Goal: Task Accomplishment & Management: Complete application form

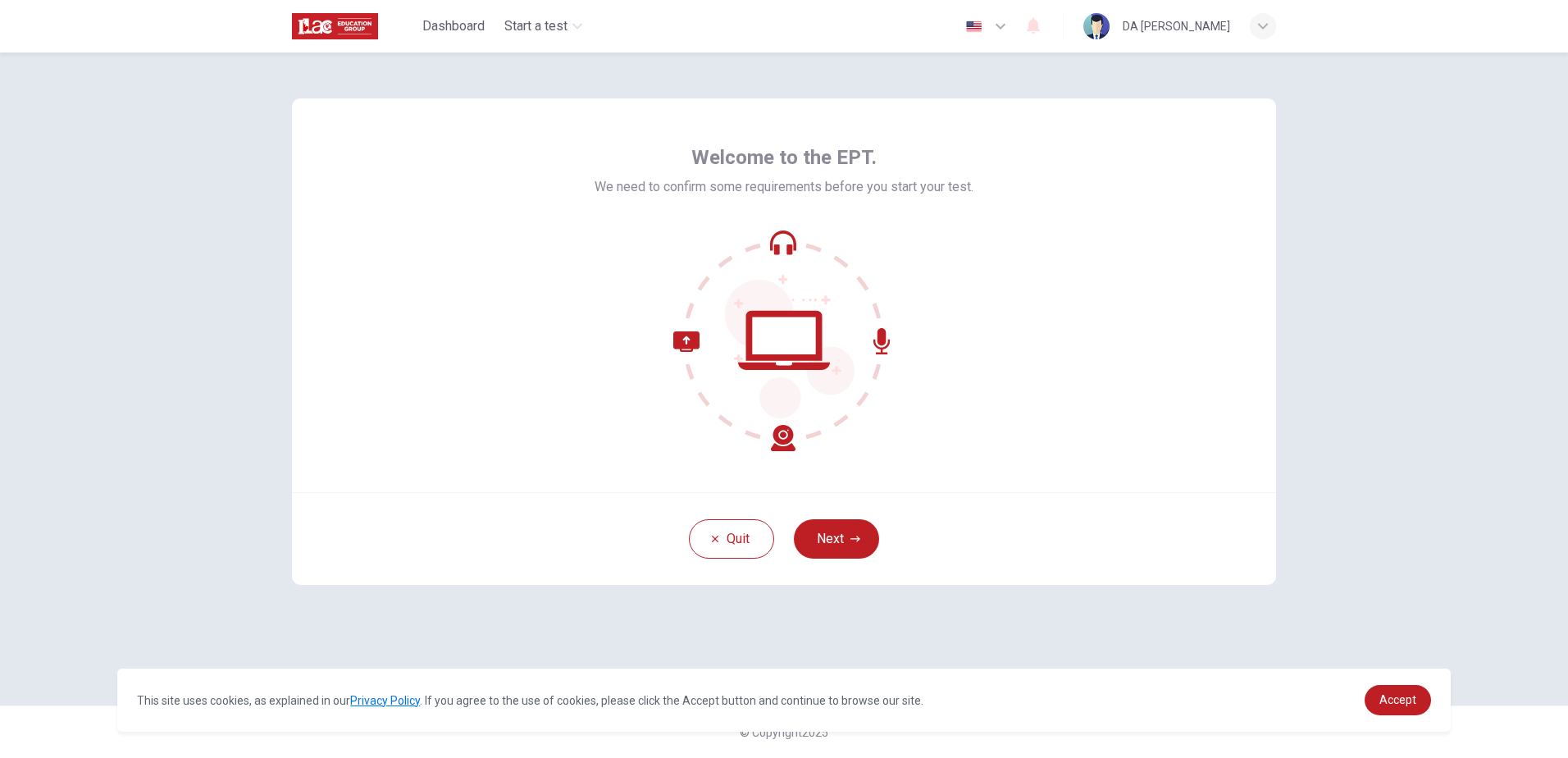
click at [835, 538] on button "Next" at bounding box center [836, 538] width 86 height 39
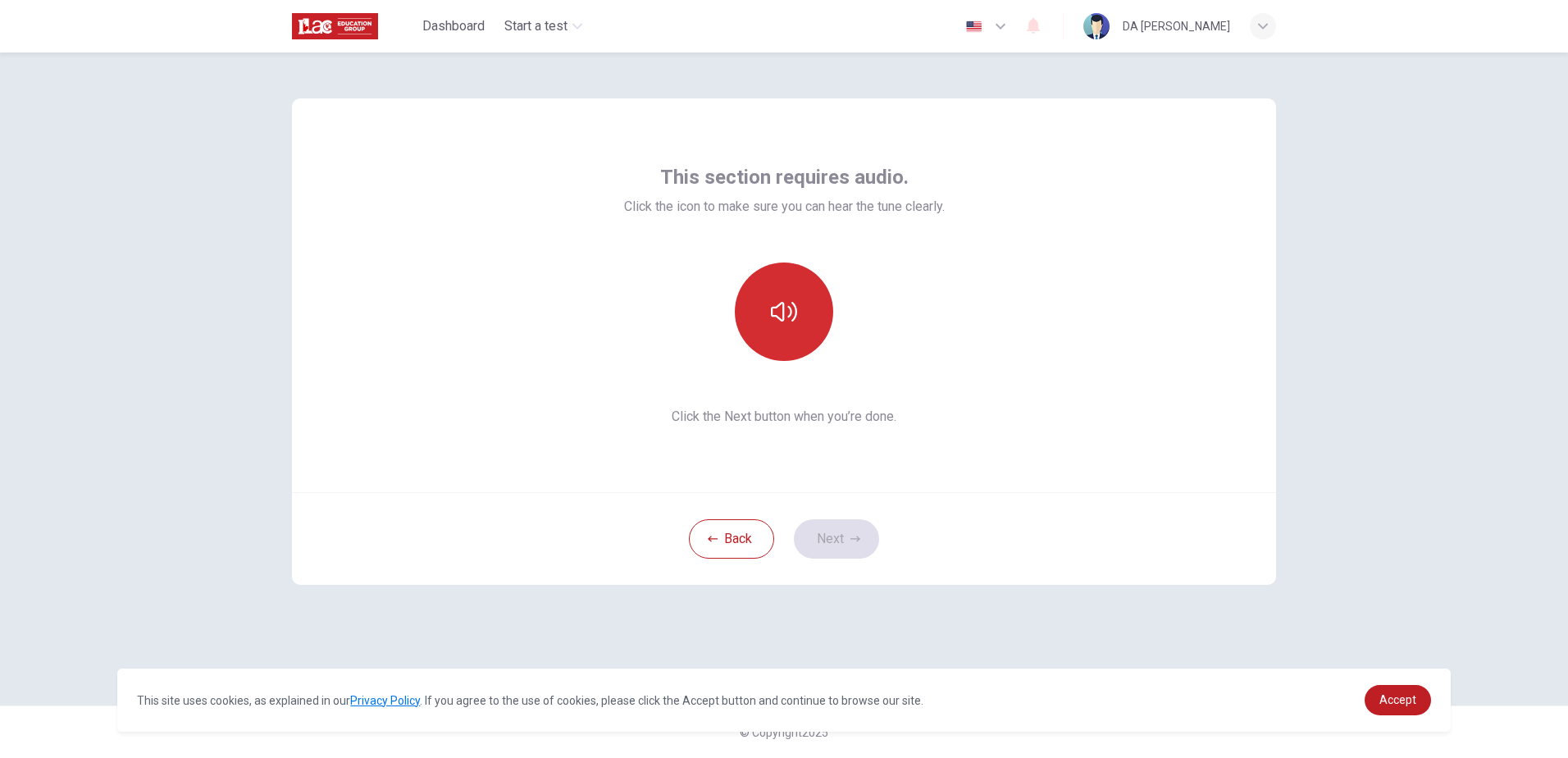
click at [802, 313] on button "button" at bounding box center [784, 312] width 98 height 98
click at [802, 322] on button "button" at bounding box center [784, 312] width 98 height 98
click at [842, 538] on button "Next" at bounding box center [836, 538] width 86 height 39
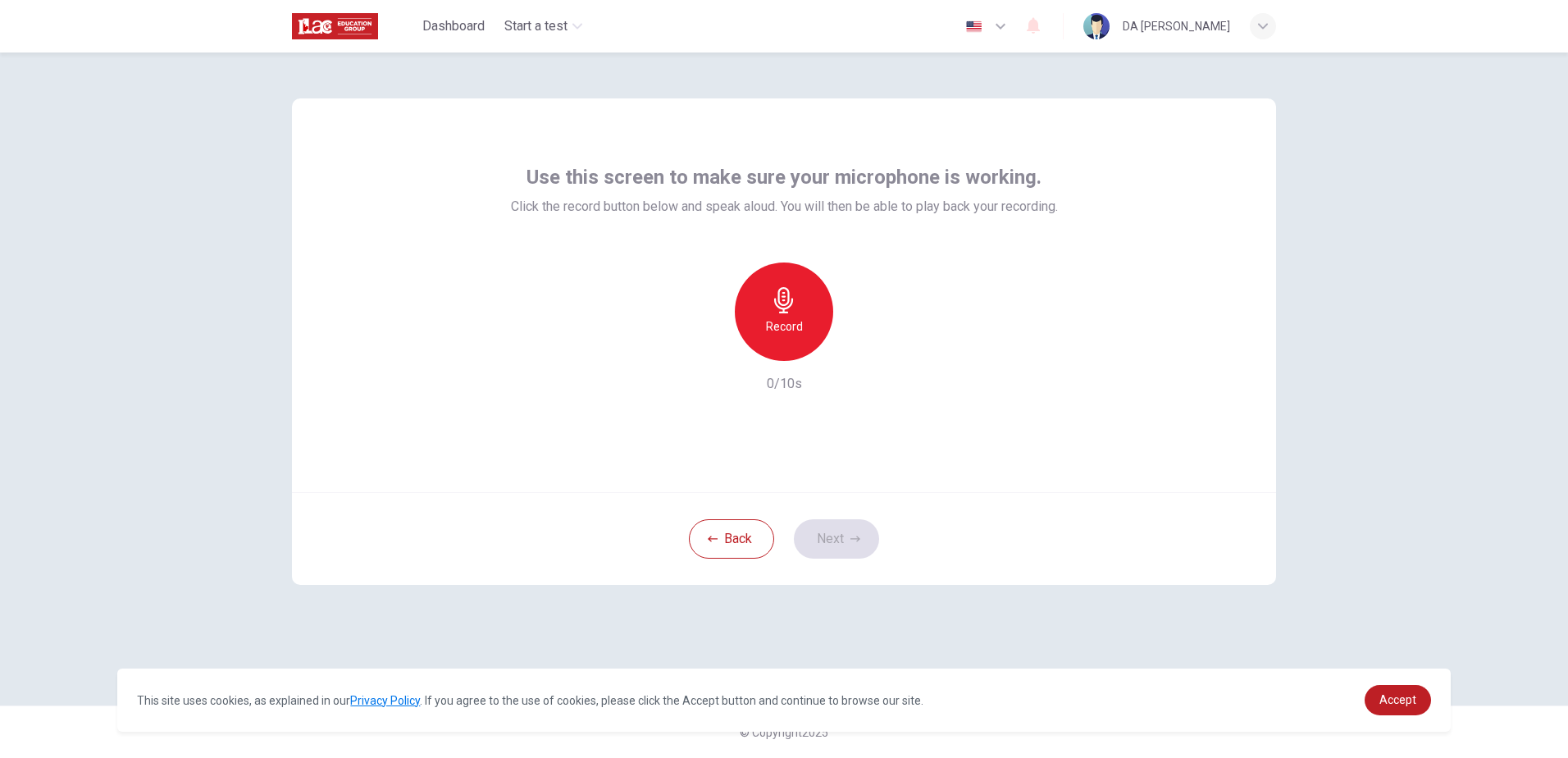
click at [789, 328] on h6 "Record" at bounding box center [784, 326] width 37 height 20
click at [854, 532] on button "Next" at bounding box center [836, 538] width 86 height 39
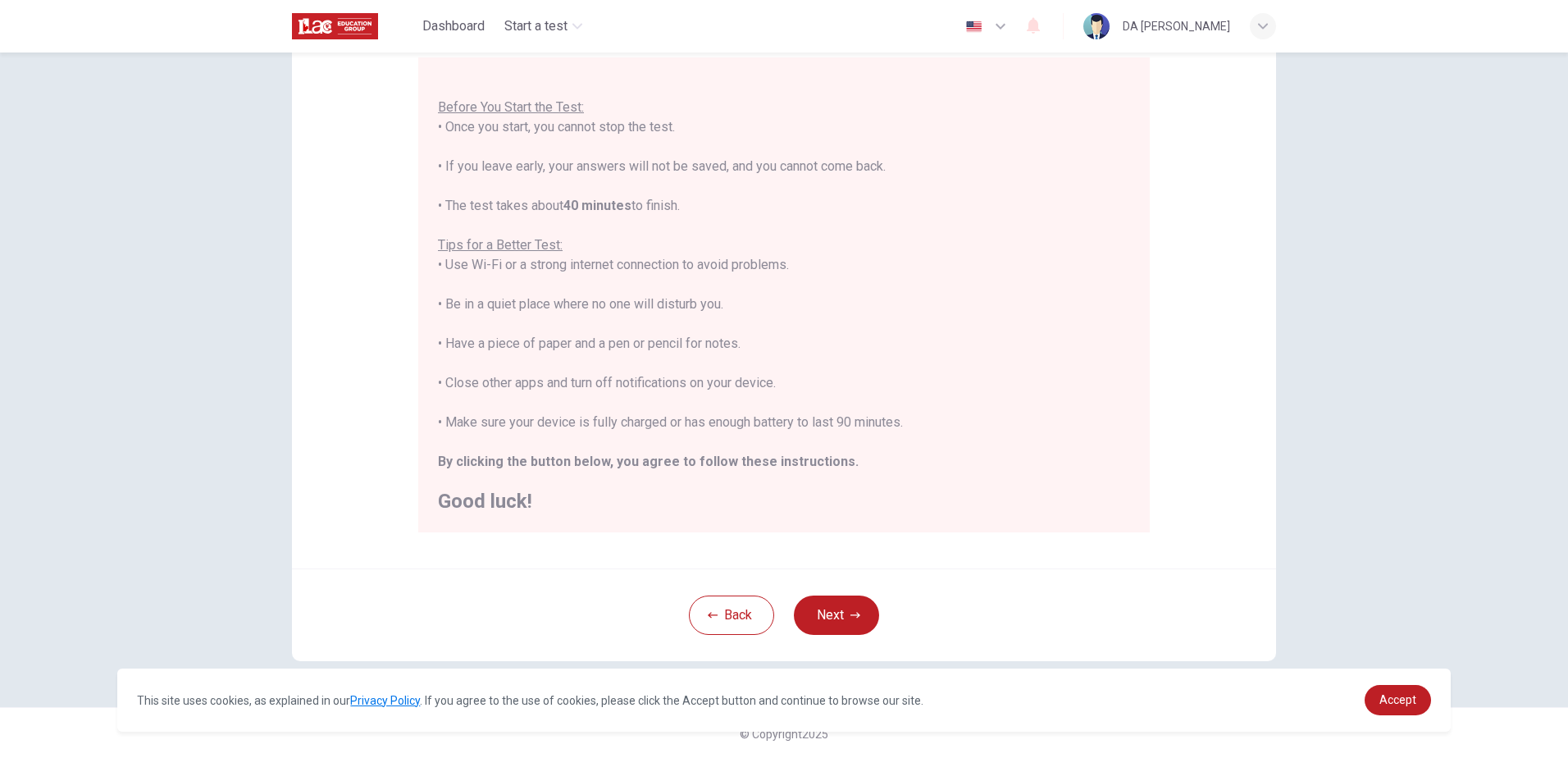
scroll to position [154, 0]
click at [844, 612] on button "Next" at bounding box center [836, 613] width 86 height 39
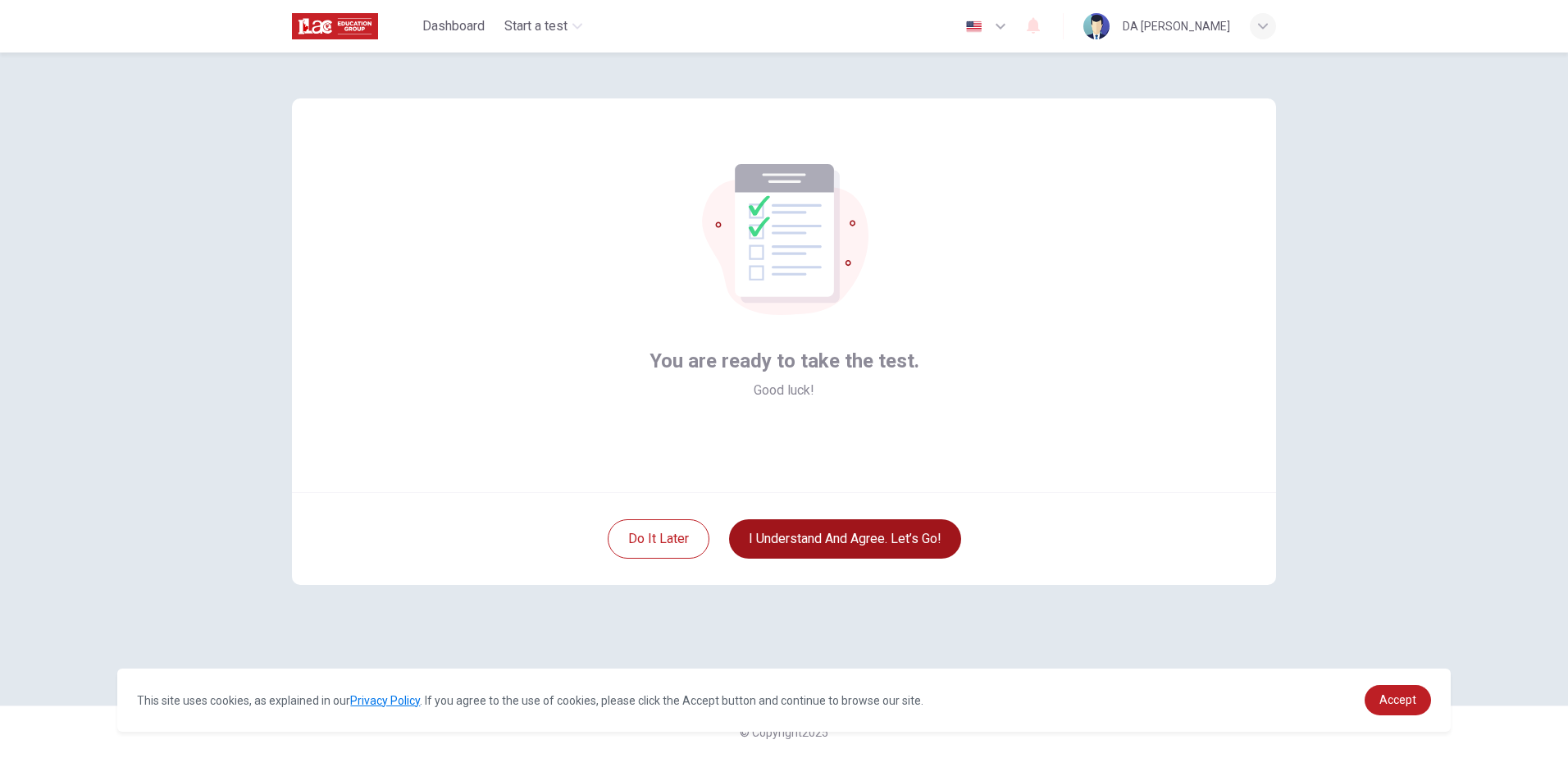
click at [847, 541] on button "I understand and agree. Let’s go!" at bounding box center [845, 538] width 232 height 39
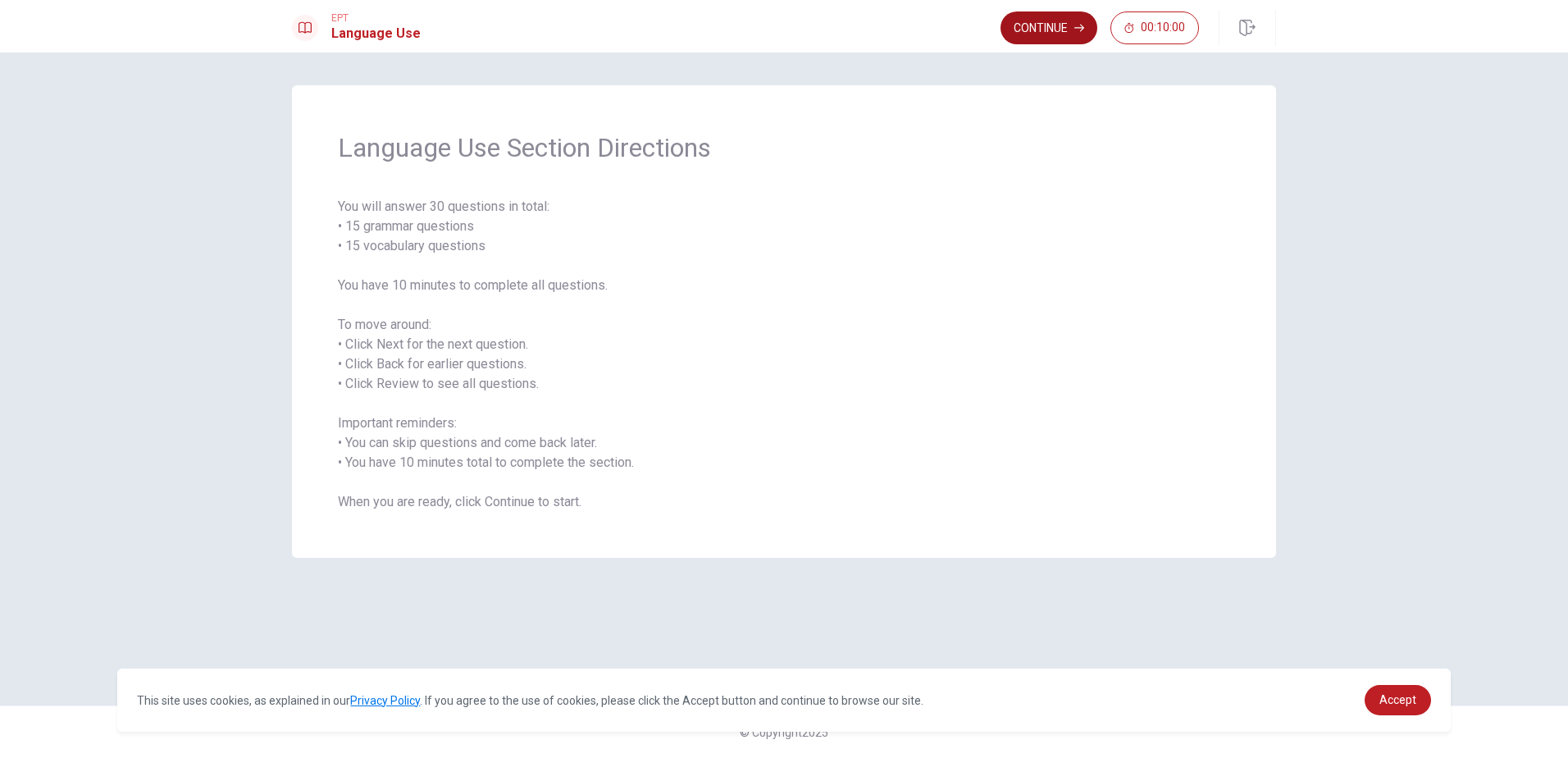
click at [1033, 30] on button "Continue" at bounding box center [1049, 28] width 97 height 33
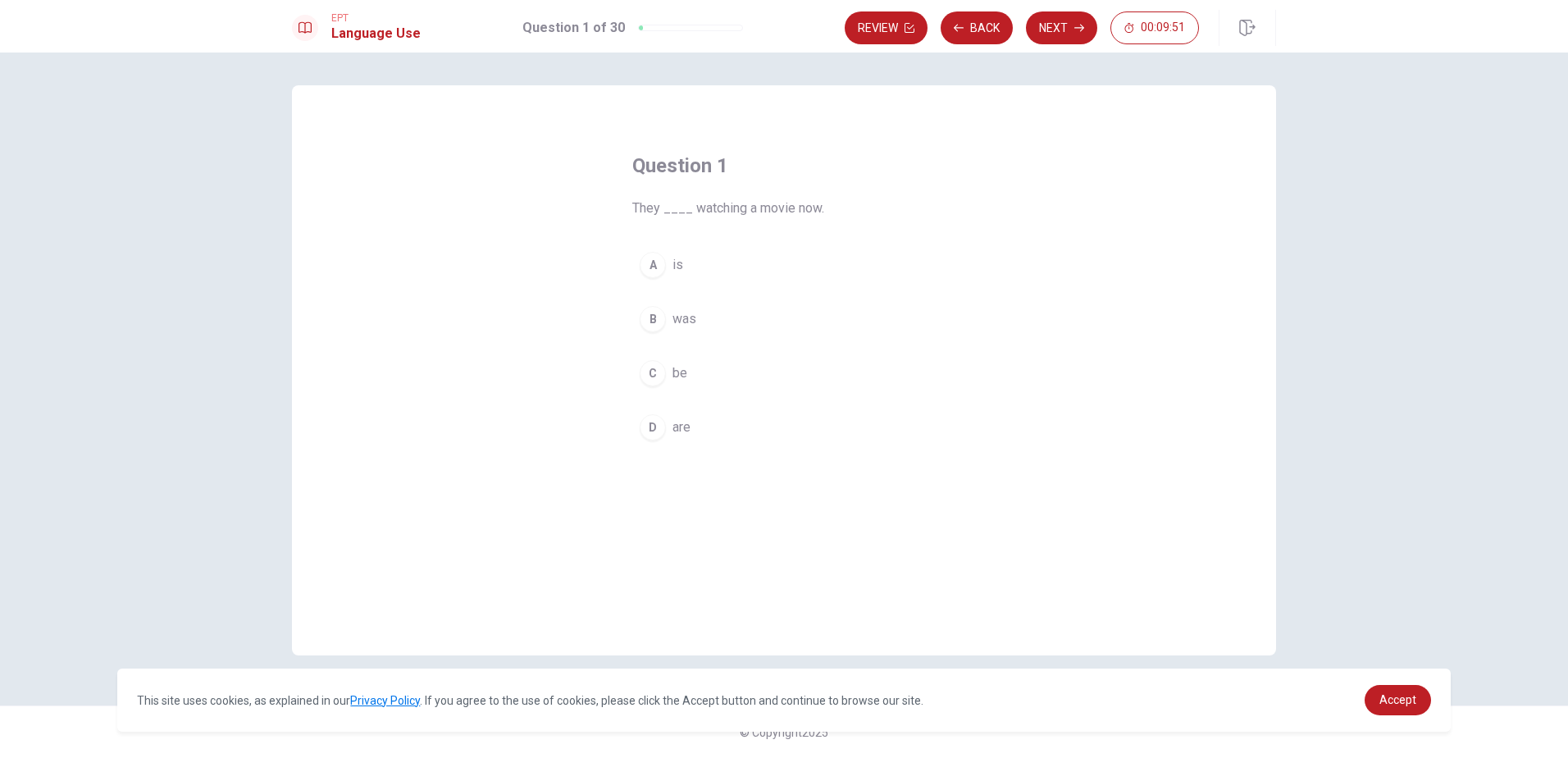
click at [682, 428] on span "are" at bounding box center [682, 427] width 18 height 20
click at [1061, 29] on button "Next" at bounding box center [1061, 28] width 71 height 33
click at [711, 372] on span "has lived" at bounding box center [698, 374] width 52 height 20
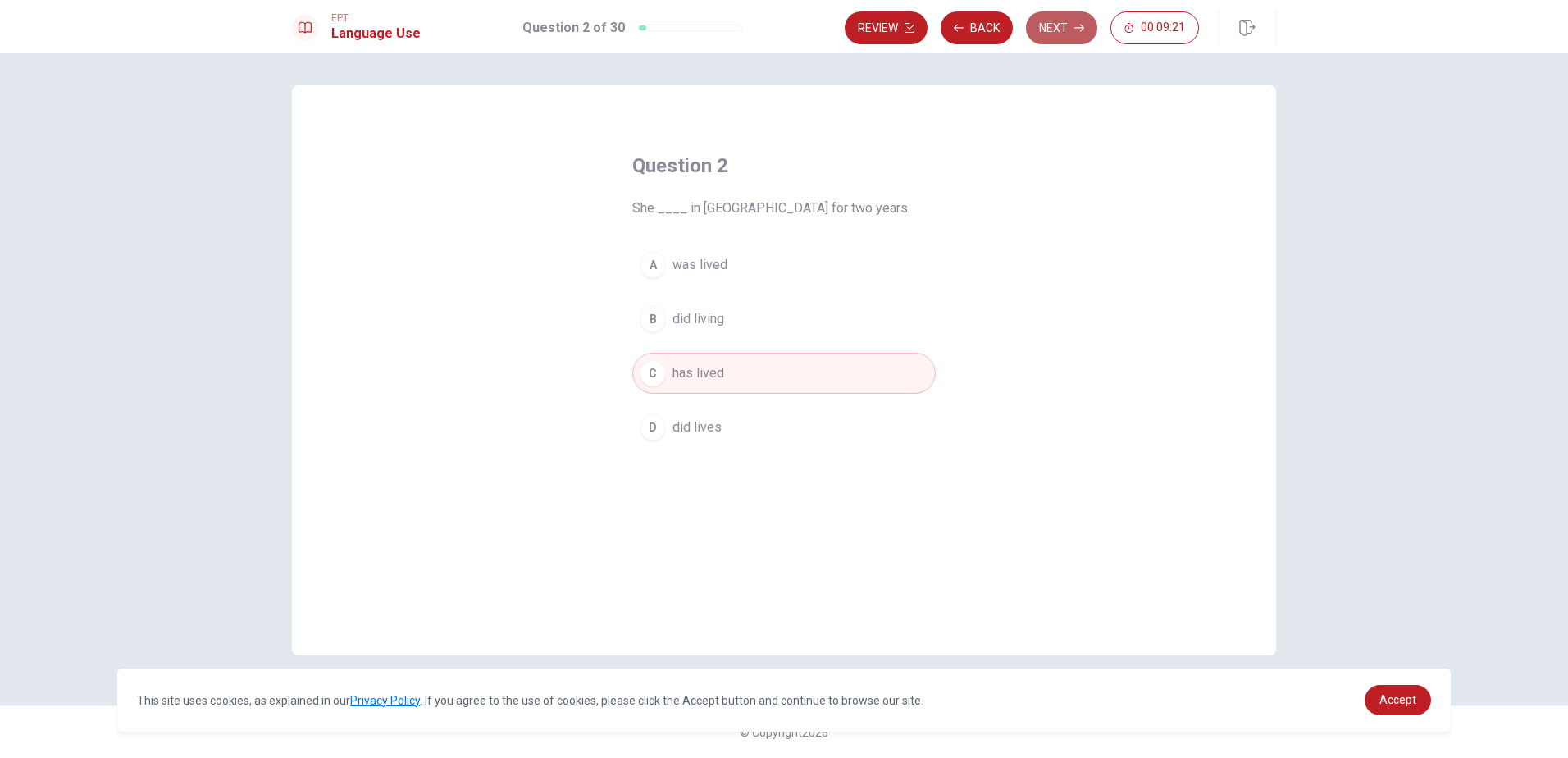
click at [1069, 29] on button "Next" at bounding box center [1061, 28] width 71 height 33
click at [685, 372] on span "went" at bounding box center [686, 374] width 28 height 20
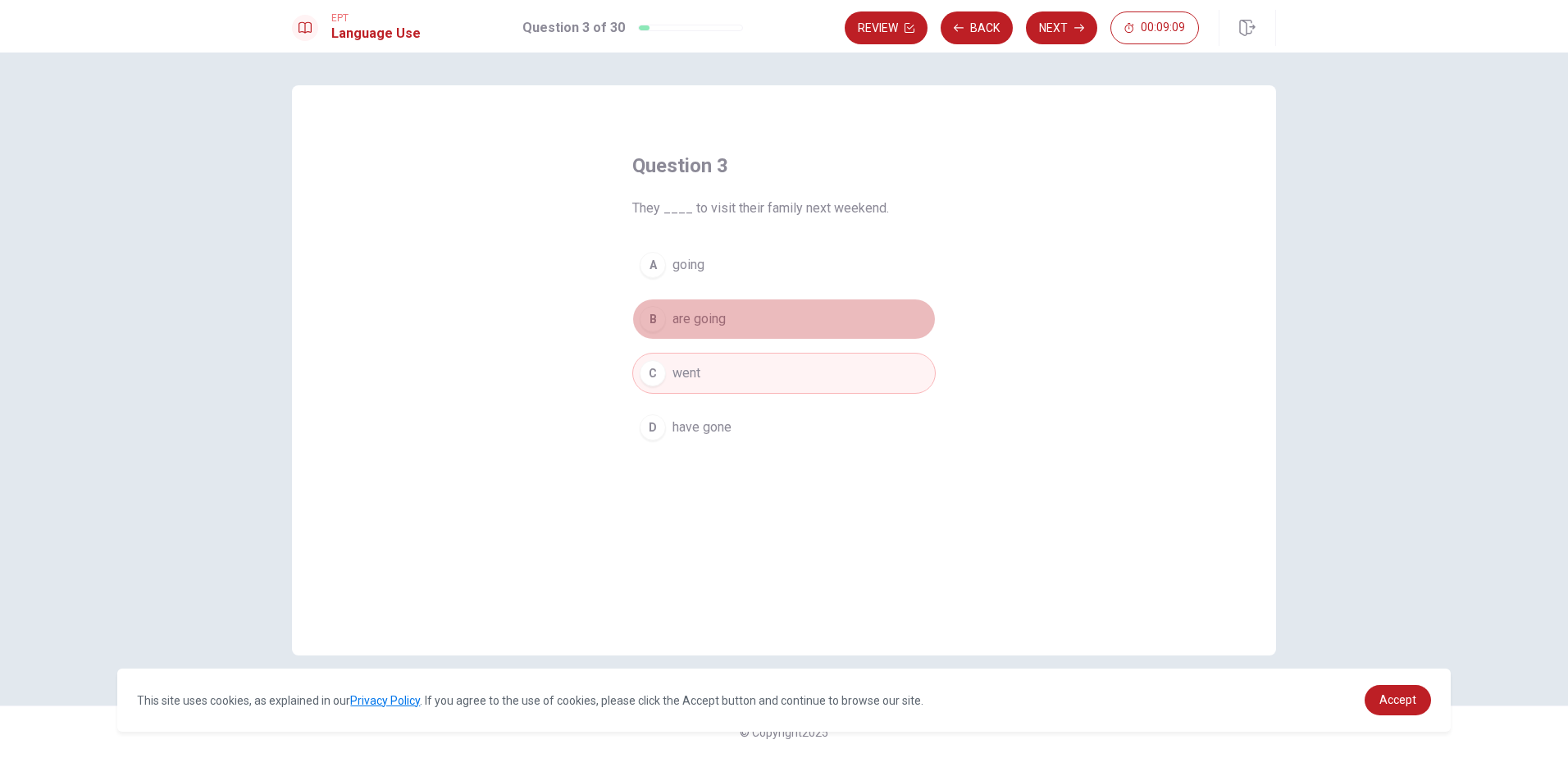
click at [682, 316] on span "are going" at bounding box center [699, 319] width 54 height 20
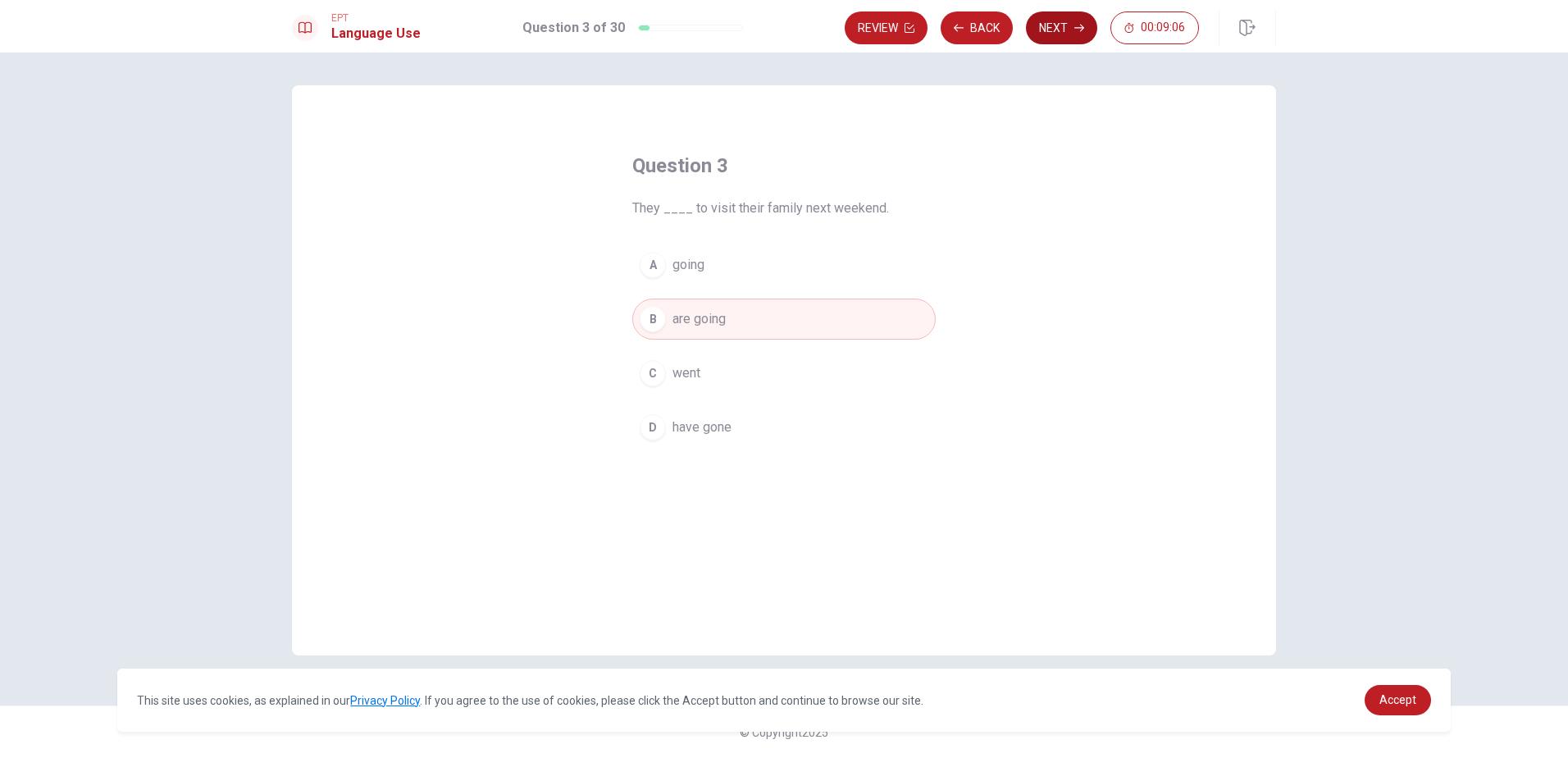
click at [1052, 32] on button "Next" at bounding box center [1061, 28] width 71 height 33
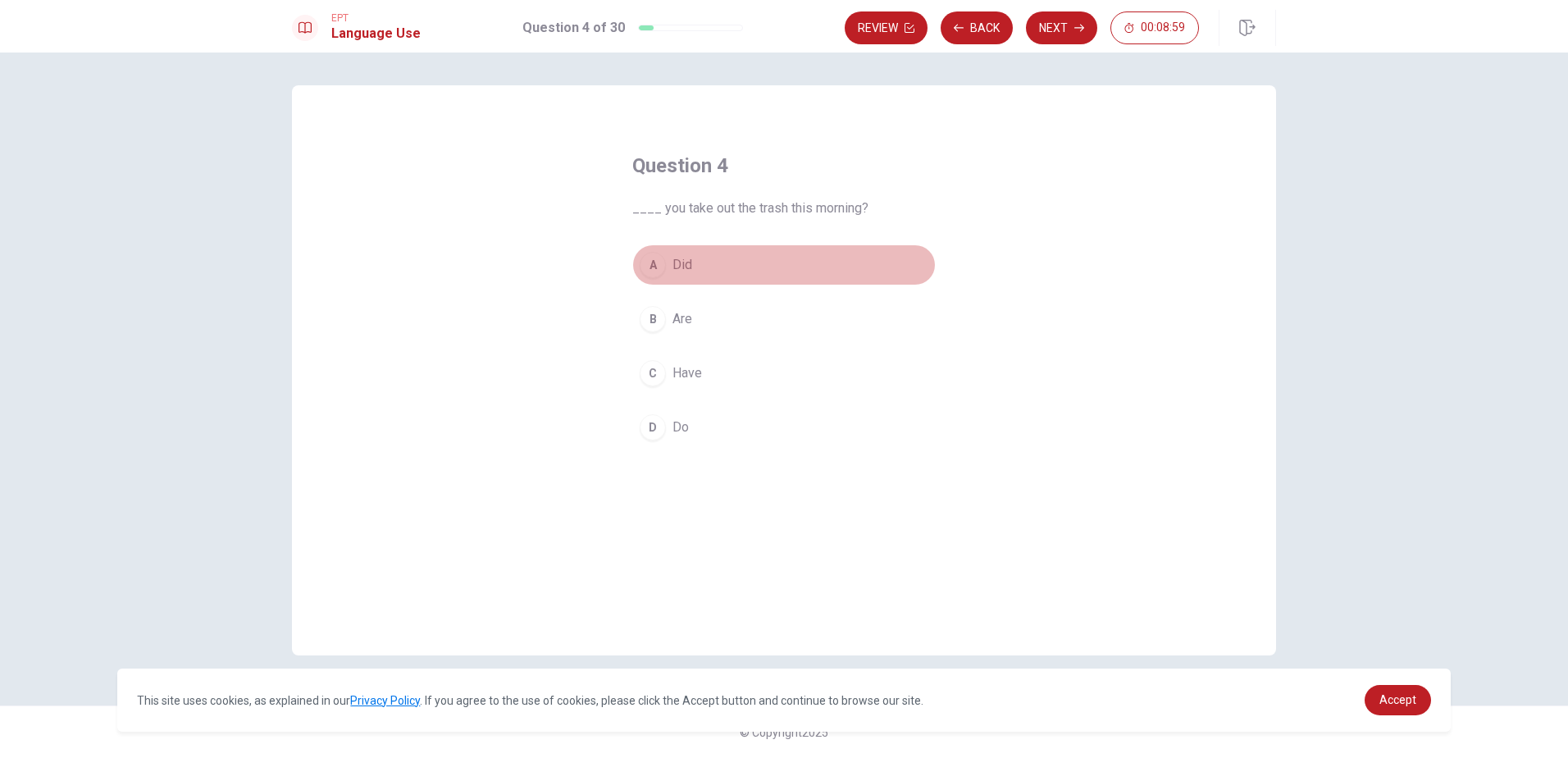
click at [685, 264] on span "Did" at bounding box center [682, 265] width 20 height 20
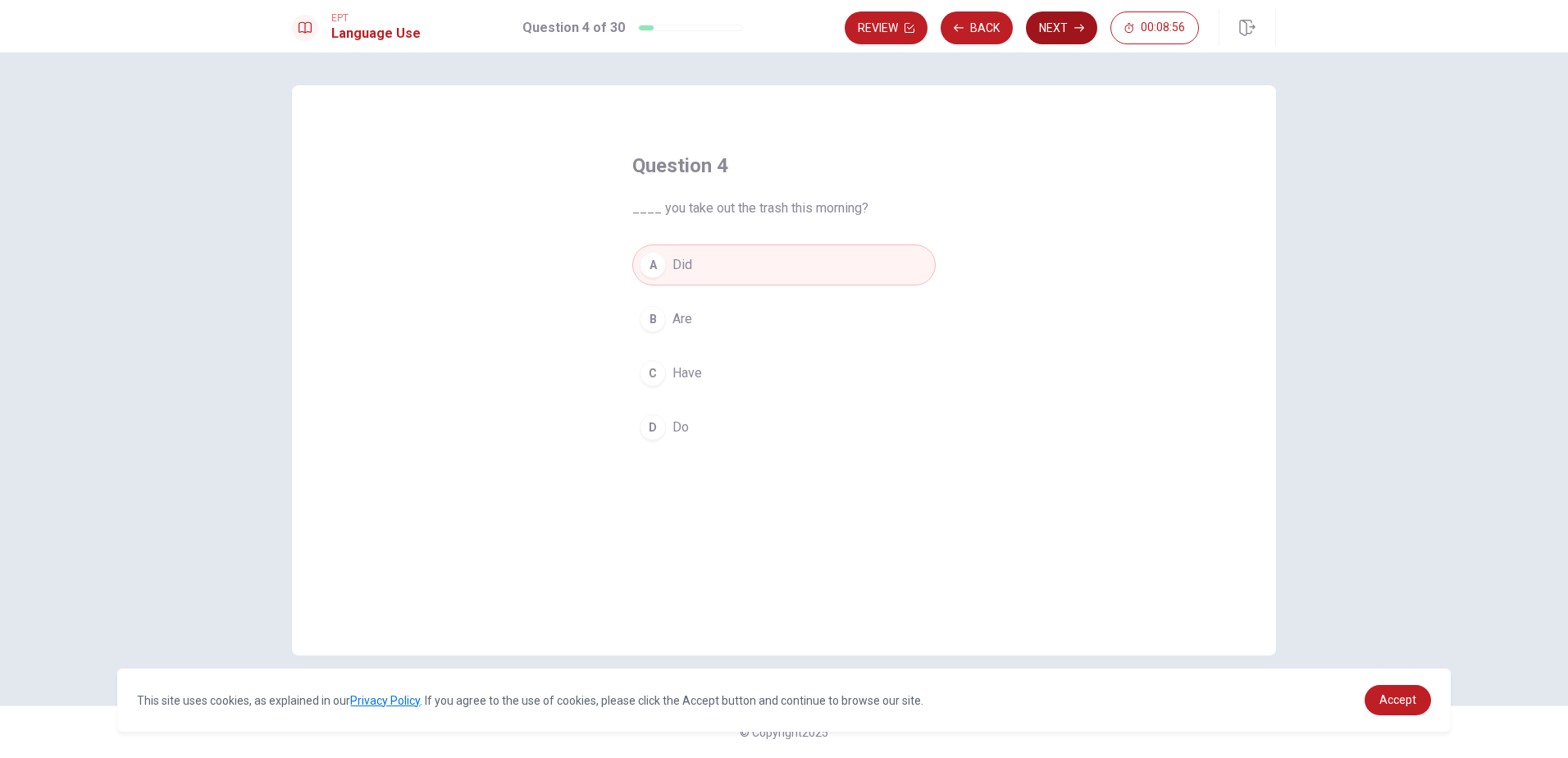
click at [1063, 30] on button "Next" at bounding box center [1061, 28] width 71 height 33
click at [690, 425] on span "pool" at bounding box center [685, 427] width 26 height 20
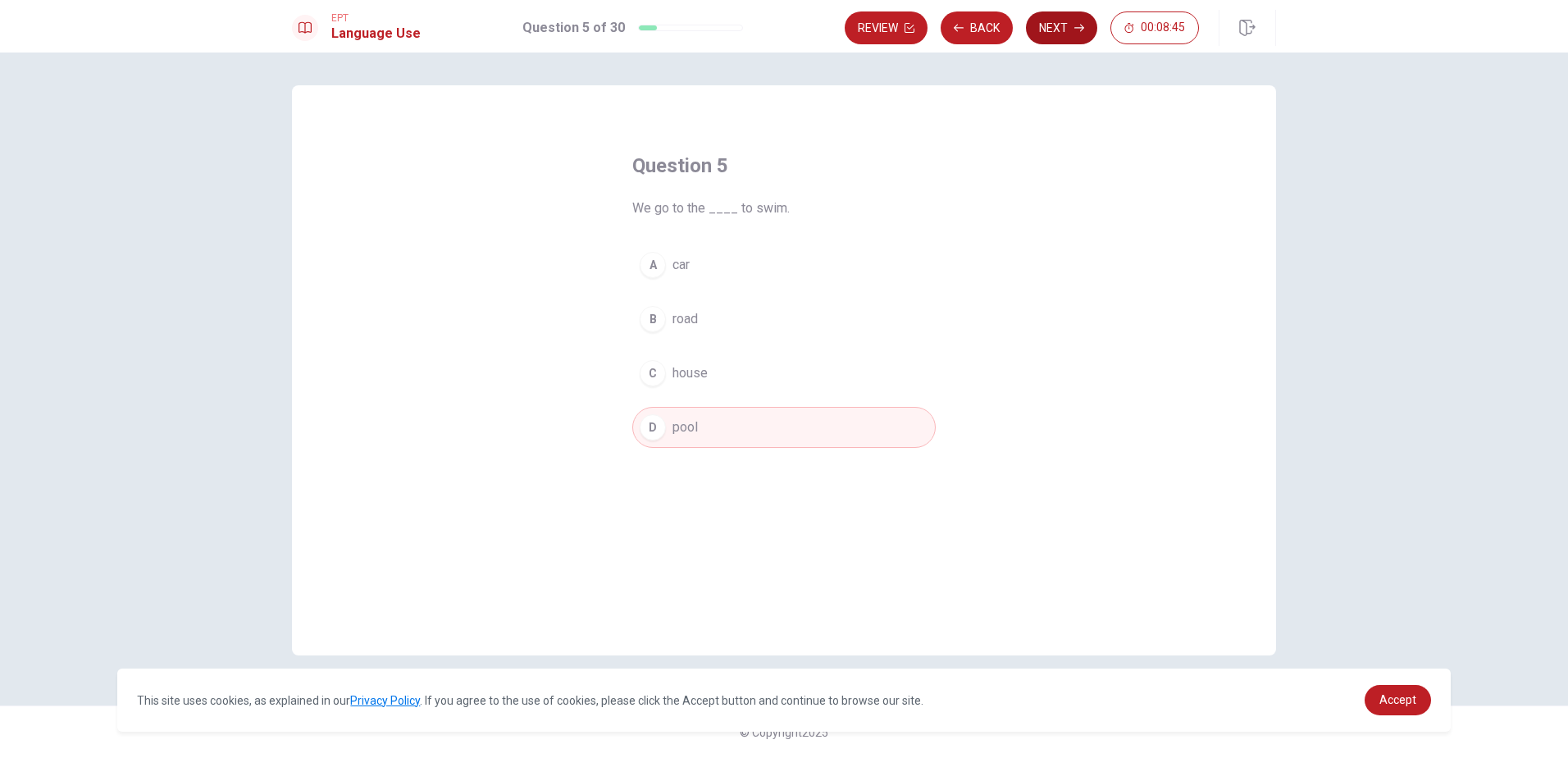
click at [1056, 32] on button "Next" at bounding box center [1061, 28] width 71 height 33
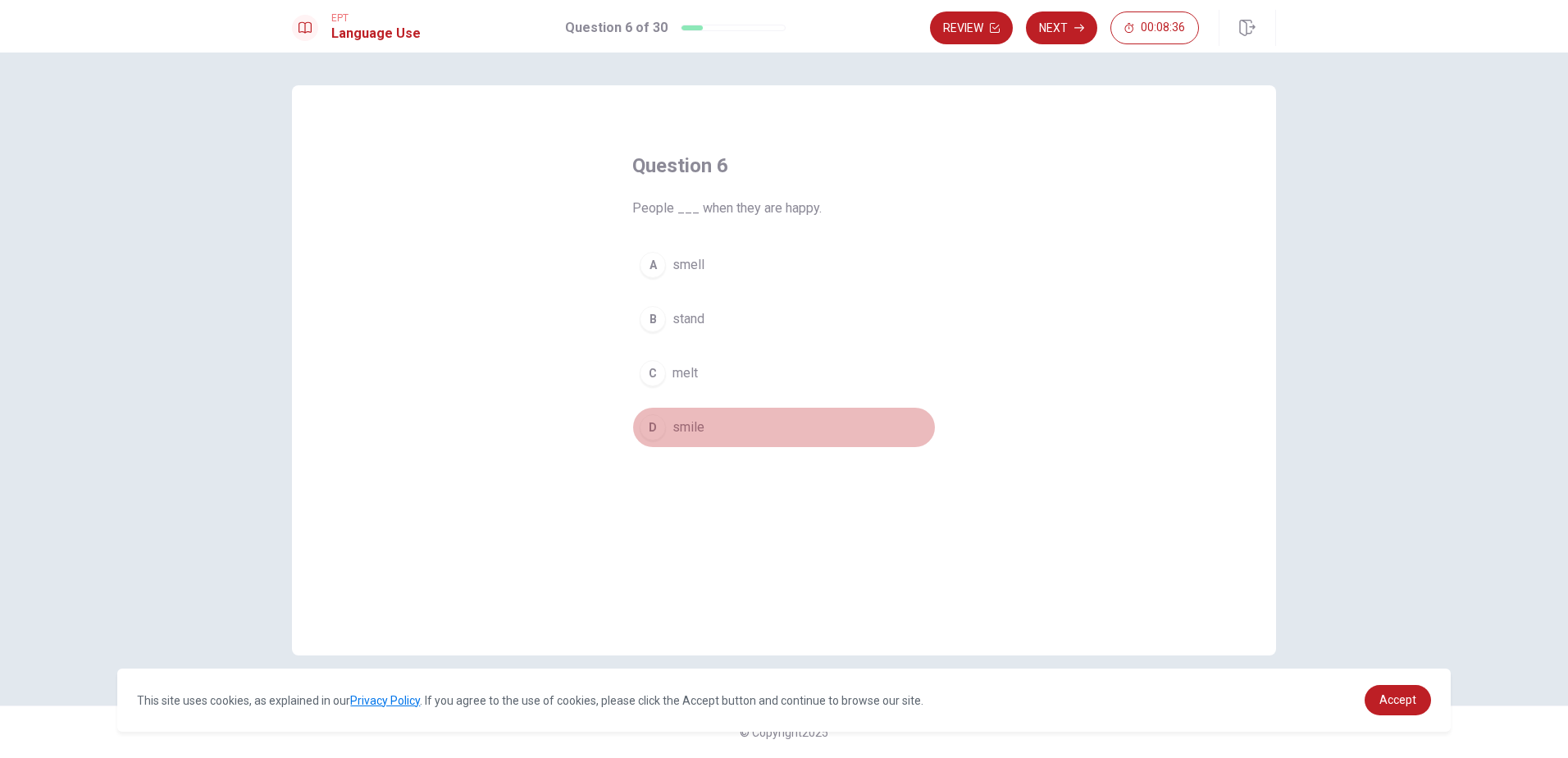
click at [699, 421] on span "smile" at bounding box center [688, 427] width 32 height 20
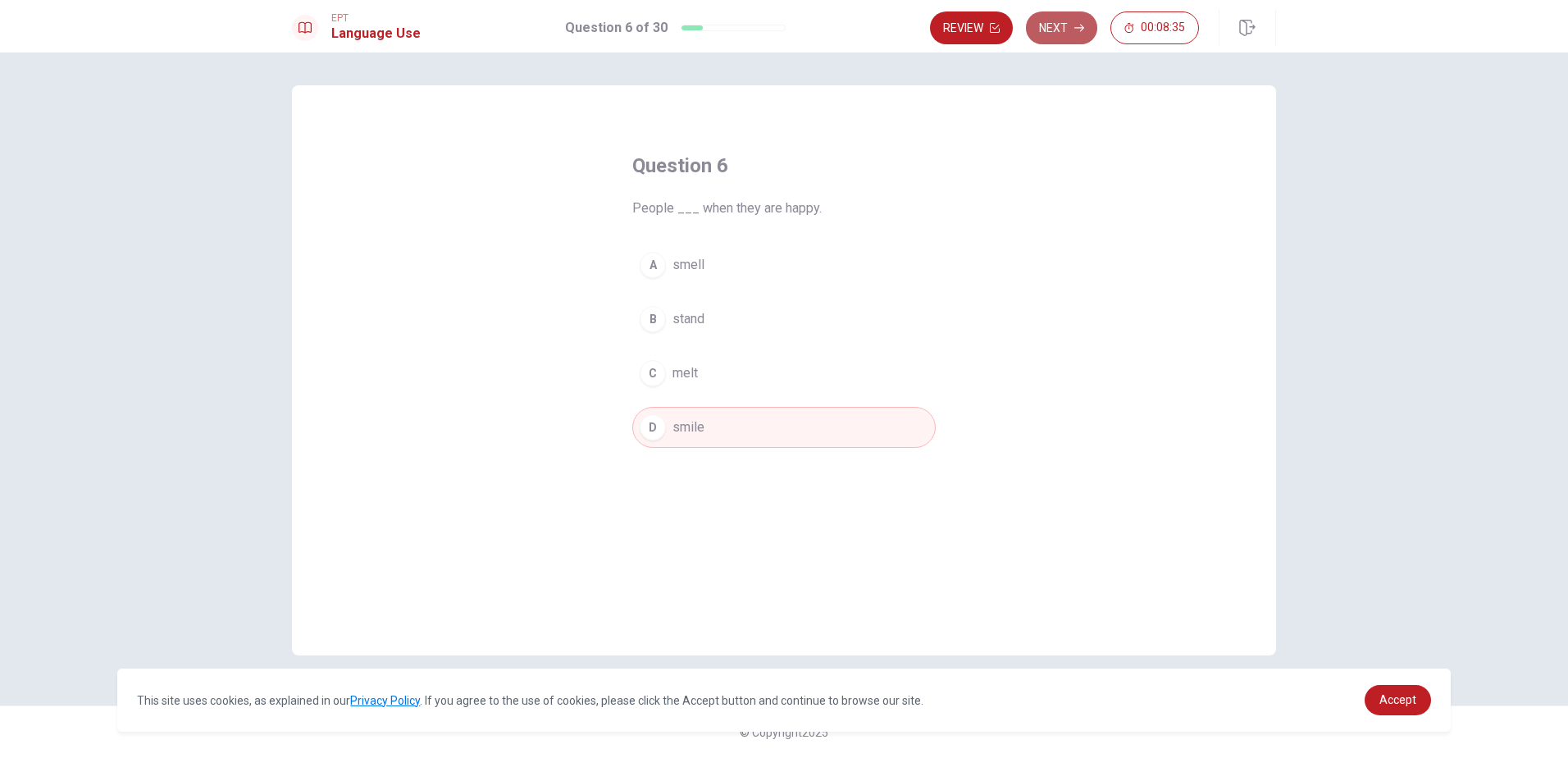
click at [1062, 29] on button "Next" at bounding box center [1061, 28] width 71 height 33
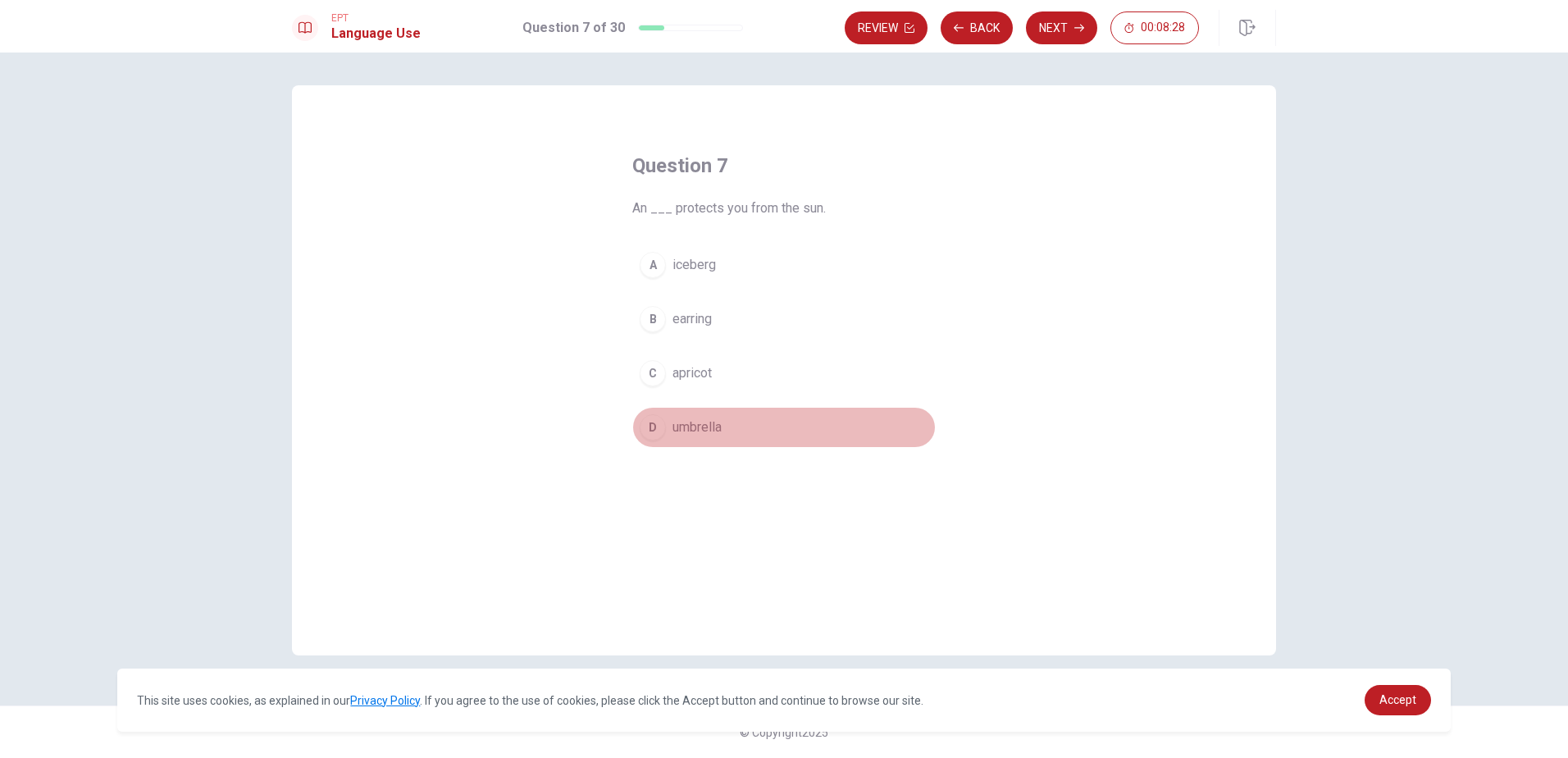
click at [694, 419] on span "umbrella" at bounding box center [697, 427] width 49 height 20
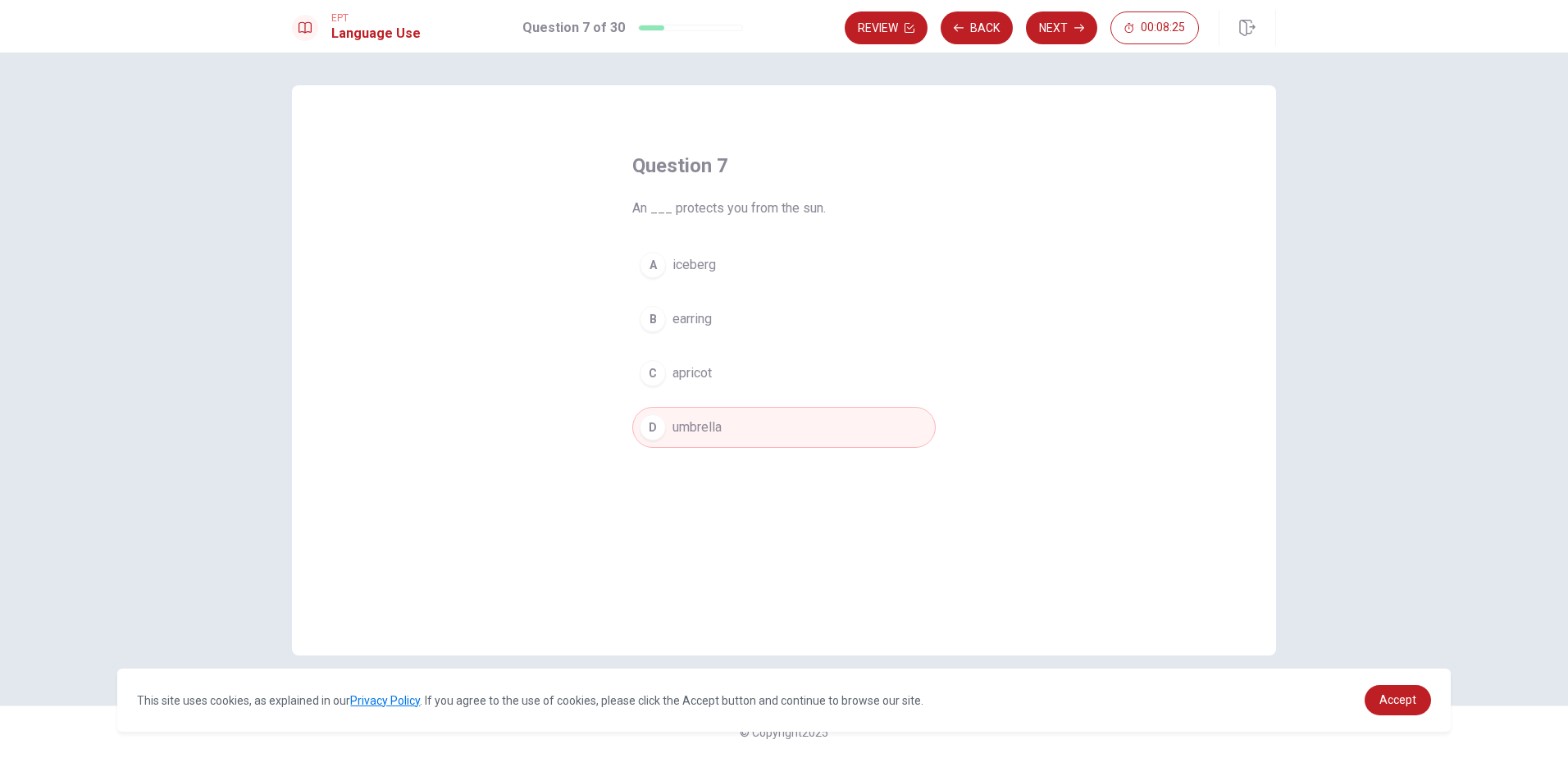
click at [1053, 29] on button "Next" at bounding box center [1061, 28] width 71 height 33
click at [682, 259] on span "open" at bounding box center [687, 265] width 29 height 20
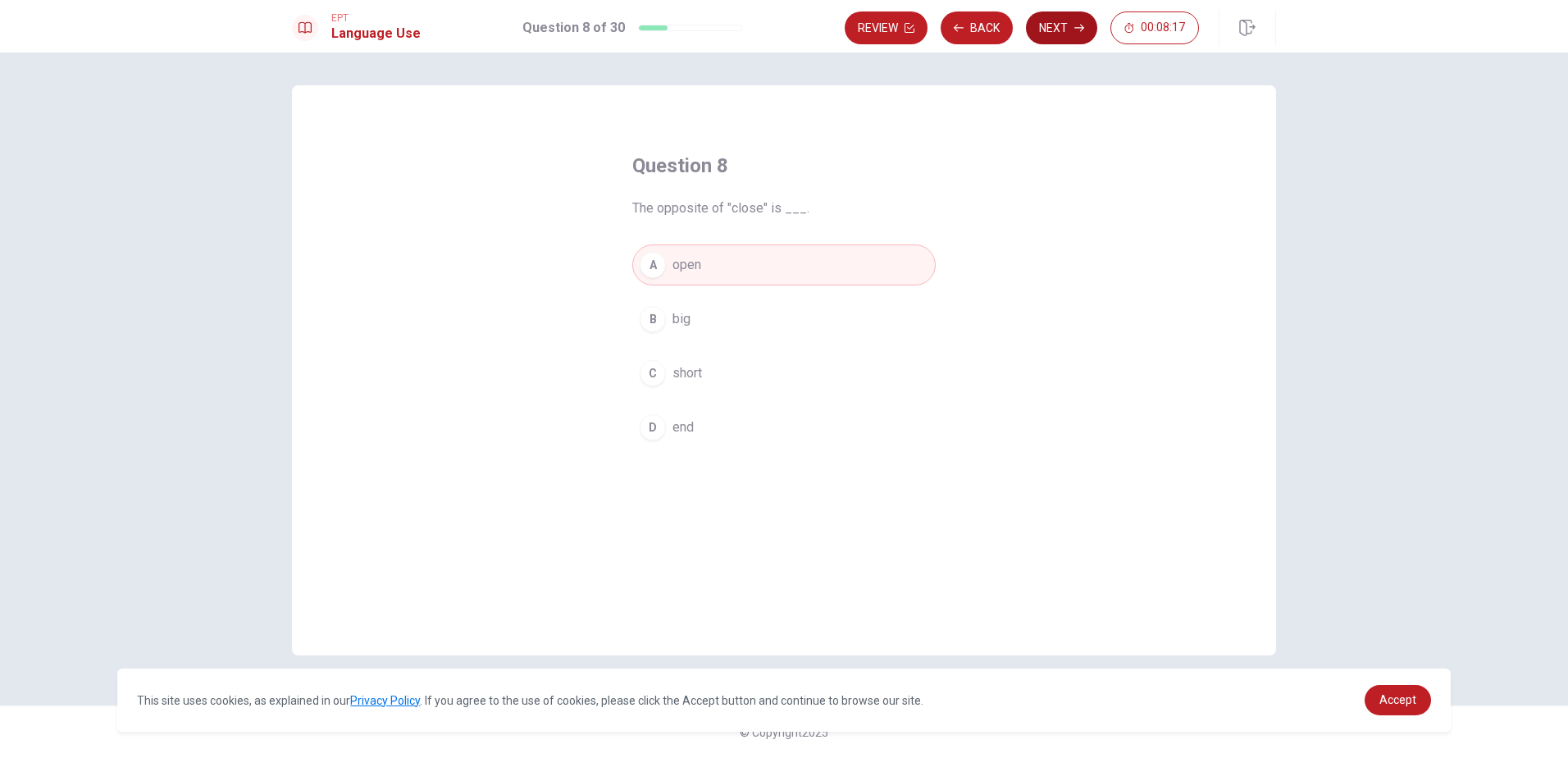
click at [1062, 31] on button "Next" at bounding box center [1061, 28] width 71 height 33
click at [694, 315] on span "Exciting" at bounding box center [695, 319] width 46 height 20
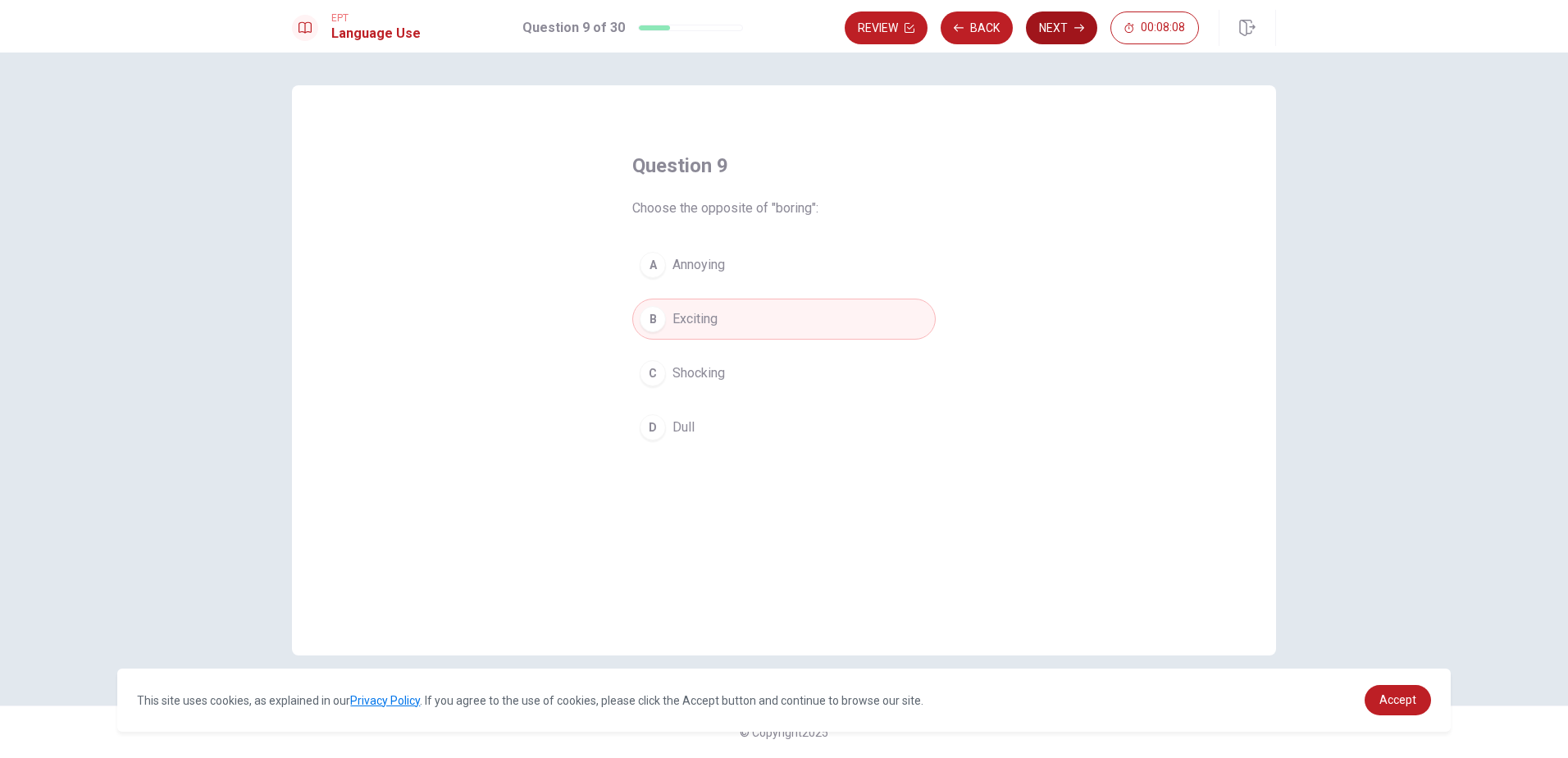
click at [1056, 32] on button "Next" at bounding box center [1061, 28] width 71 height 33
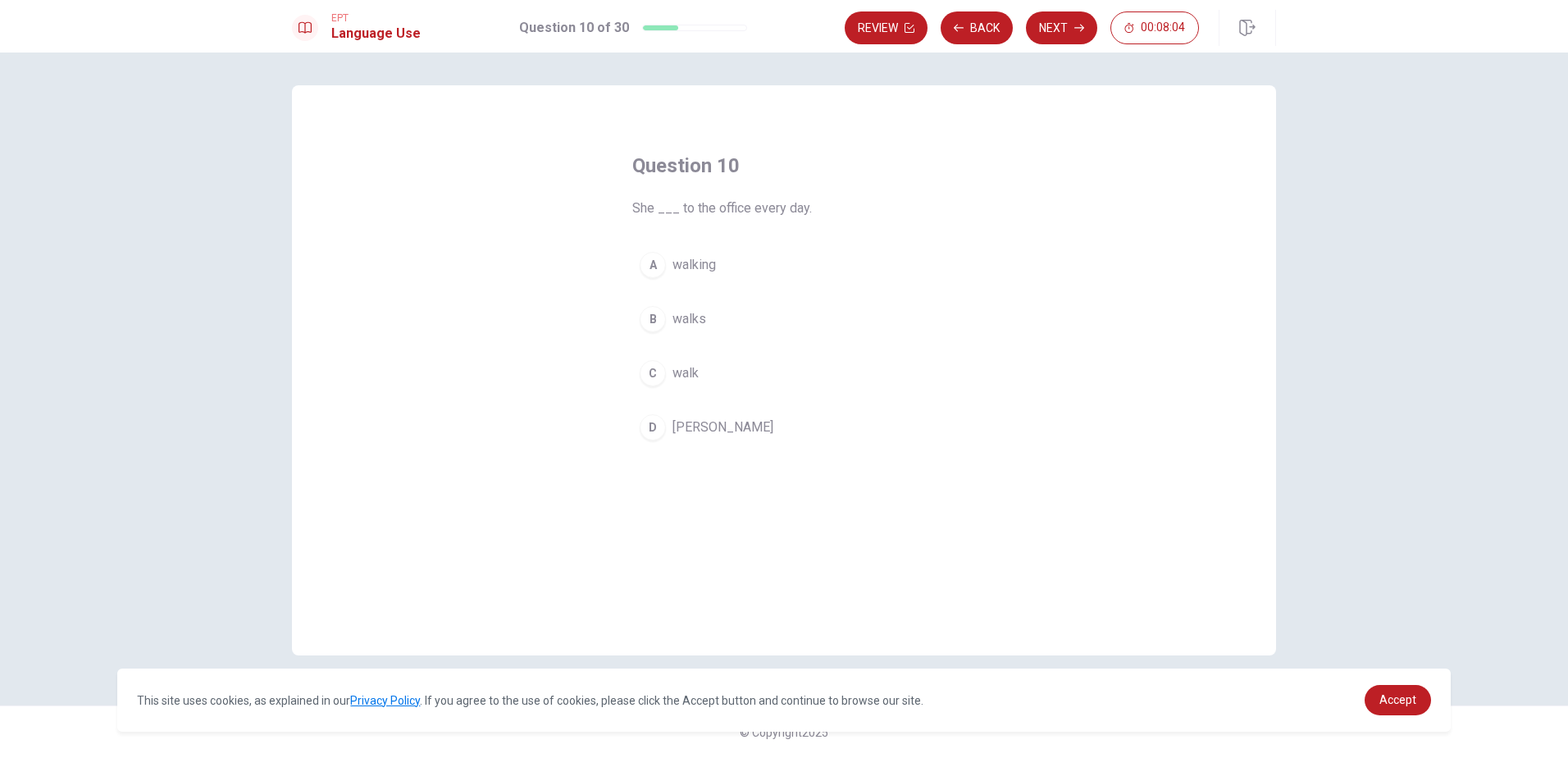
click at [701, 324] on span "walks" at bounding box center [689, 319] width 34 height 20
click at [1059, 32] on button "Next" at bounding box center [1061, 28] width 71 height 33
click at [678, 373] on span "the" at bounding box center [682, 374] width 18 height 20
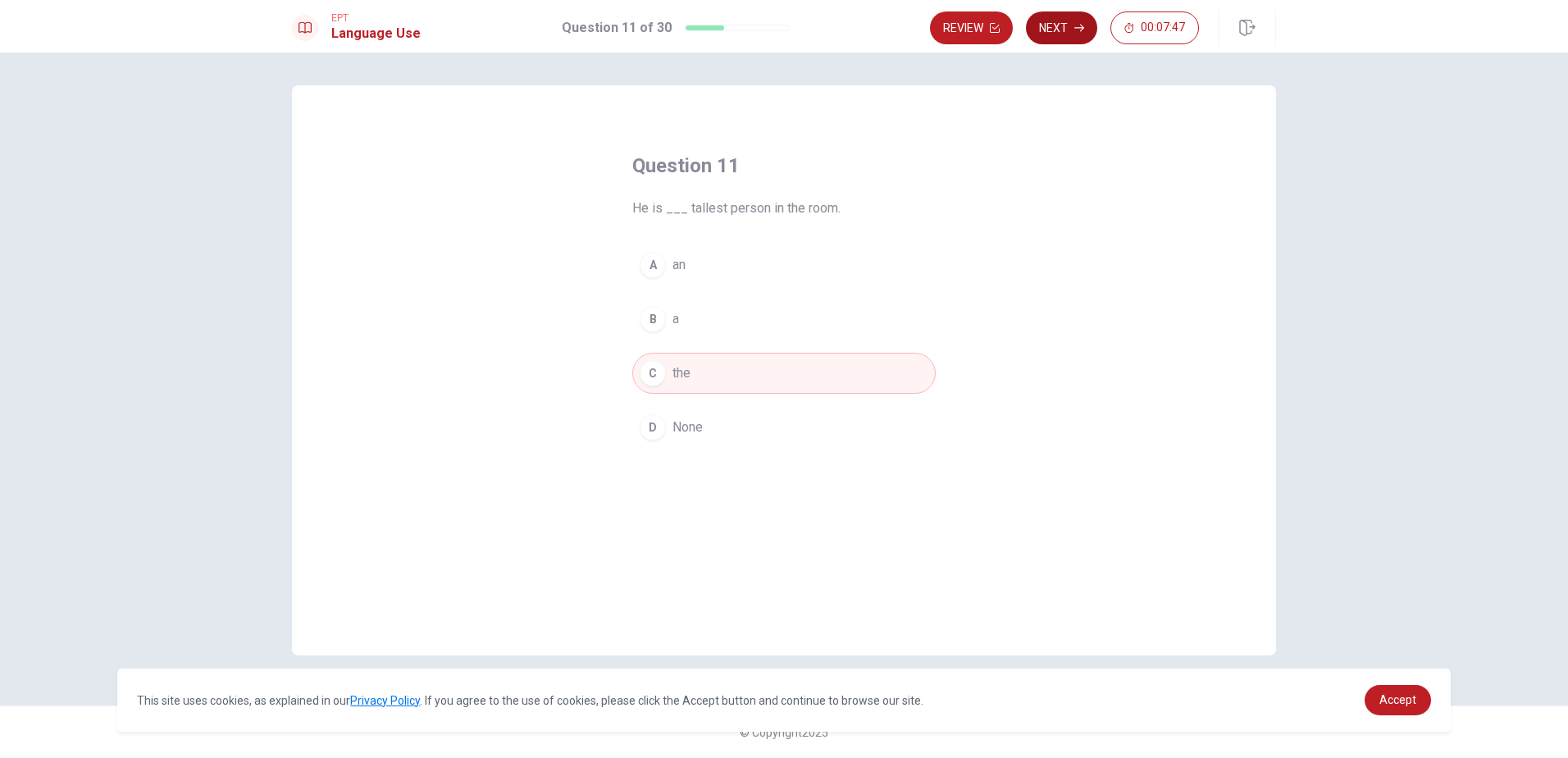
click at [1067, 29] on button "Next" at bounding box center [1061, 28] width 71 height 33
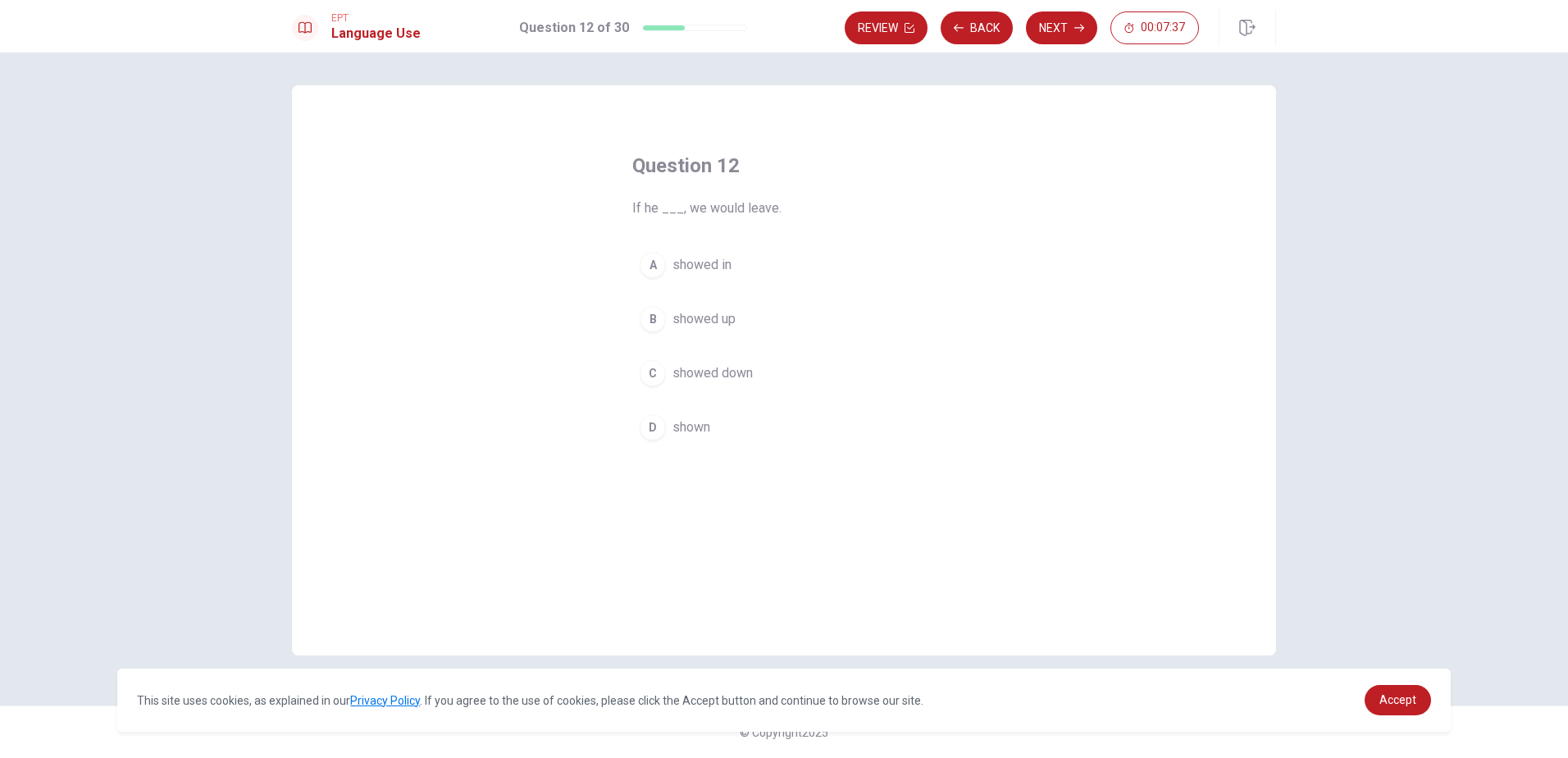
click at [693, 316] on span "showed up" at bounding box center [703, 319] width 63 height 20
click at [1058, 34] on button "Next" at bounding box center [1061, 28] width 71 height 33
click at [694, 267] on span "finished" at bounding box center [695, 265] width 46 height 20
click at [1050, 33] on button "Next" at bounding box center [1061, 28] width 71 height 33
click at [686, 323] on span "received" at bounding box center [697, 319] width 50 height 20
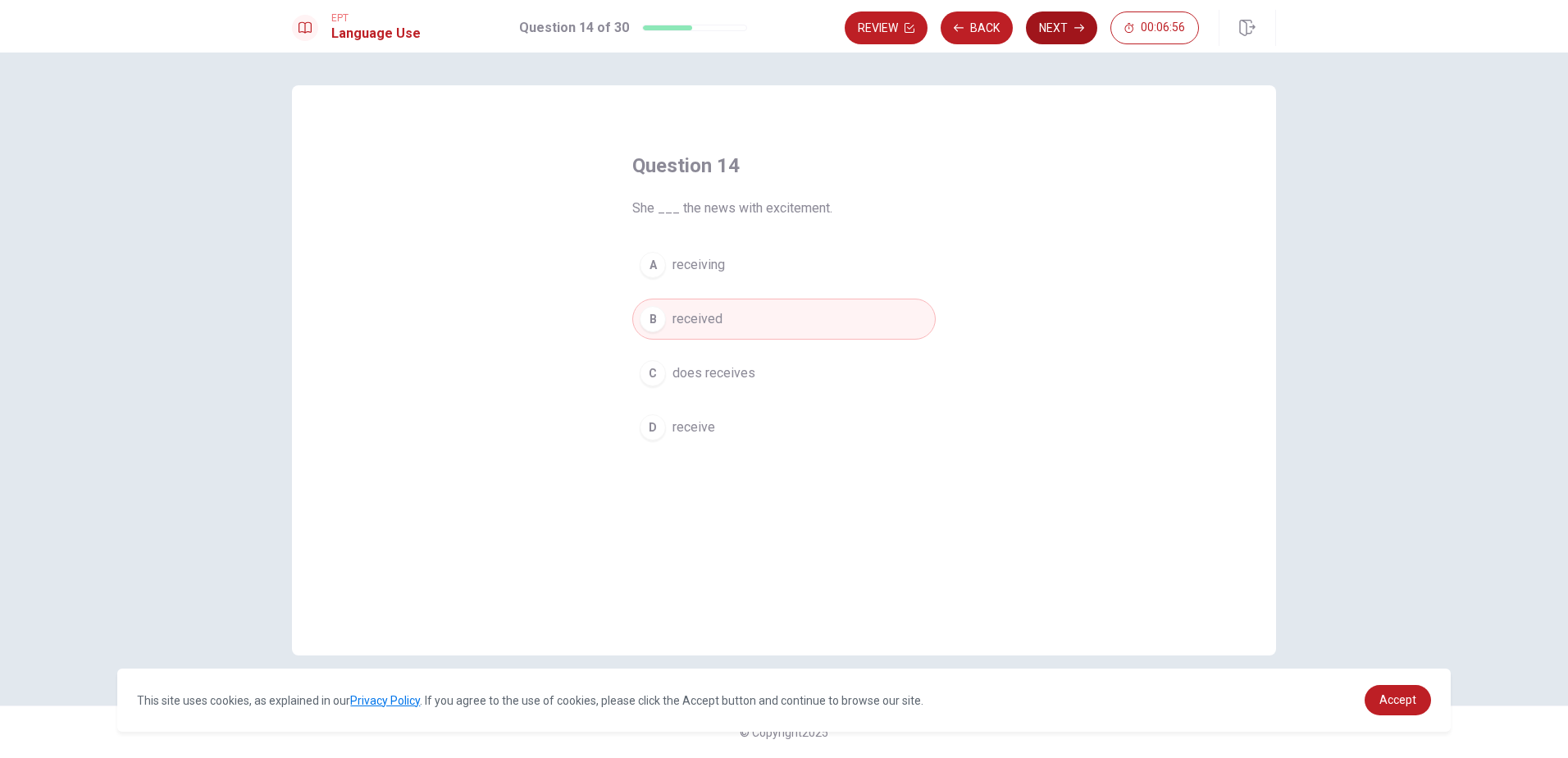
click at [1054, 17] on button "Next" at bounding box center [1061, 28] width 71 height 33
click at [694, 317] on span "Shorten" at bounding box center [694, 319] width 45 height 20
click at [1052, 34] on button "Next" at bounding box center [1061, 28] width 71 height 33
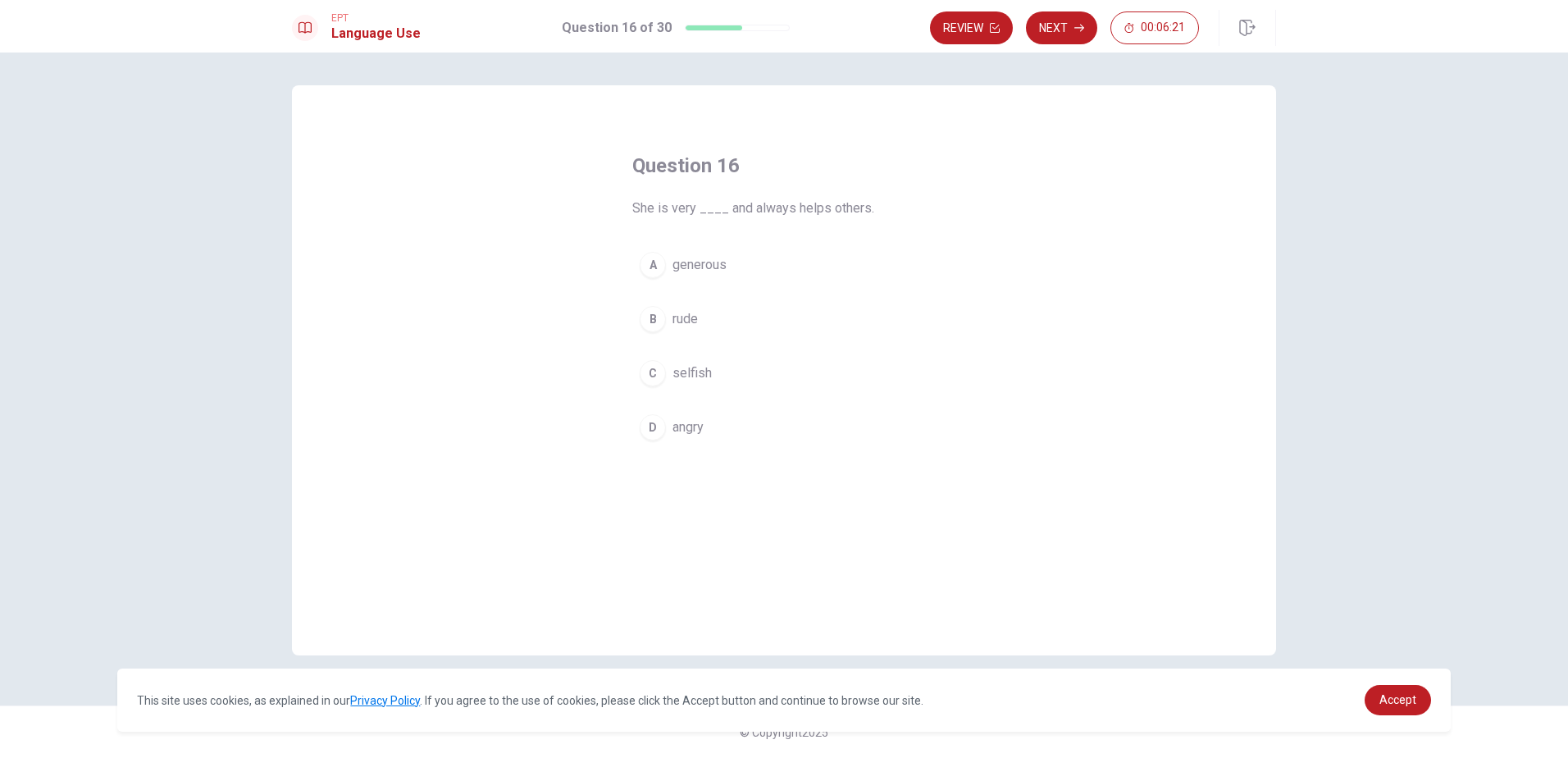
click at [710, 263] on span "generous" at bounding box center [699, 265] width 54 height 20
click at [1046, 26] on button "Next" at bounding box center [1061, 28] width 71 height 33
click at [691, 440] on span "memory" at bounding box center [695, 447] width 46 height 20
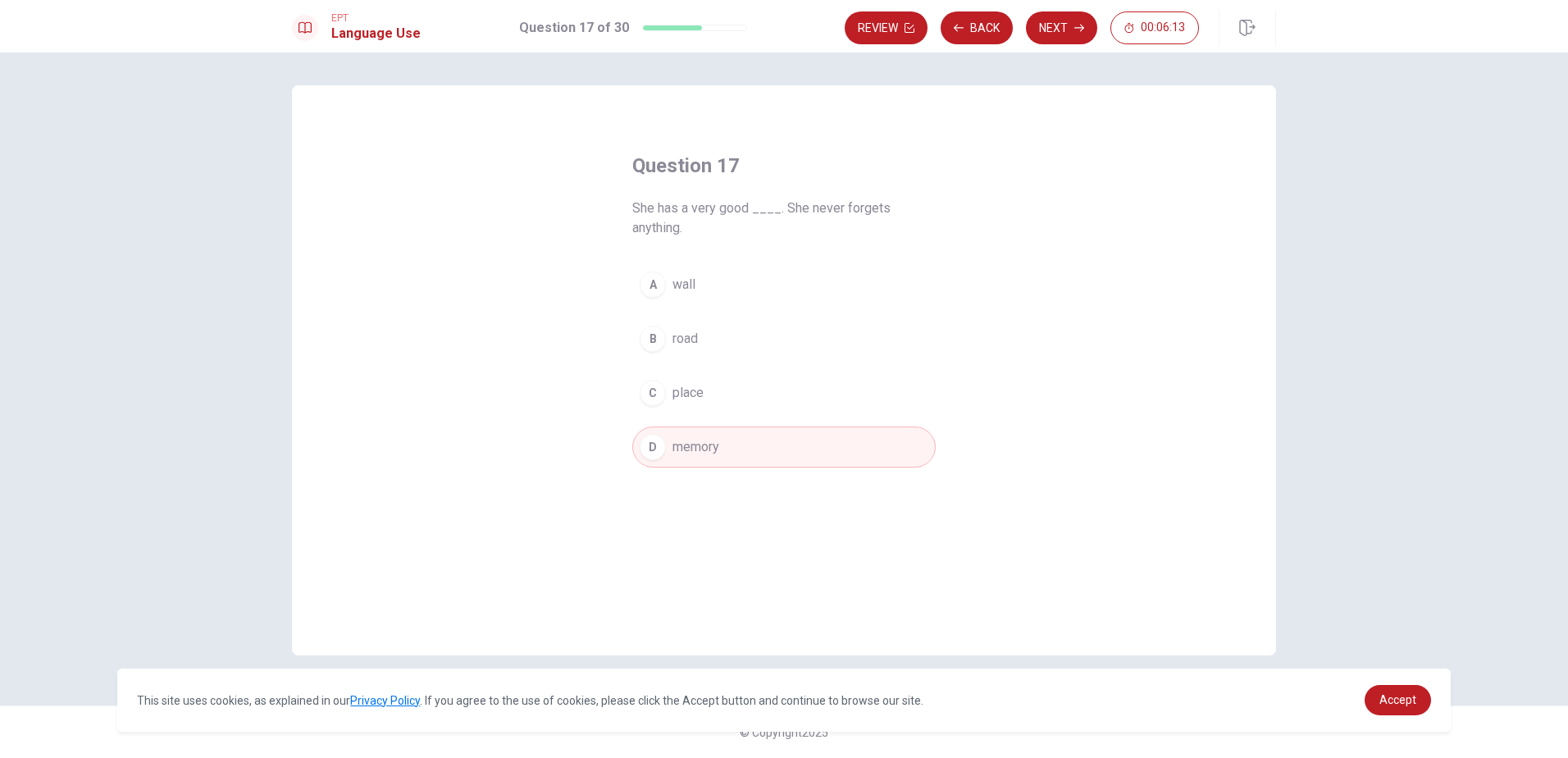
click at [1069, 26] on button "Next" at bounding box center [1061, 28] width 71 height 33
click at [692, 280] on button "A score" at bounding box center [784, 264] width 303 height 41
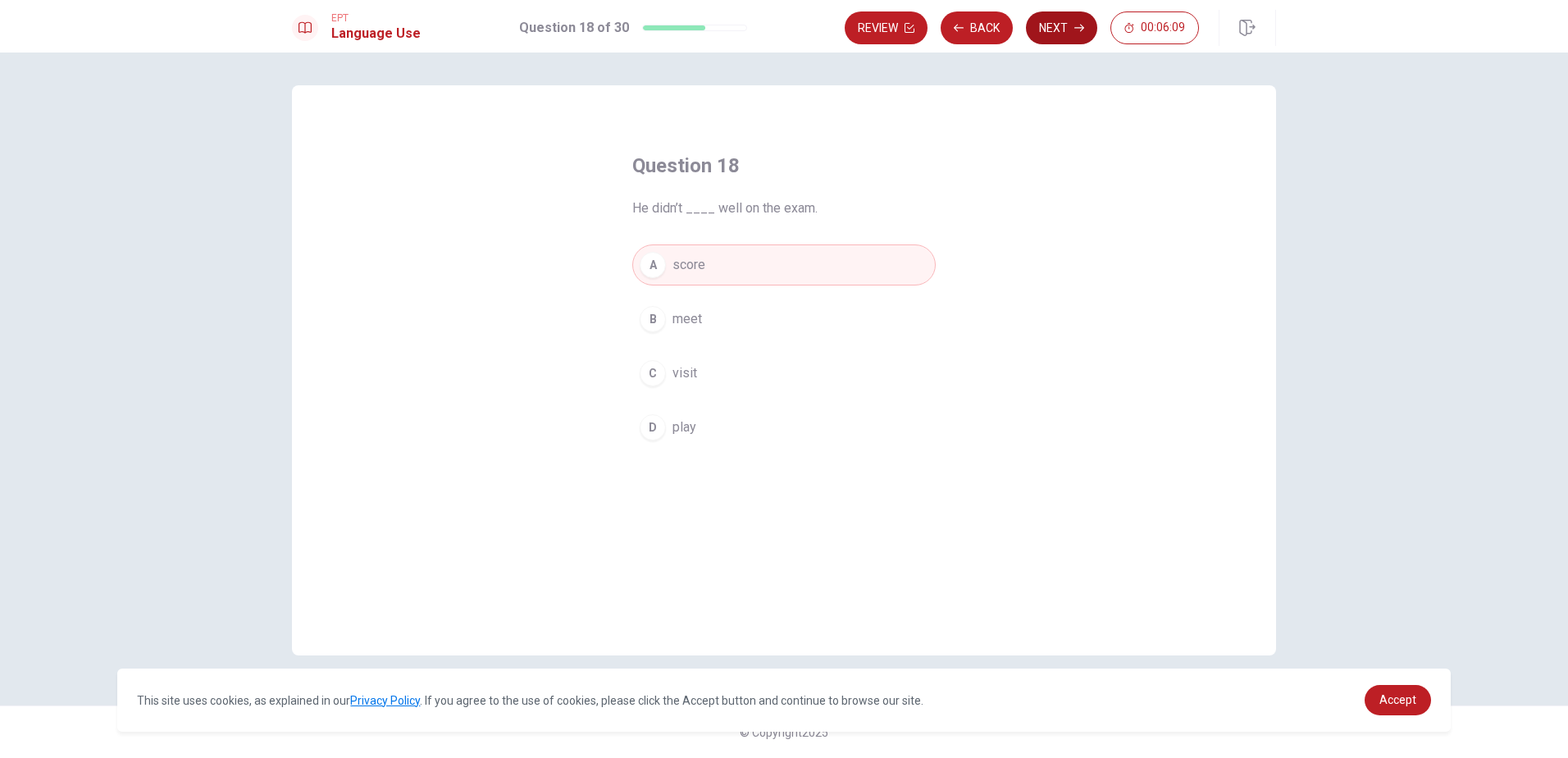
click at [1073, 33] on button "Next" at bounding box center [1061, 28] width 71 height 33
click at [713, 376] on span "generous" at bounding box center [699, 374] width 54 height 20
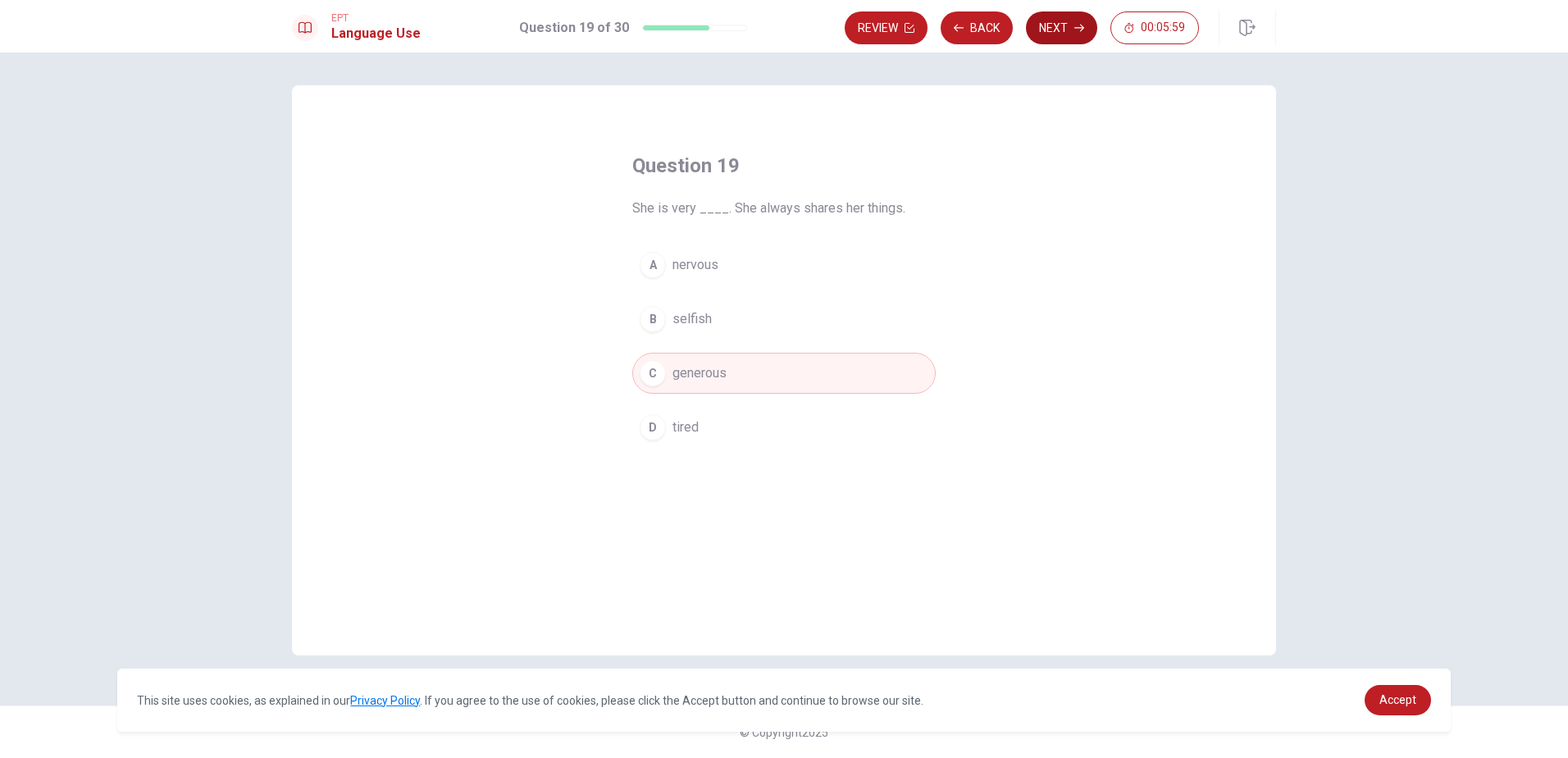
click at [1060, 32] on button "Next" at bounding box center [1061, 28] width 71 height 33
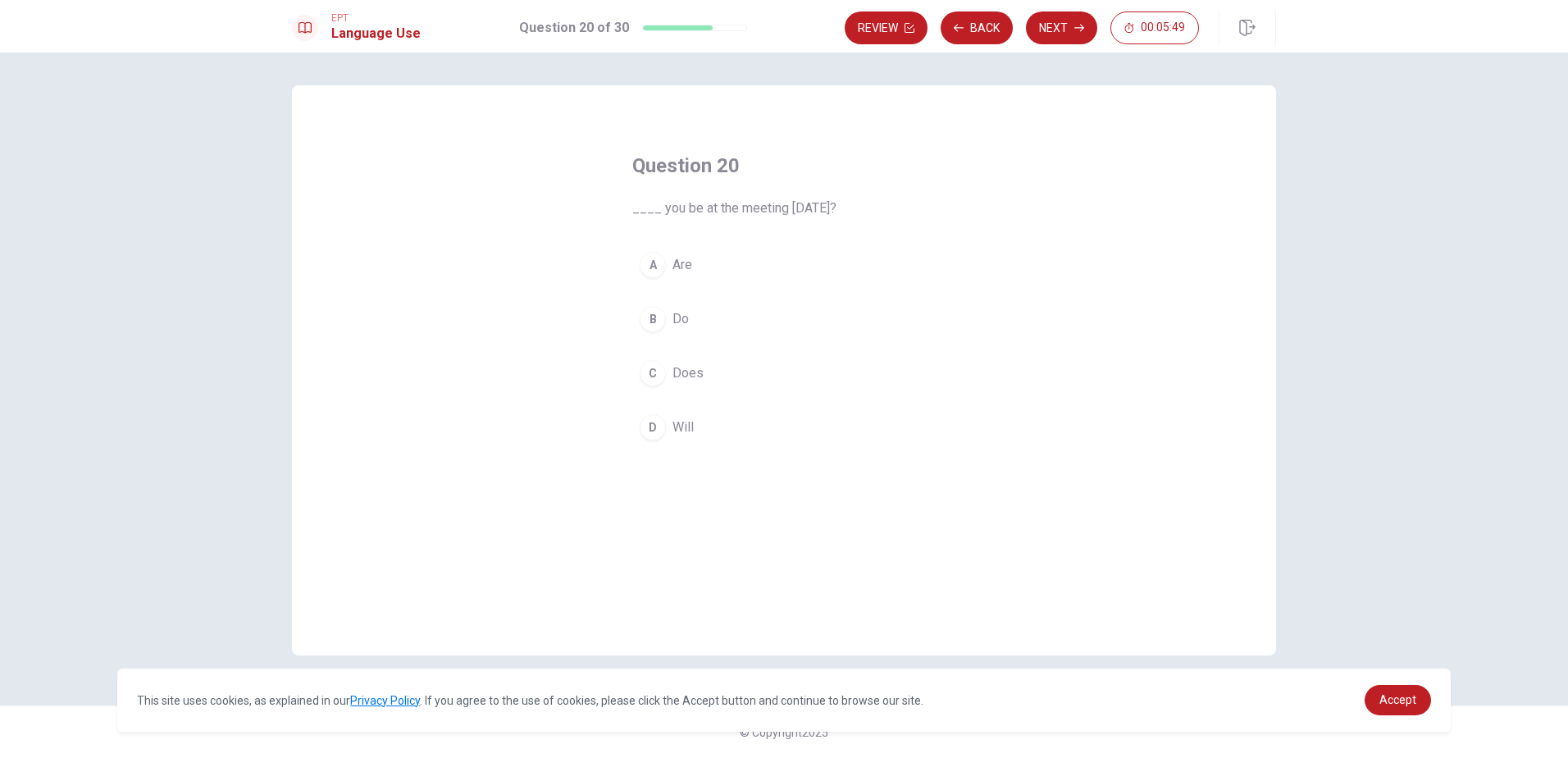
click at [679, 425] on span "Will" at bounding box center [682, 427] width 21 height 20
click at [1058, 26] on button "Next" at bounding box center [1061, 28] width 71 height 33
click at [702, 315] on span "travels" at bounding box center [692, 319] width 39 height 20
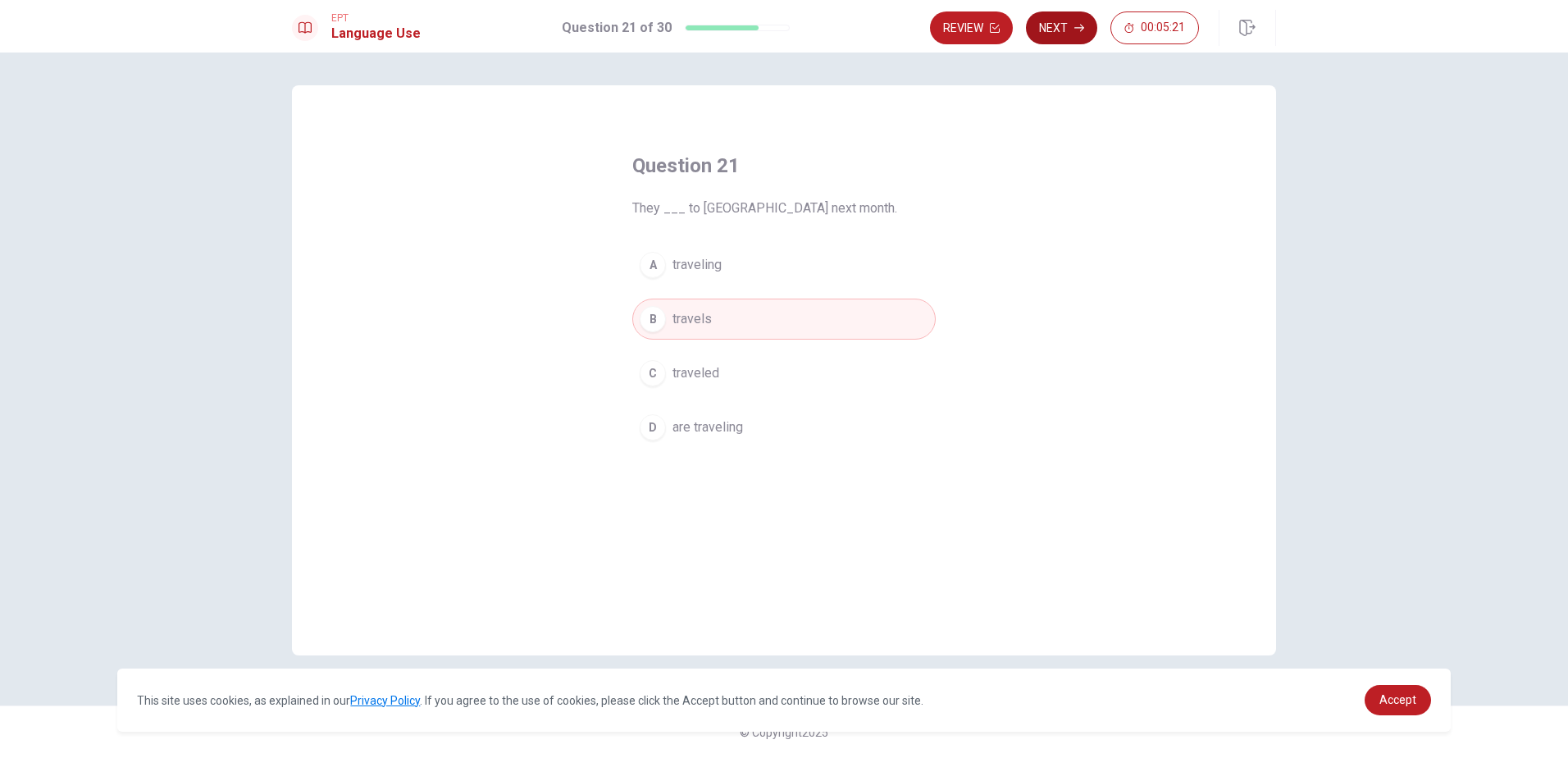
click at [1061, 29] on button "Next" at bounding box center [1061, 28] width 71 height 33
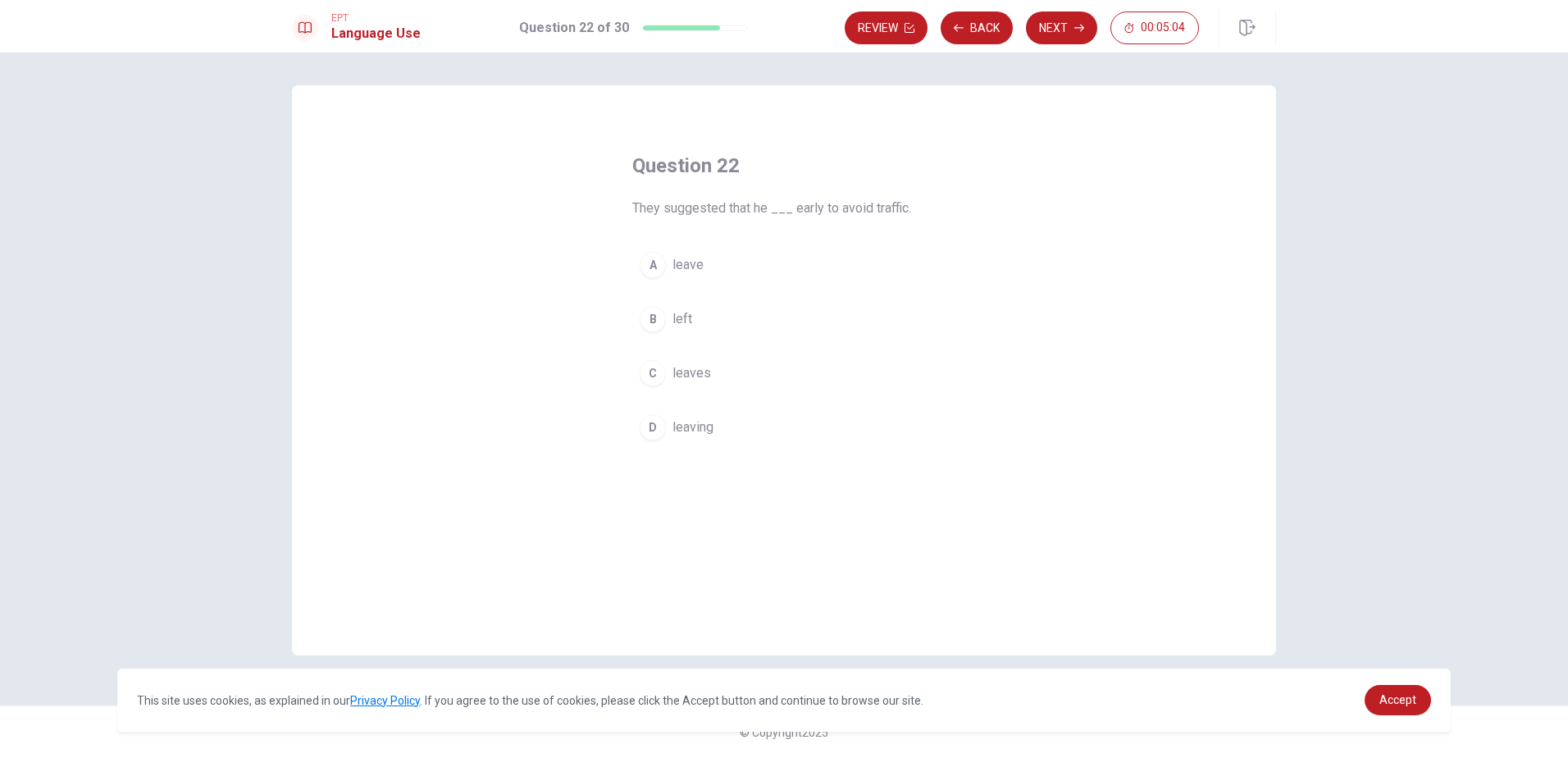
click at [696, 373] on span "leaves" at bounding box center [692, 374] width 38 height 20
click at [696, 269] on span "leave" at bounding box center [688, 265] width 31 height 20
click at [1061, 27] on button "Next" at bounding box center [1061, 28] width 71 height 33
click at [701, 421] on span "planned" at bounding box center [695, 427] width 46 height 20
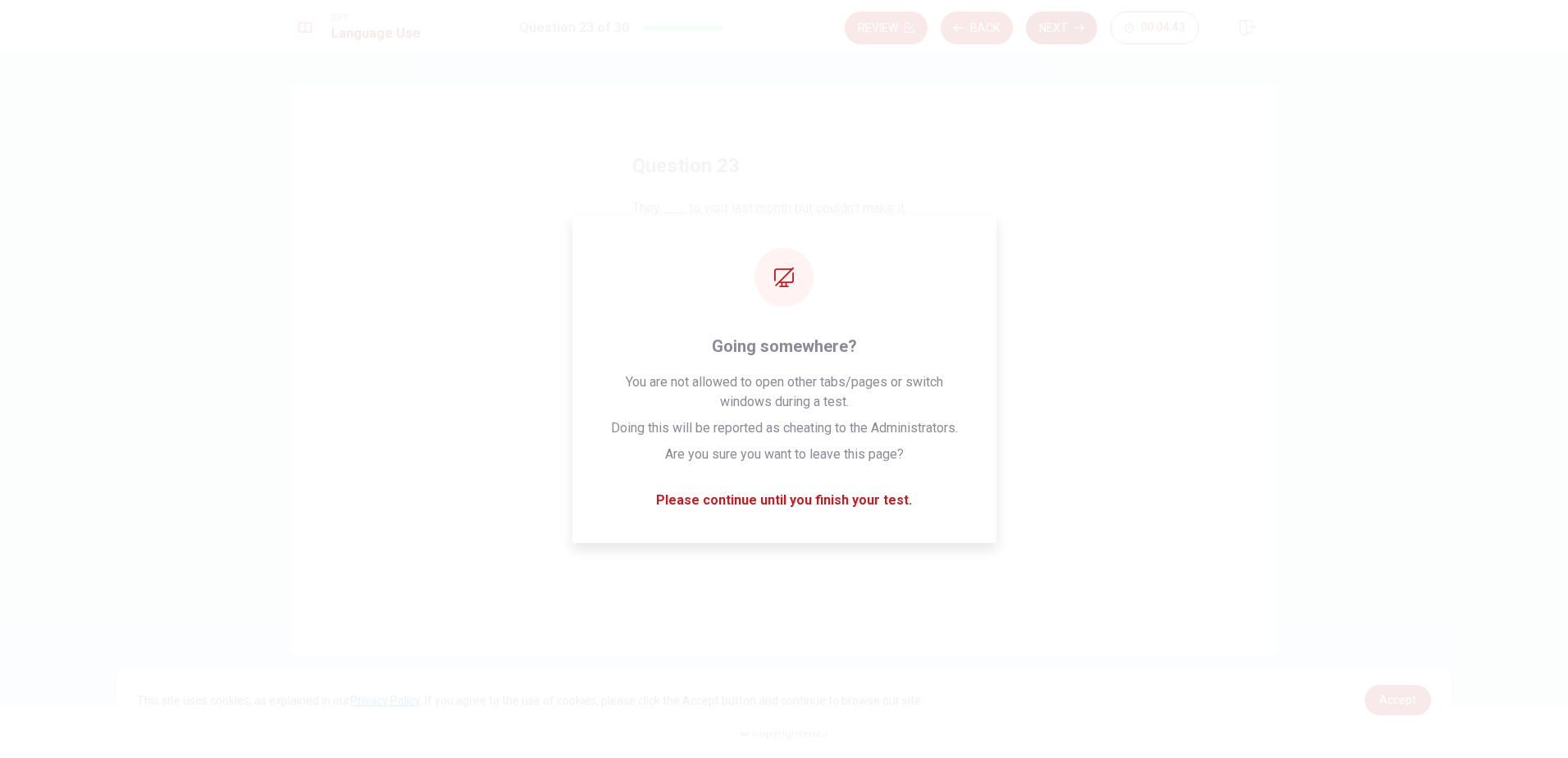
click at [1070, 32] on button "Next" at bounding box center [1061, 28] width 71 height 33
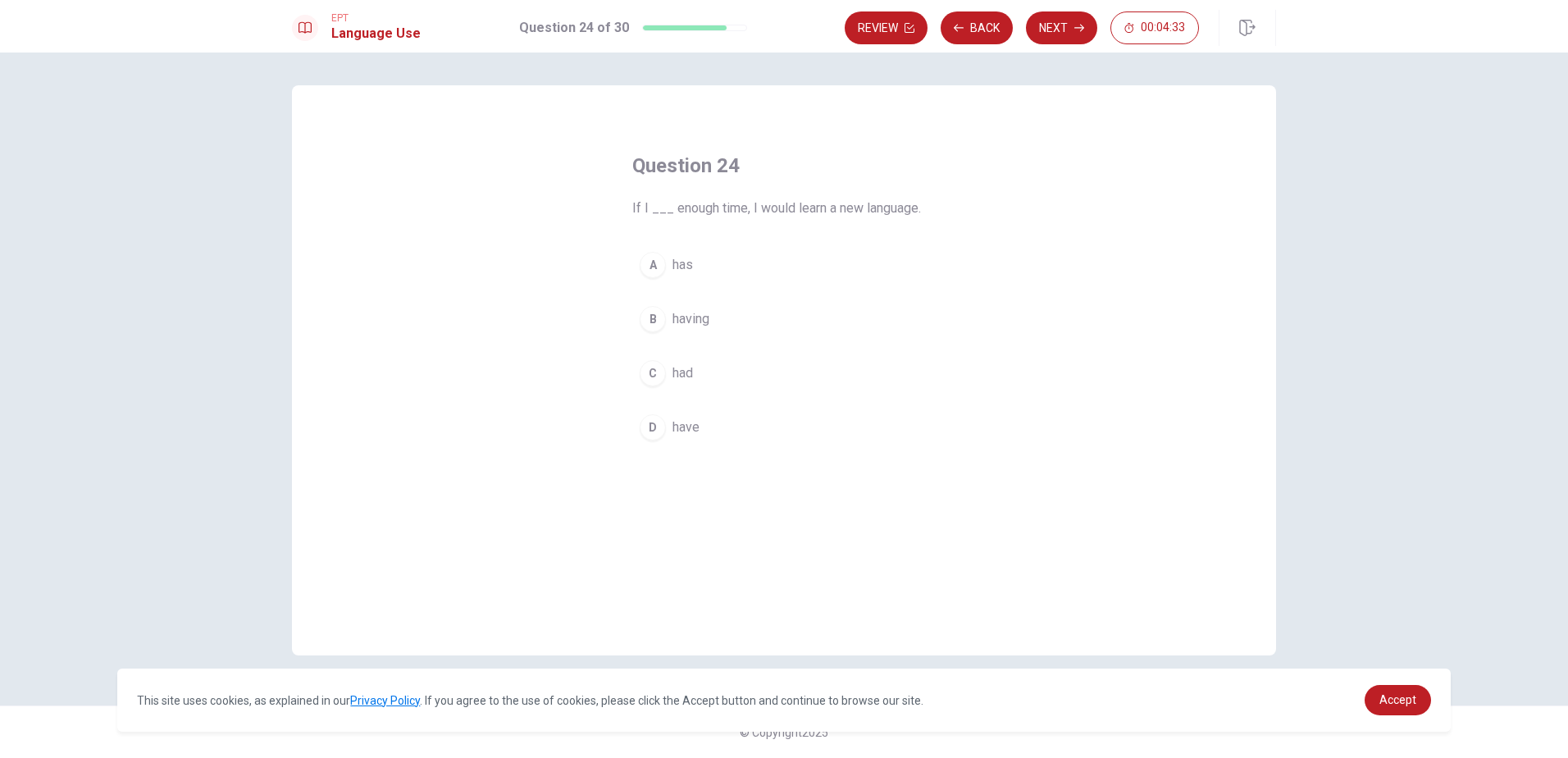
click at [687, 375] on span "had" at bounding box center [682, 374] width 21 height 20
click at [1061, 28] on button "Next" at bounding box center [1061, 28] width 71 height 33
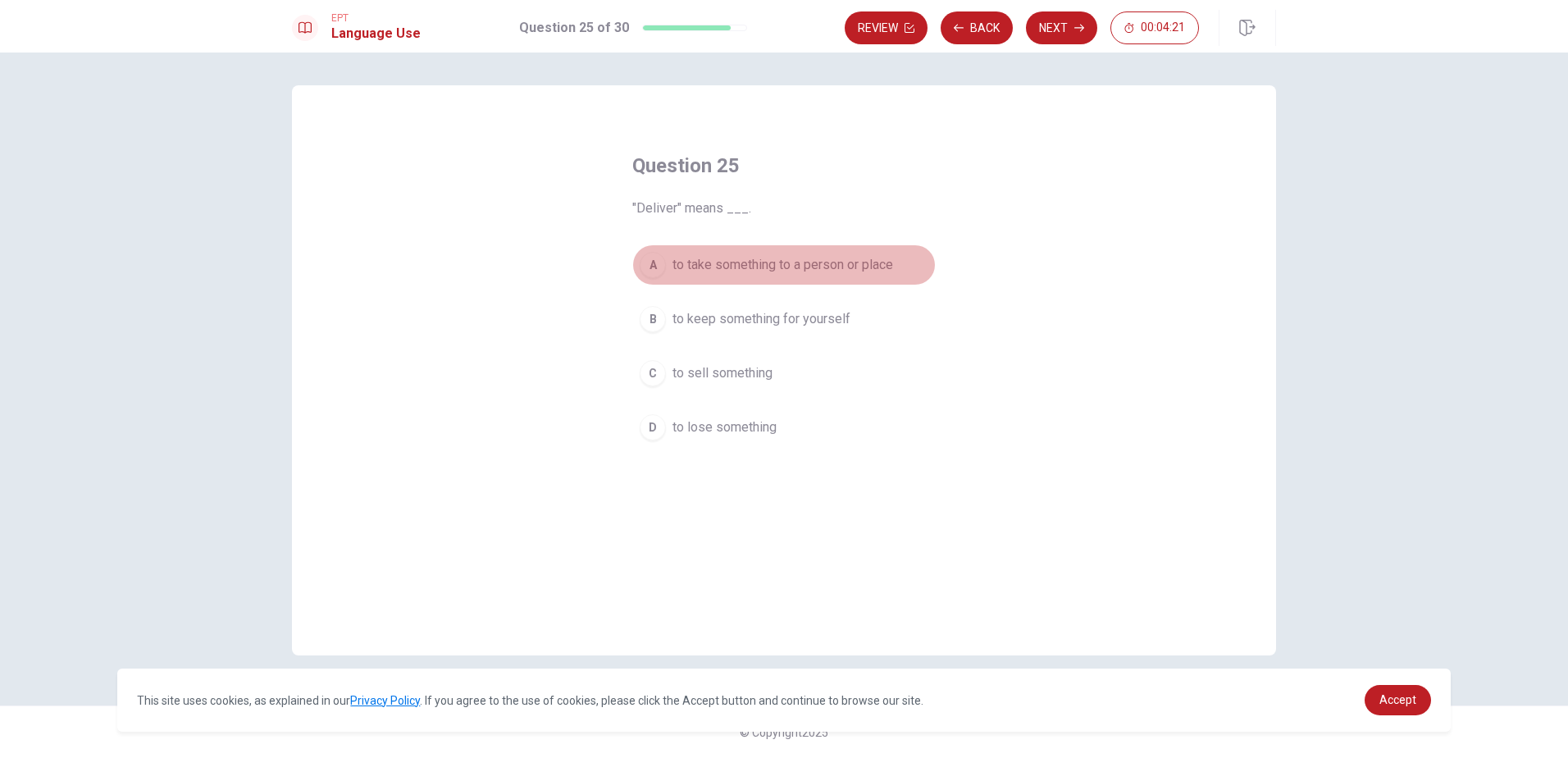
click at [820, 258] on span "to take something to a person or place" at bounding box center [783, 265] width 220 height 20
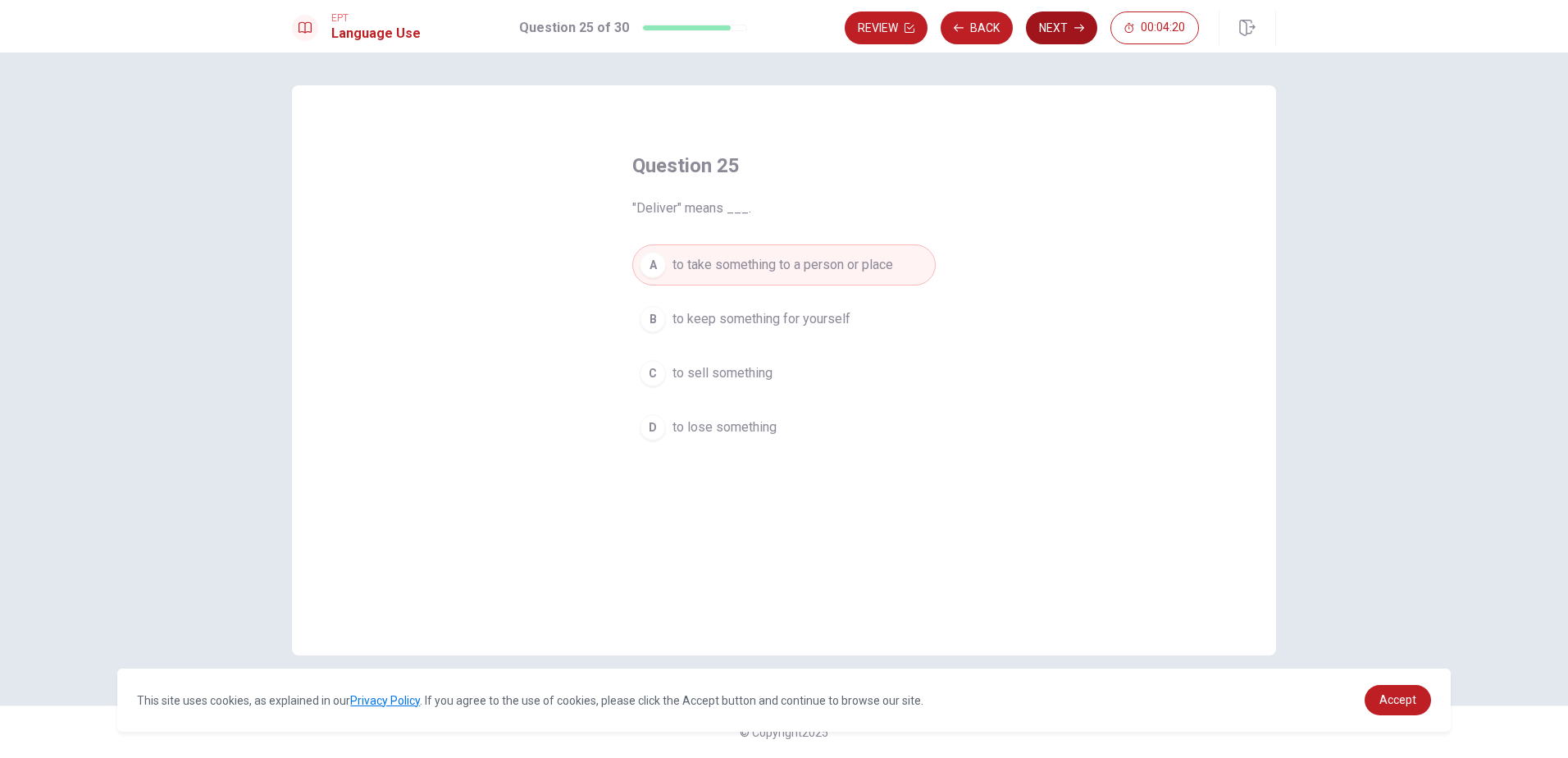
click at [1077, 23] on icon "button" at bounding box center [1079, 27] width 10 height 10
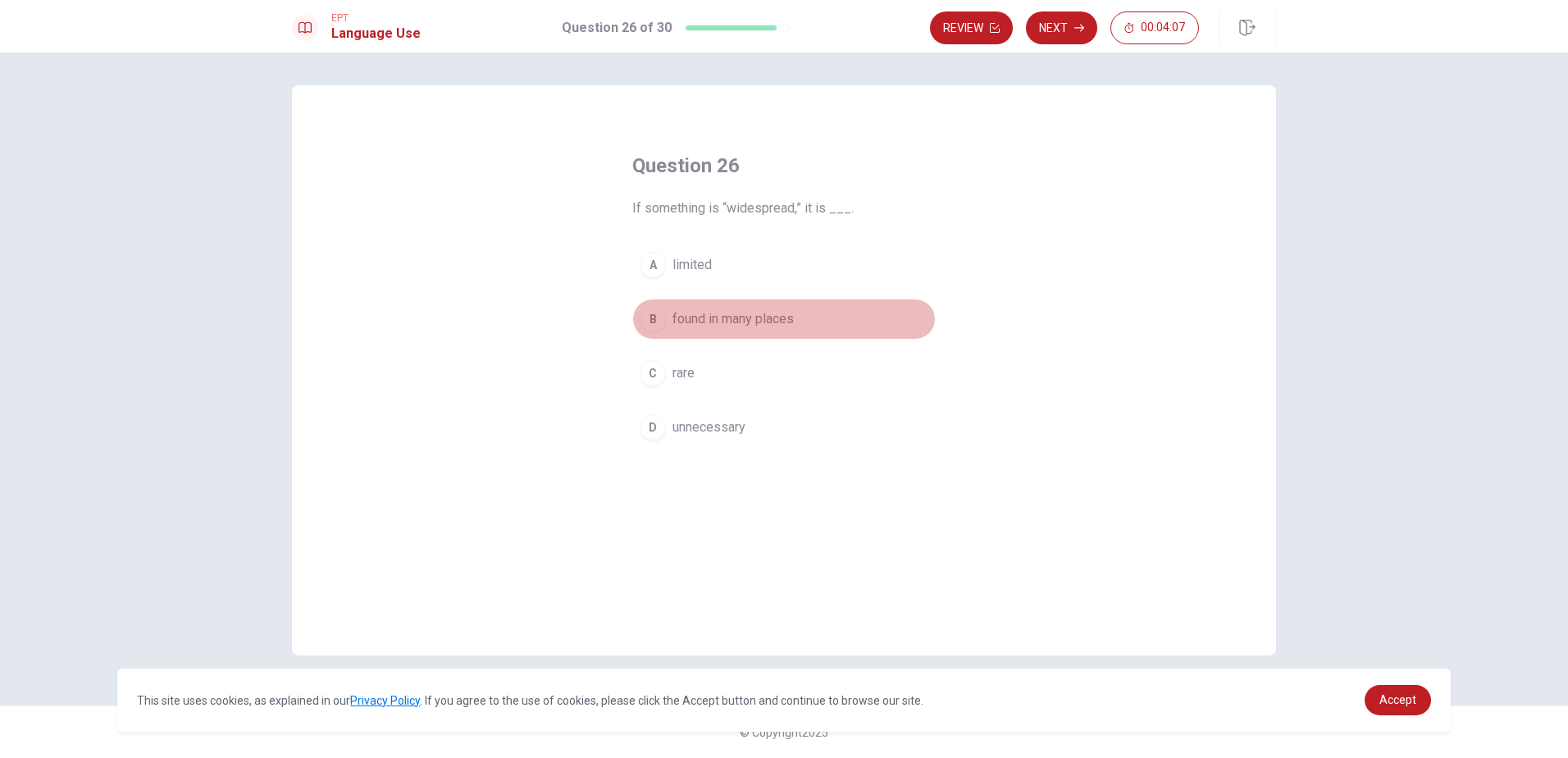
click at [774, 312] on span "found in many places" at bounding box center [733, 319] width 121 height 20
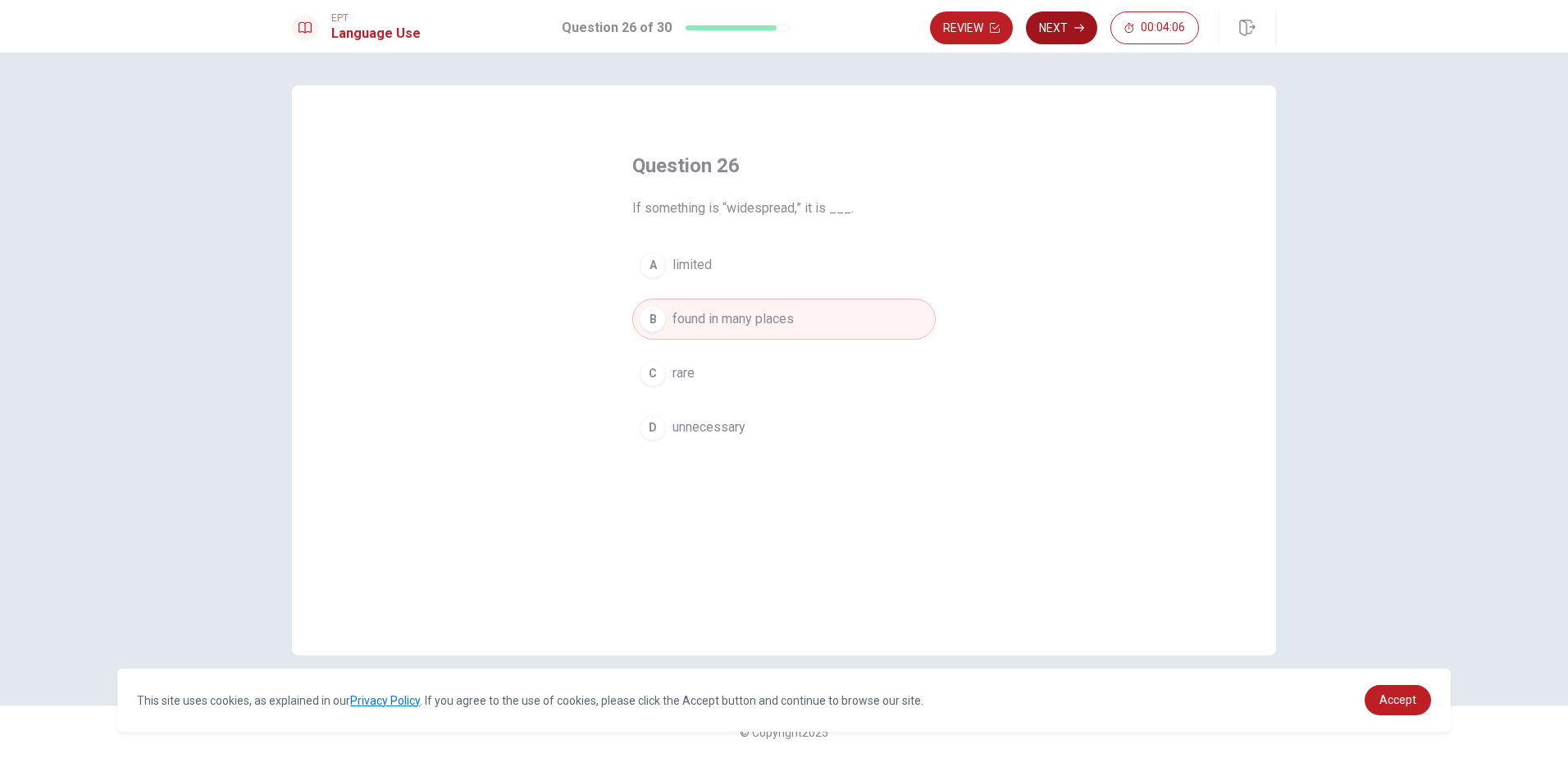
click at [1081, 23] on icon "button" at bounding box center [1079, 27] width 10 height 10
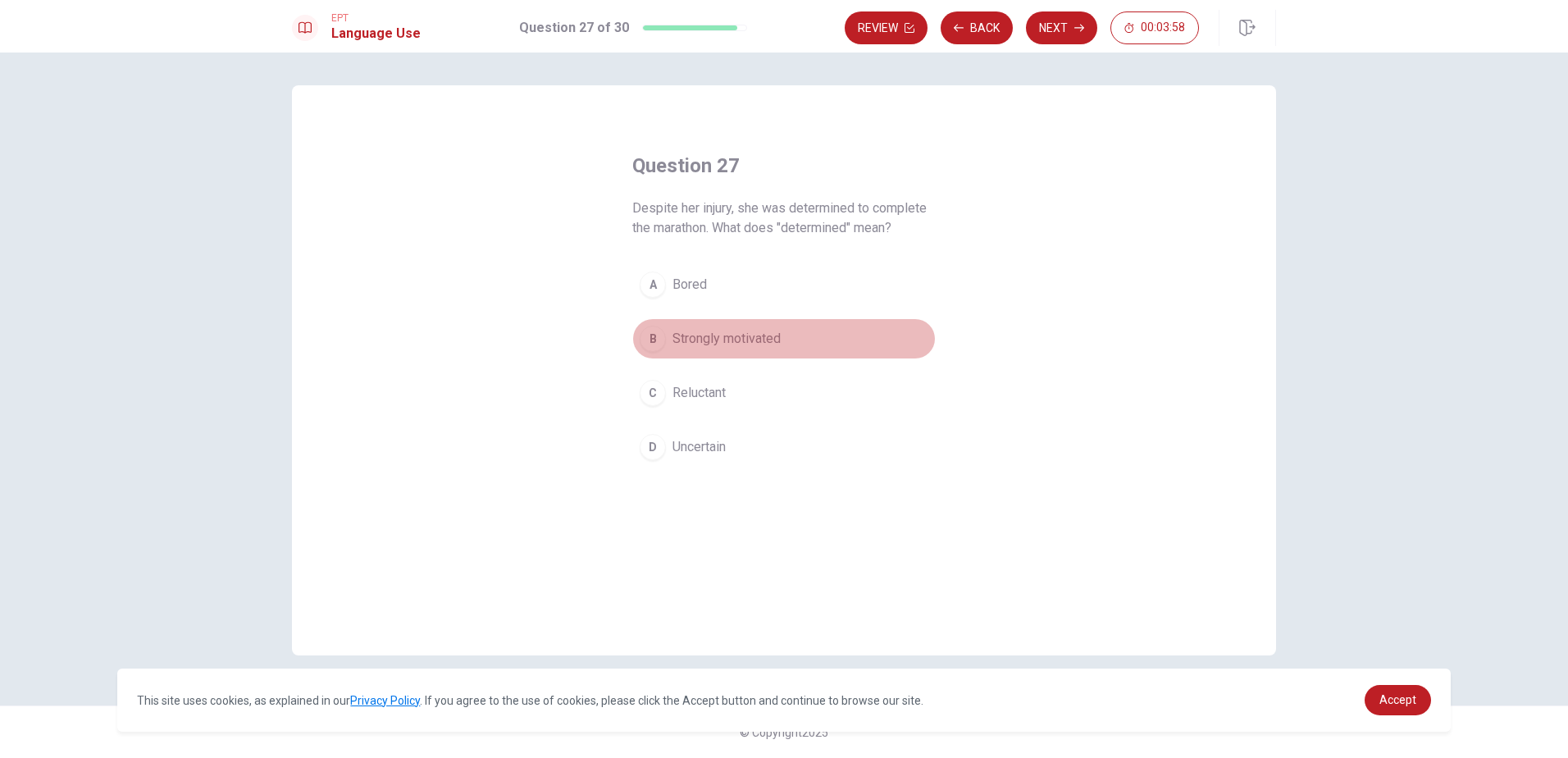
click at [776, 341] on span "Strongly motivated" at bounding box center [726, 339] width 108 height 20
click at [1062, 26] on button "Next" at bounding box center [1061, 28] width 71 height 33
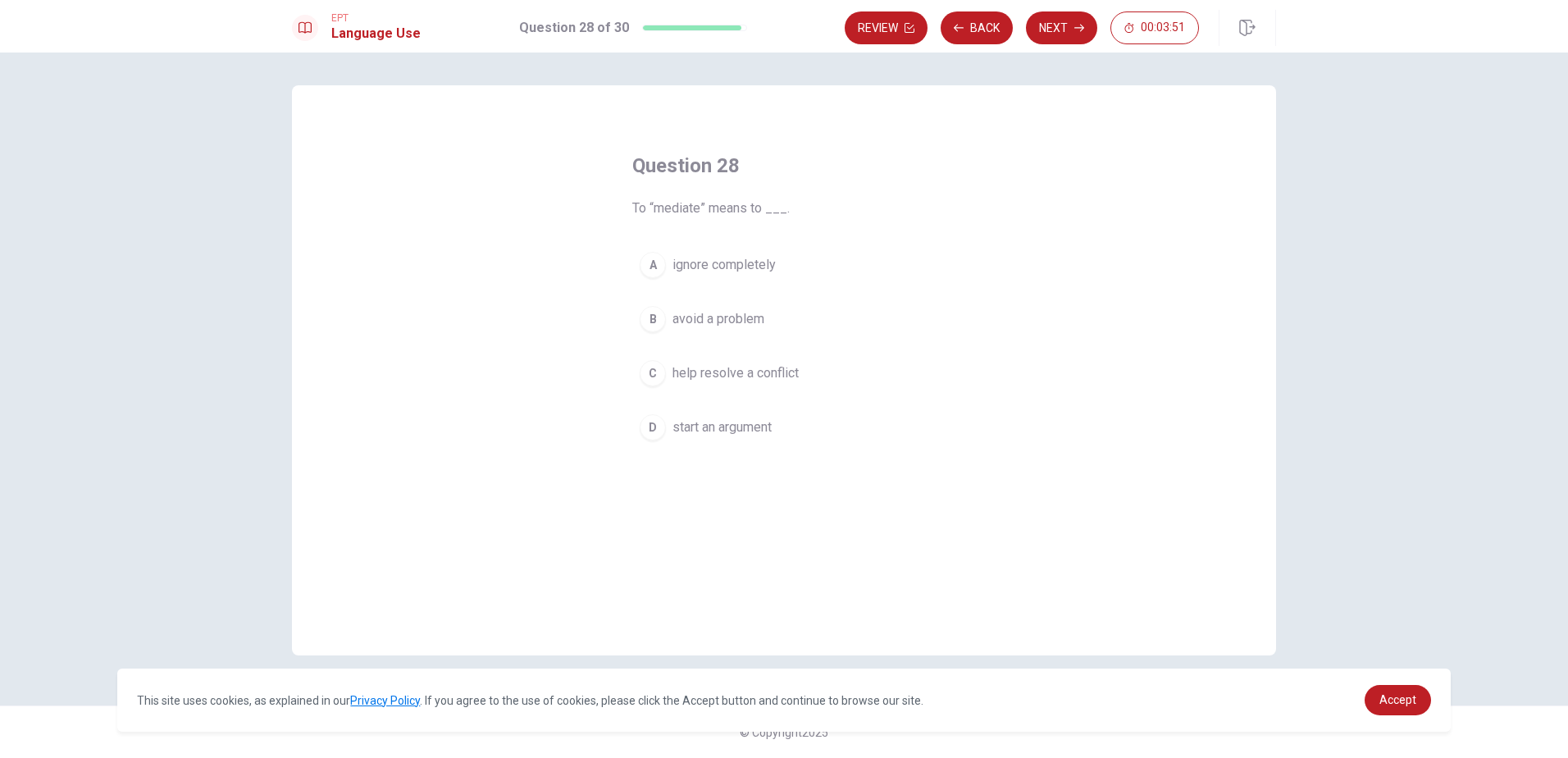
click at [752, 373] on span "help resolve a conflict" at bounding box center [735, 374] width 127 height 20
click at [1053, 28] on button "Next" at bounding box center [1061, 28] width 71 height 33
click at [696, 253] on button "A selfish" at bounding box center [784, 264] width 303 height 41
click at [1066, 26] on button "Next" at bounding box center [1061, 28] width 71 height 33
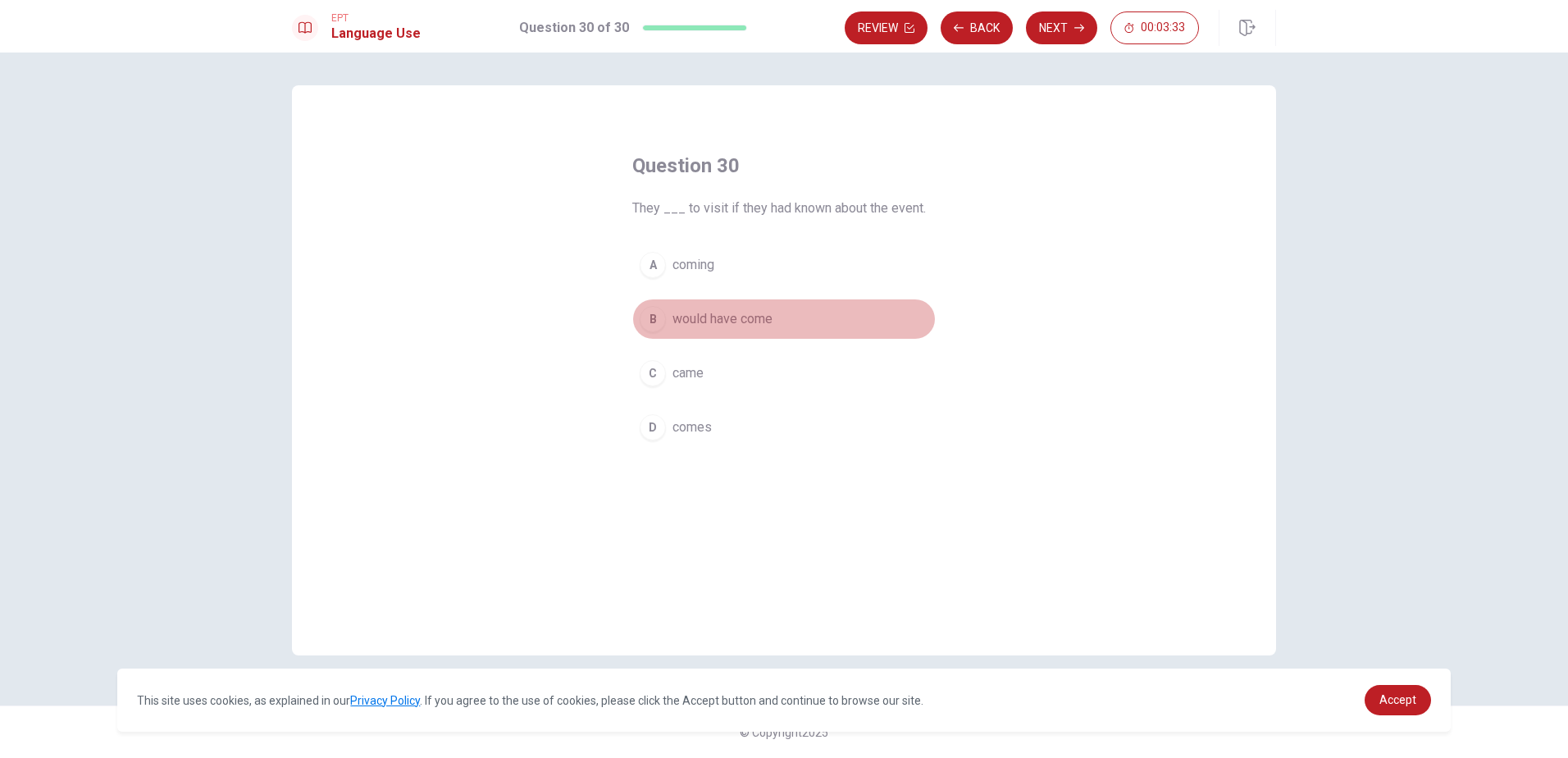
click at [726, 324] on span "would have come" at bounding box center [723, 319] width 100 height 20
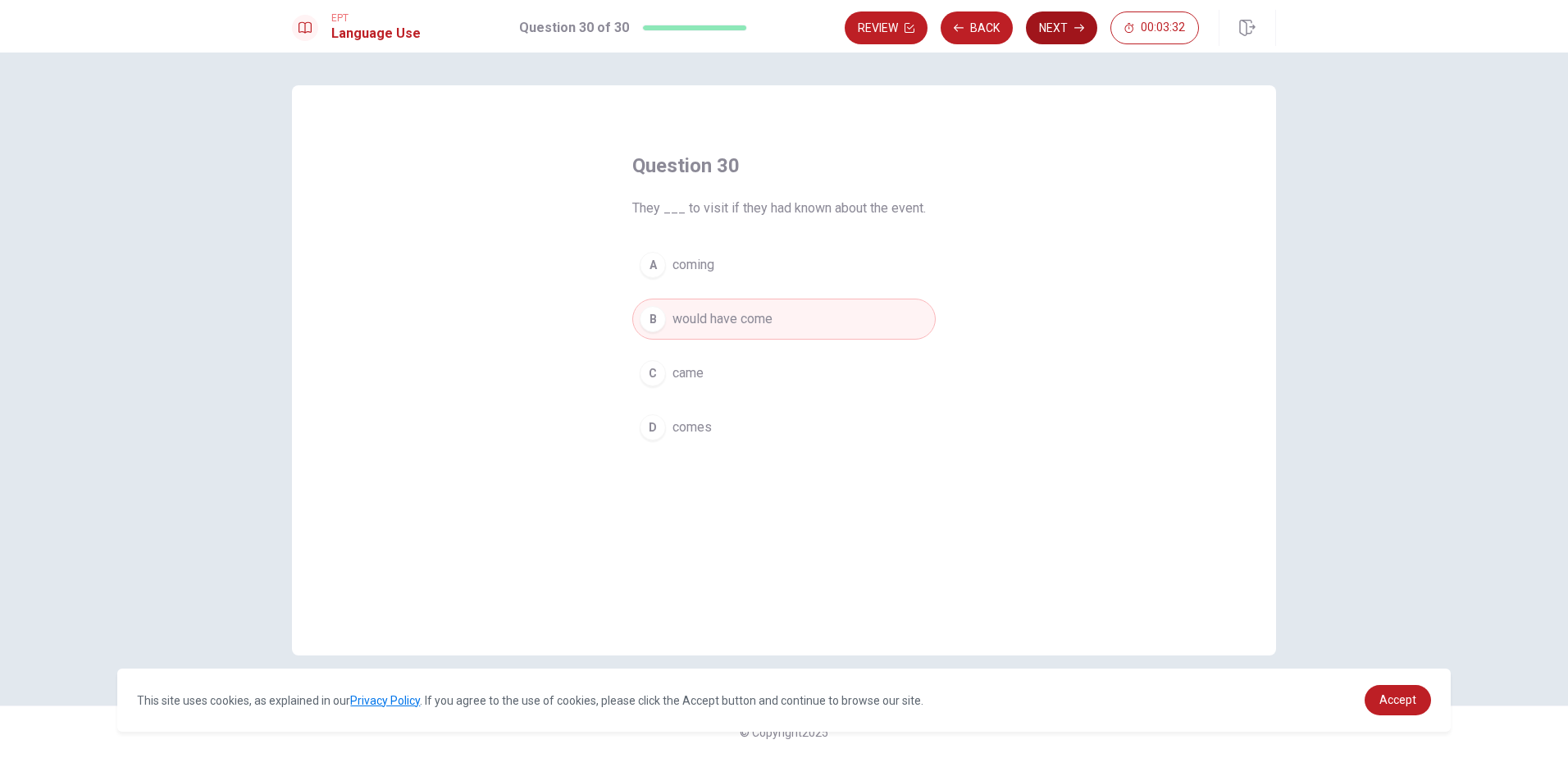
click at [1056, 20] on button "Next" at bounding box center [1061, 28] width 71 height 33
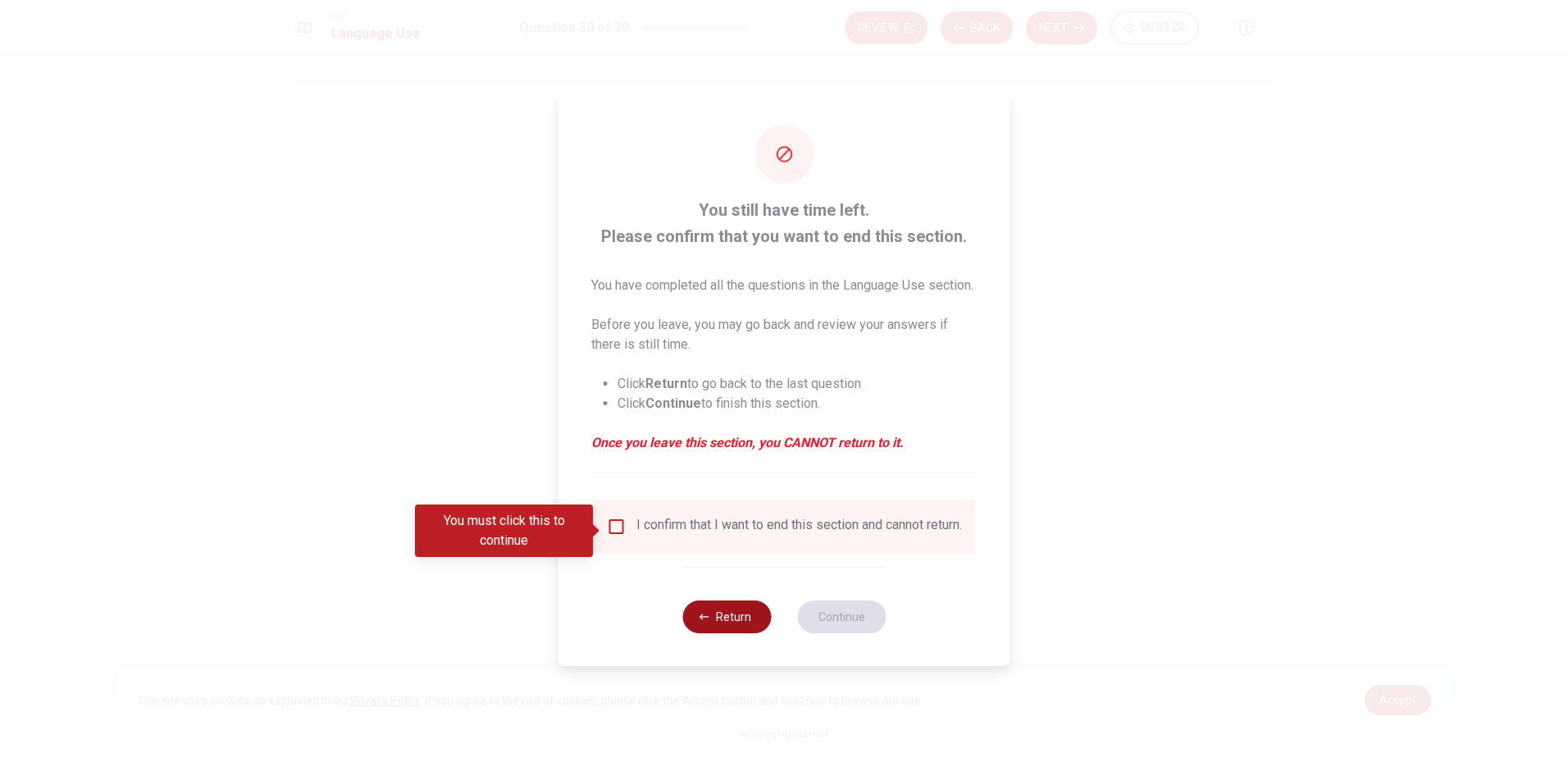
click at [705, 621] on icon "button" at bounding box center [704, 617] width 10 height 10
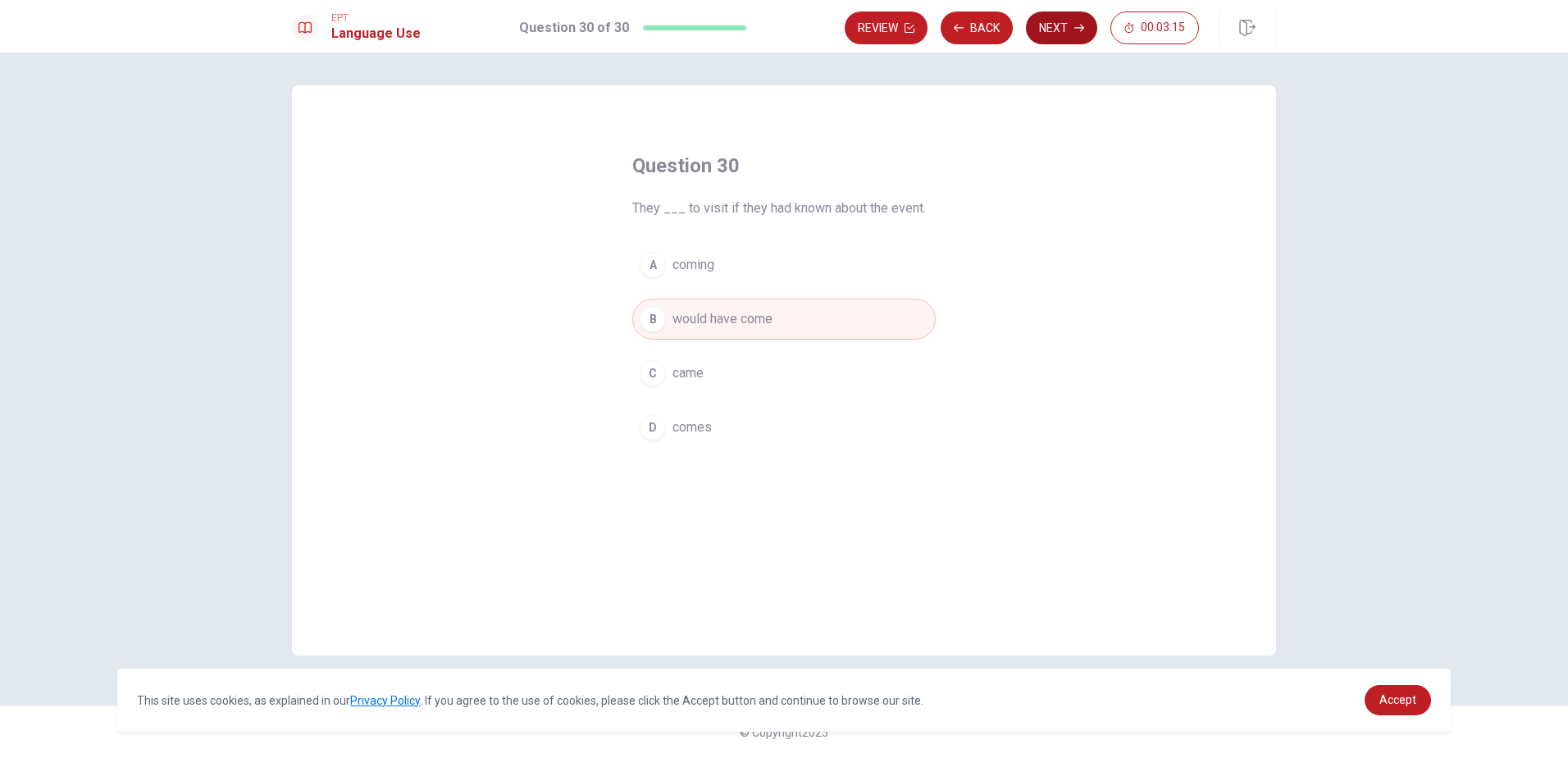
click at [1063, 29] on button "Next" at bounding box center [1061, 28] width 71 height 33
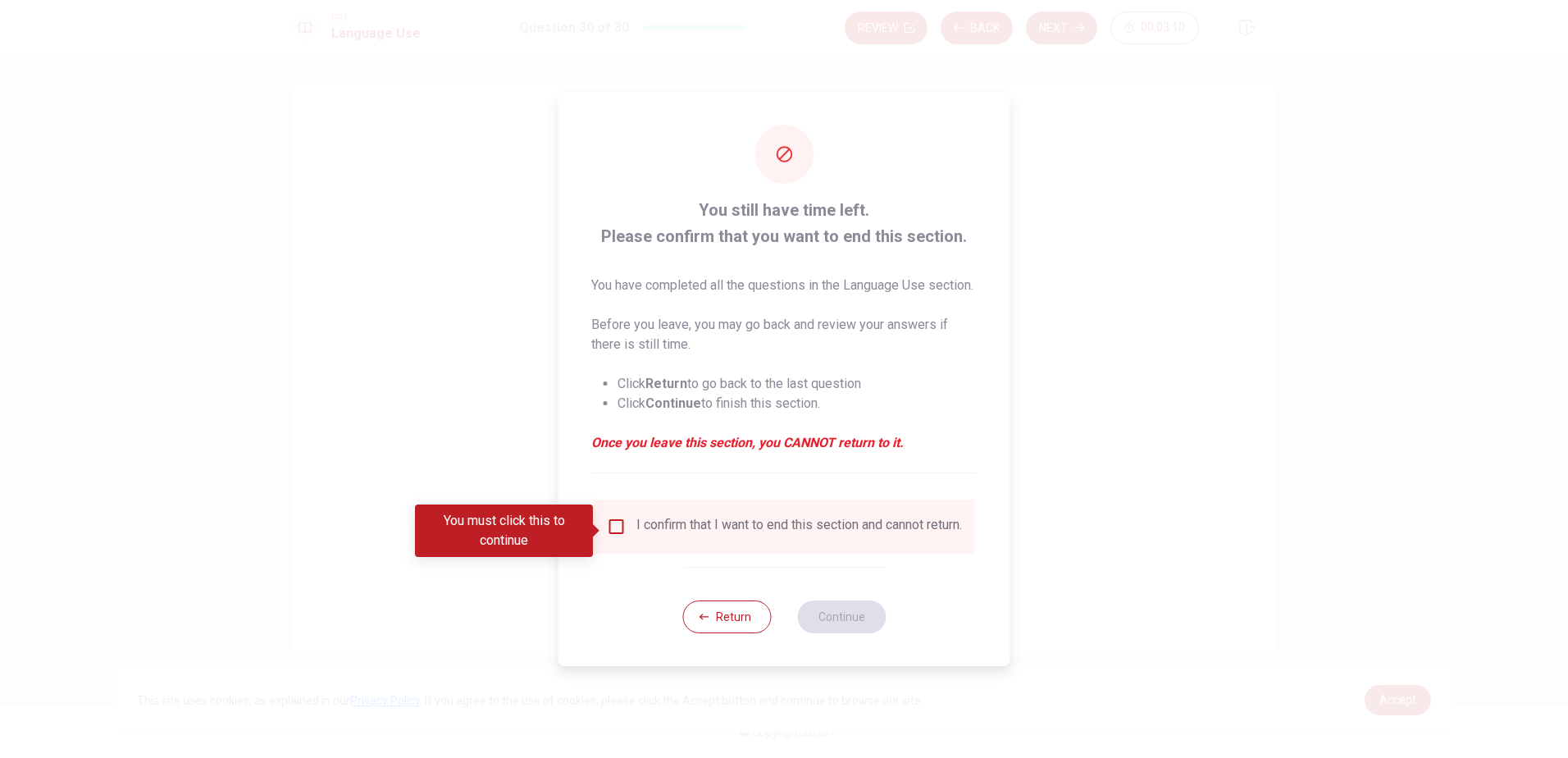
click at [611, 530] on input "You must click this to continue" at bounding box center [617, 527] width 20 height 20
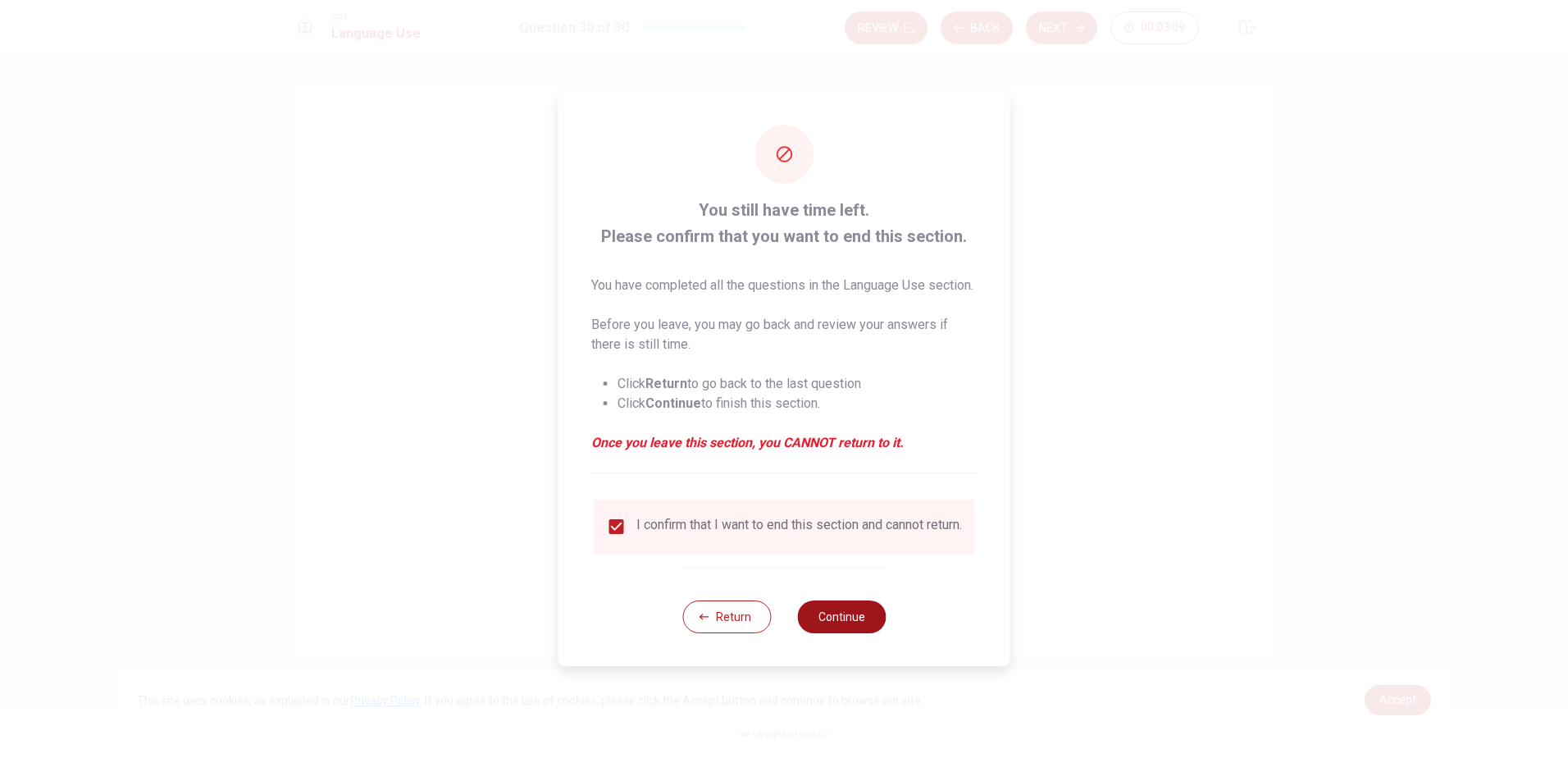
click at [840, 626] on button "Continue" at bounding box center [841, 617] width 88 height 33
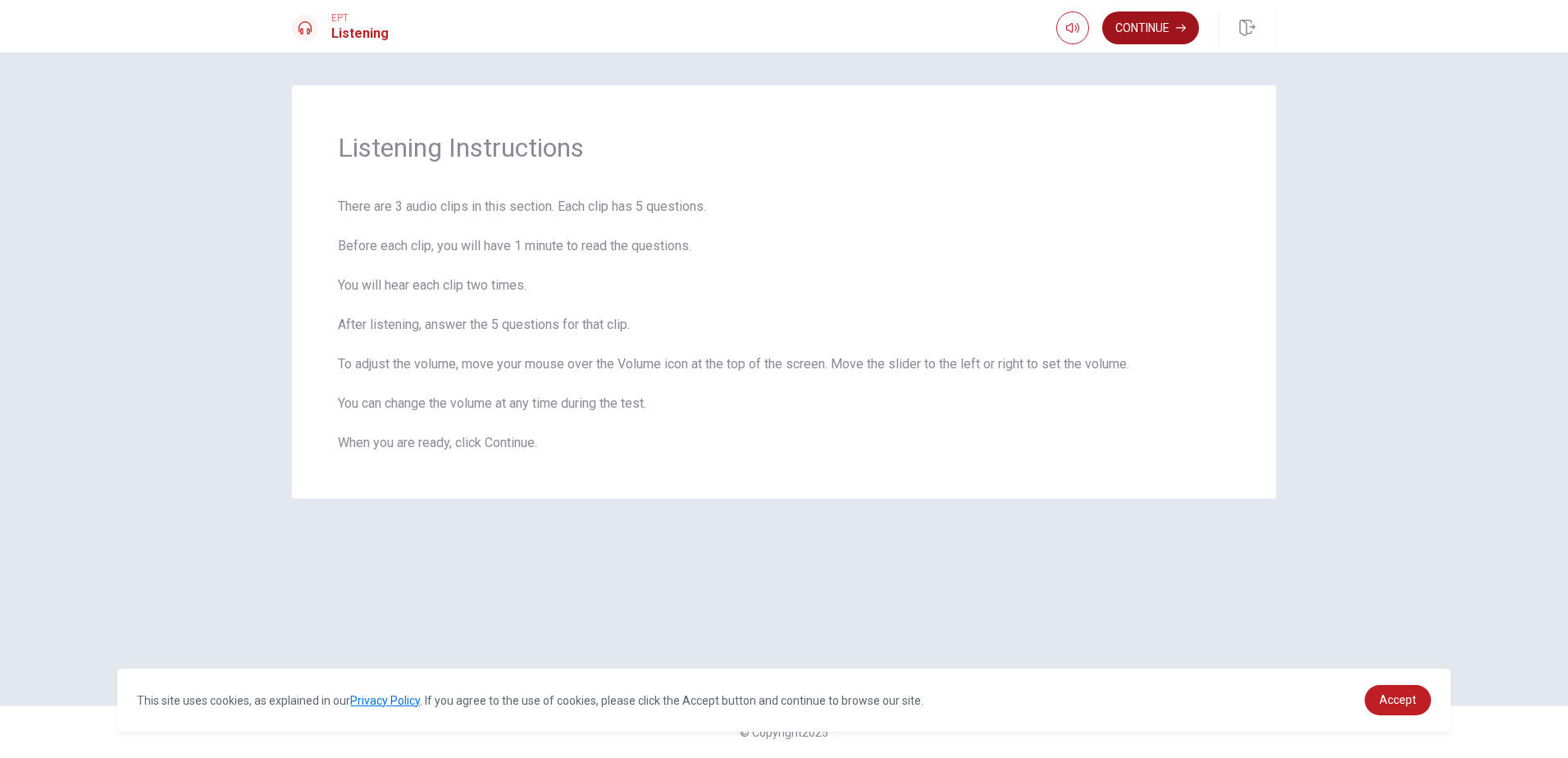
click at [1160, 26] on button "Continue" at bounding box center [1151, 28] width 97 height 33
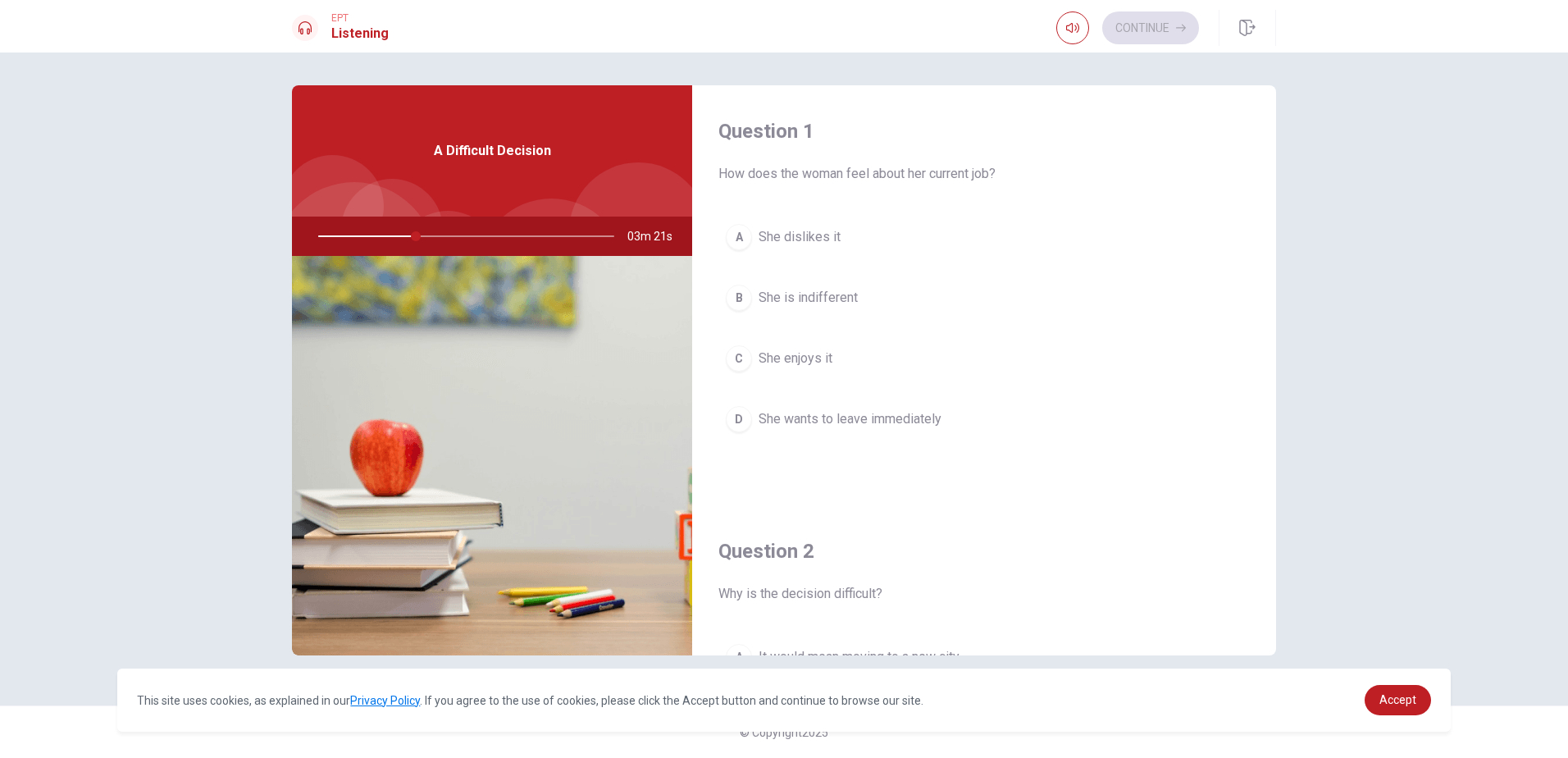
scroll to position [82, 0]
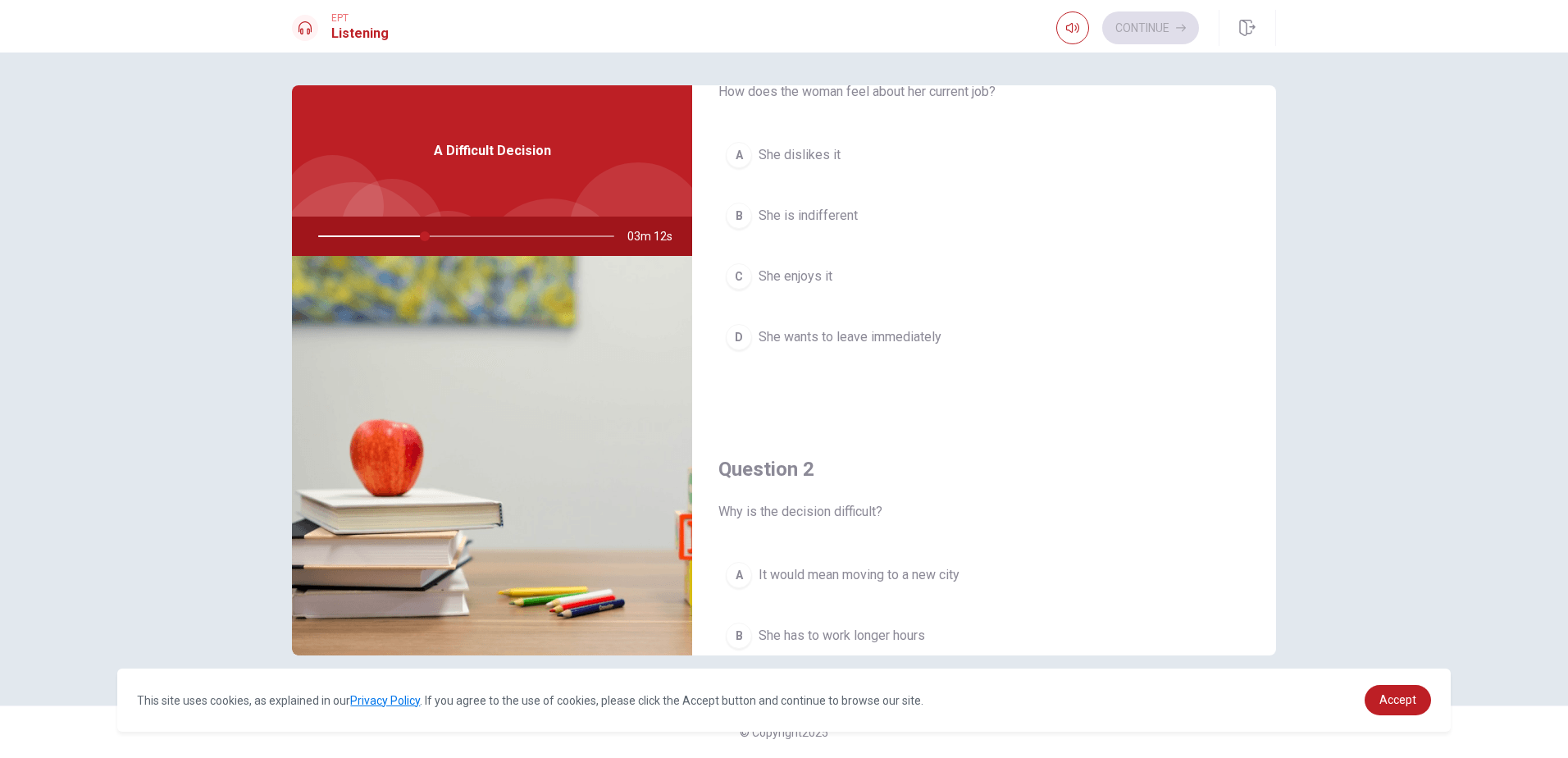
click at [800, 273] on span "She enjoys it" at bounding box center [795, 277] width 74 height 20
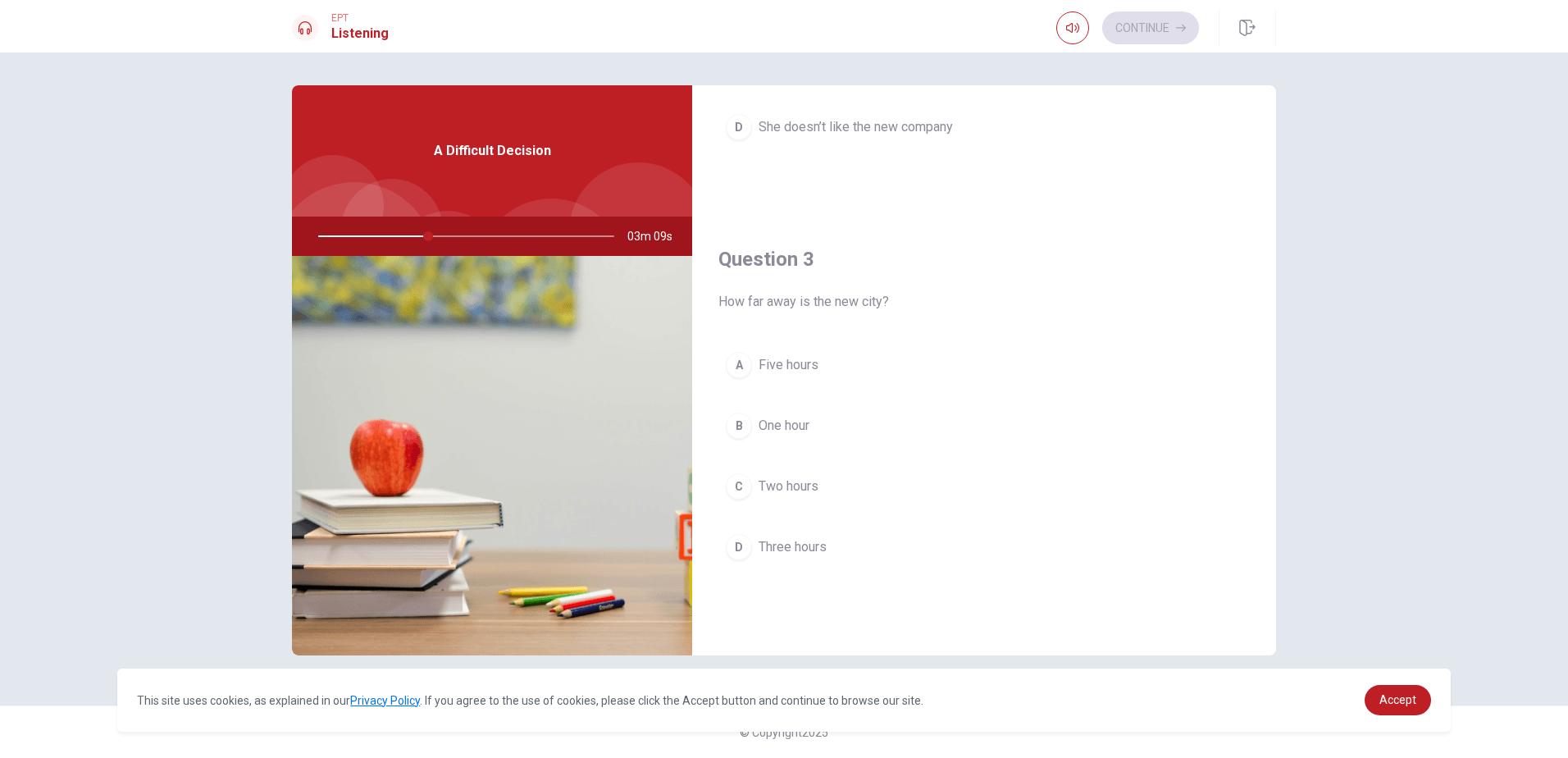
scroll to position [738, 0]
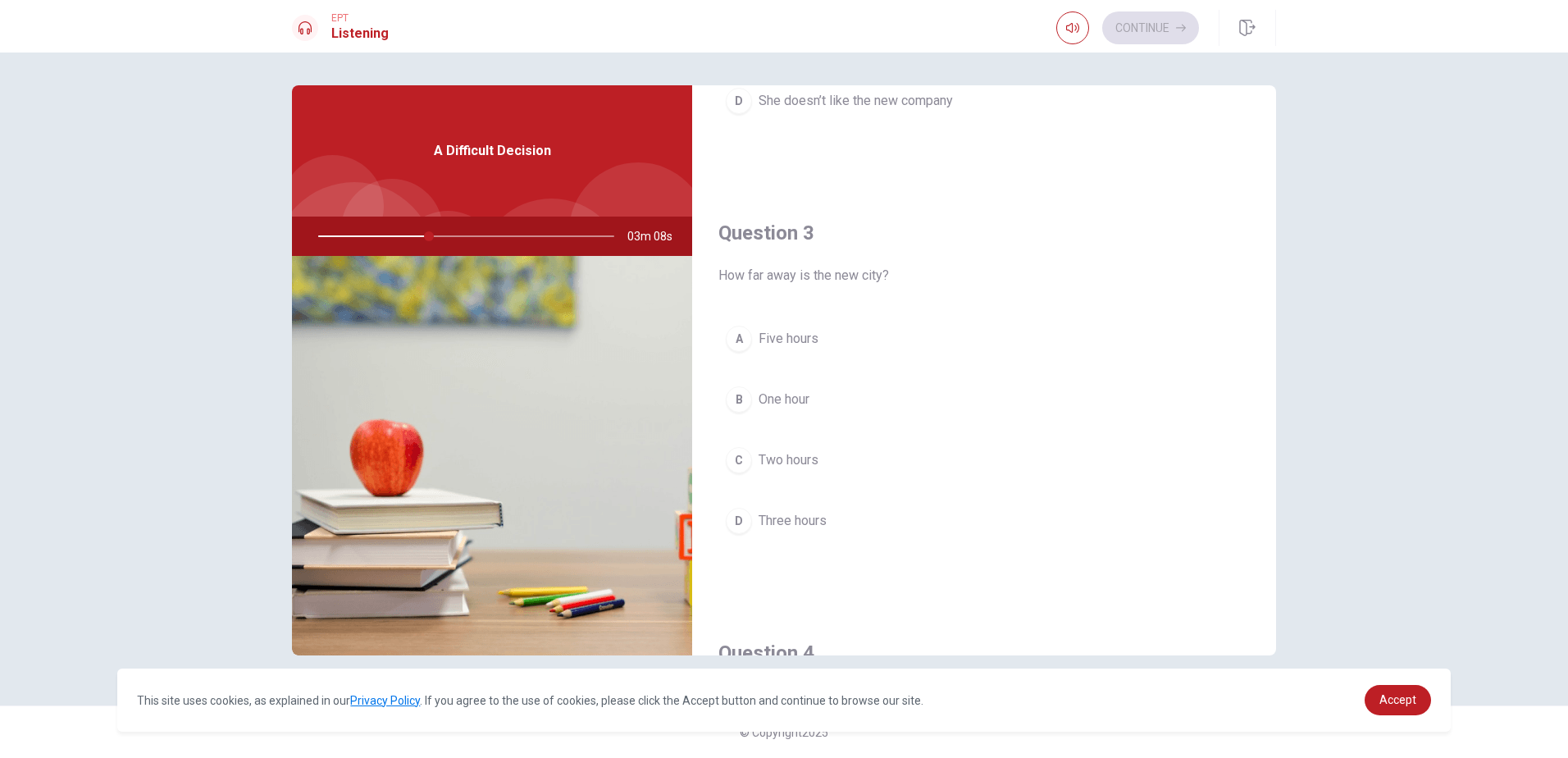
click at [814, 517] on span "Three hours" at bounding box center [793, 521] width 68 height 20
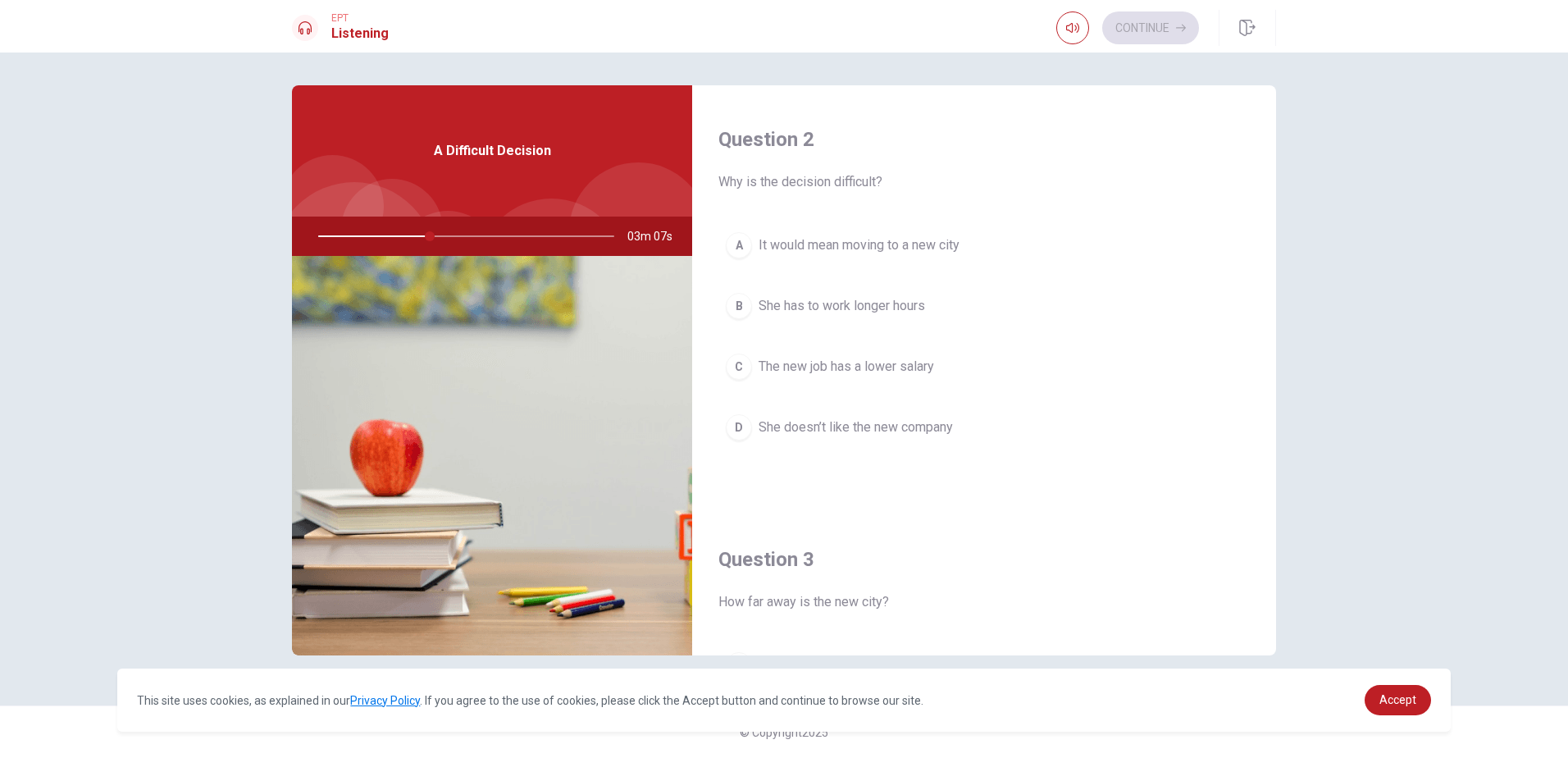
scroll to position [410, 0]
click at [843, 241] on span "It would mean moving to a new city" at bounding box center [859, 247] width 201 height 20
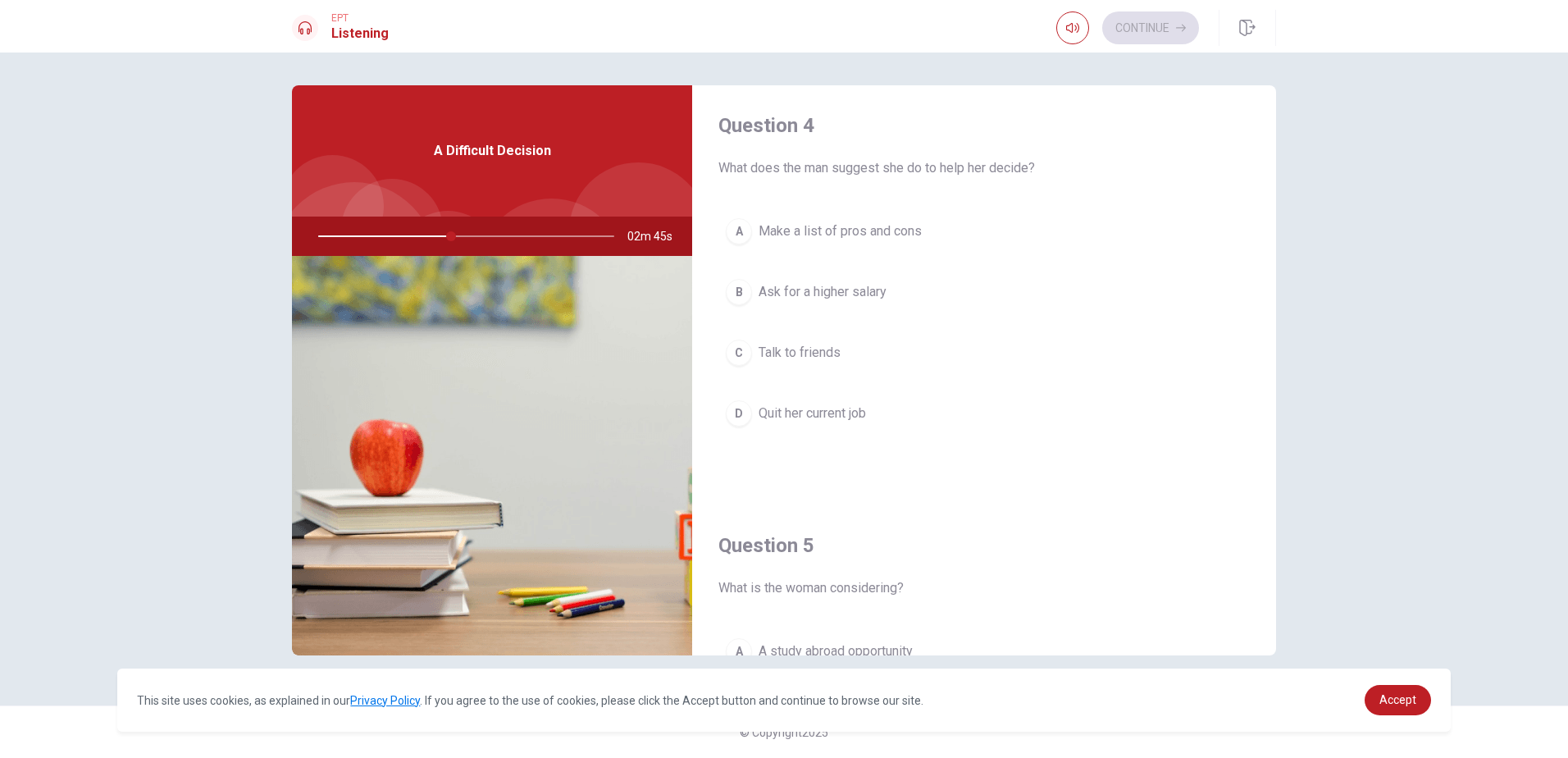
scroll to position [1312, 0]
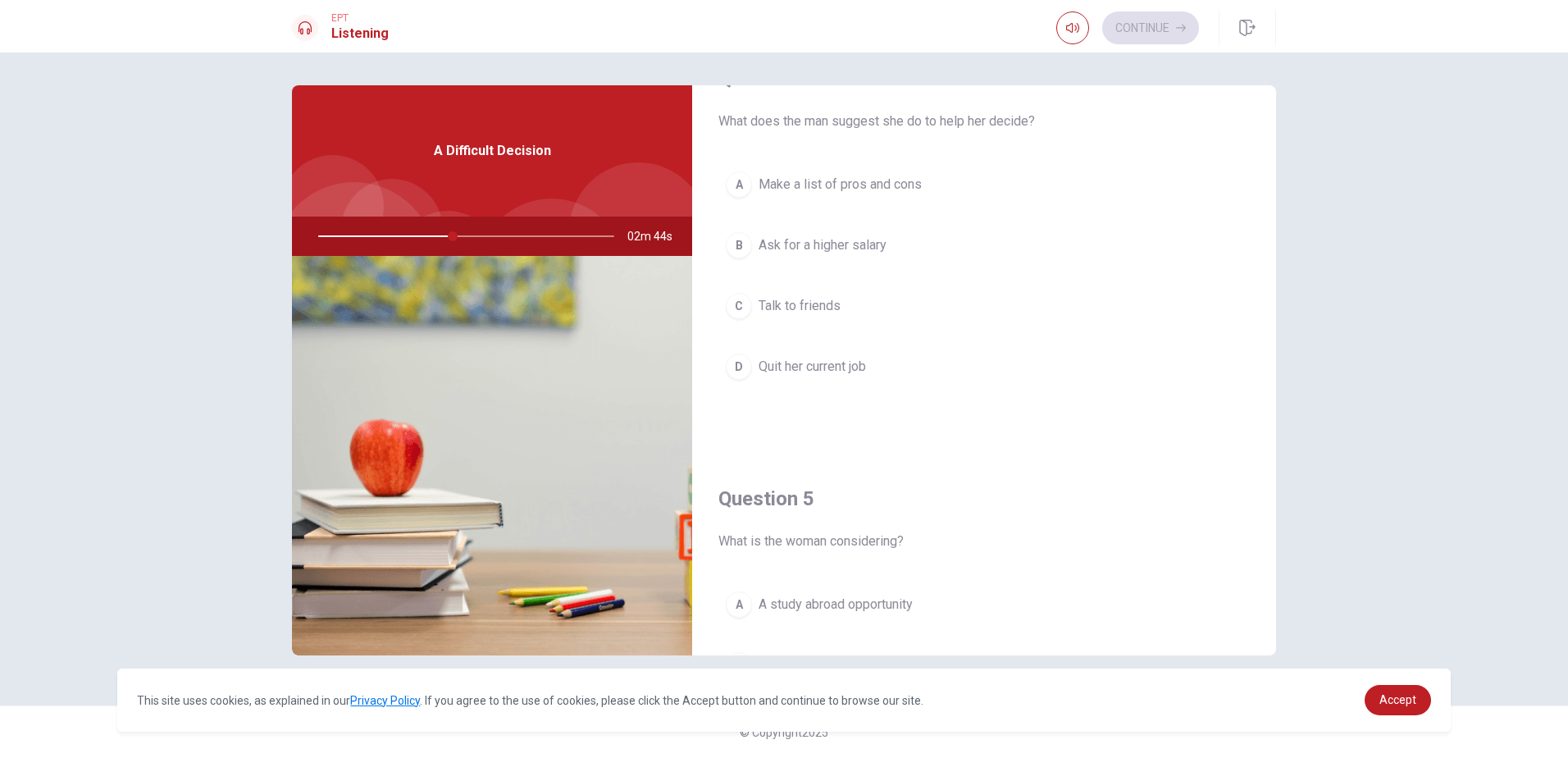
click at [870, 183] on span "Make a list of pros and cons" at bounding box center [840, 185] width 163 height 20
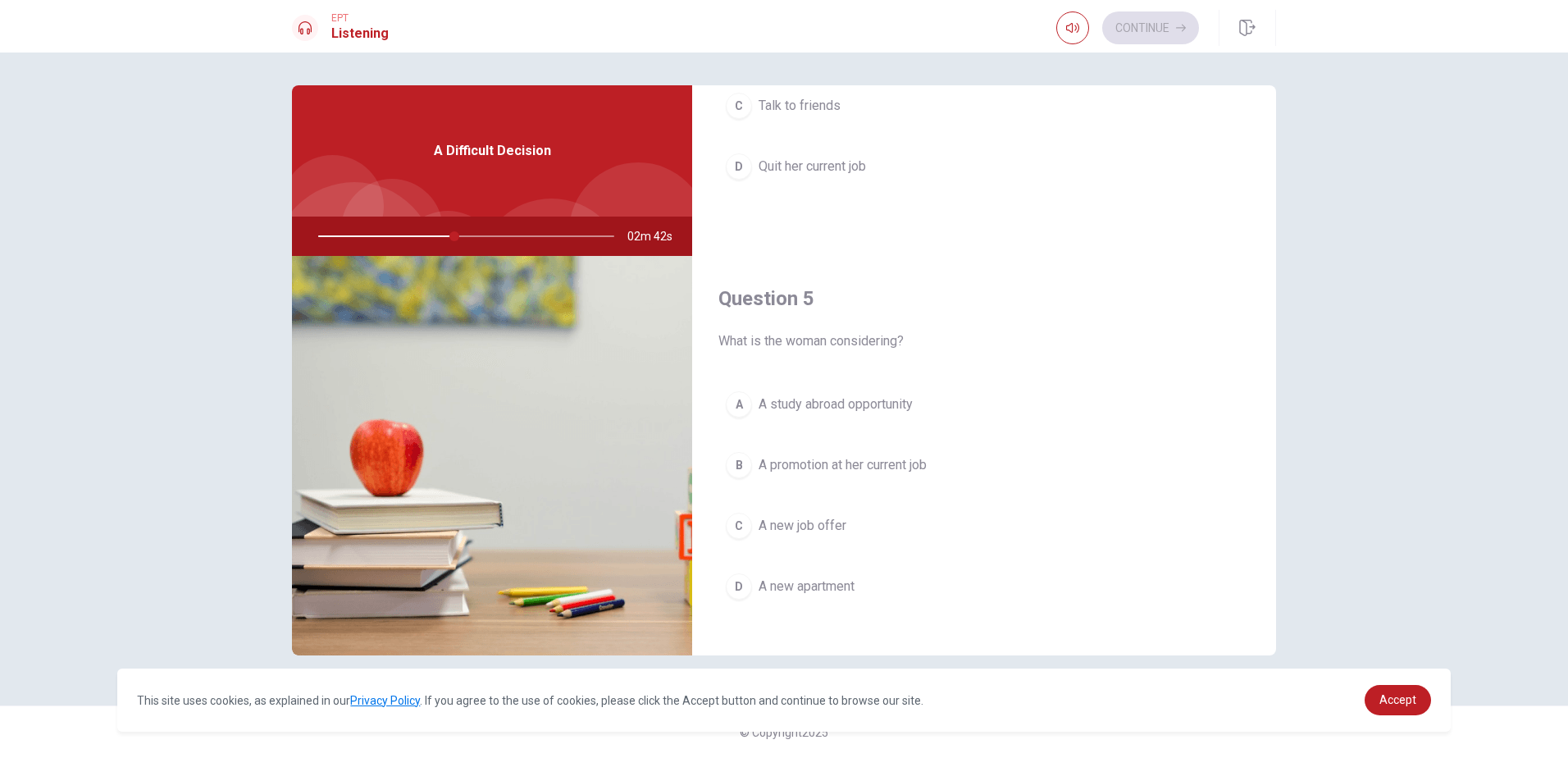
scroll to position [1530, 0]
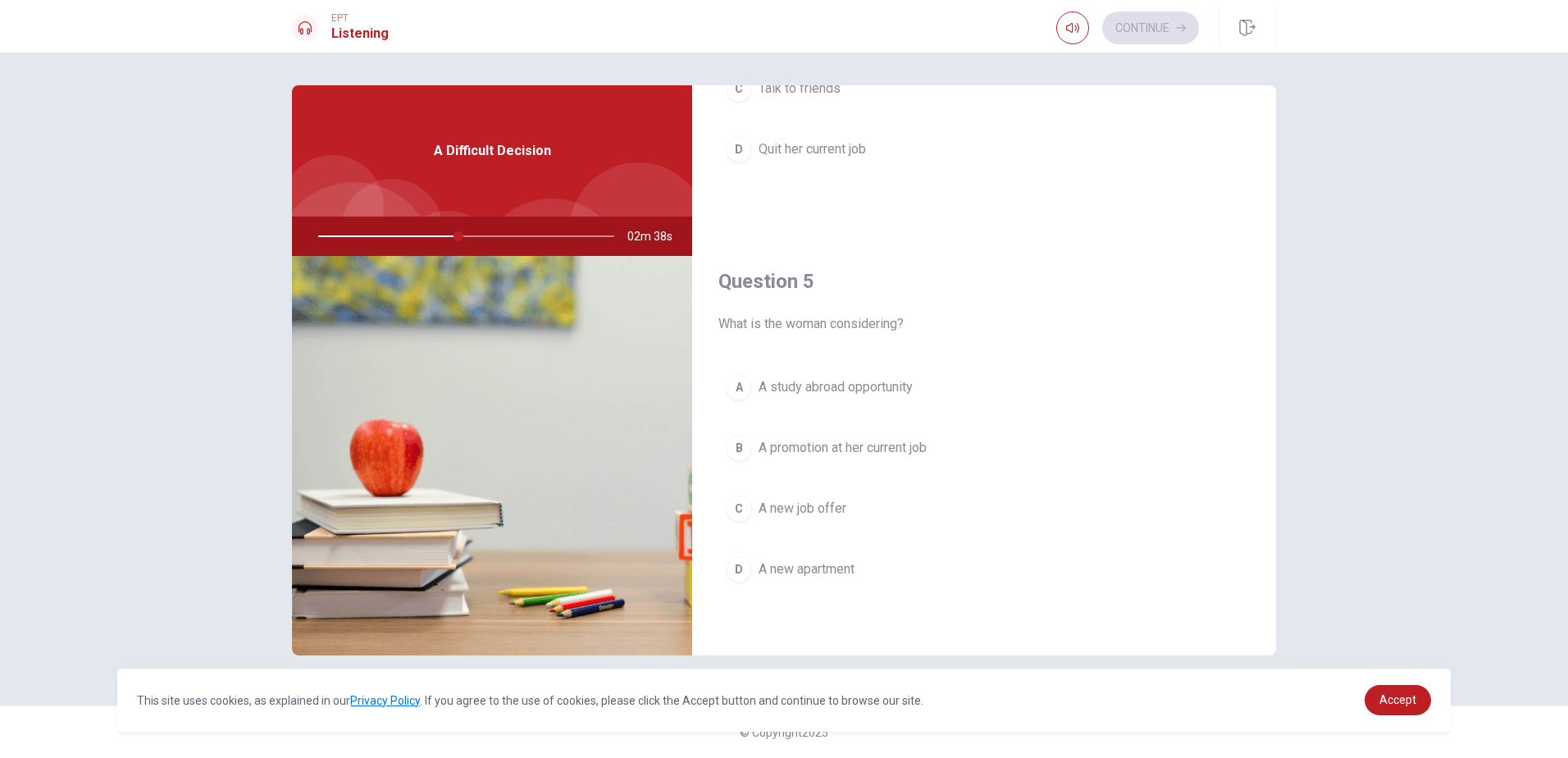
click at [816, 507] on span "A new job offer" at bounding box center [803, 508] width 87 height 20
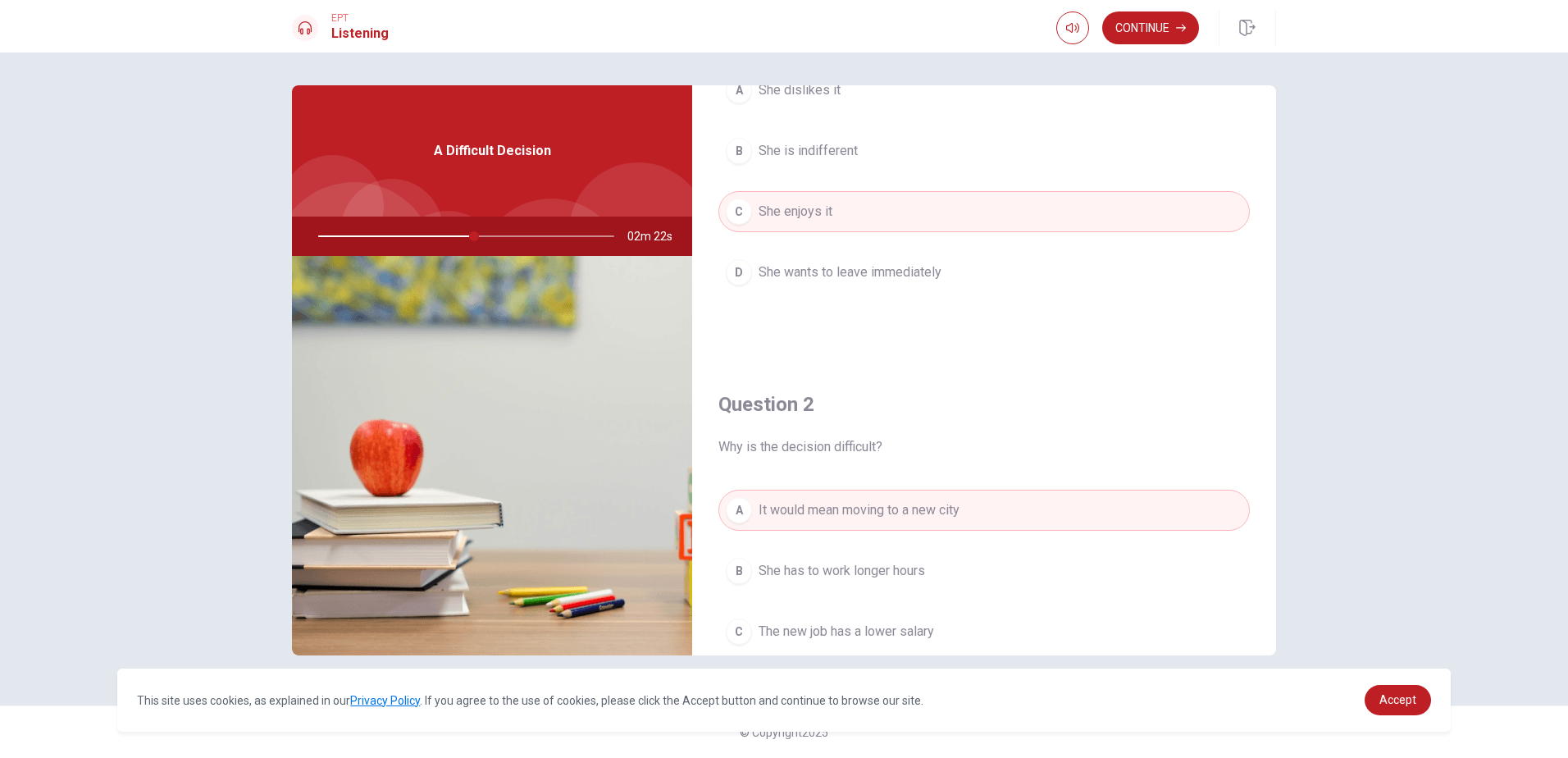
scroll to position [0, 0]
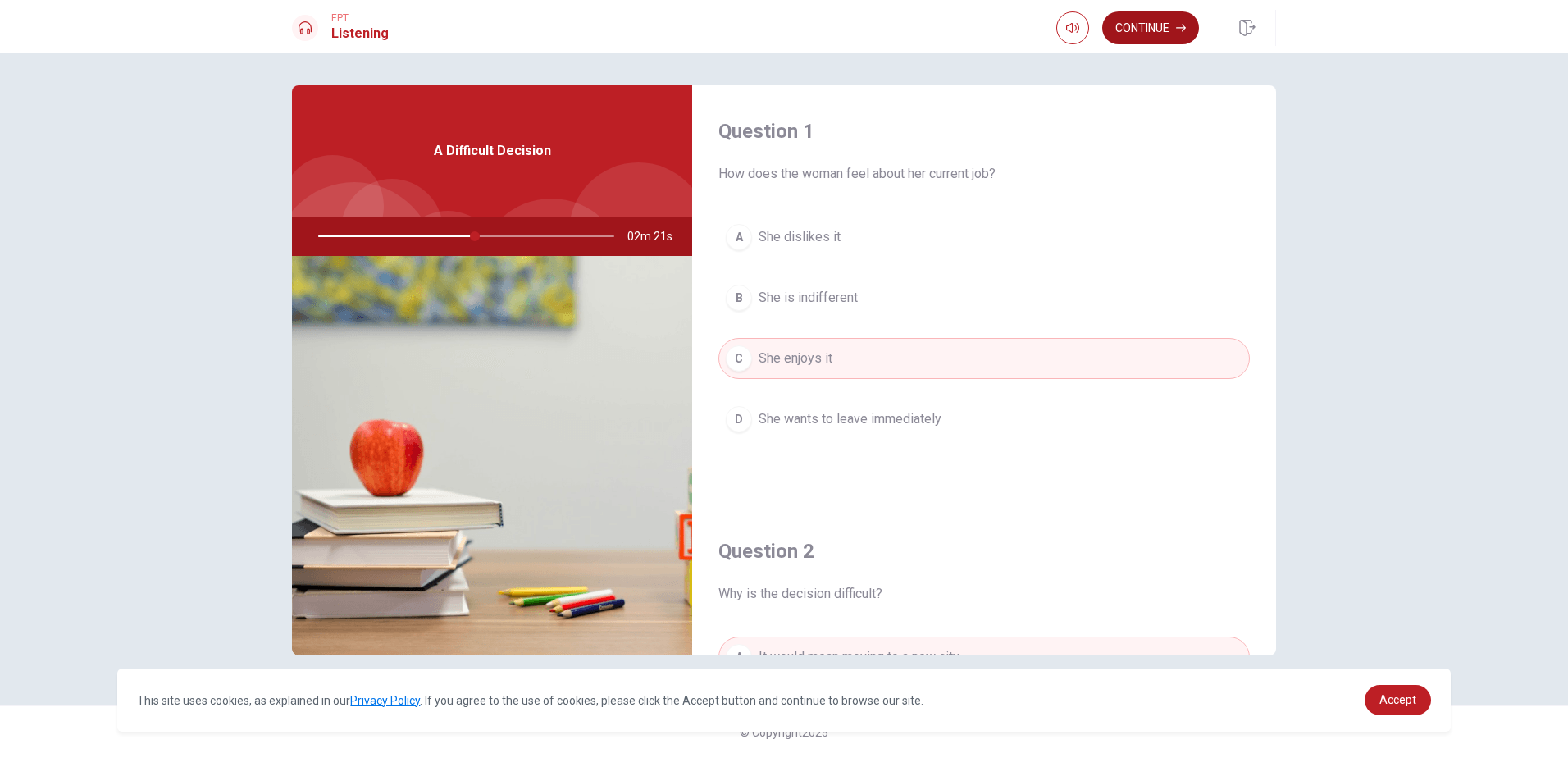
click at [1146, 27] on button "Continue" at bounding box center [1151, 28] width 97 height 33
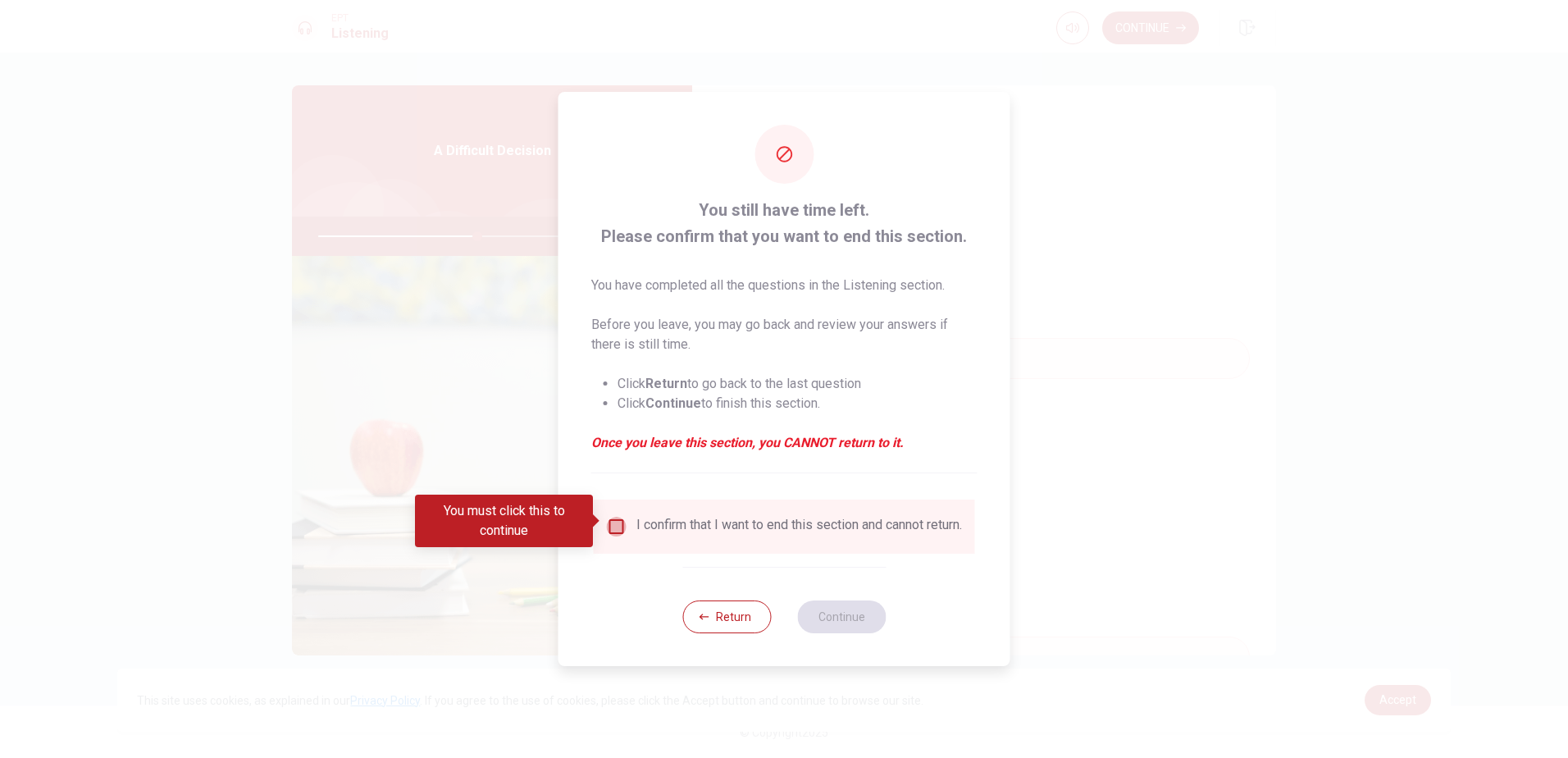
drag, startPoint x: 612, startPoint y: 522, endPoint x: 625, endPoint y: 526, distance: 13.6
click at [612, 521] on input "You must click this to continue" at bounding box center [617, 527] width 20 height 20
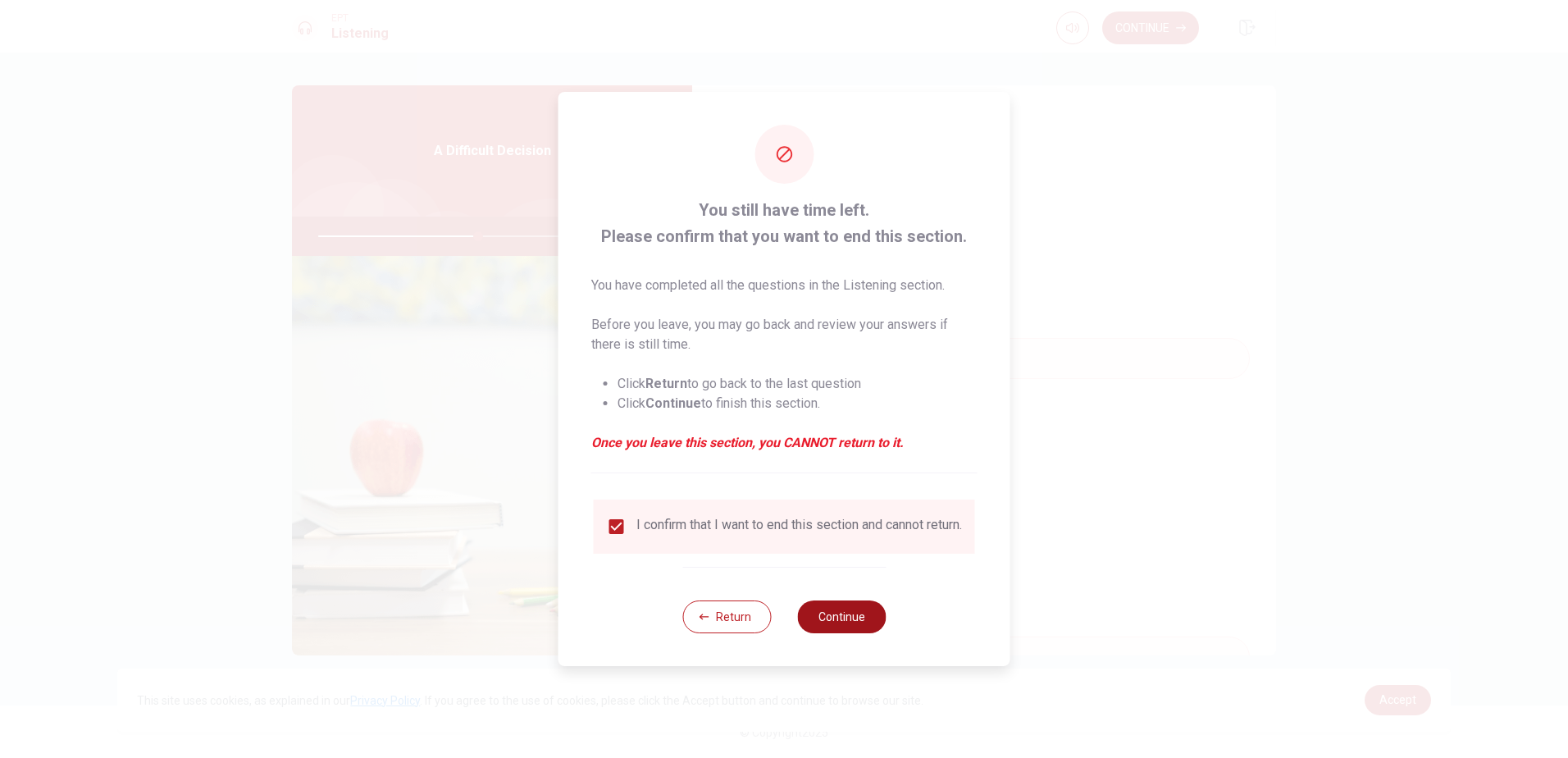
click at [859, 616] on button "Continue" at bounding box center [841, 617] width 88 height 33
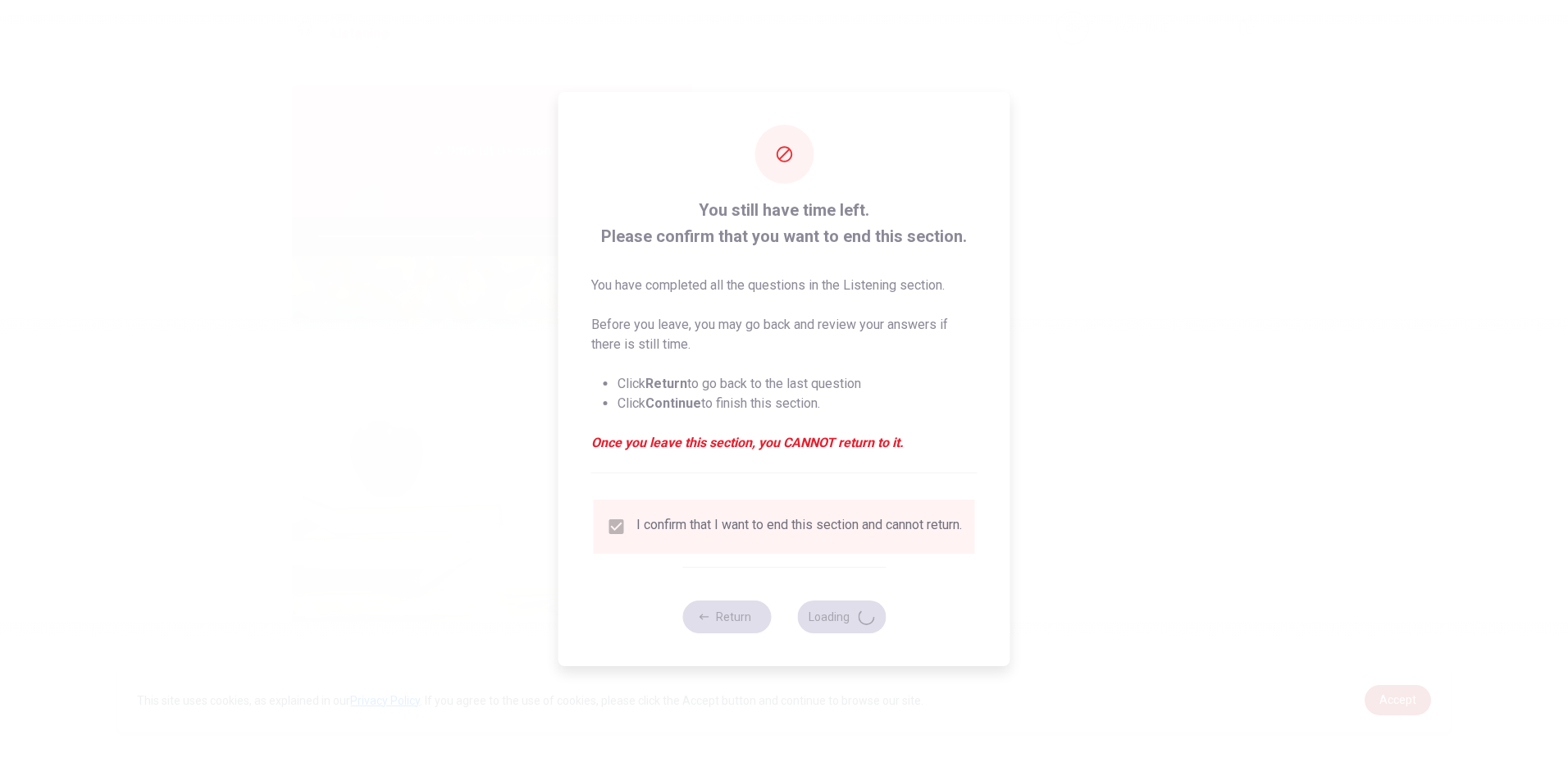
type input "55"
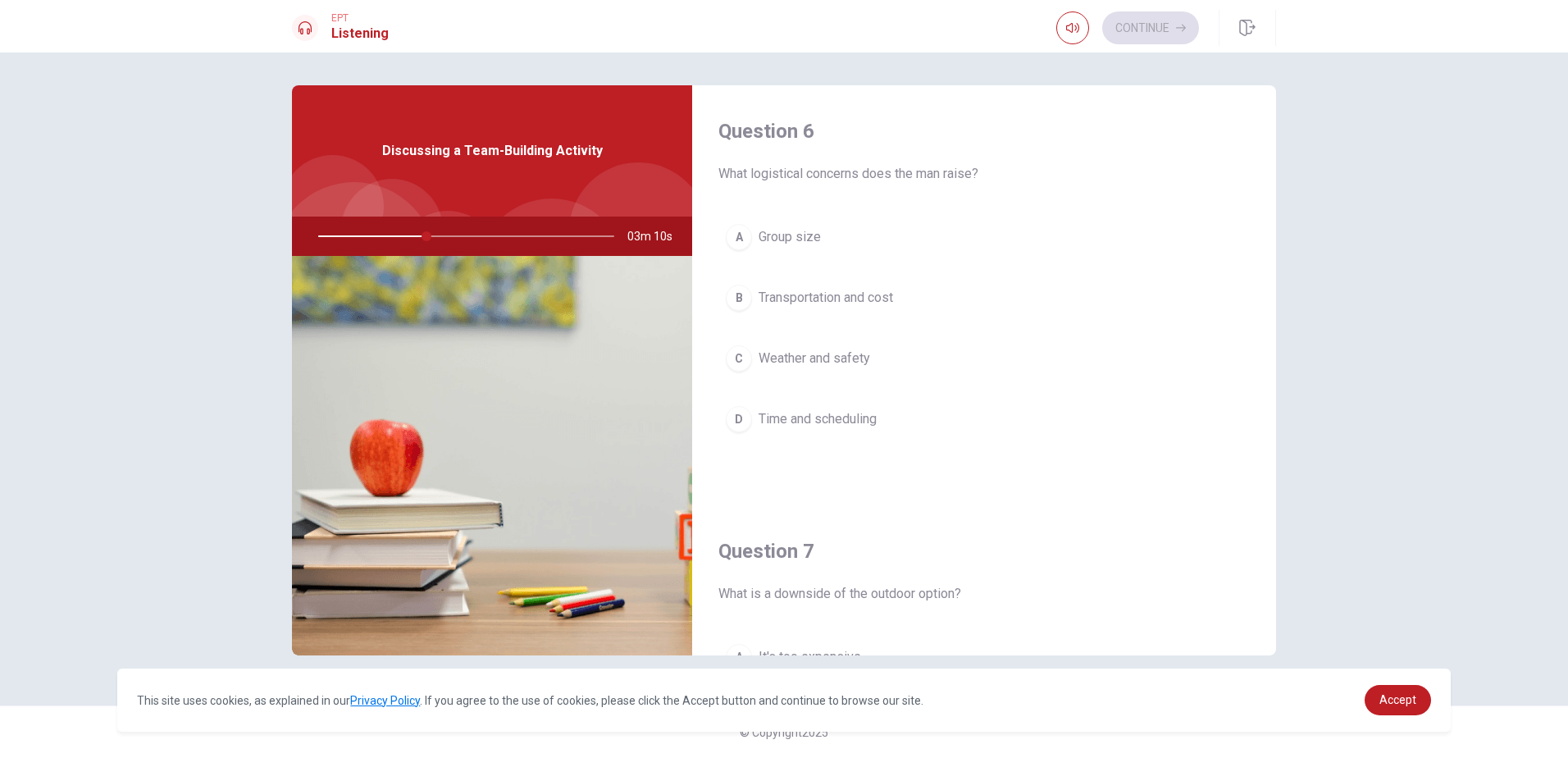
click at [833, 299] on span "Transportation and cost" at bounding box center [826, 298] width 135 height 20
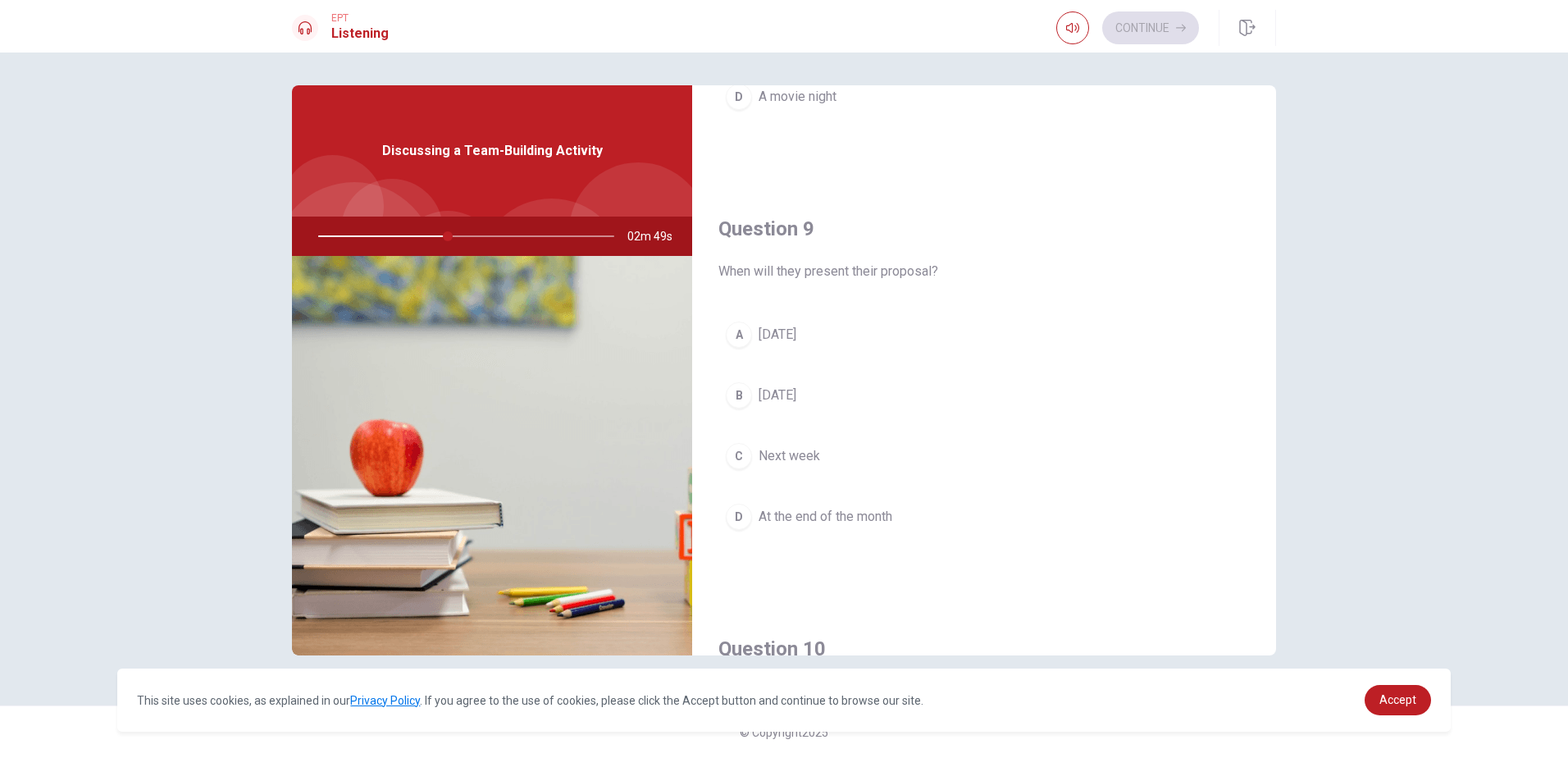
scroll to position [1120, 0]
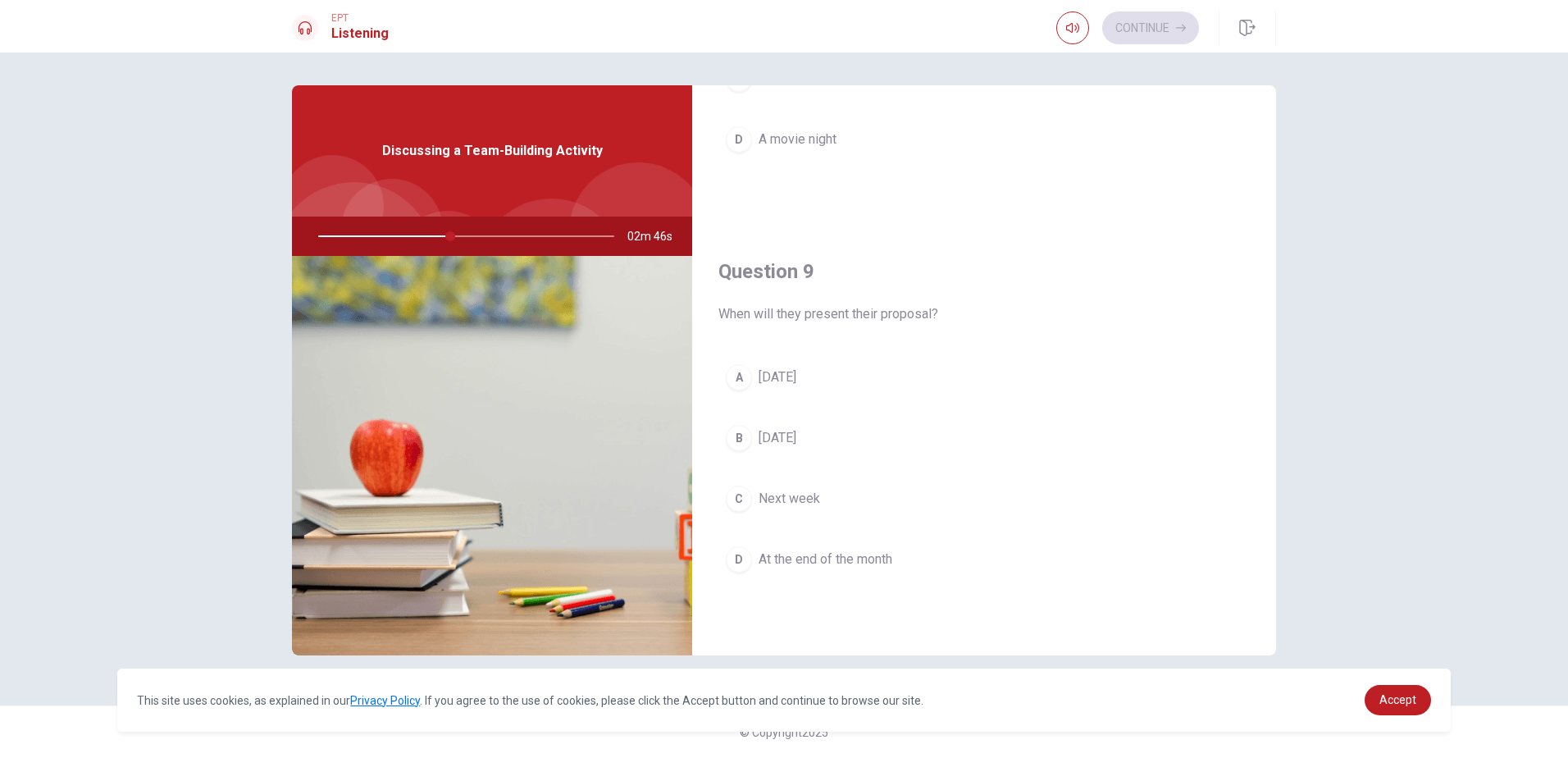
click at [793, 376] on span "[DATE]" at bounding box center [777, 377] width 37 height 20
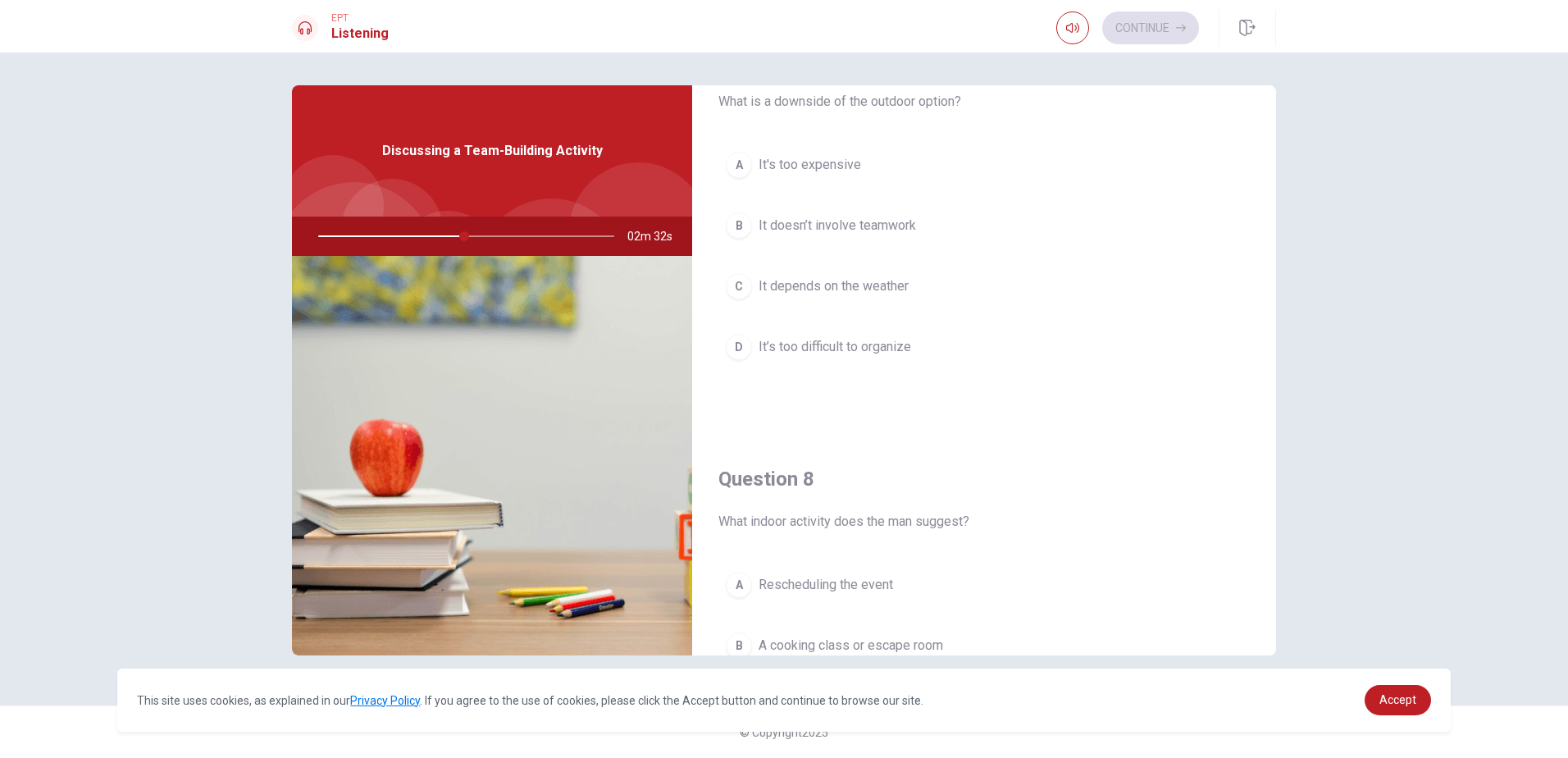
scroll to position [410, 0]
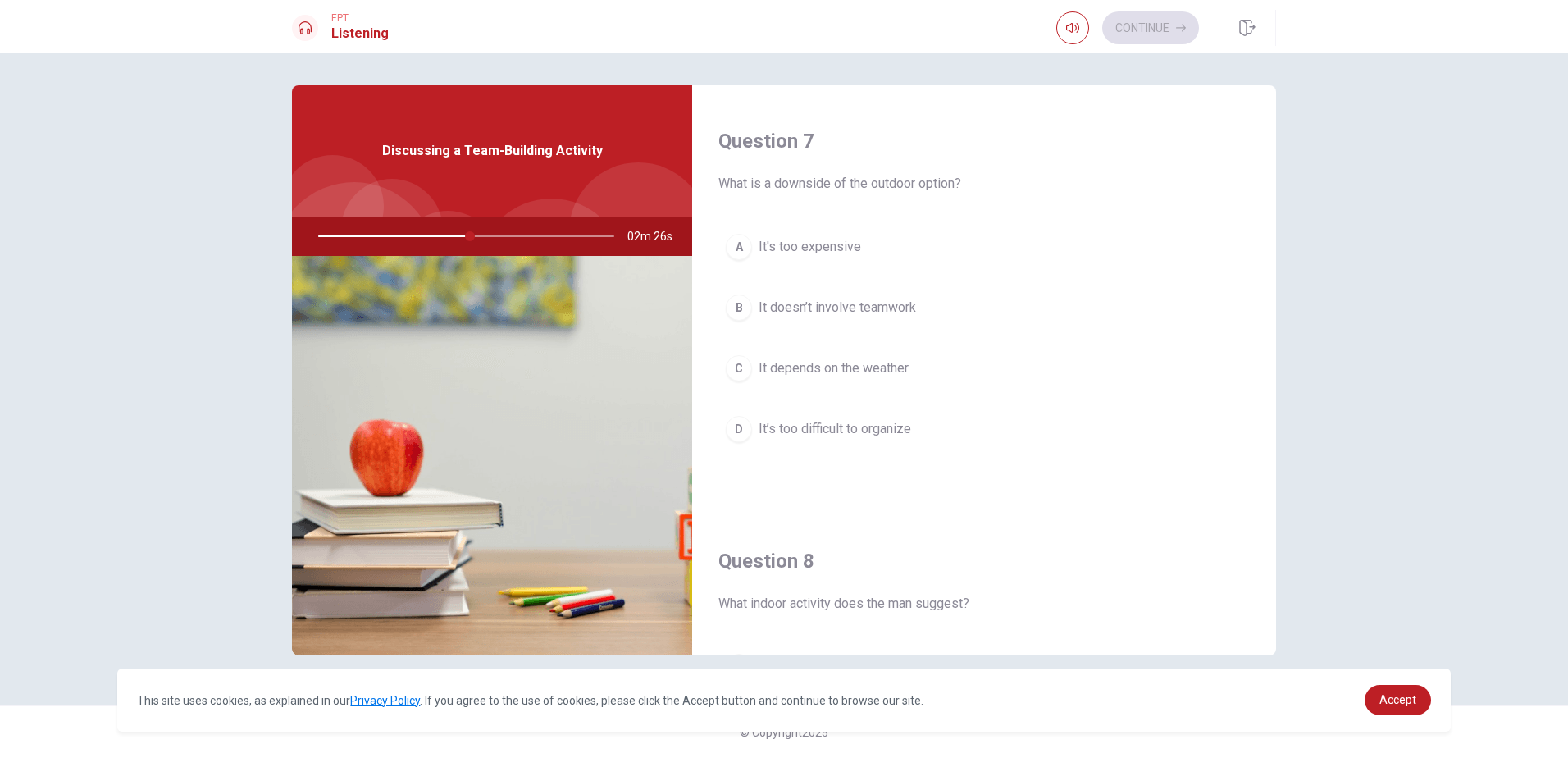
drag, startPoint x: 889, startPoint y: 368, endPoint x: 900, endPoint y: 376, distance: 13.6
click at [887, 368] on span "It depends on the weather" at bounding box center [834, 368] width 150 height 20
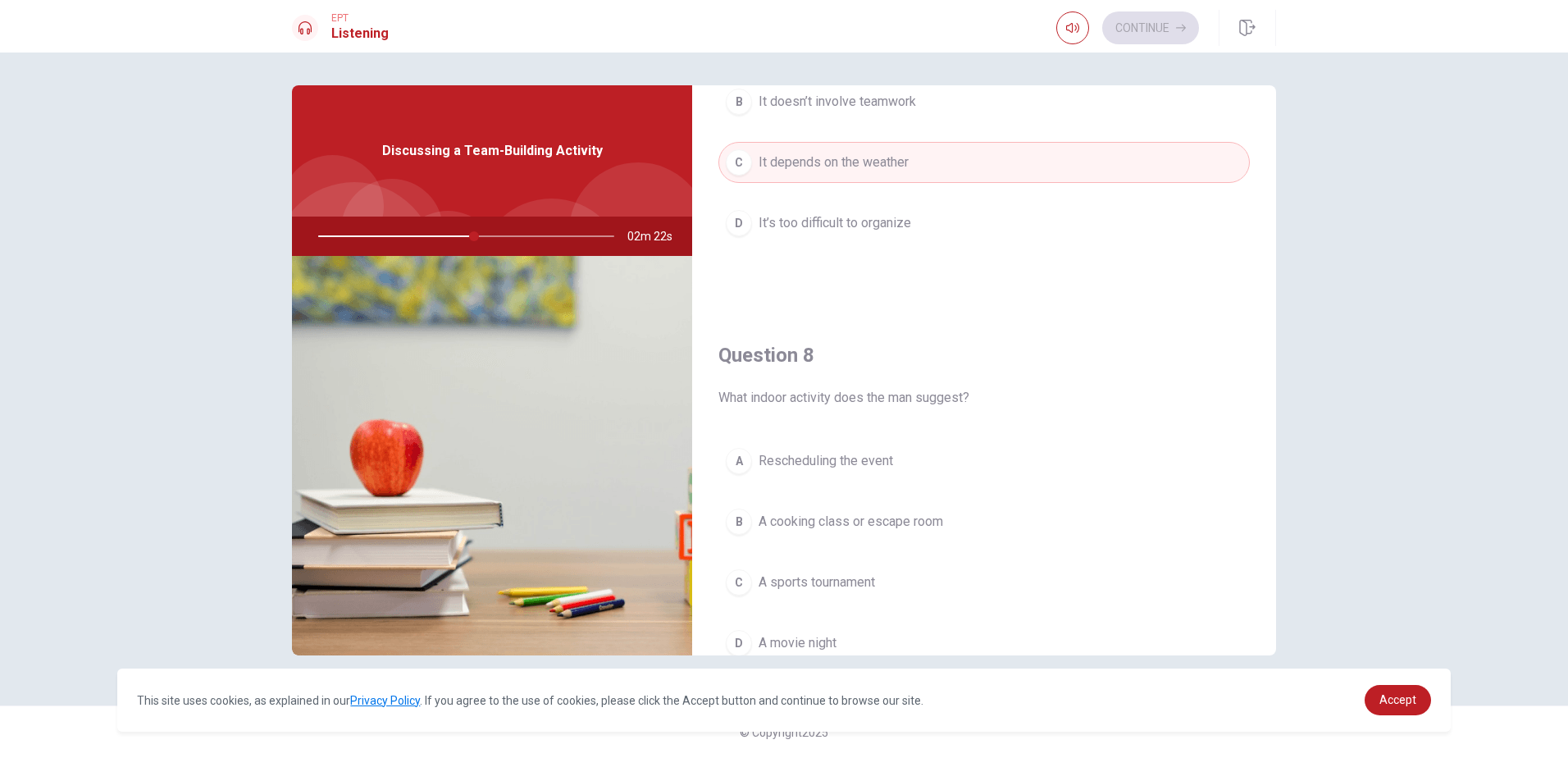
scroll to position [656, 0]
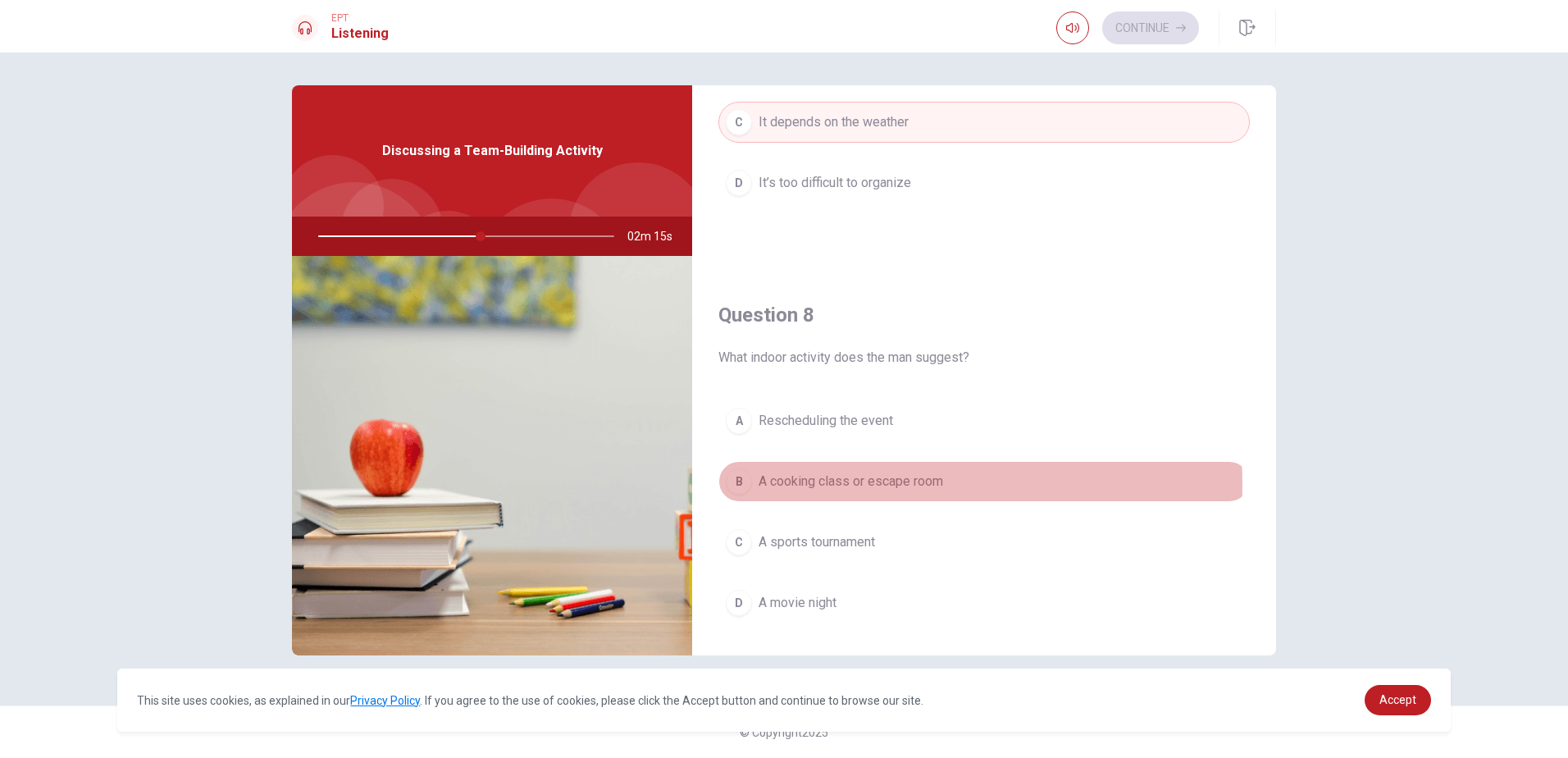
click at [871, 485] on span "A cooking class or escape room" at bounding box center [851, 482] width 185 height 20
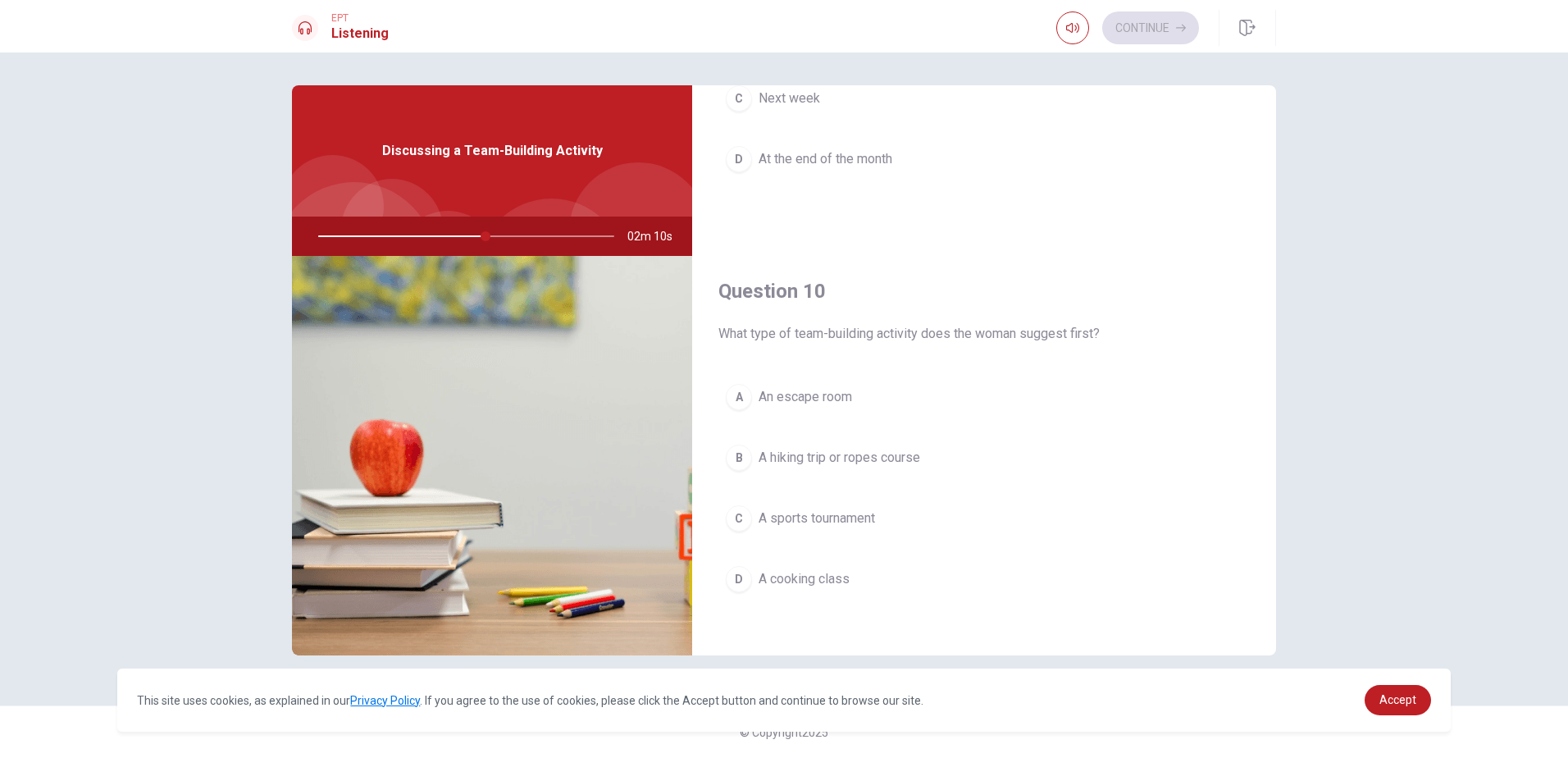
scroll to position [1530, 0]
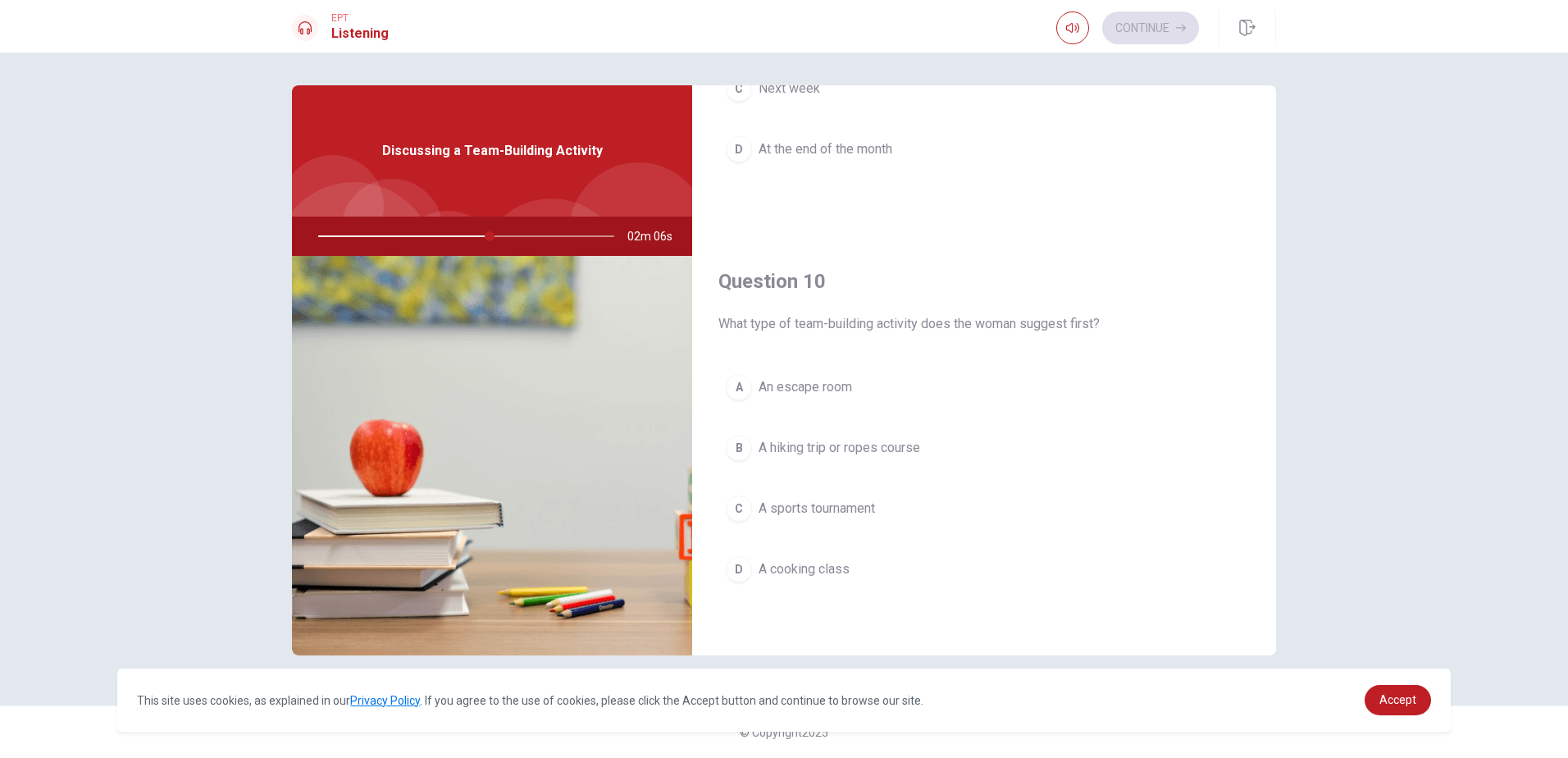
click at [846, 446] on span "A hiking trip or ropes course" at bounding box center [839, 448] width 161 height 20
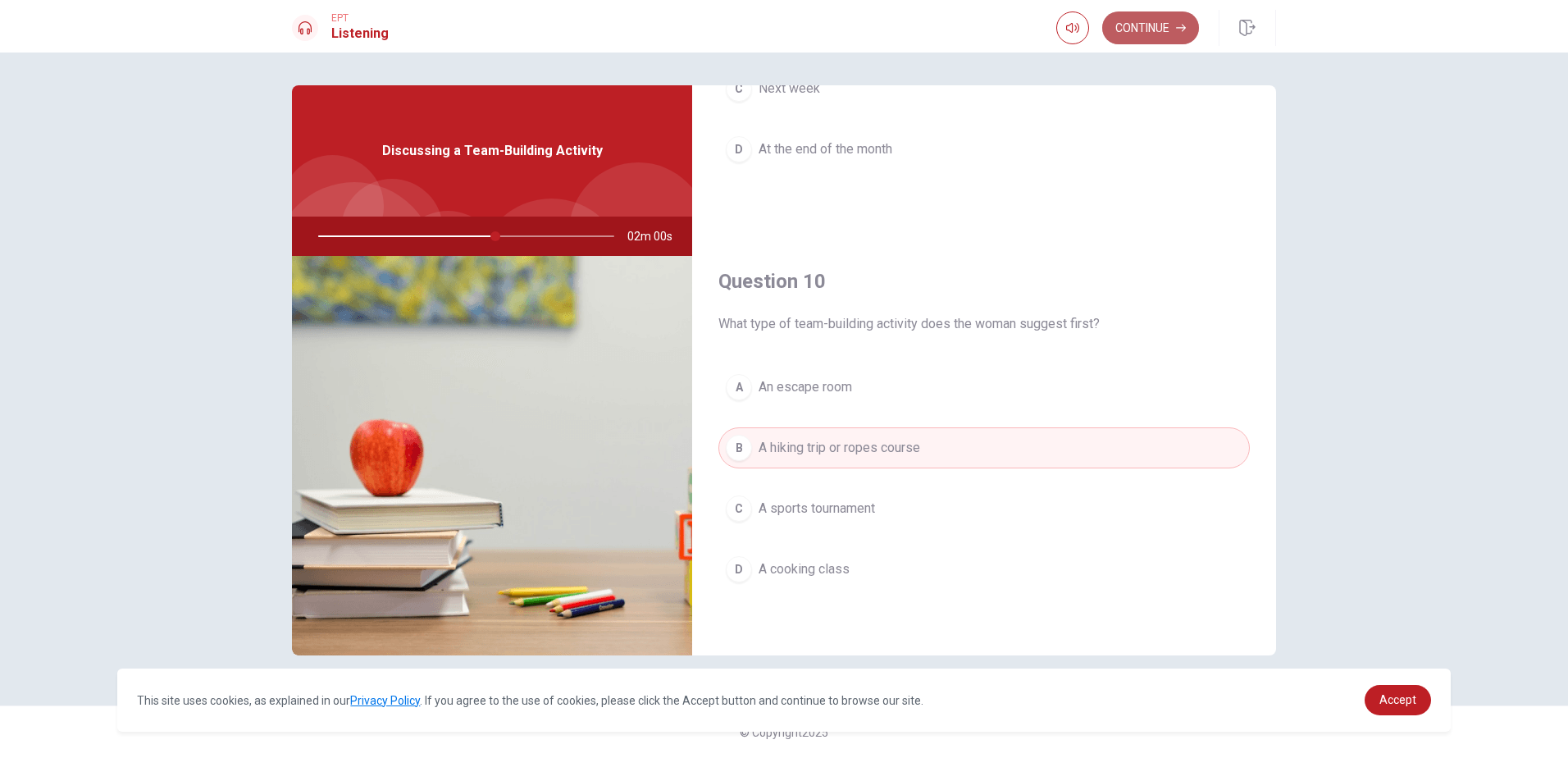
click at [1140, 28] on button "Continue" at bounding box center [1151, 28] width 97 height 33
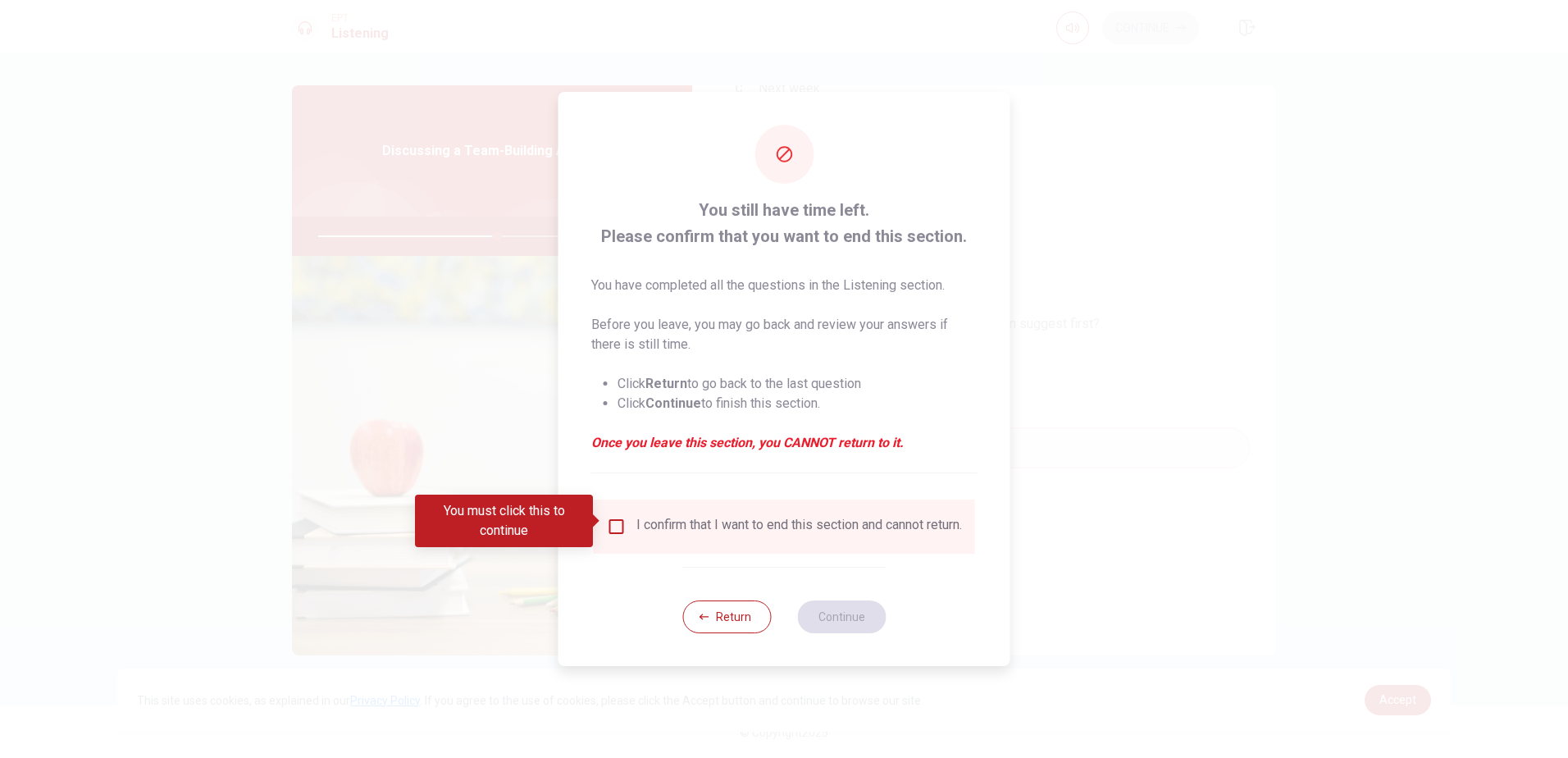
click at [645, 526] on div "I confirm that I want to end this section and cannot return." at bounding box center [799, 527] width 325 height 20
click at [618, 522] on input "You must click this to continue" at bounding box center [617, 527] width 20 height 20
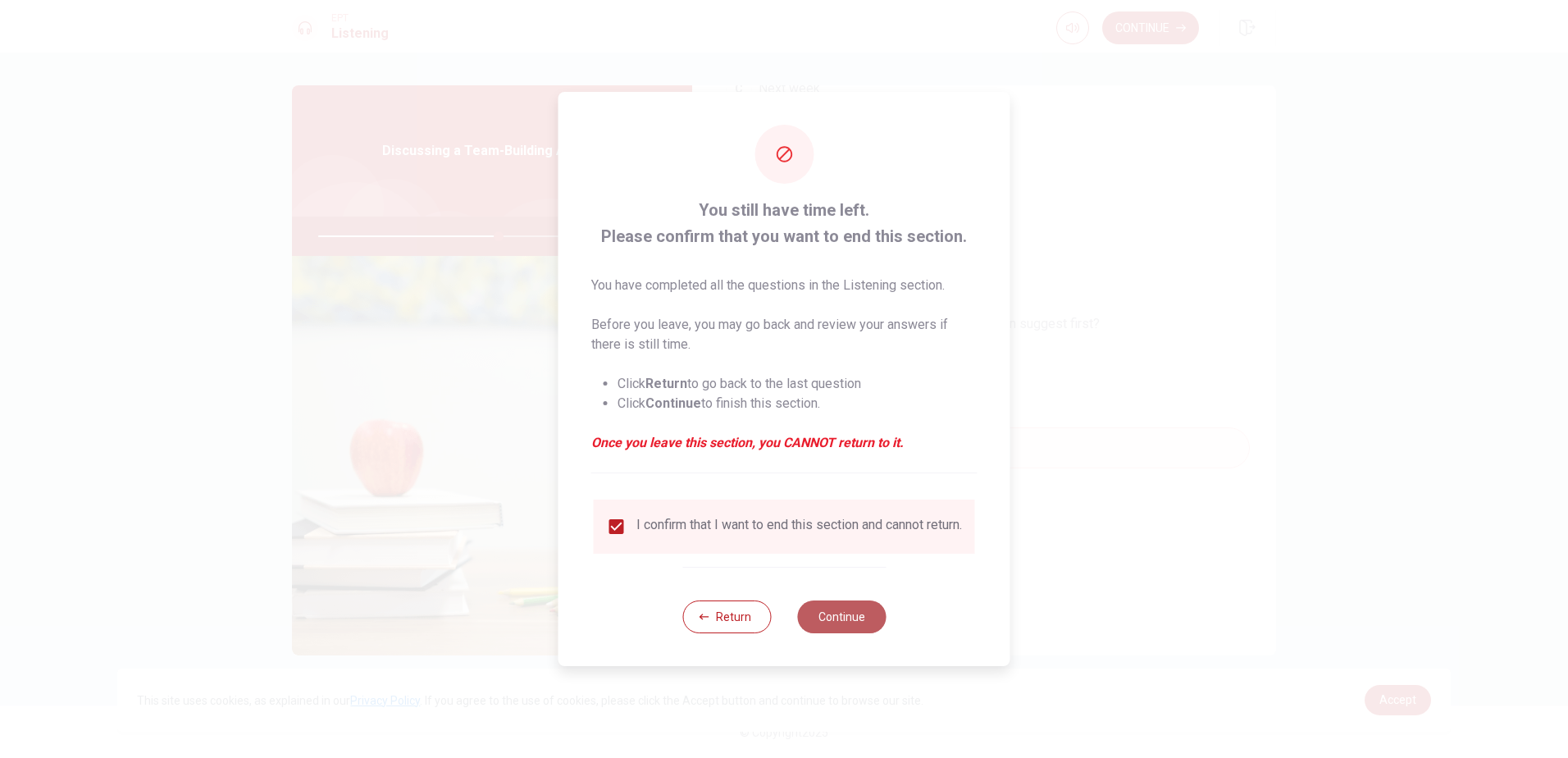
click at [862, 623] on button "Continue" at bounding box center [841, 617] width 88 height 33
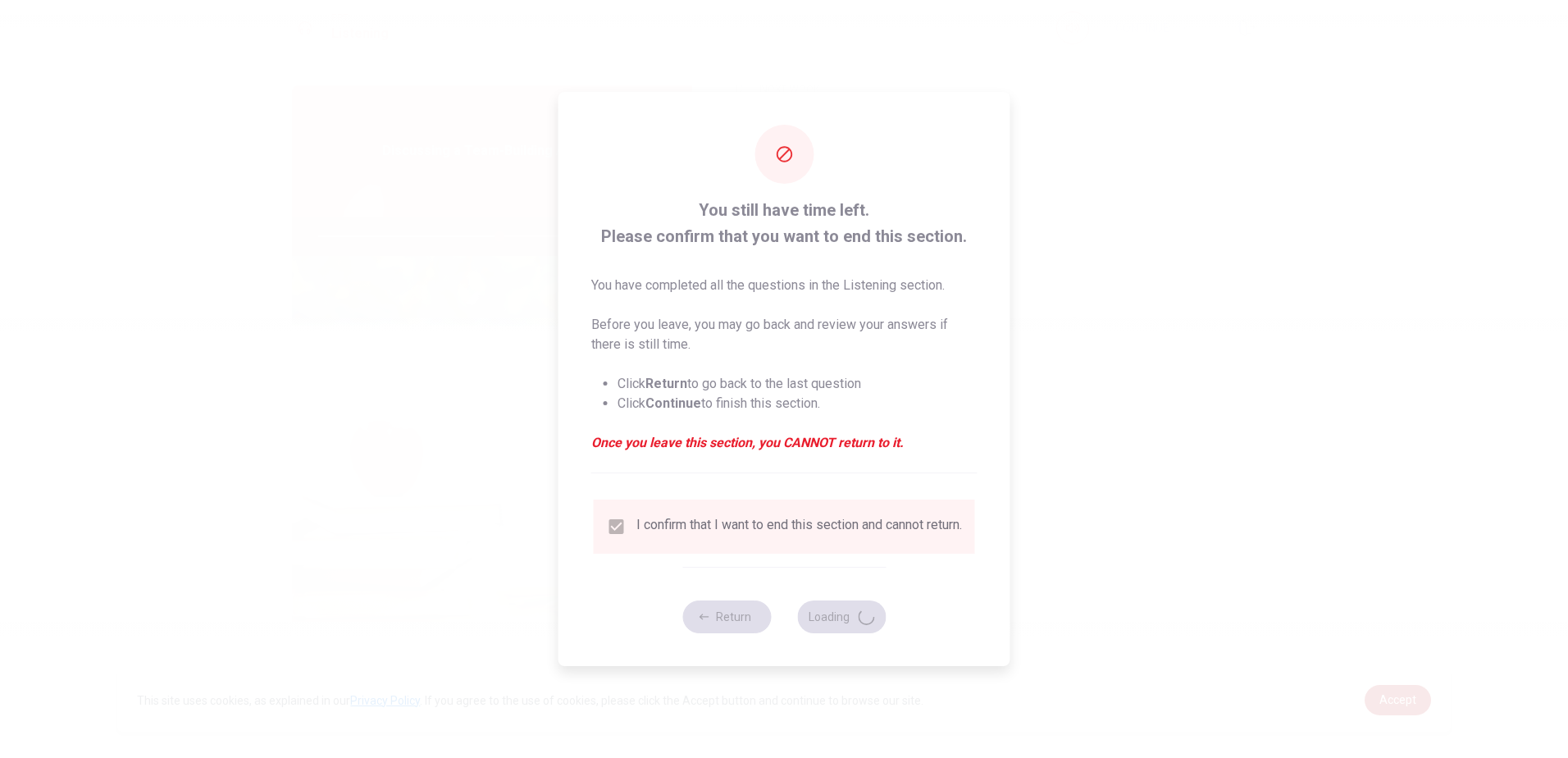
type input "62"
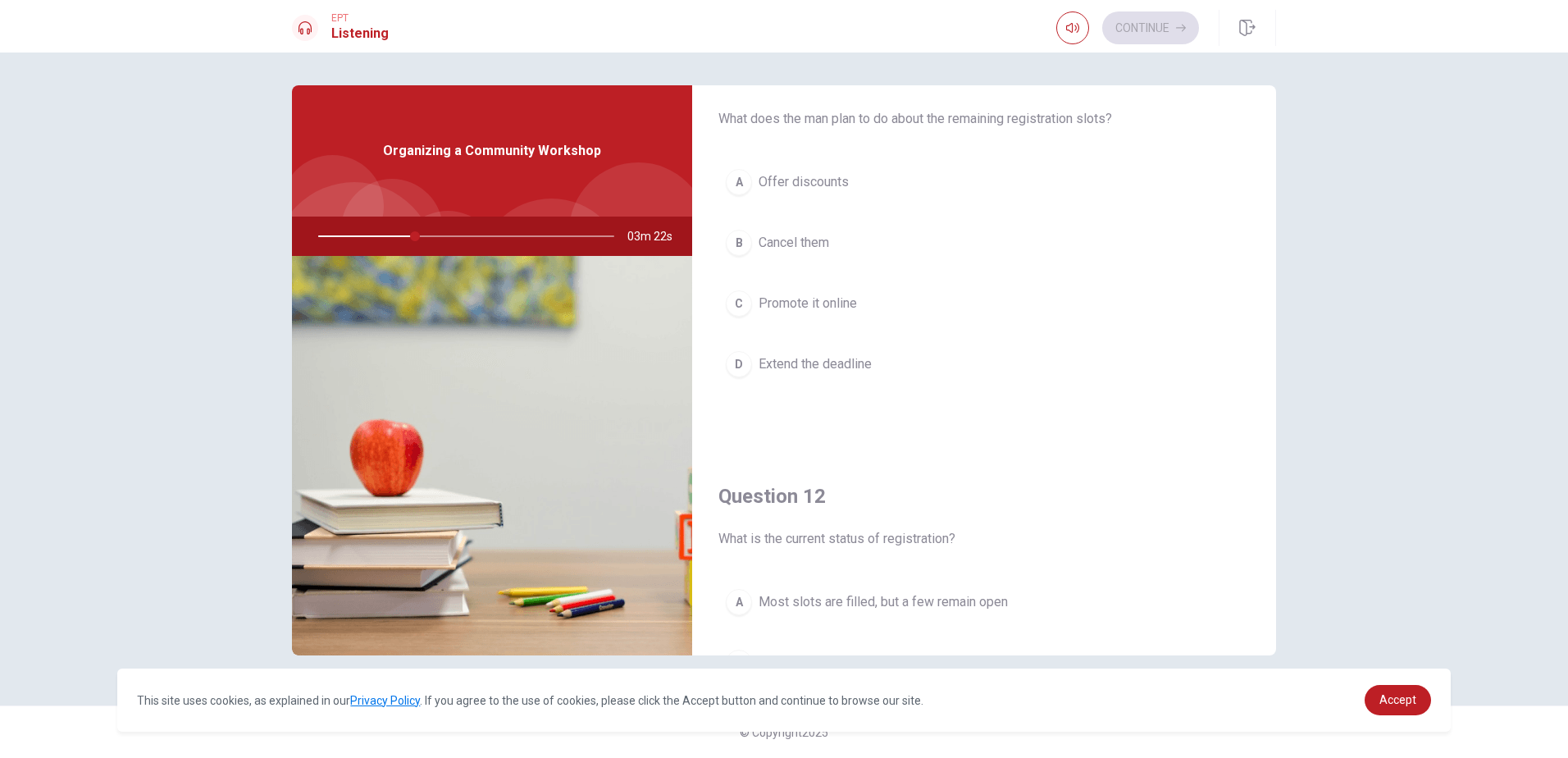
scroll to position [0, 0]
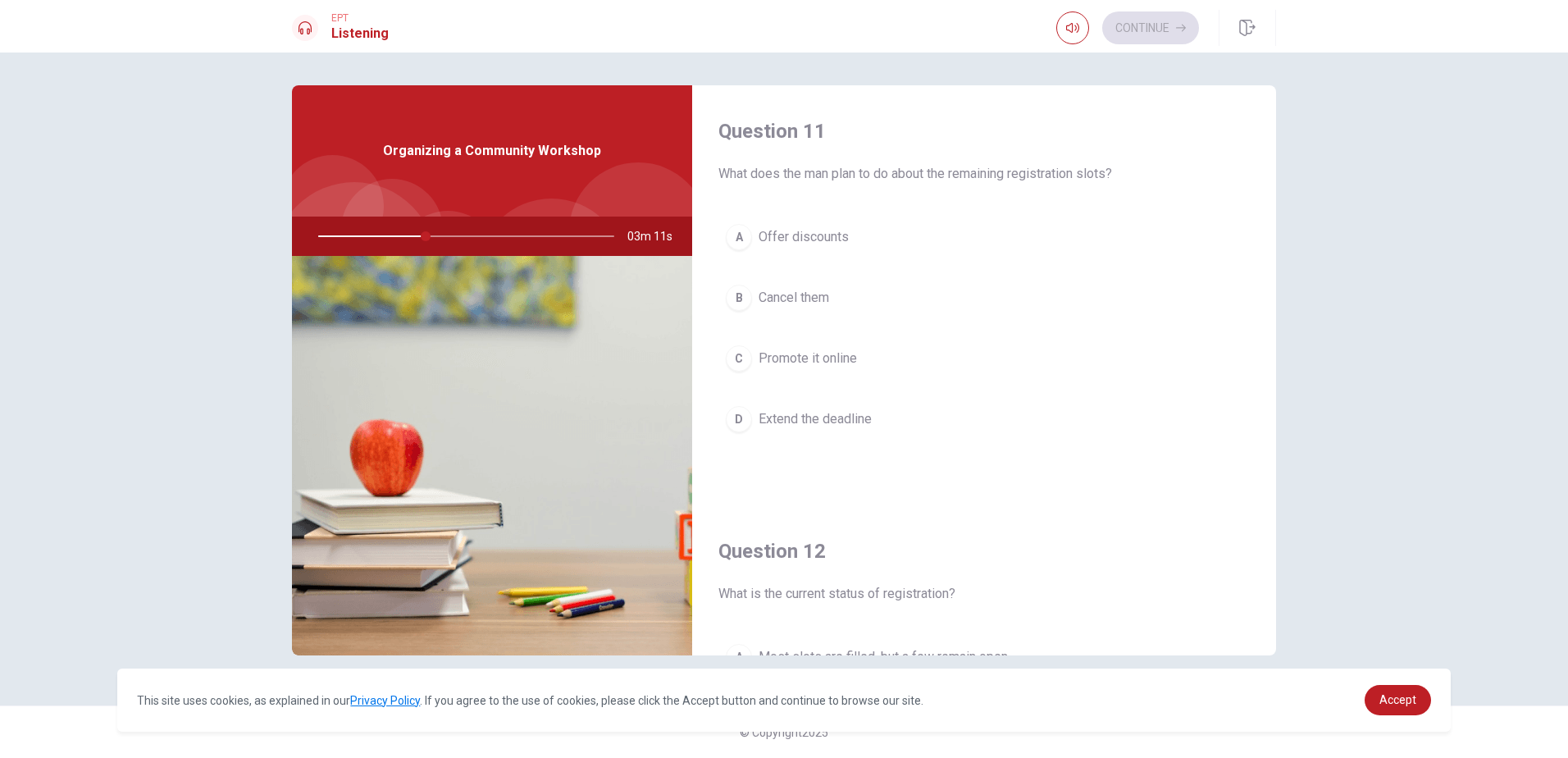
click at [814, 355] on span "Promote it online" at bounding box center [808, 359] width 98 height 20
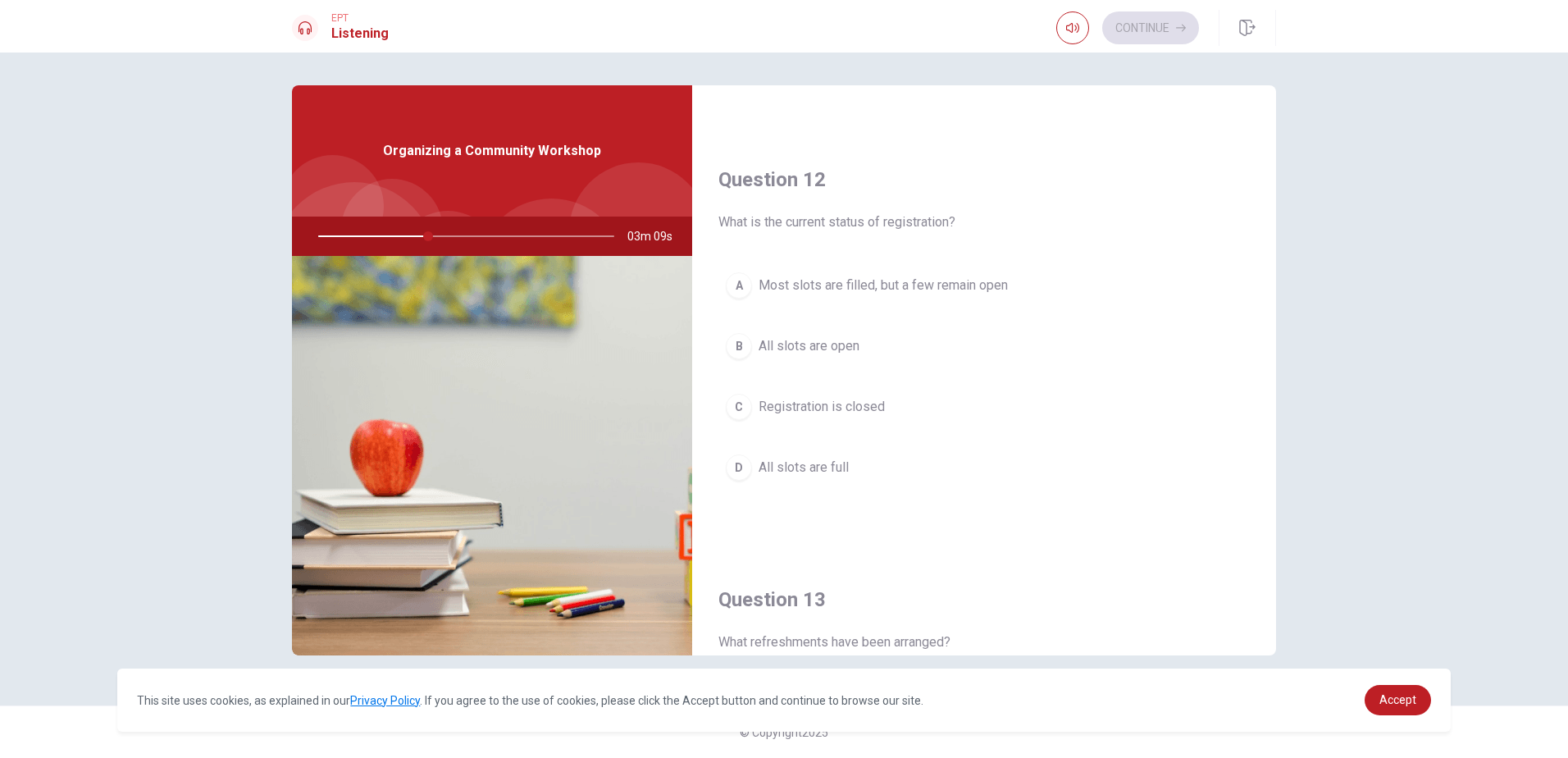
scroll to position [410, 0]
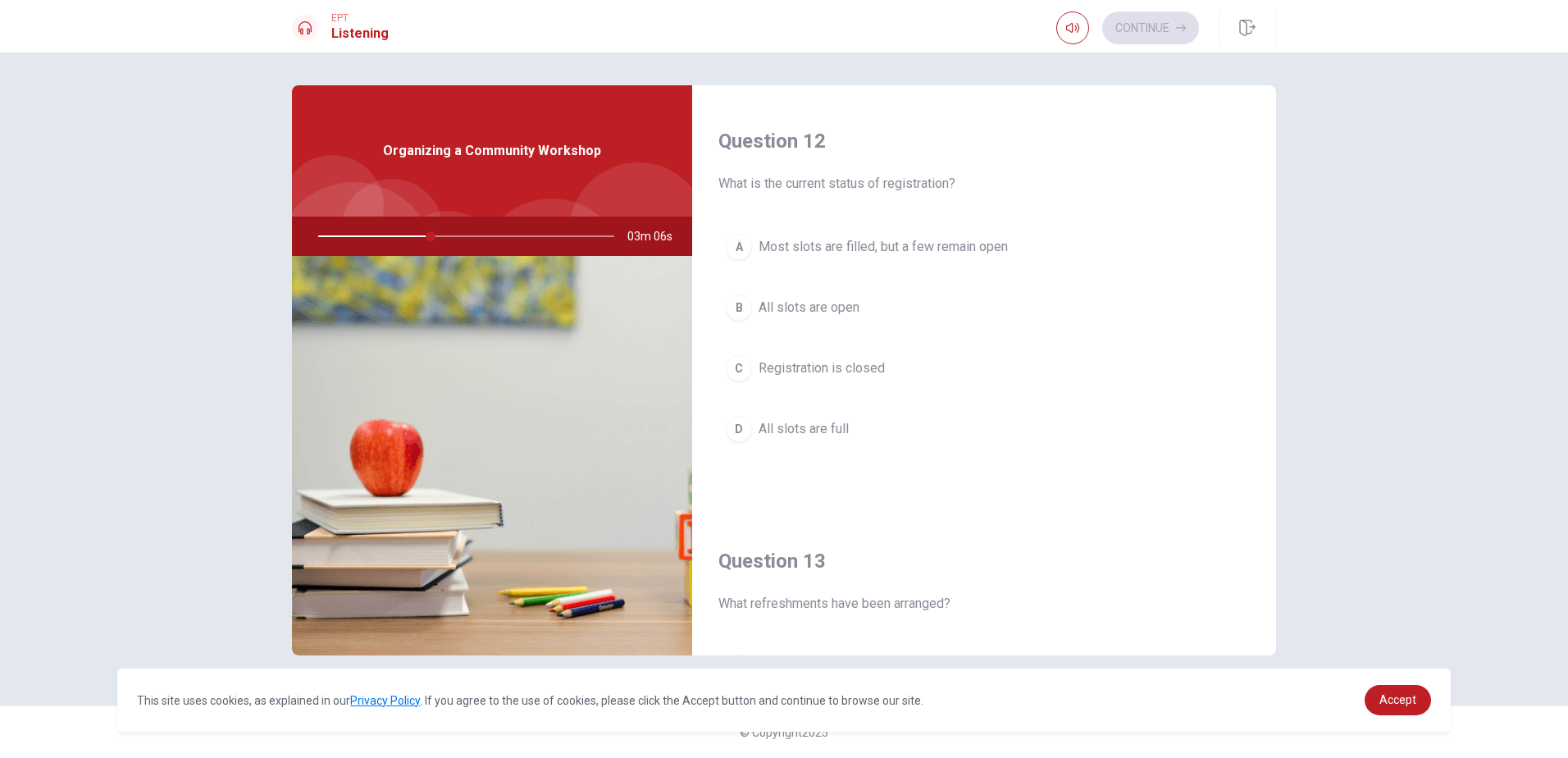
click at [873, 251] on span "Most slots are filled, but a few remain open" at bounding box center [884, 247] width 250 height 20
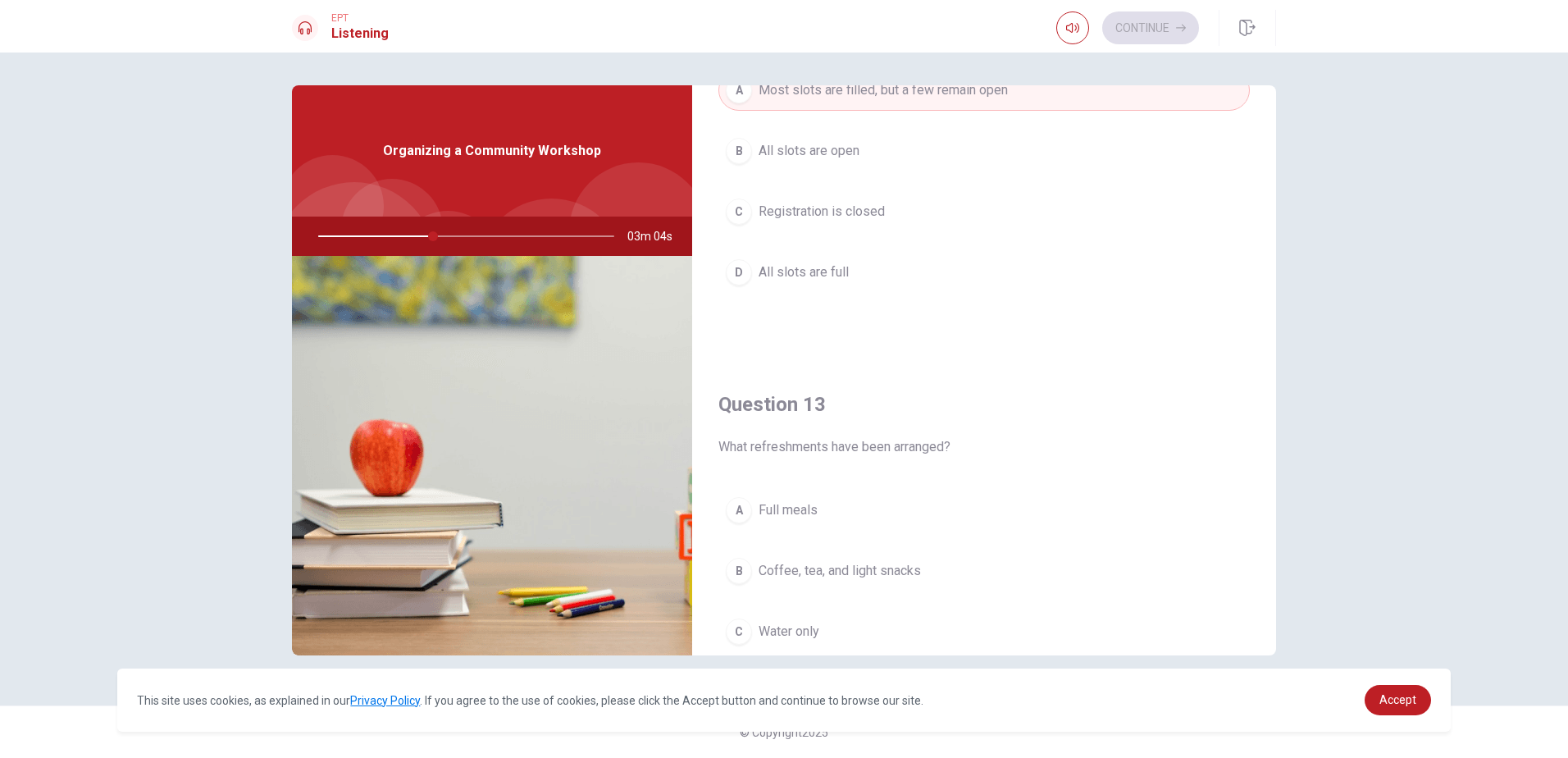
scroll to position [738, 0]
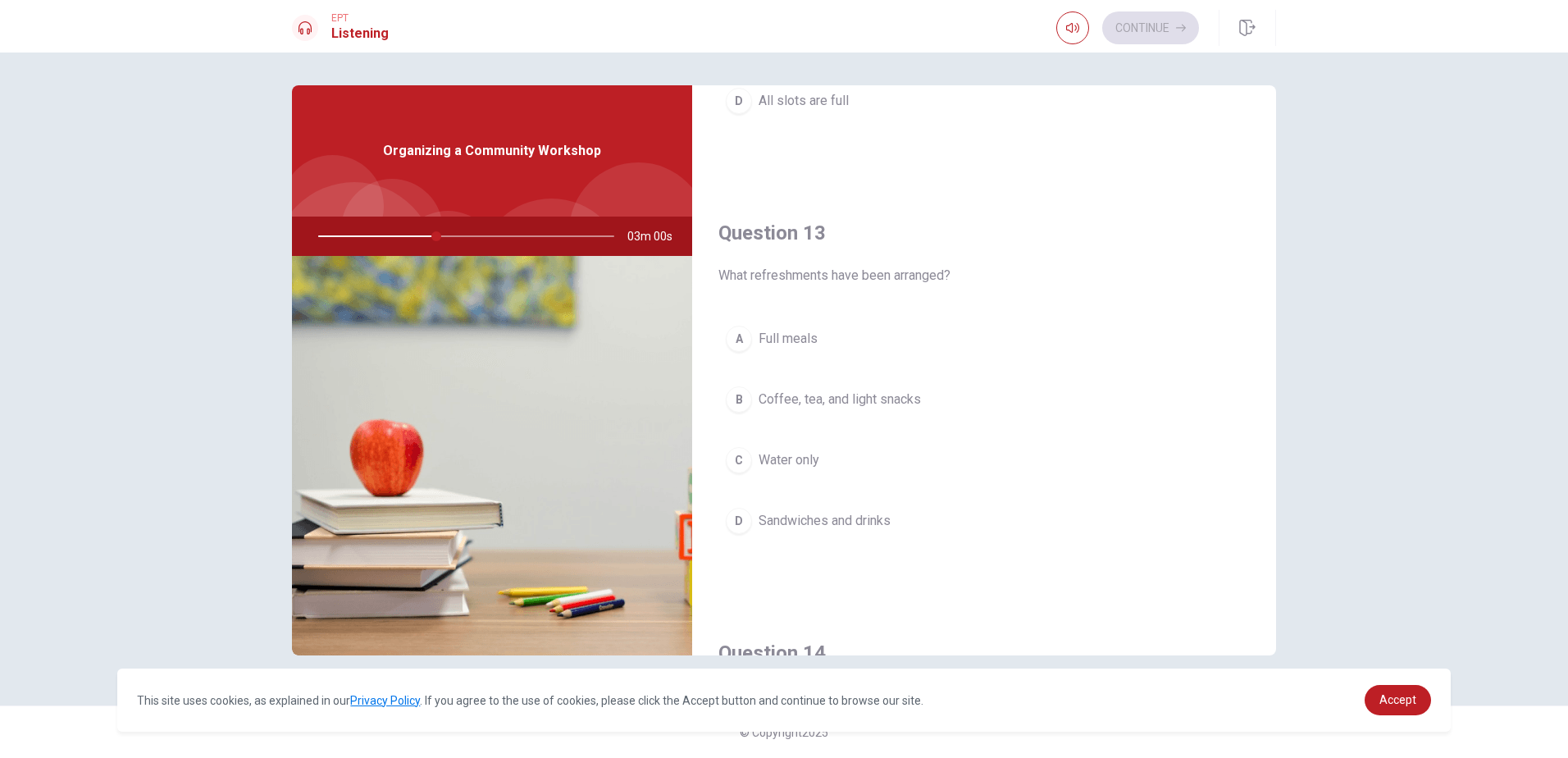
click at [866, 397] on span "Coffee, tea, and light snacks" at bounding box center [840, 400] width 162 height 20
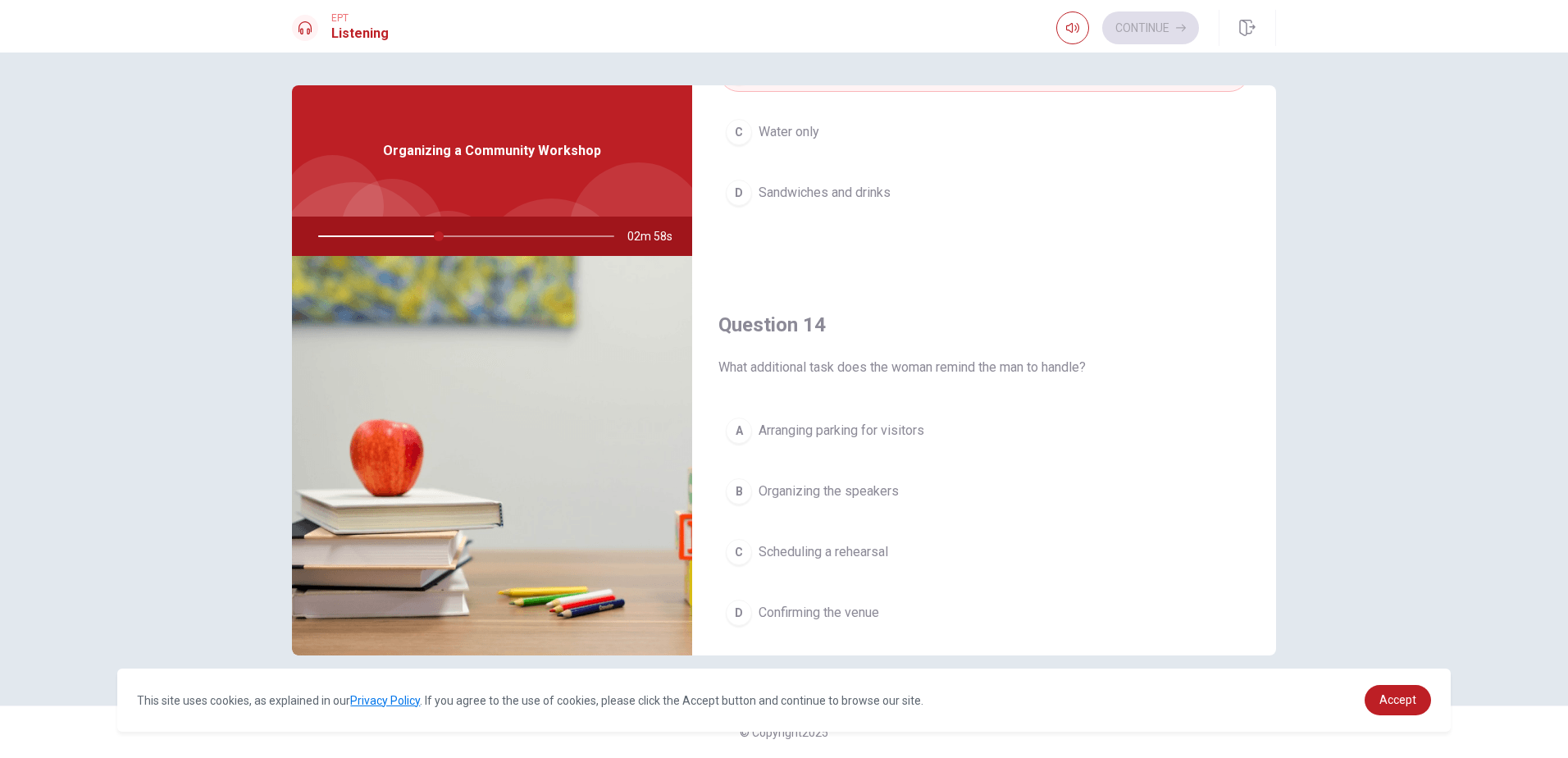
scroll to position [1148, 0]
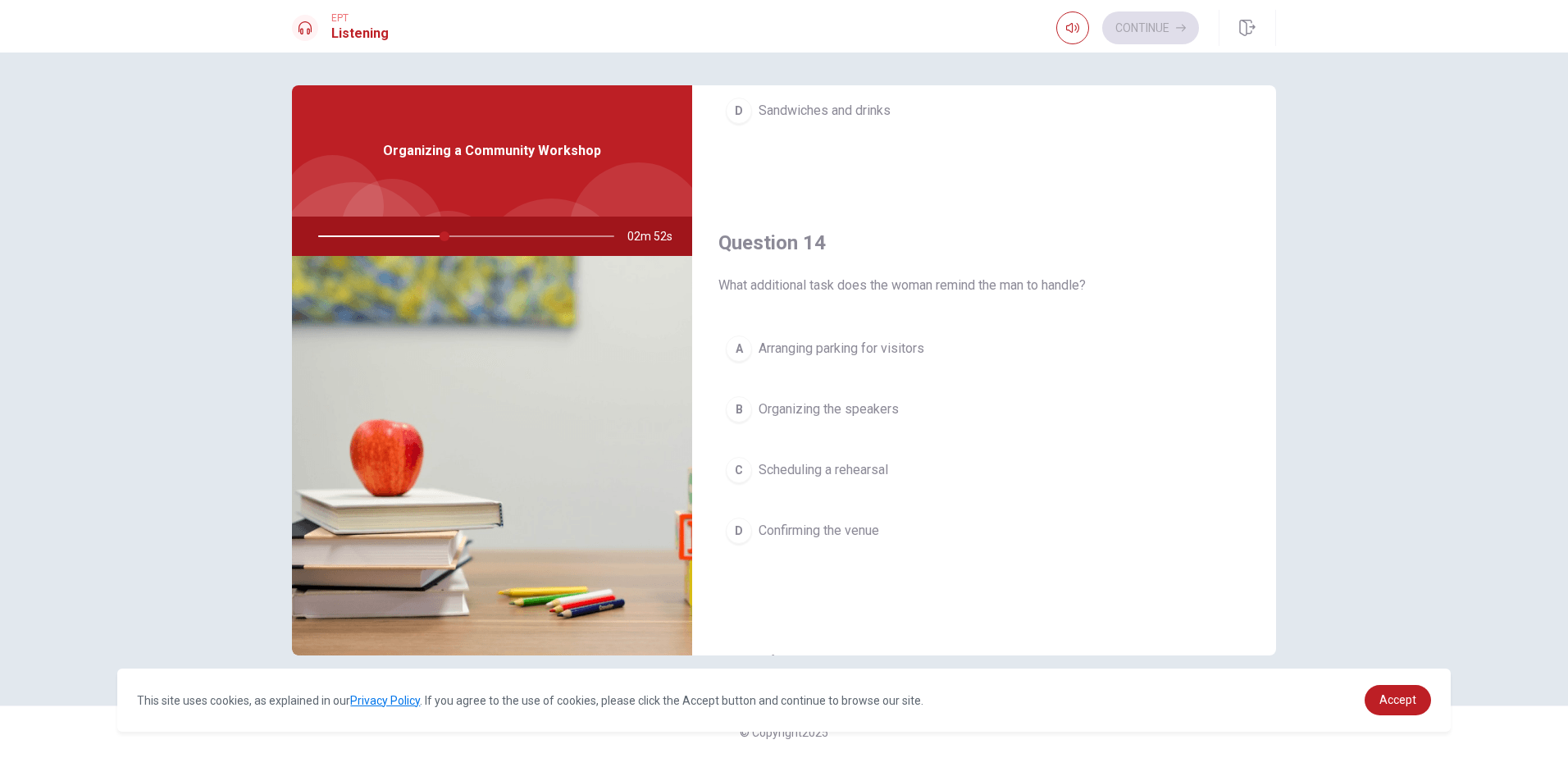
click at [859, 344] on span "Arranging parking for visitors" at bounding box center [842, 349] width 166 height 20
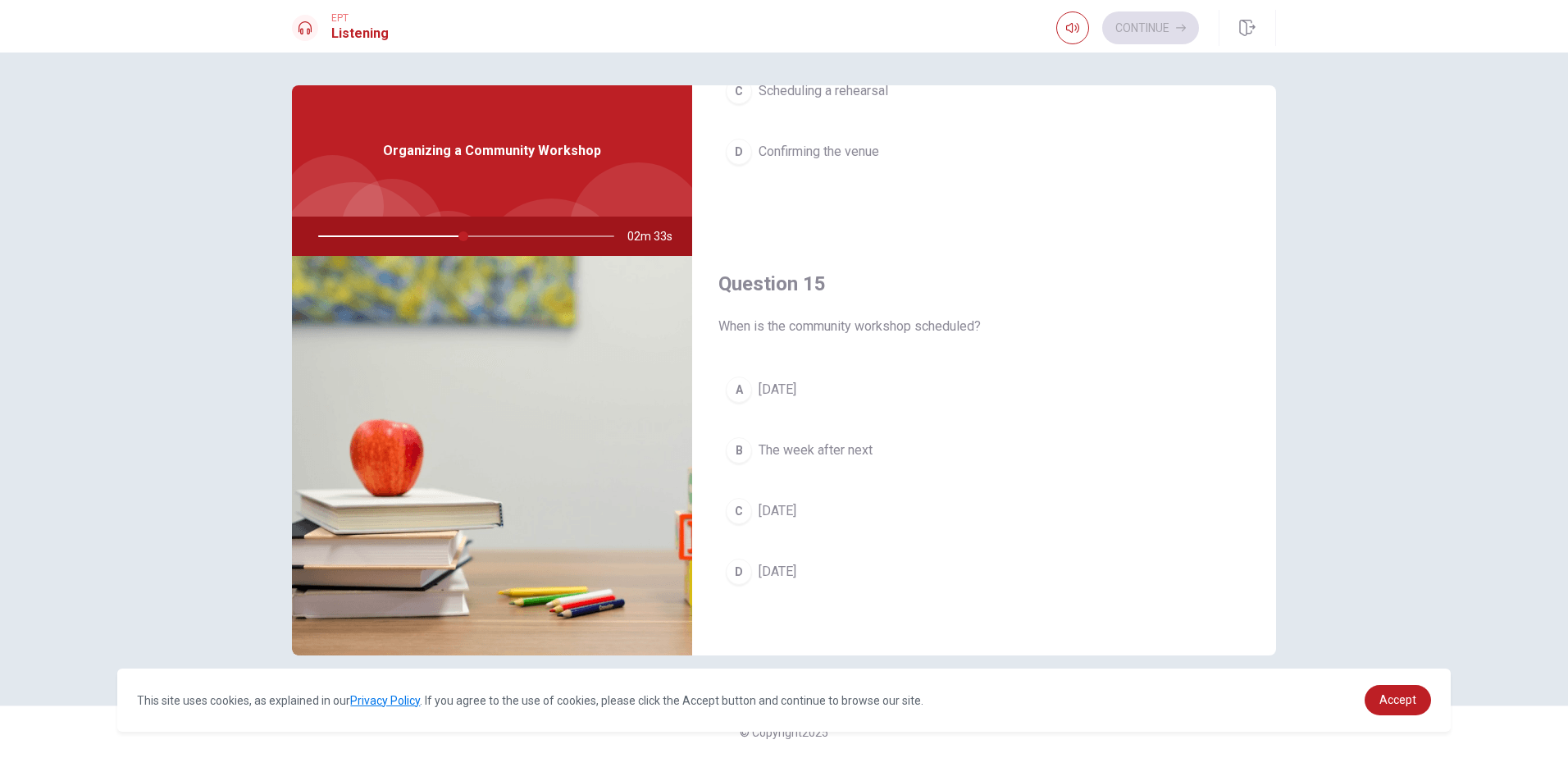
scroll to position [1530, 0]
click at [796, 567] on span "[DATE]" at bounding box center [777, 569] width 37 height 20
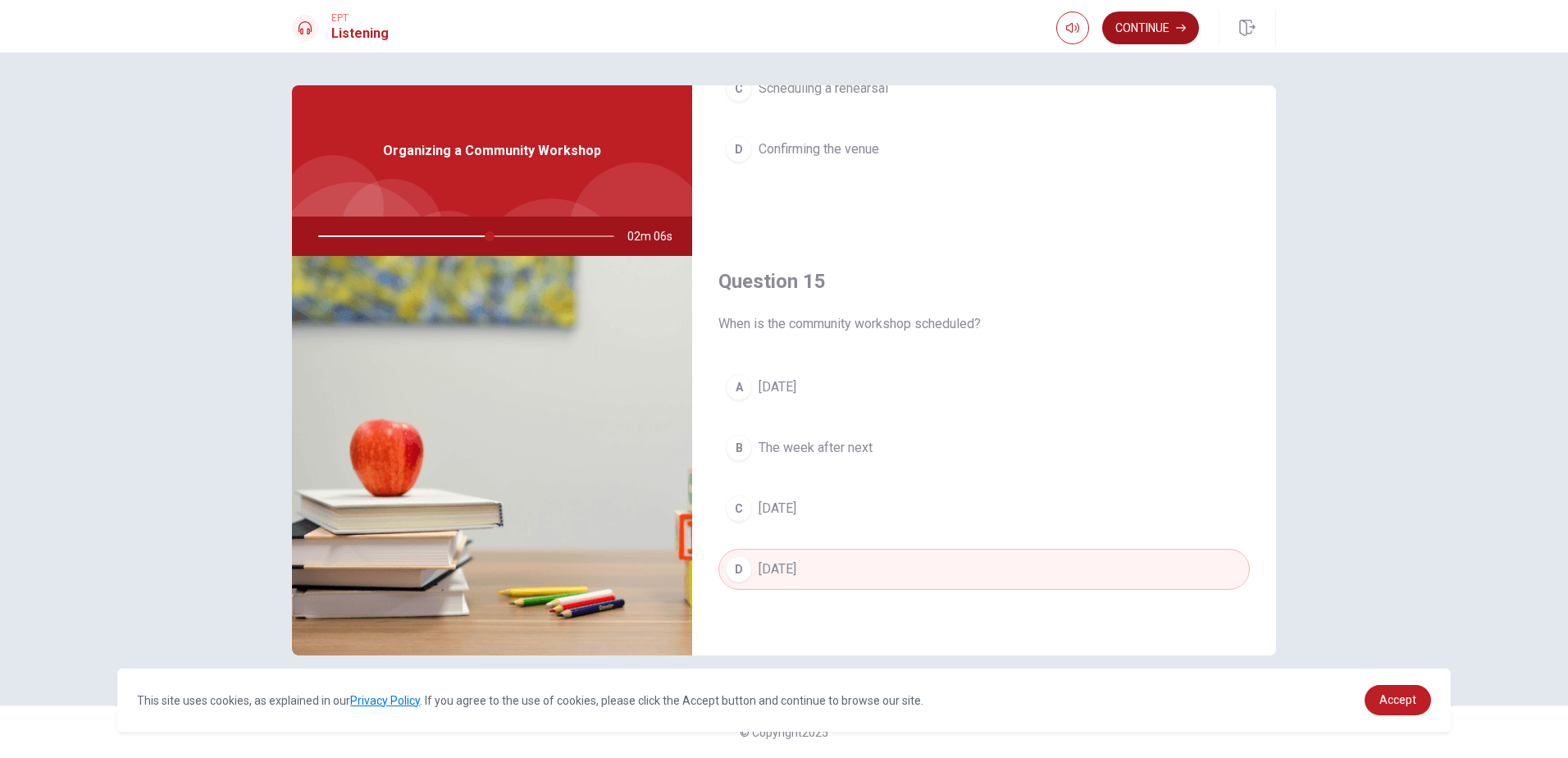
click at [1133, 28] on button "Continue" at bounding box center [1151, 28] width 97 height 33
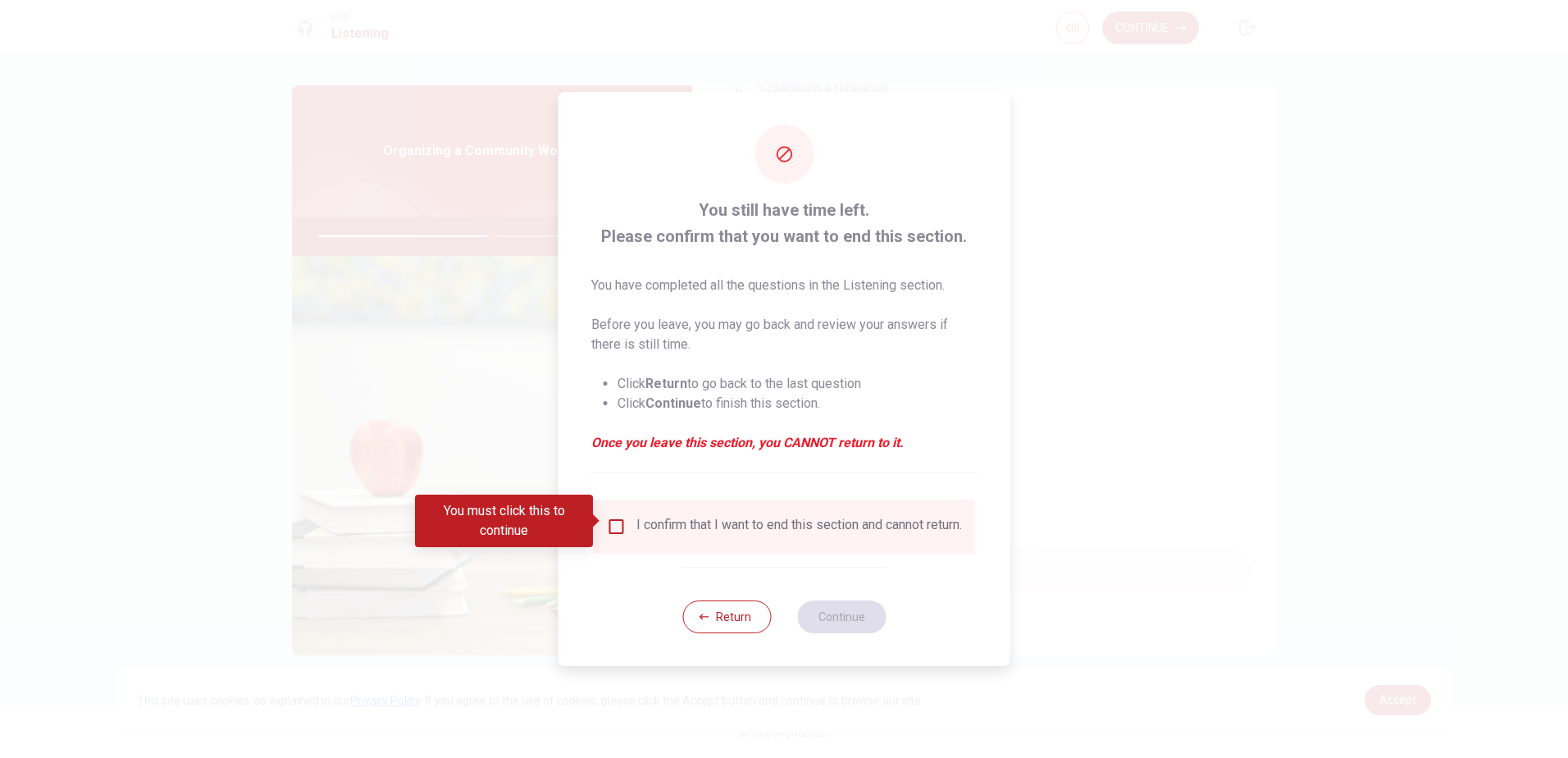
click at [640, 528] on div "I confirm that I want to end this section and cannot return." at bounding box center [799, 527] width 325 height 20
click at [622, 523] on div "I confirm that I want to end this section and cannot return." at bounding box center [784, 527] width 355 height 20
click at [612, 523] on input "You must click this to continue" at bounding box center [617, 527] width 20 height 20
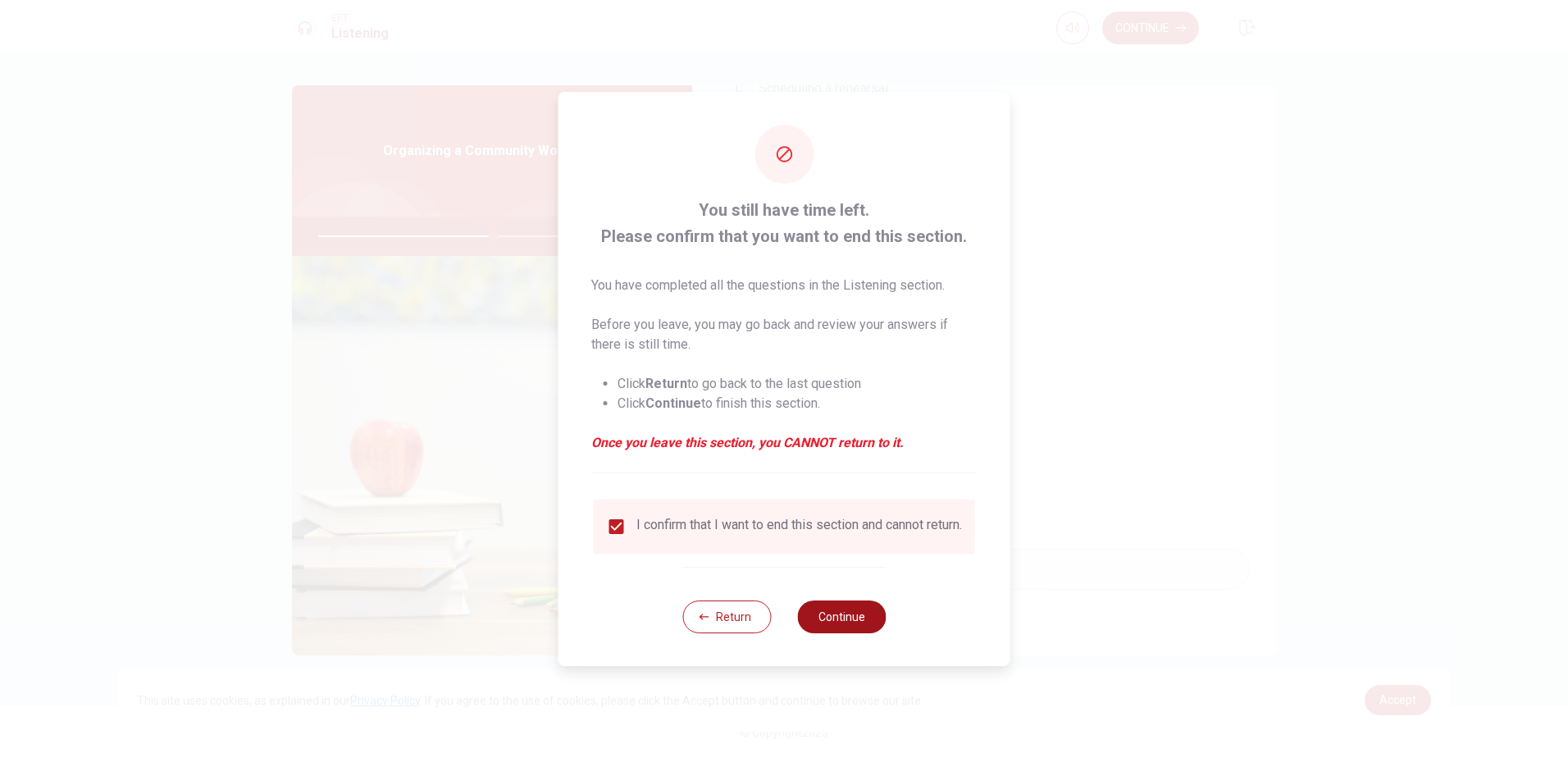
click at [832, 617] on button "Continue" at bounding box center [841, 617] width 88 height 33
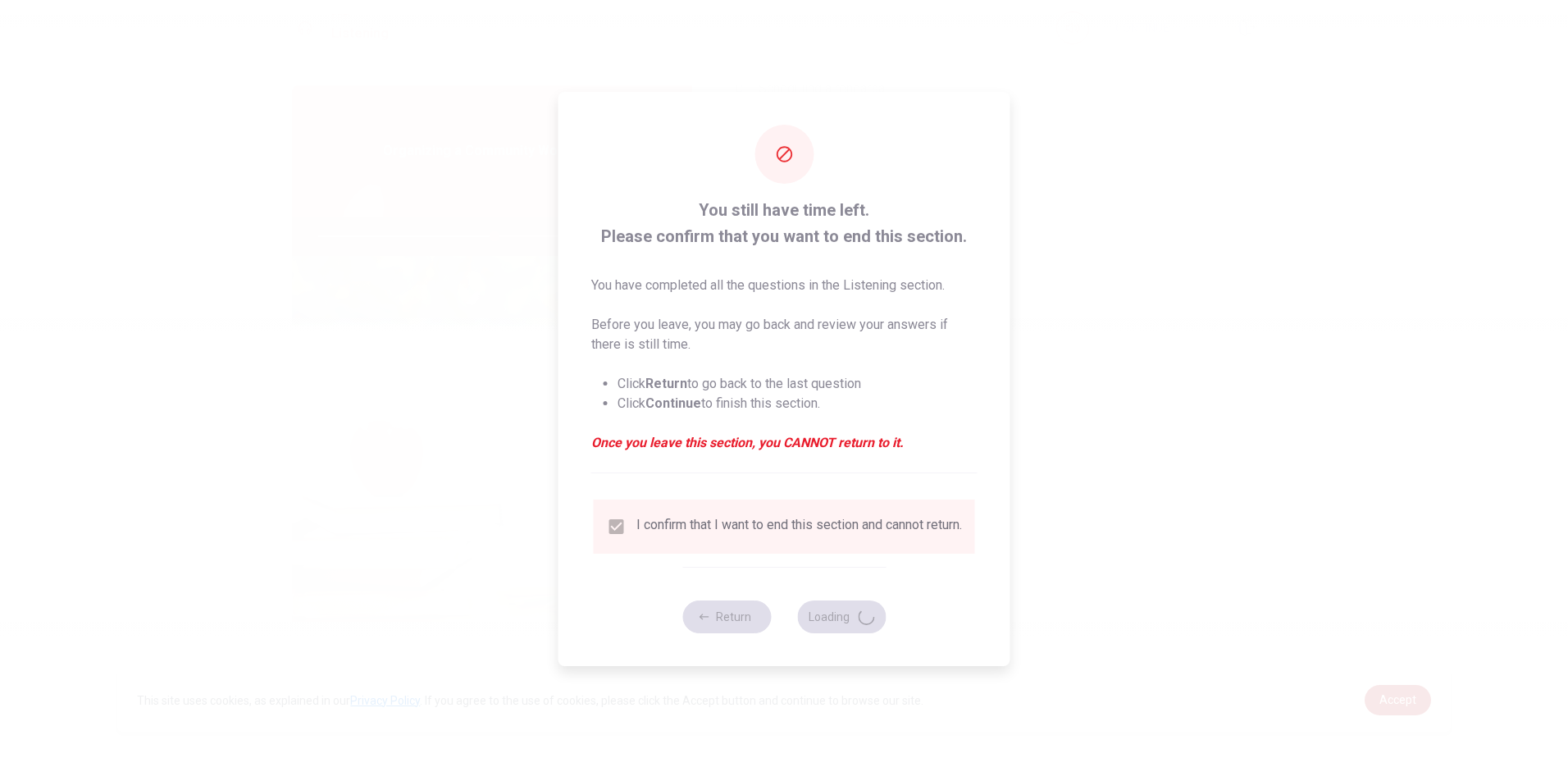
type input "60"
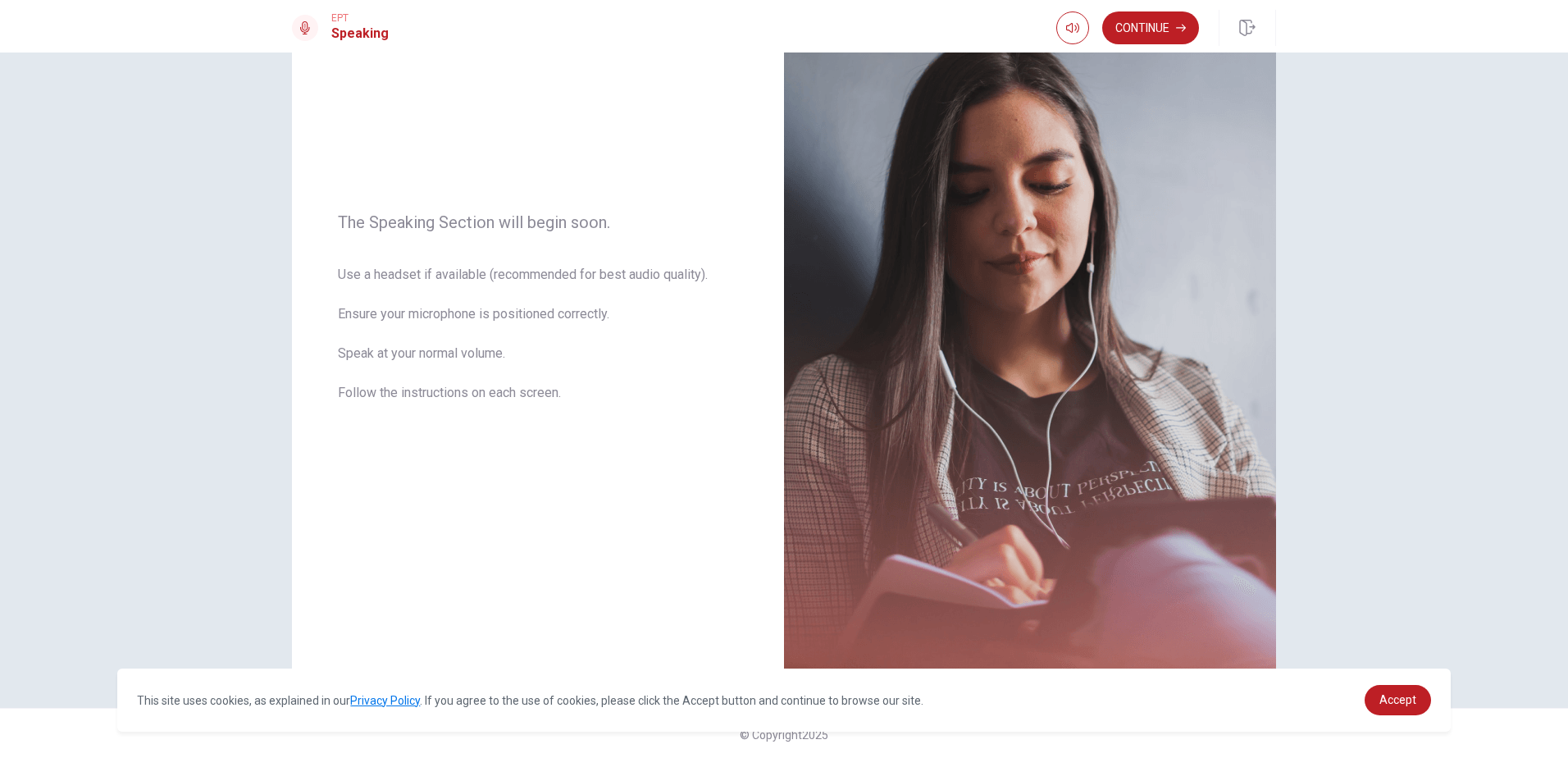
scroll to position [128, 0]
click at [1158, 20] on button "Continue" at bounding box center [1151, 28] width 97 height 33
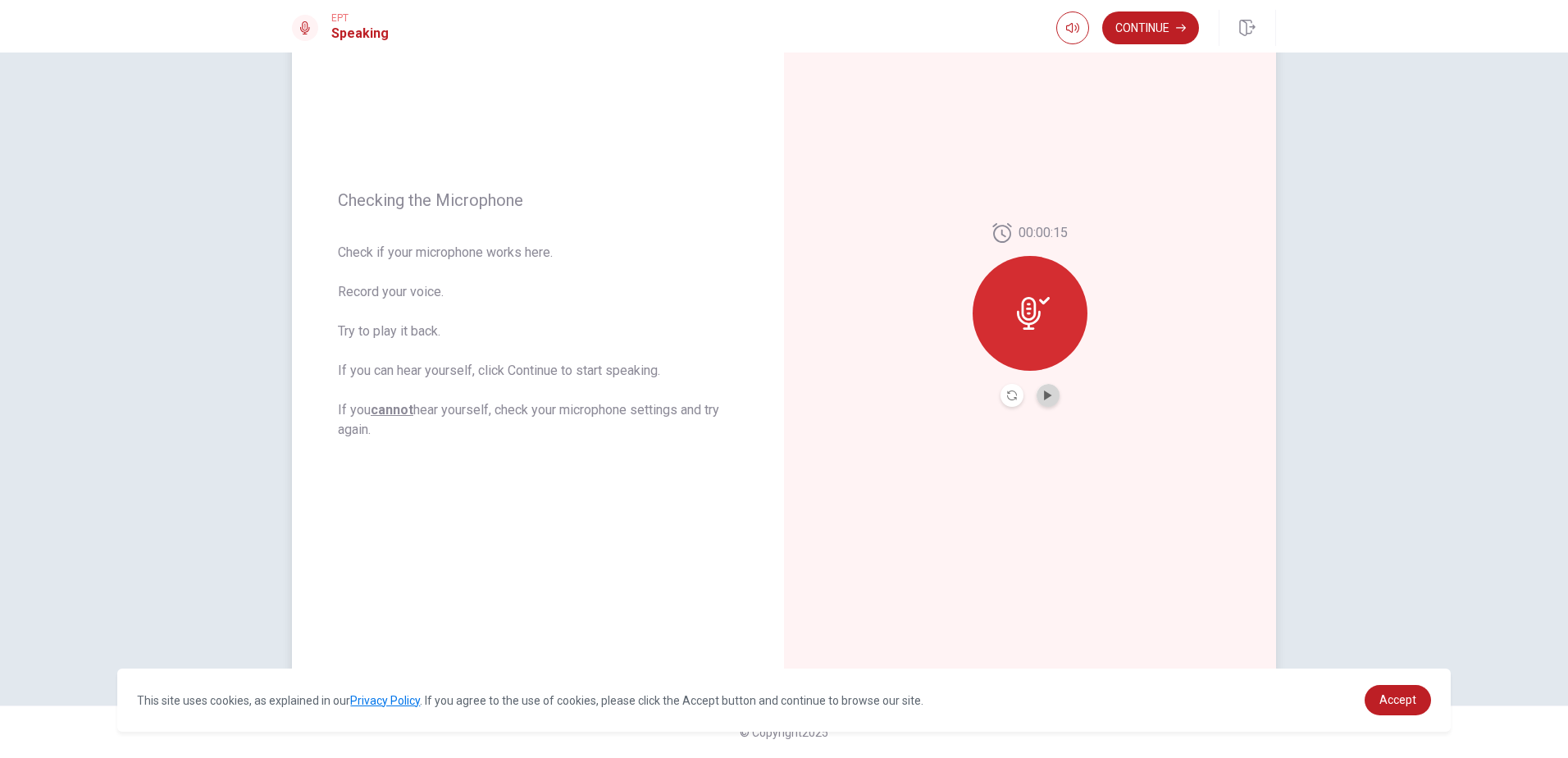
click at [1040, 404] on button "Play Audio" at bounding box center [1048, 394] width 23 height 23
click at [1143, 31] on button "Continue" at bounding box center [1151, 28] width 97 height 33
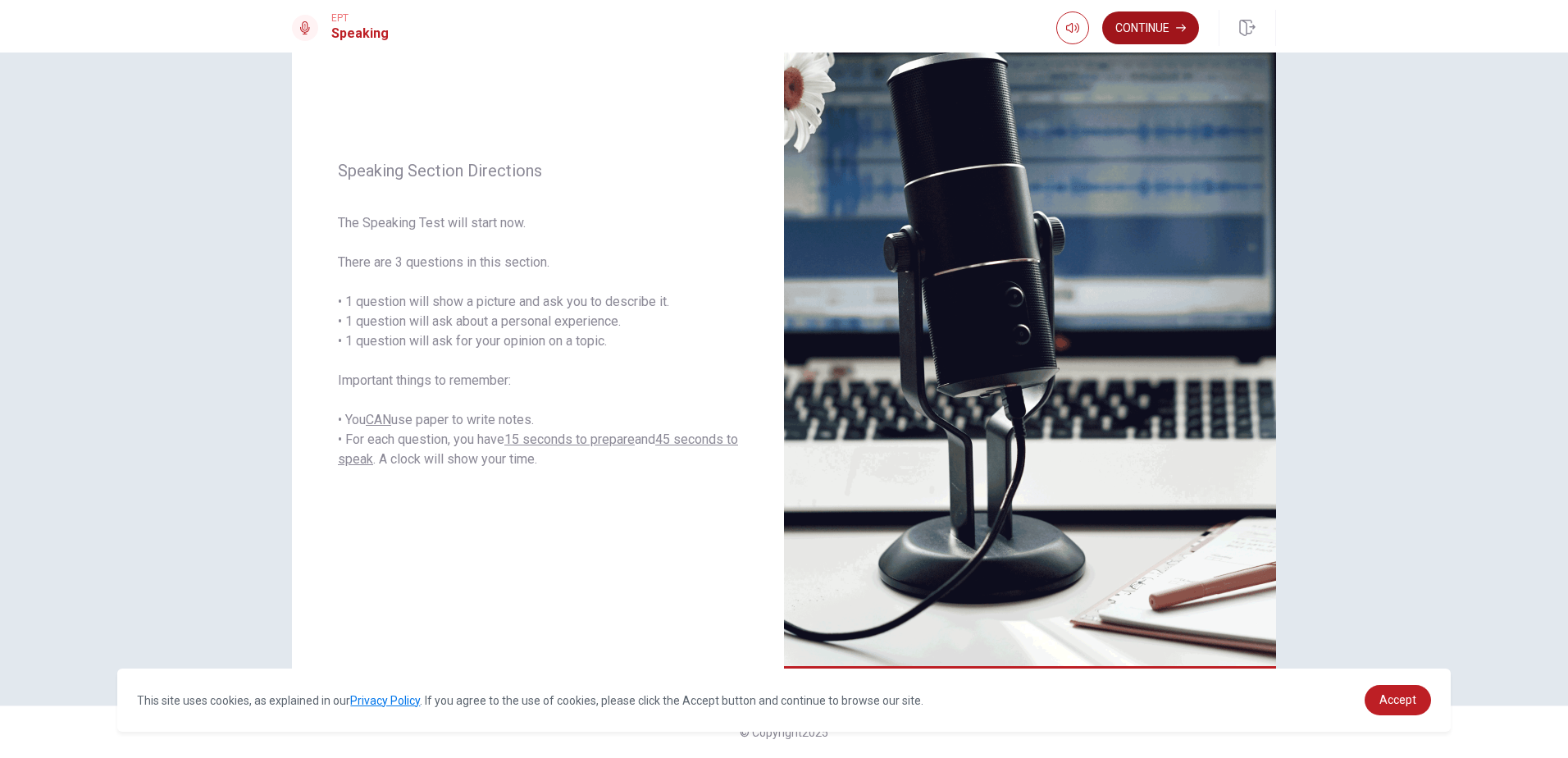
click at [1128, 25] on button "Continue" at bounding box center [1151, 28] width 97 height 33
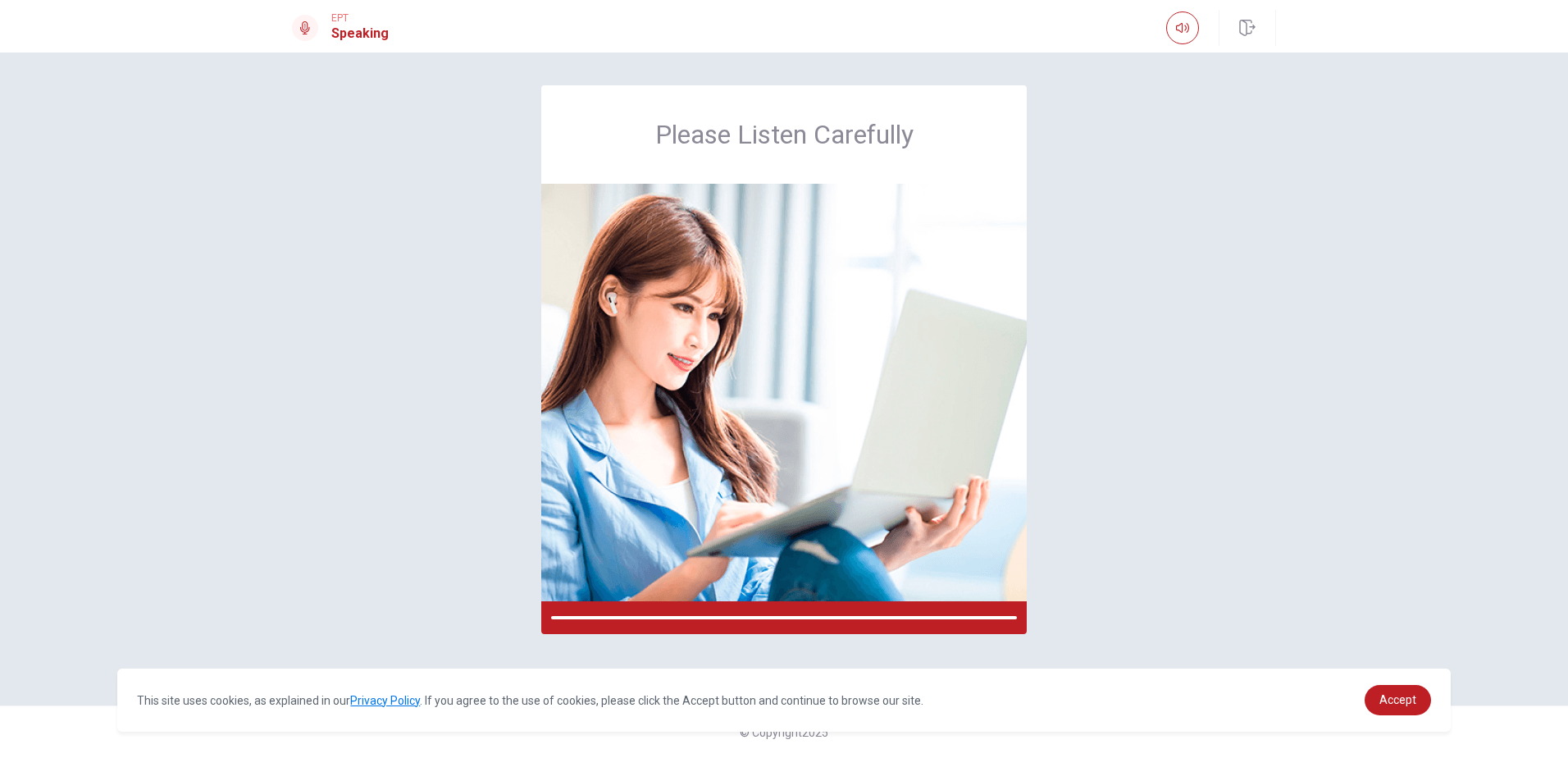
scroll to position [0, 0]
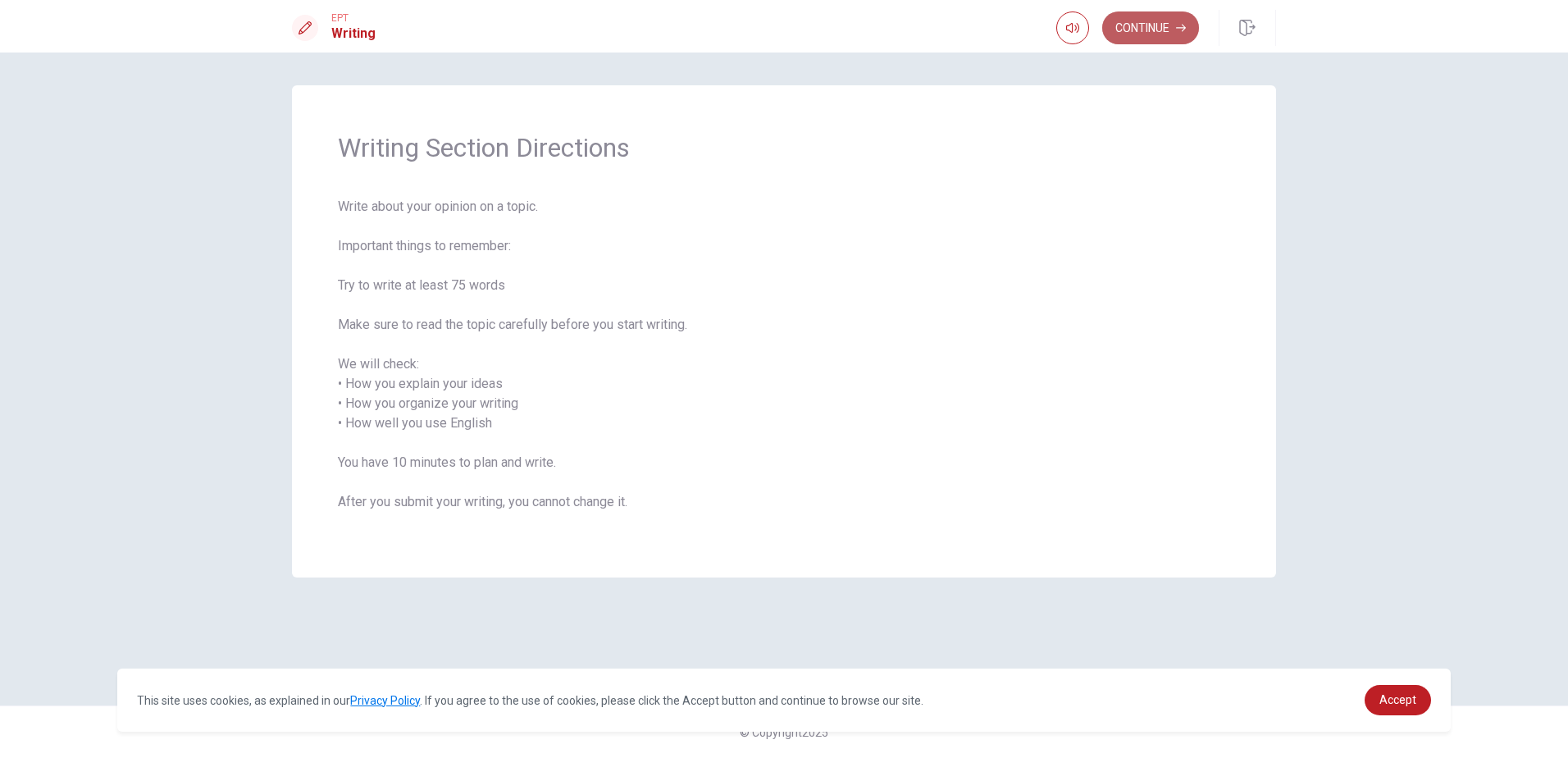
click at [1173, 24] on button "Continue" at bounding box center [1151, 28] width 97 height 33
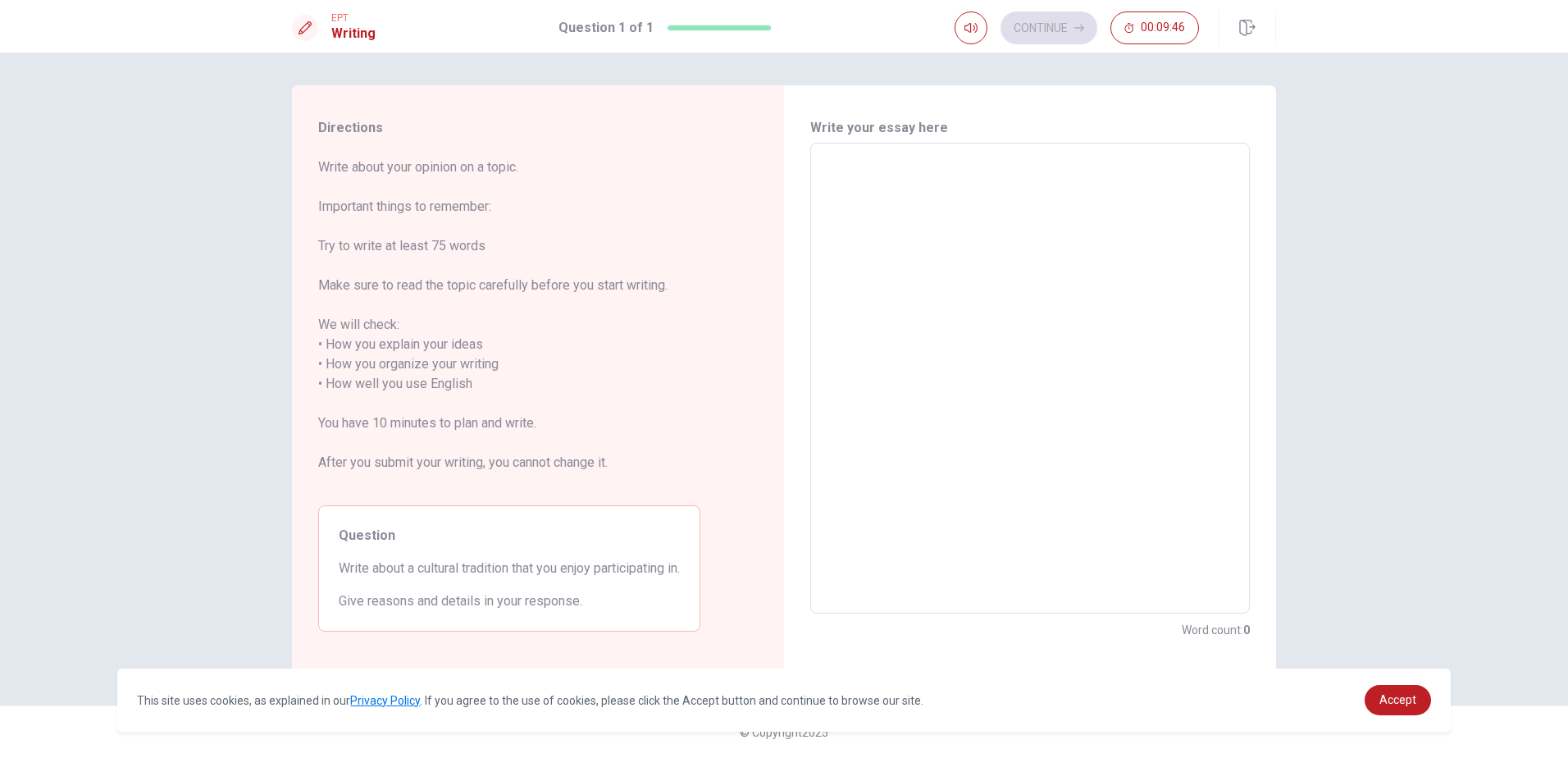
drag, startPoint x: 872, startPoint y: 239, endPoint x: 876, endPoint y: 231, distance: 8.9
click at [875, 233] on textarea at bounding box center [1030, 378] width 416 height 444
type textarea "C"
type textarea "x"
type textarea "Cu"
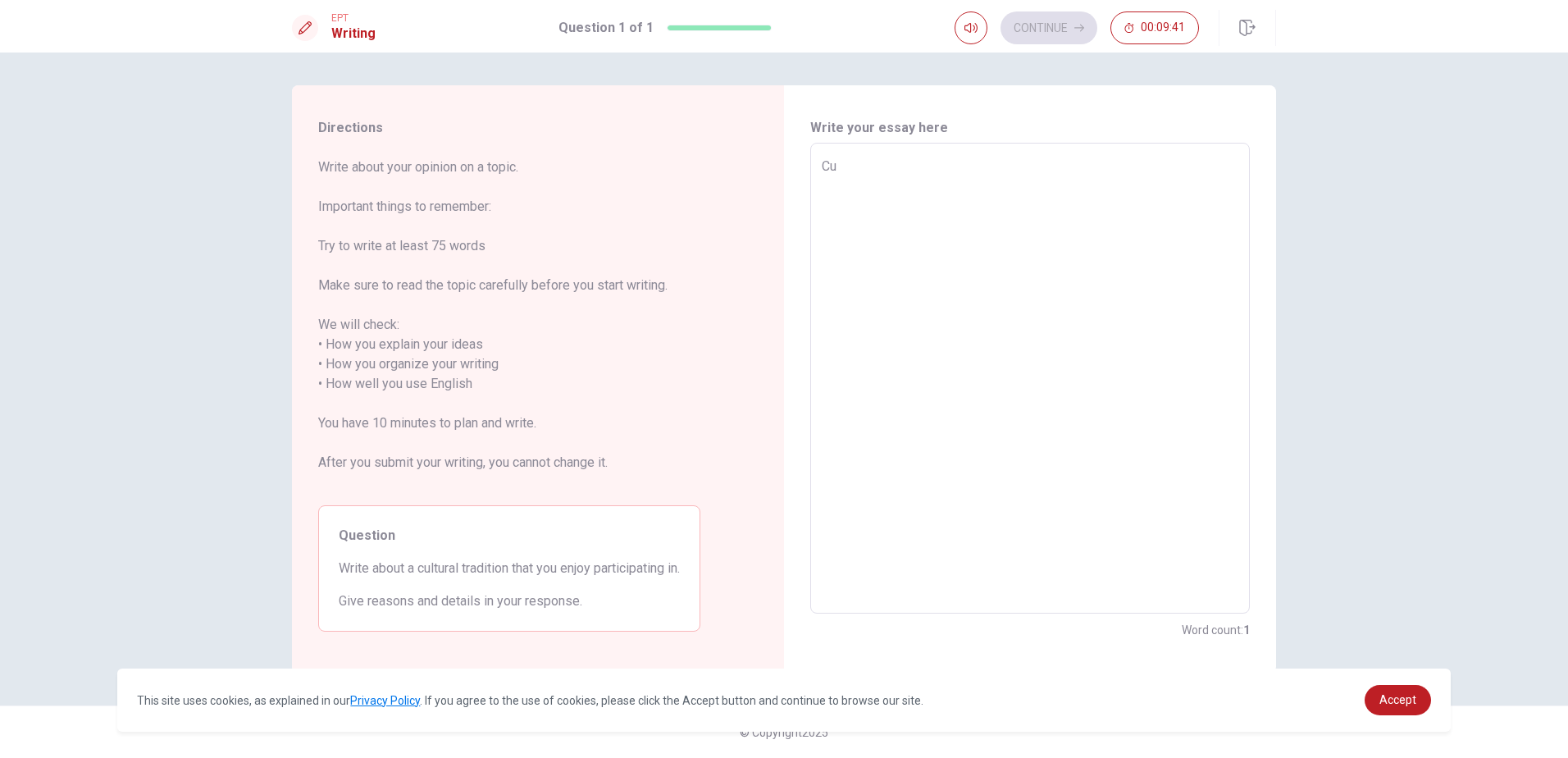
type textarea "x"
type textarea "Cul"
type textarea "x"
type textarea "Cult"
type textarea "x"
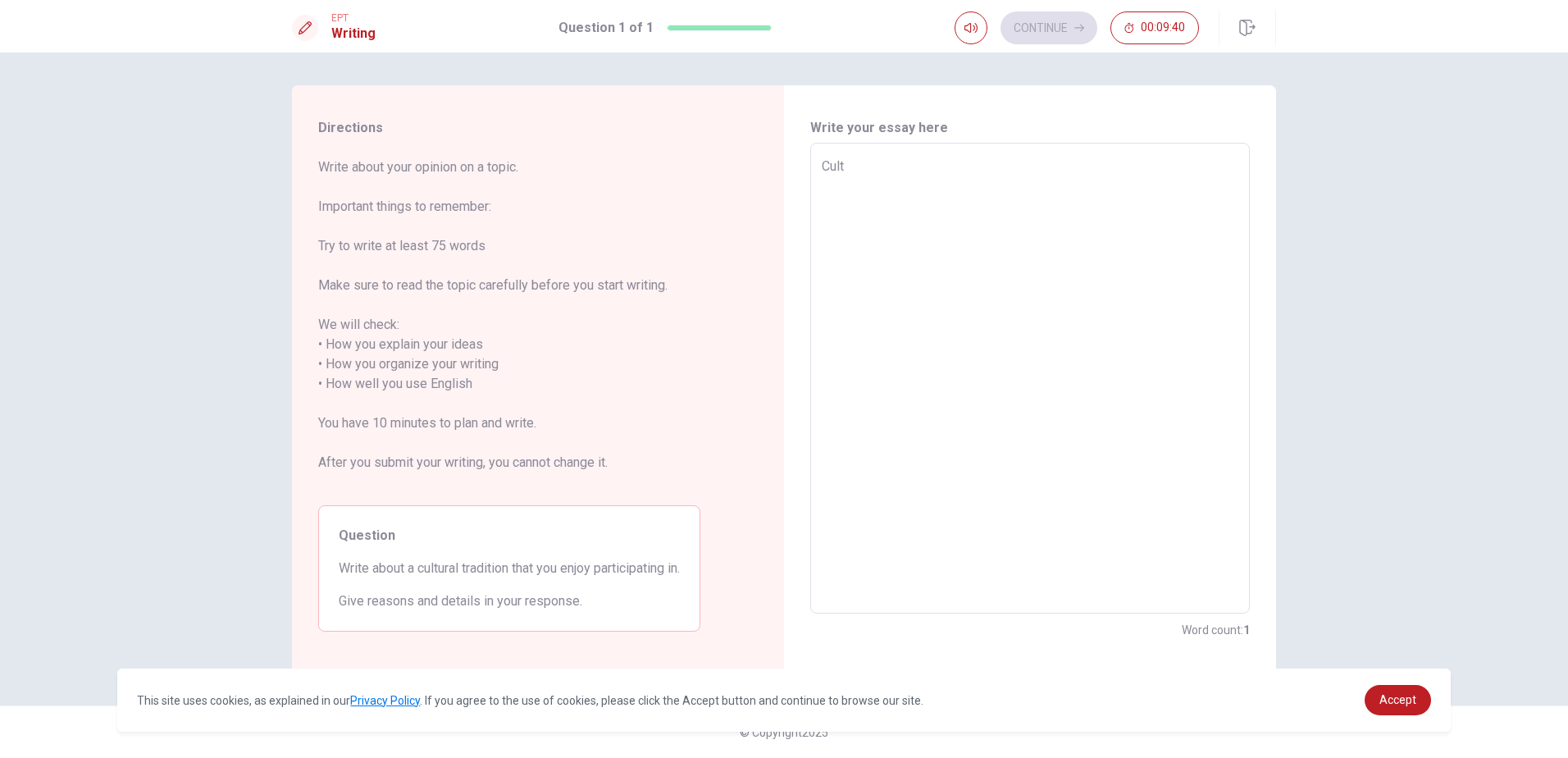
type textarea "Culti"
type textarea "x"
type textarea "Cultiu"
type textarea "x"
type textarea "Cultiur"
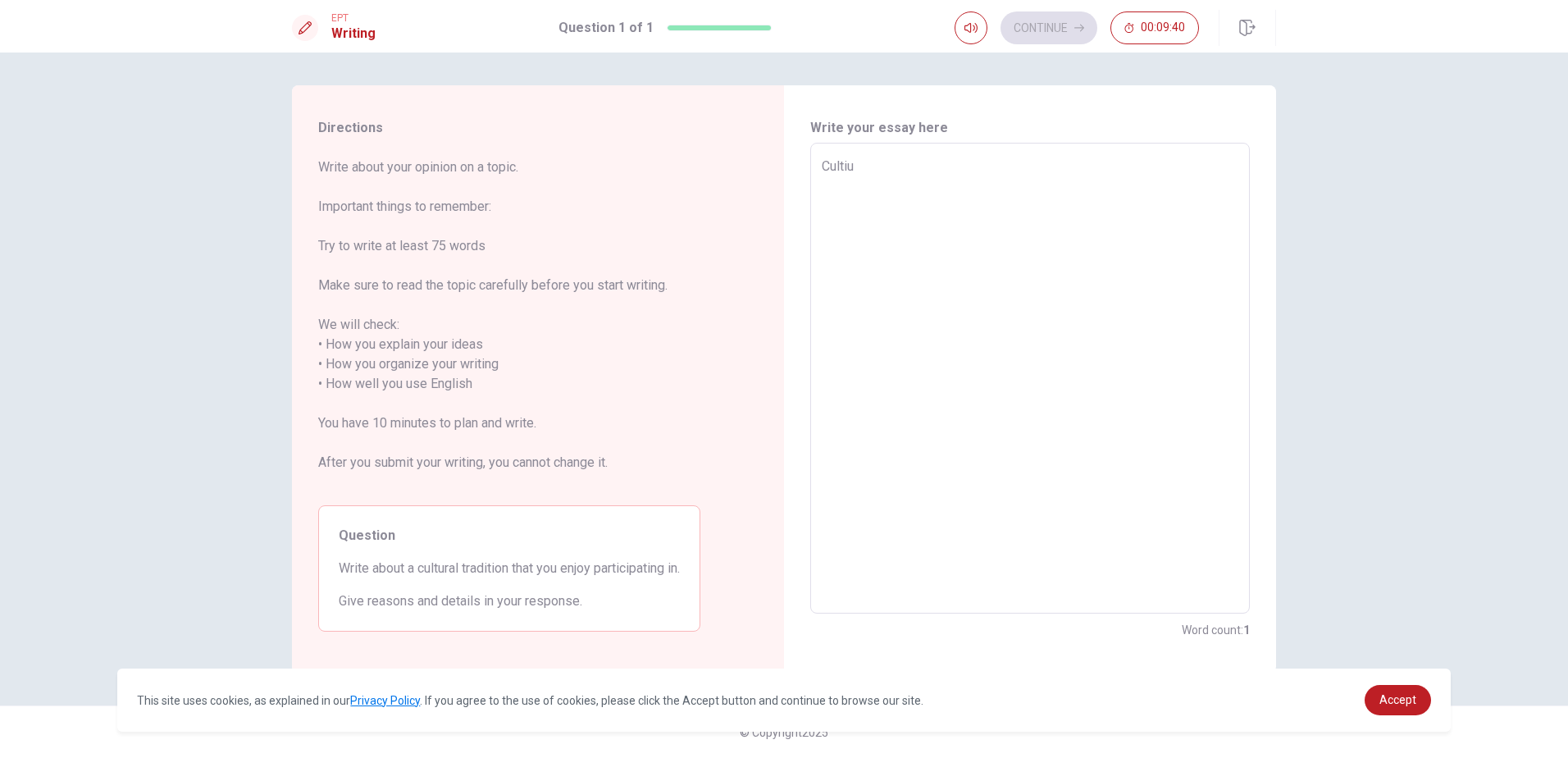
type textarea "x"
type textarea "Cultiu"
type textarea "x"
type textarea "Culti"
type textarea "x"
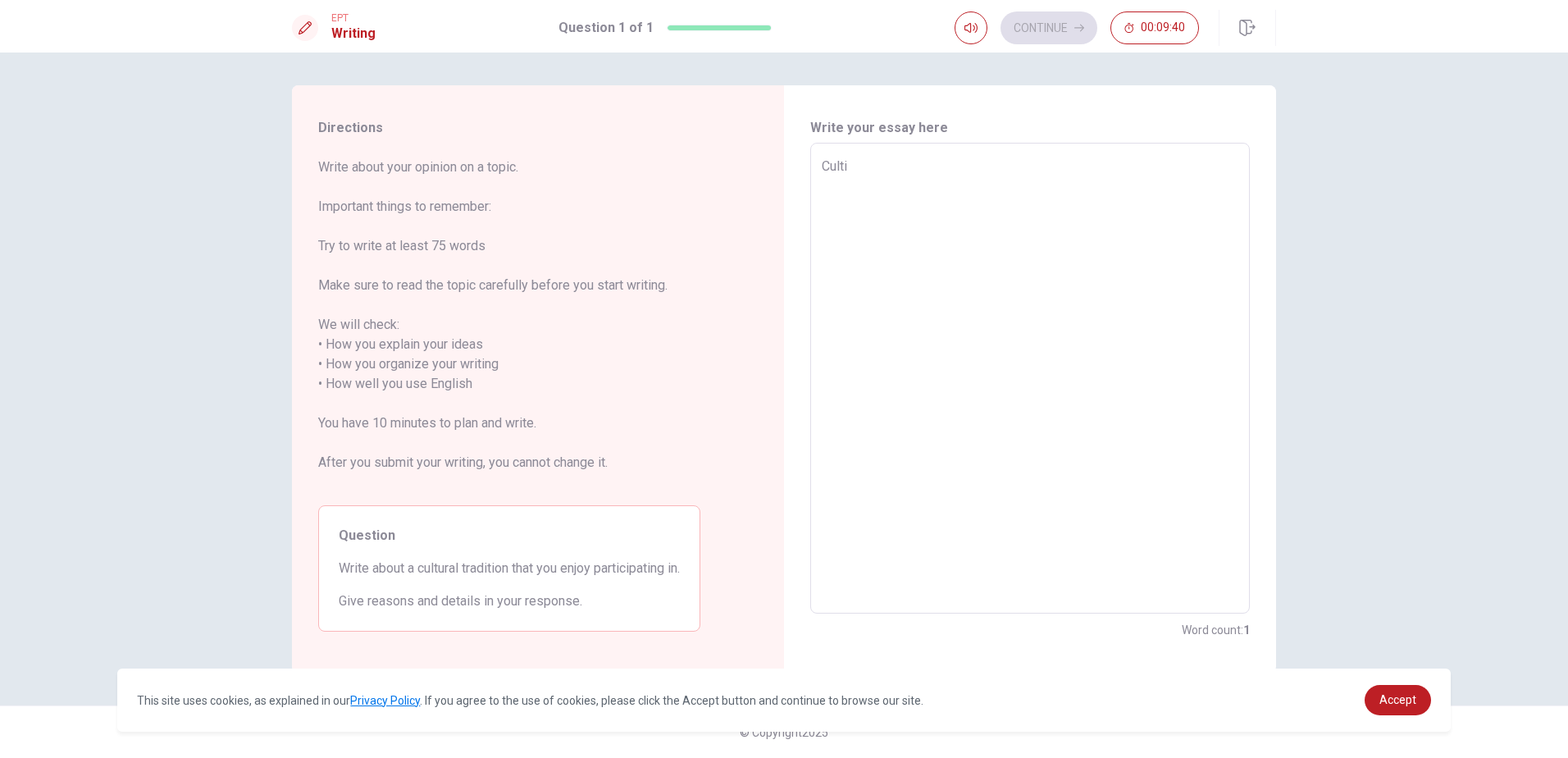
type textarea "Cult"
type textarea "x"
type textarea "Cultr"
type textarea "x"
type textarea "Cult"
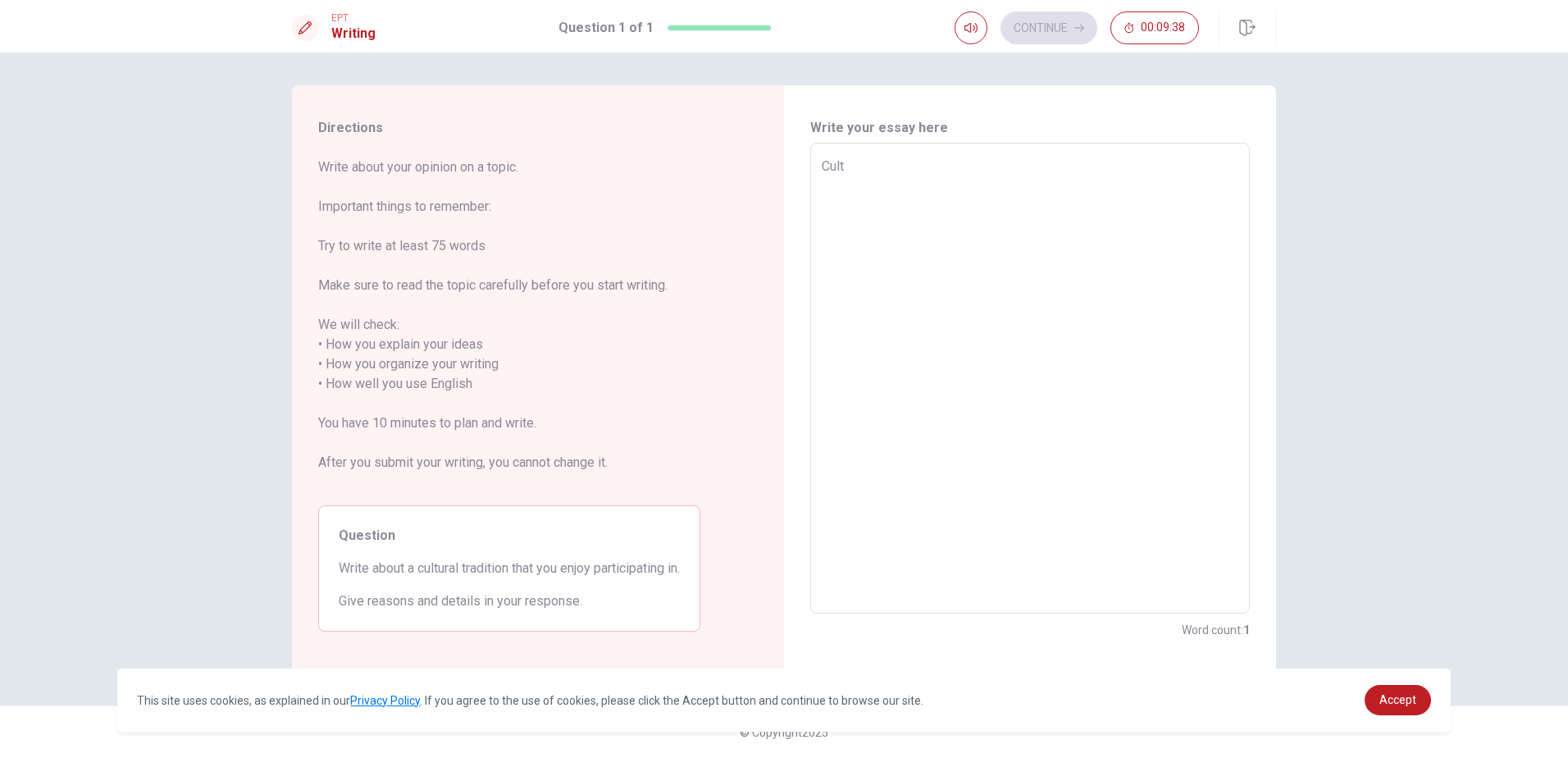
type textarea "x"
type textarea "Cultu"
type textarea "x"
type textarea "Cultur"
type textarea "x"
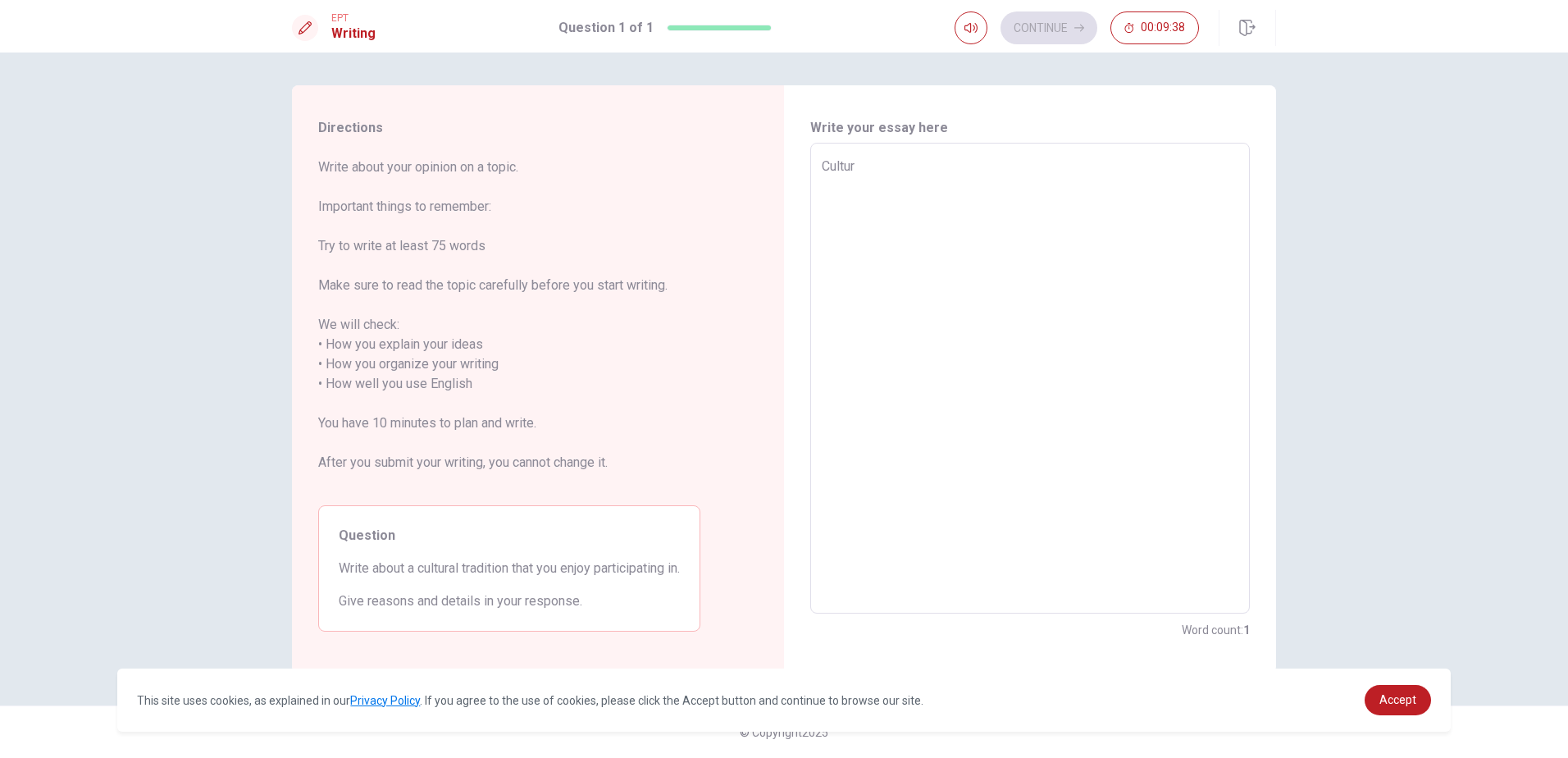
type textarea "Cultura"
type textarea "x"
type textarea "Cultura"
type textarea "x"
type textarea "Cultura i"
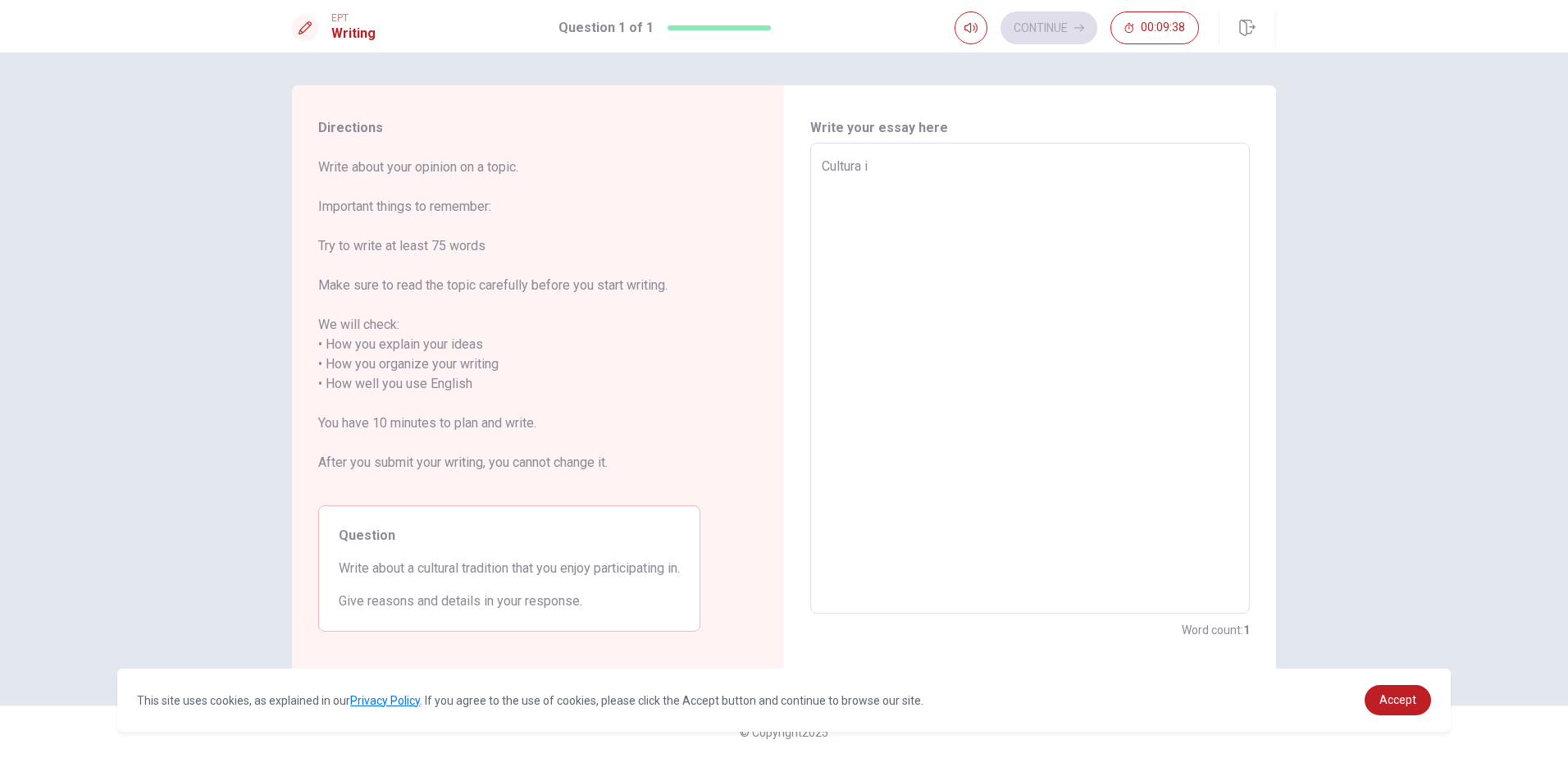
type textarea "x"
type textarea "Cultura in"
type textarea "x"
type textarea "Cultura in"
type textarea "x"
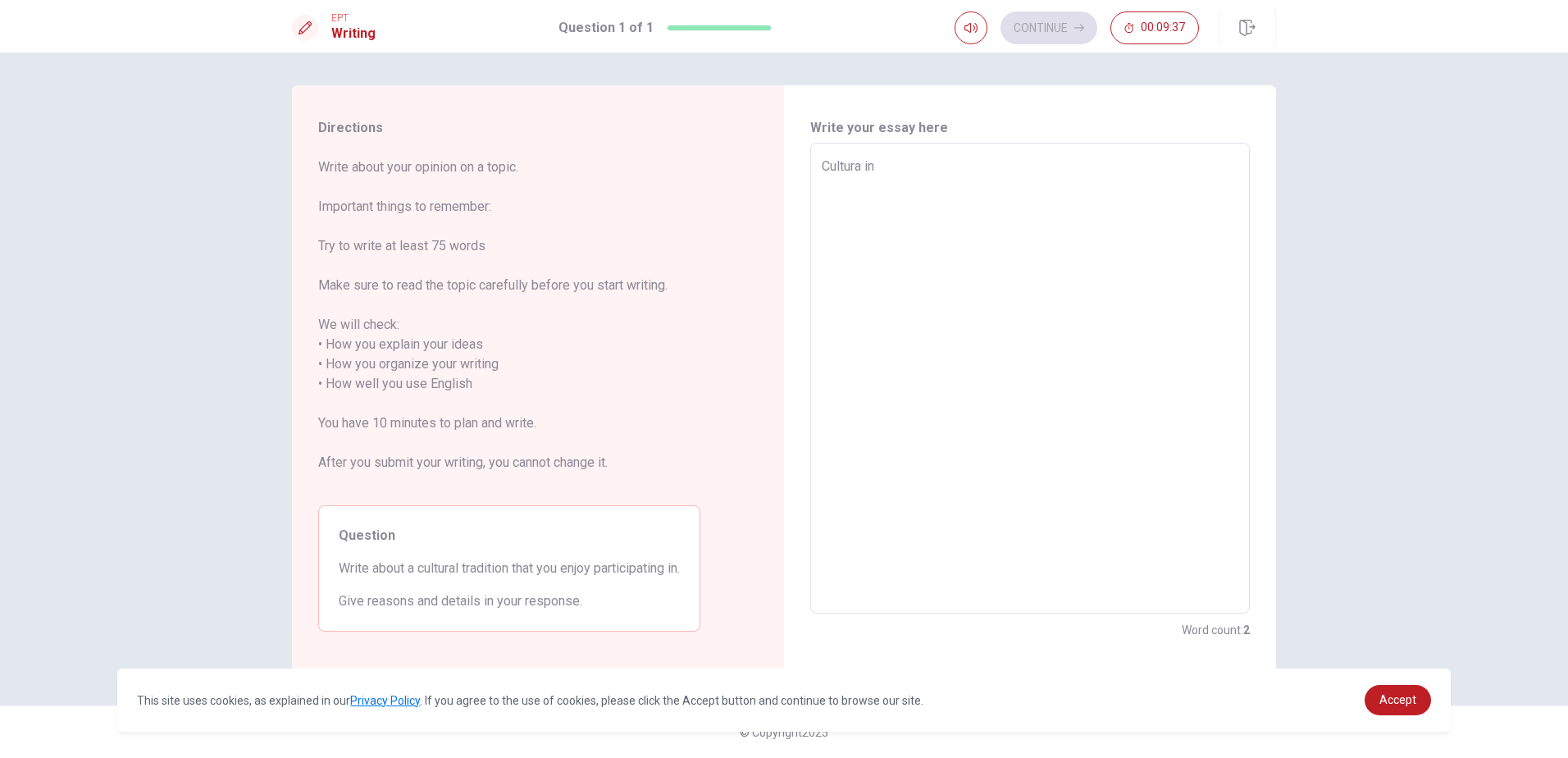
type textarea "Cultura in g"
type textarea "x"
type textarea "Cultura in ge"
type textarea "x"
type textarea "Cultura in gen"
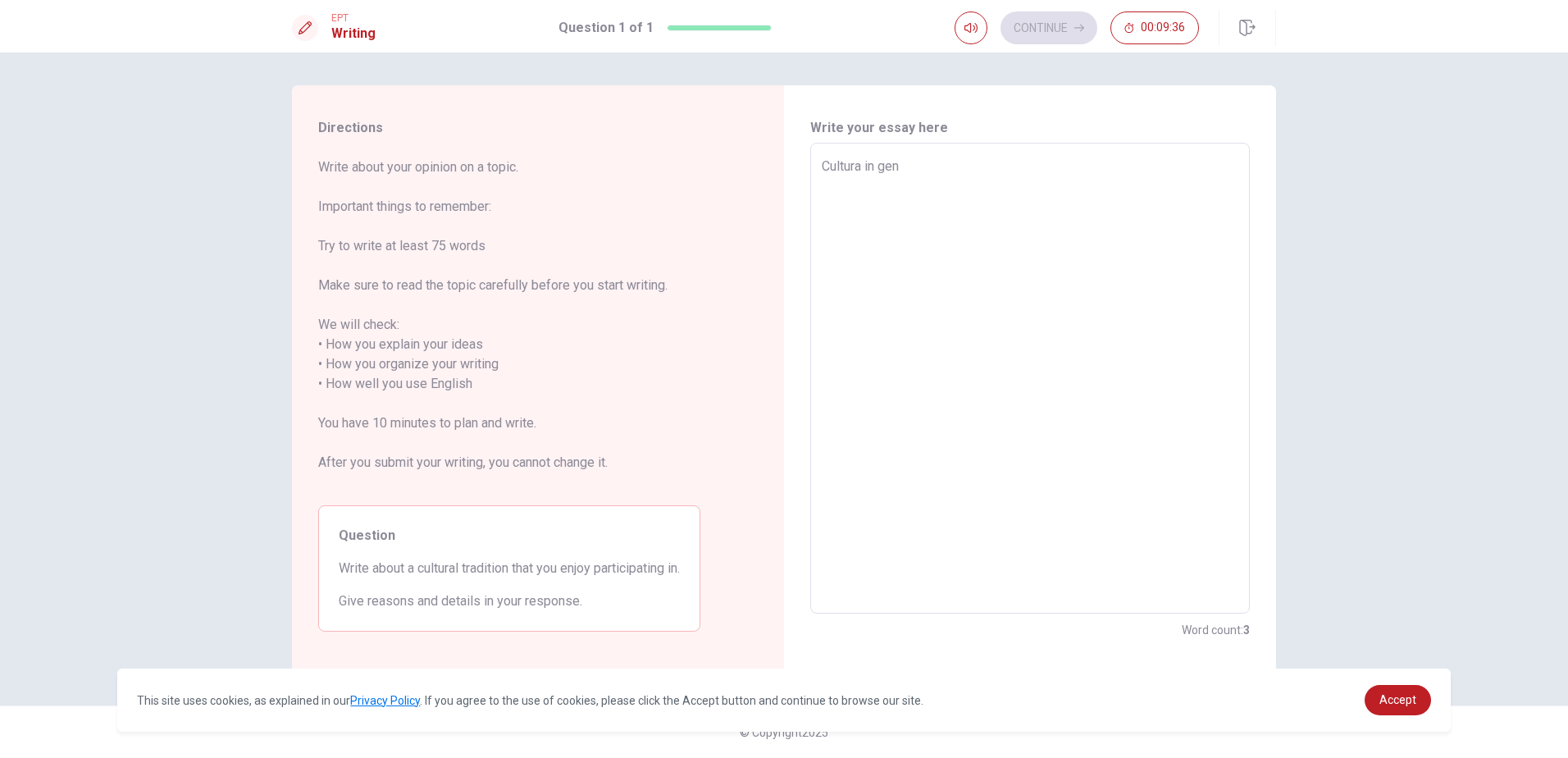
type textarea "x"
type textarea "Cultura in gene"
type textarea "x"
type textarea "Cultura in gener"
type textarea "x"
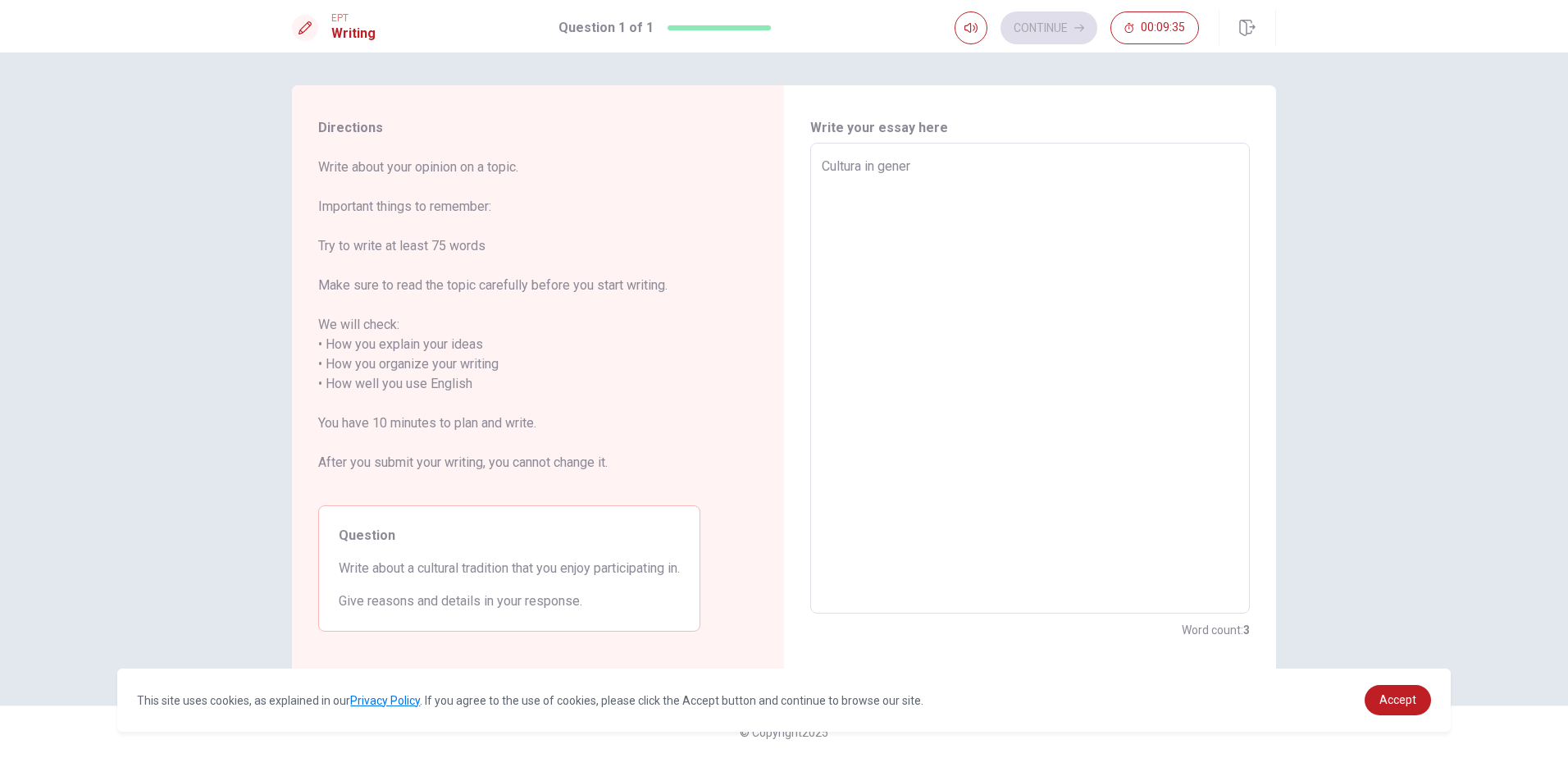
type textarea "Cultura in genera"
type textarea "x"
type textarea "Cultura in general"
type textarea "x"
type textarea "Cultura in general"
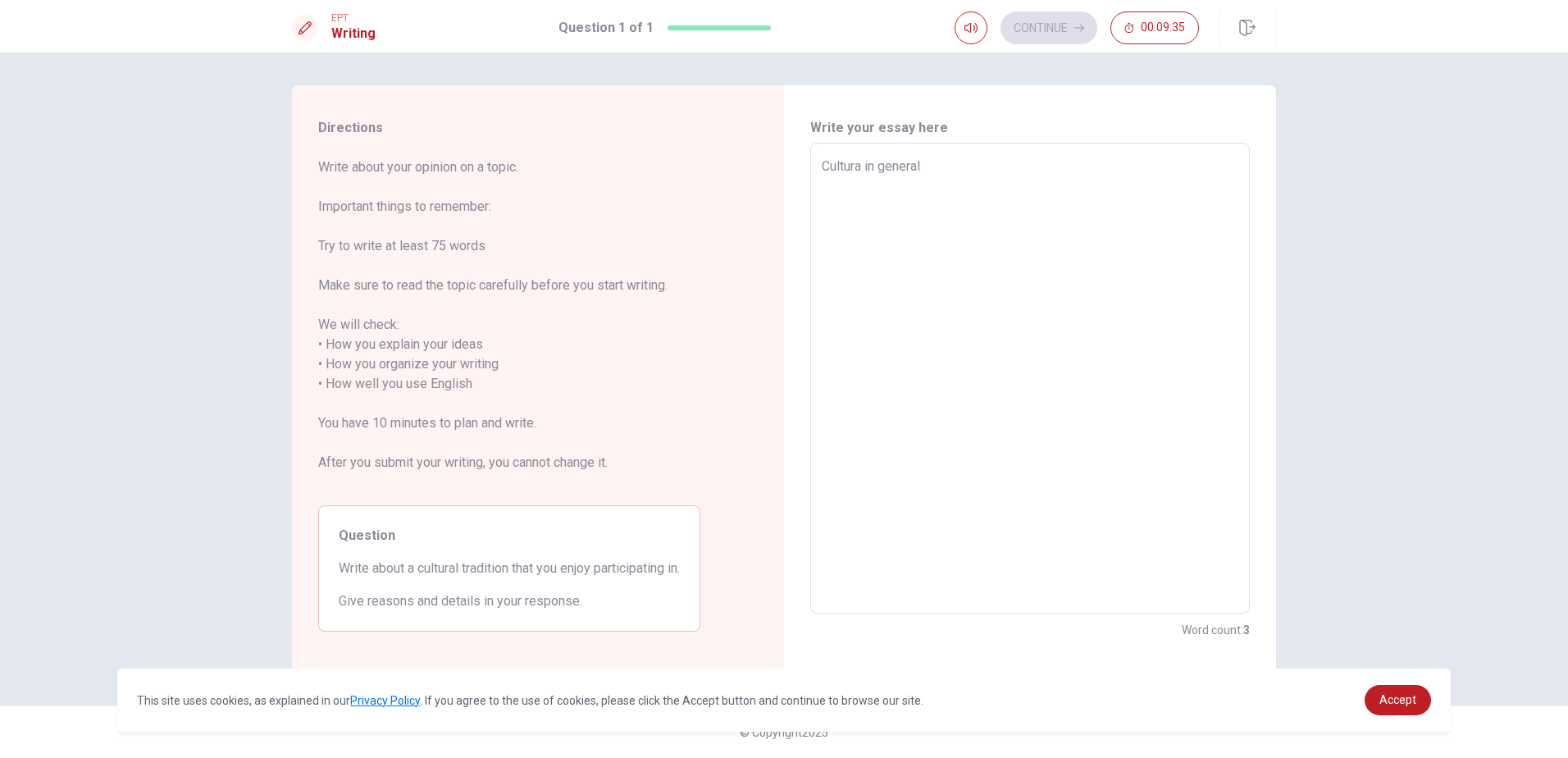
type textarea "x"
type textarea "Cultura in general t"
type textarea "x"
type textarea "Cultura in general th"
type textarea "x"
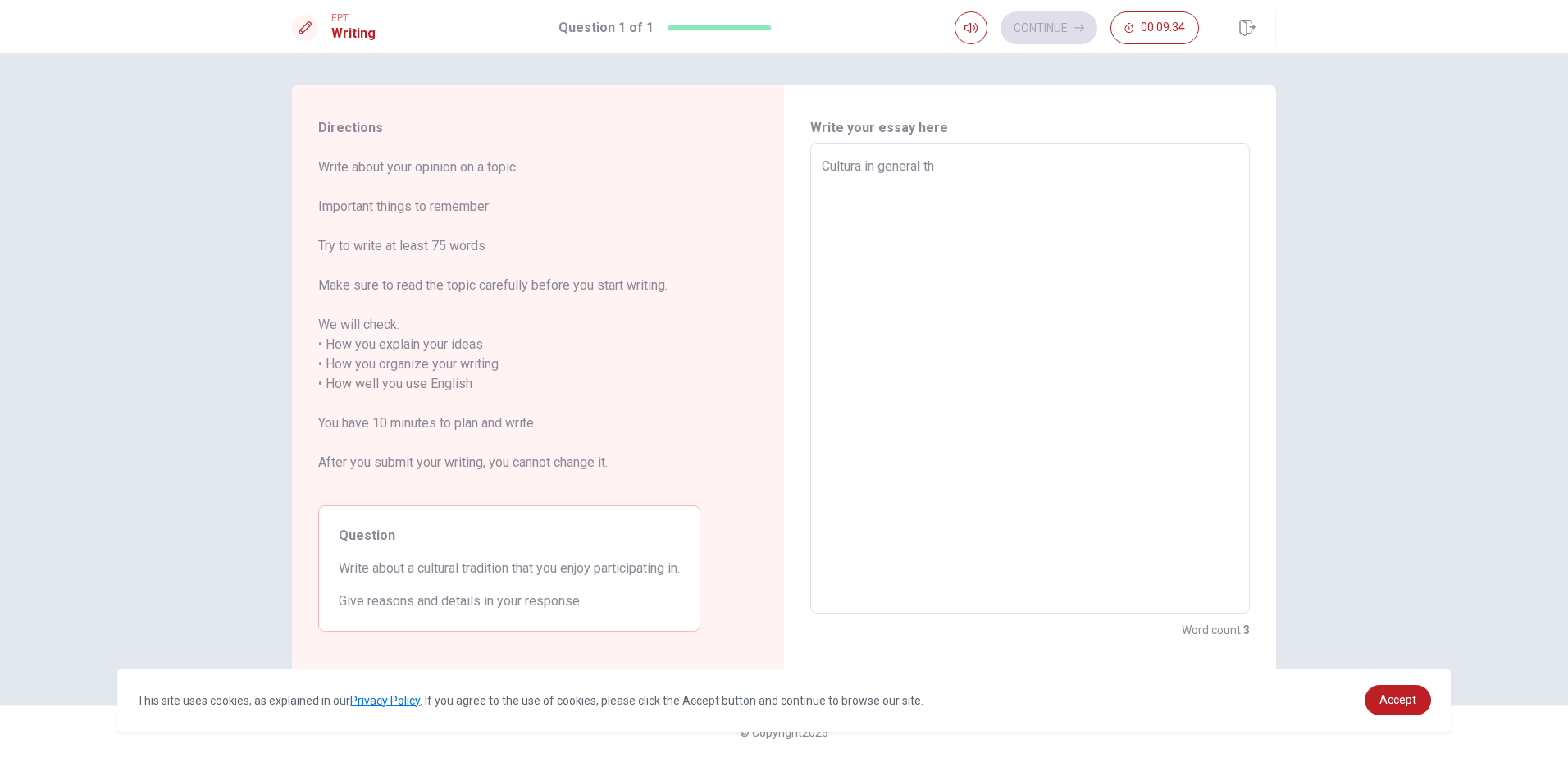
type textarea "Cultura in general tha"
type textarea "x"
type textarea "Cultura in general that"
type textarea "x"
type textarea "Cultura in general that"
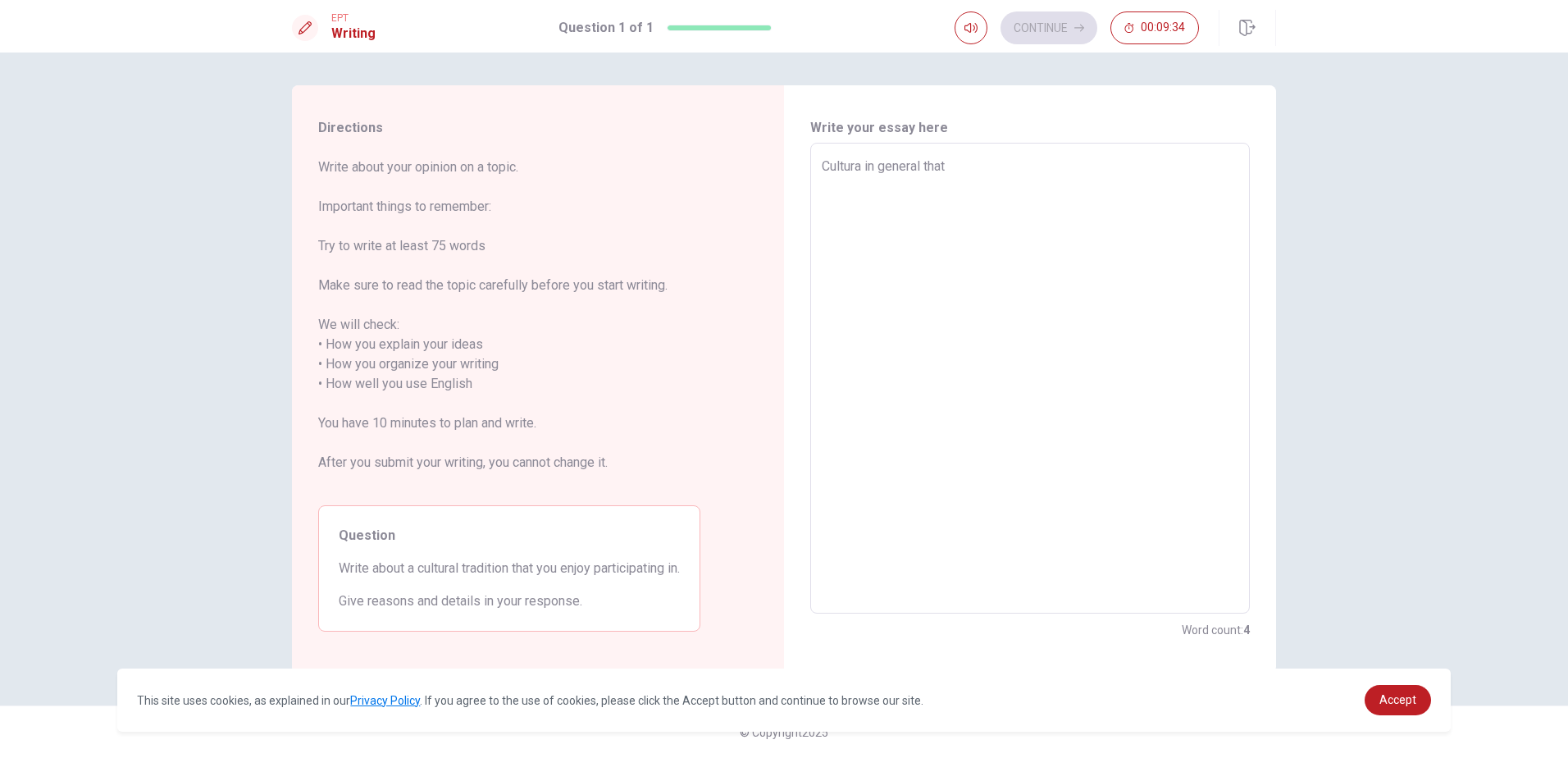
type textarea "x"
type textarea "Cultura in general that w"
type textarea "x"
type textarea "Cultura in general that wh"
type textarea "x"
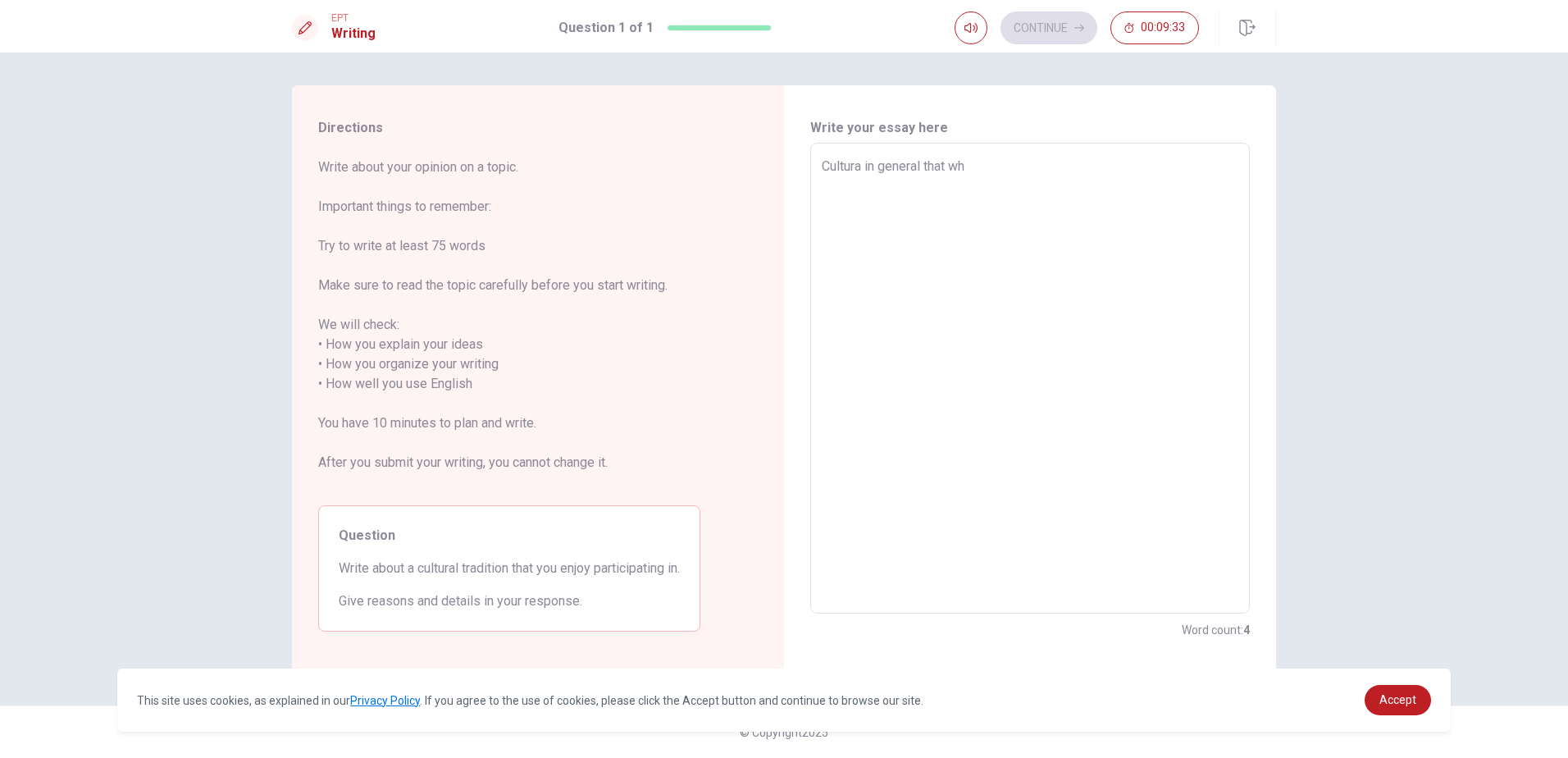
type textarea "Cultura in general that wha"
type textarea "x"
type textarea "Cultura in general that what"
type textarea "x"
type textarea "Cultura in general that what"
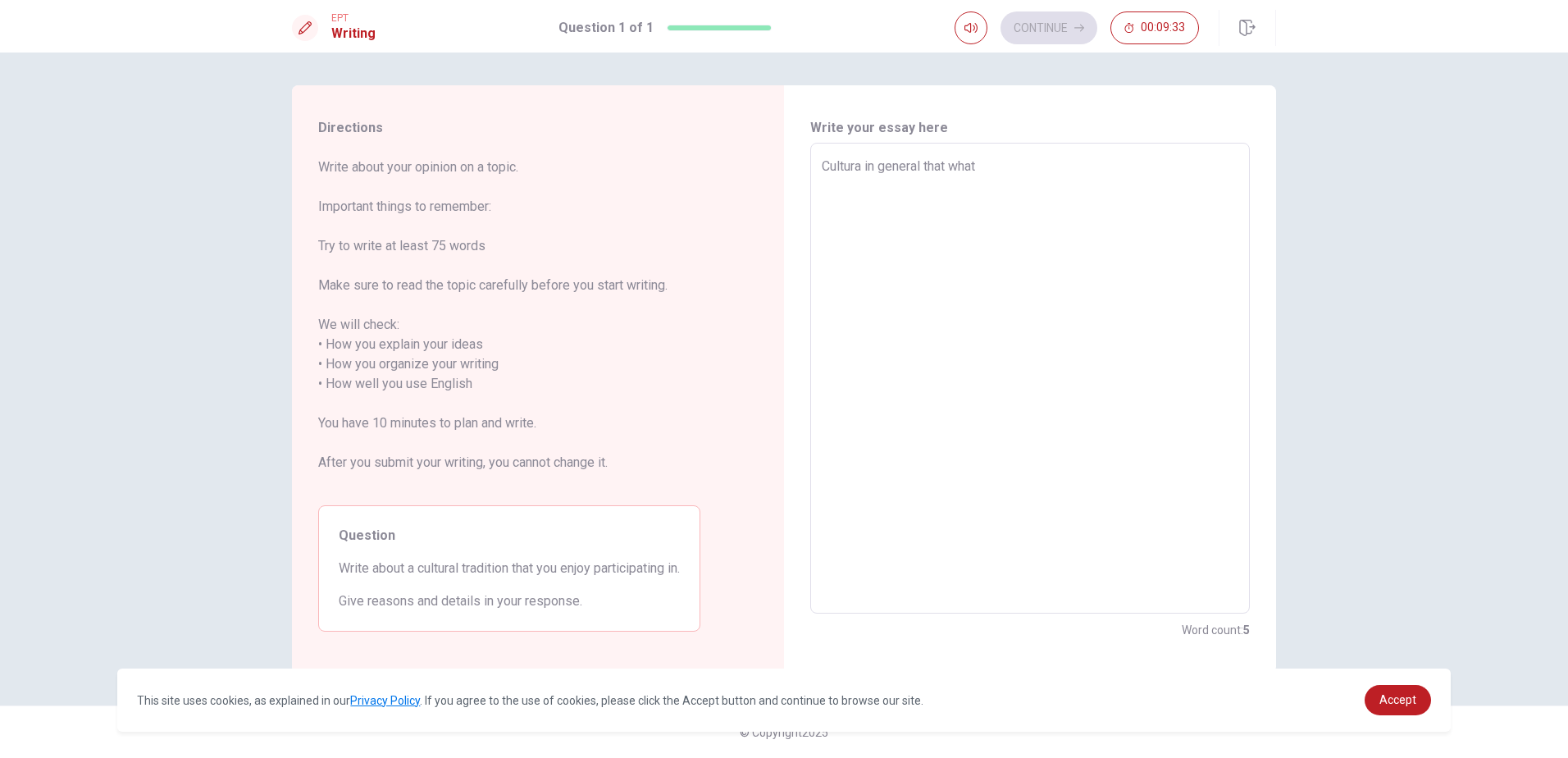
type textarea "x"
type textarea "Cultura in general that what i"
type textarea "x"
type textarea "Cultura in general that what it"
type textarea "x"
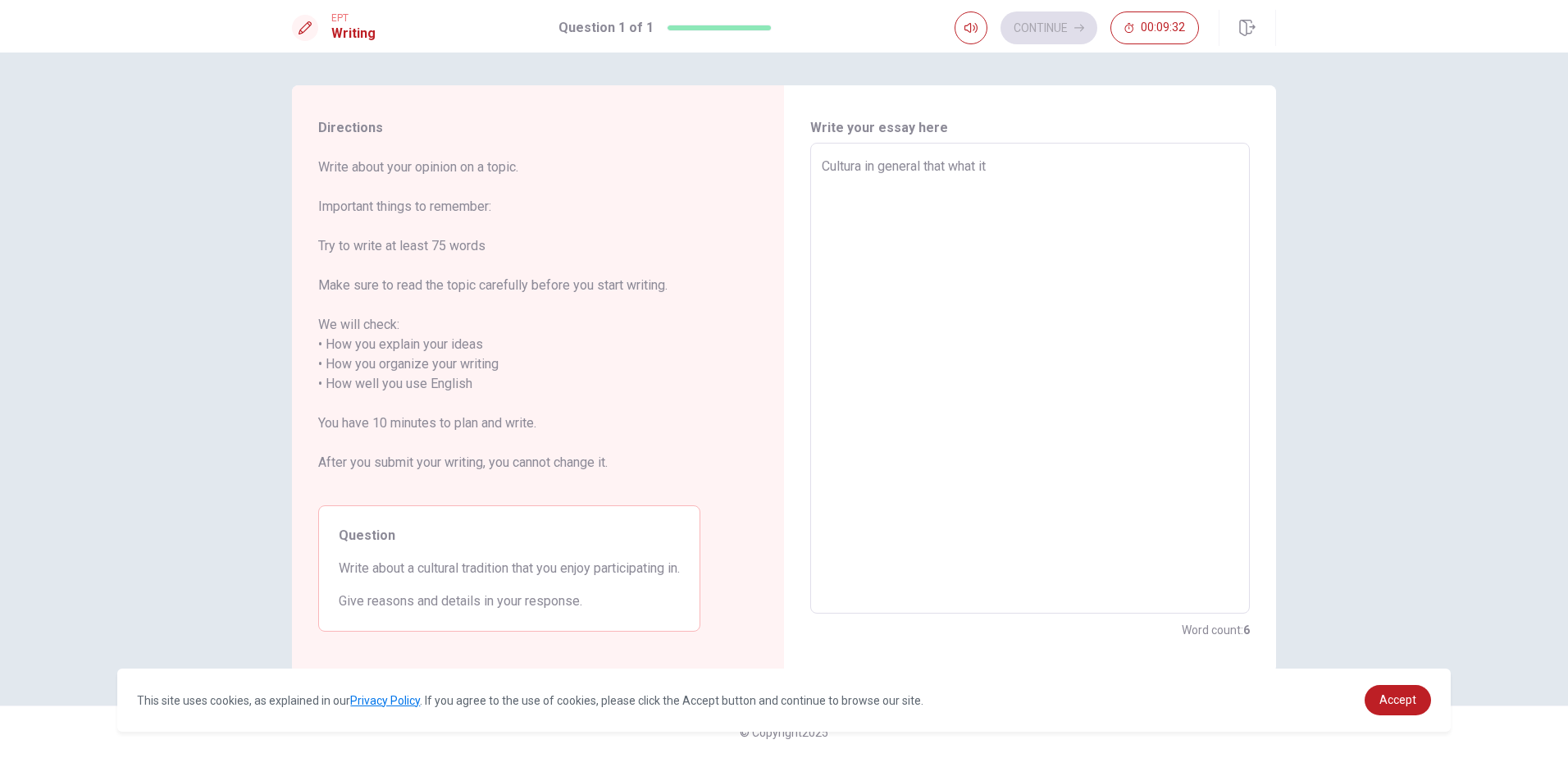
type textarea "Cultura in general that what it"
type textarea "x"
type textarea "Cultura in general that what it d"
type textarea "x"
type textarea "Cultura in general that what it dr"
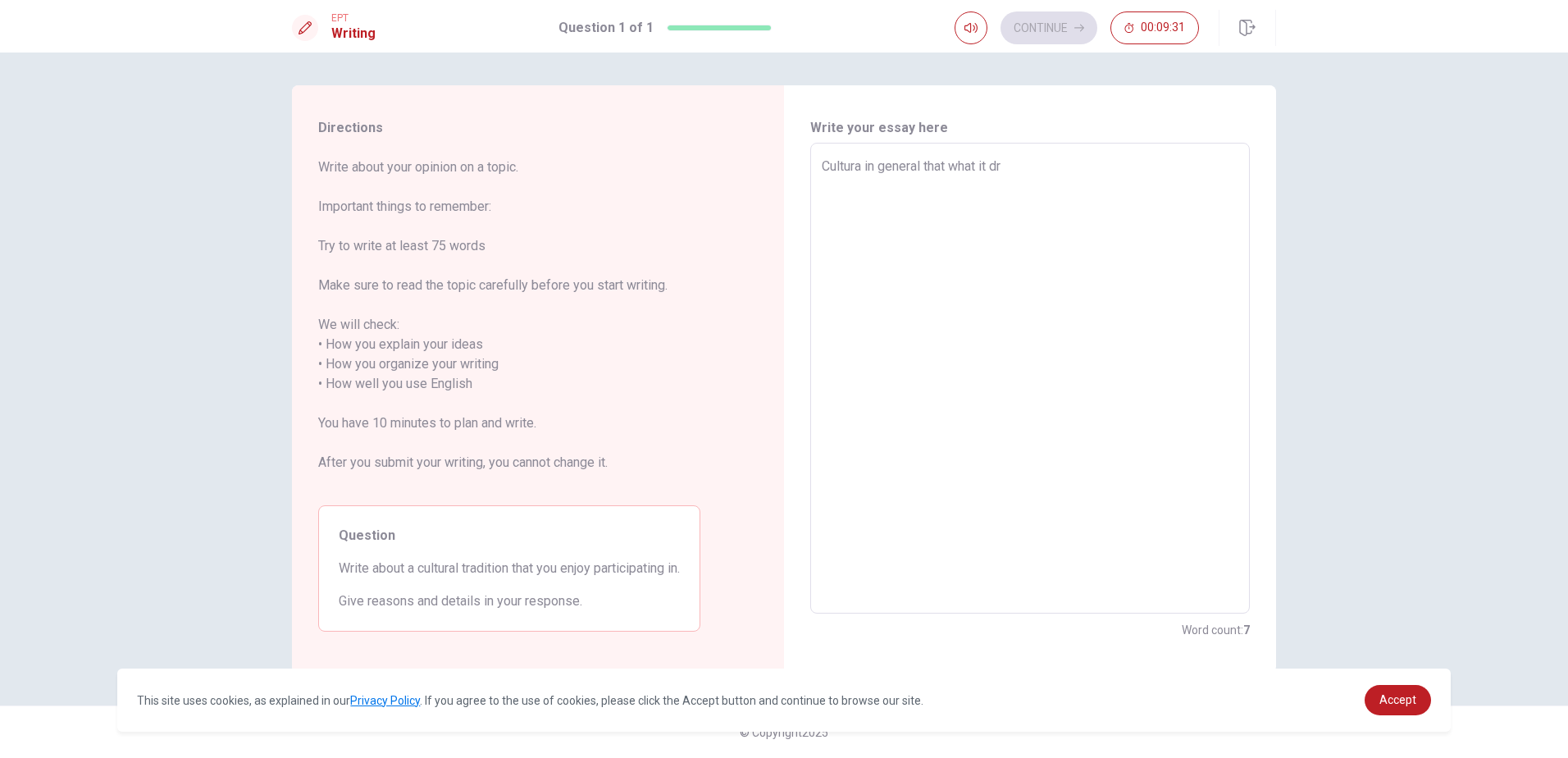
type textarea "x"
type textarea "Cultura in general that what it dri"
type textarea "x"
type textarea "Cultura in general that what it driv"
type textarea "x"
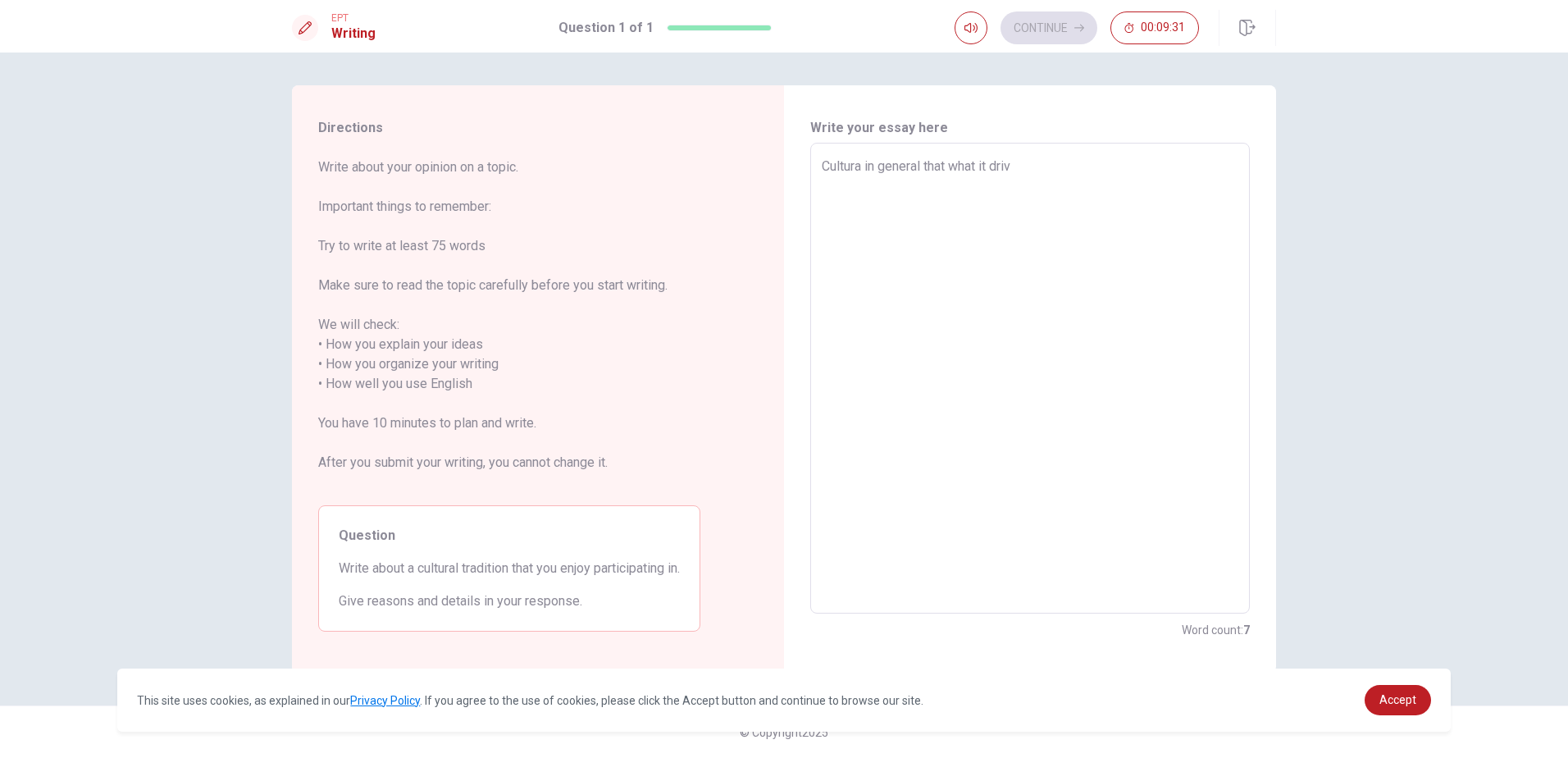
type textarea "Cultura in general that what it drive"
type textarea "x"
type textarea "Cultura in general that what it drives"
type textarea "x"
type textarea "Cultura in general that what it drives"
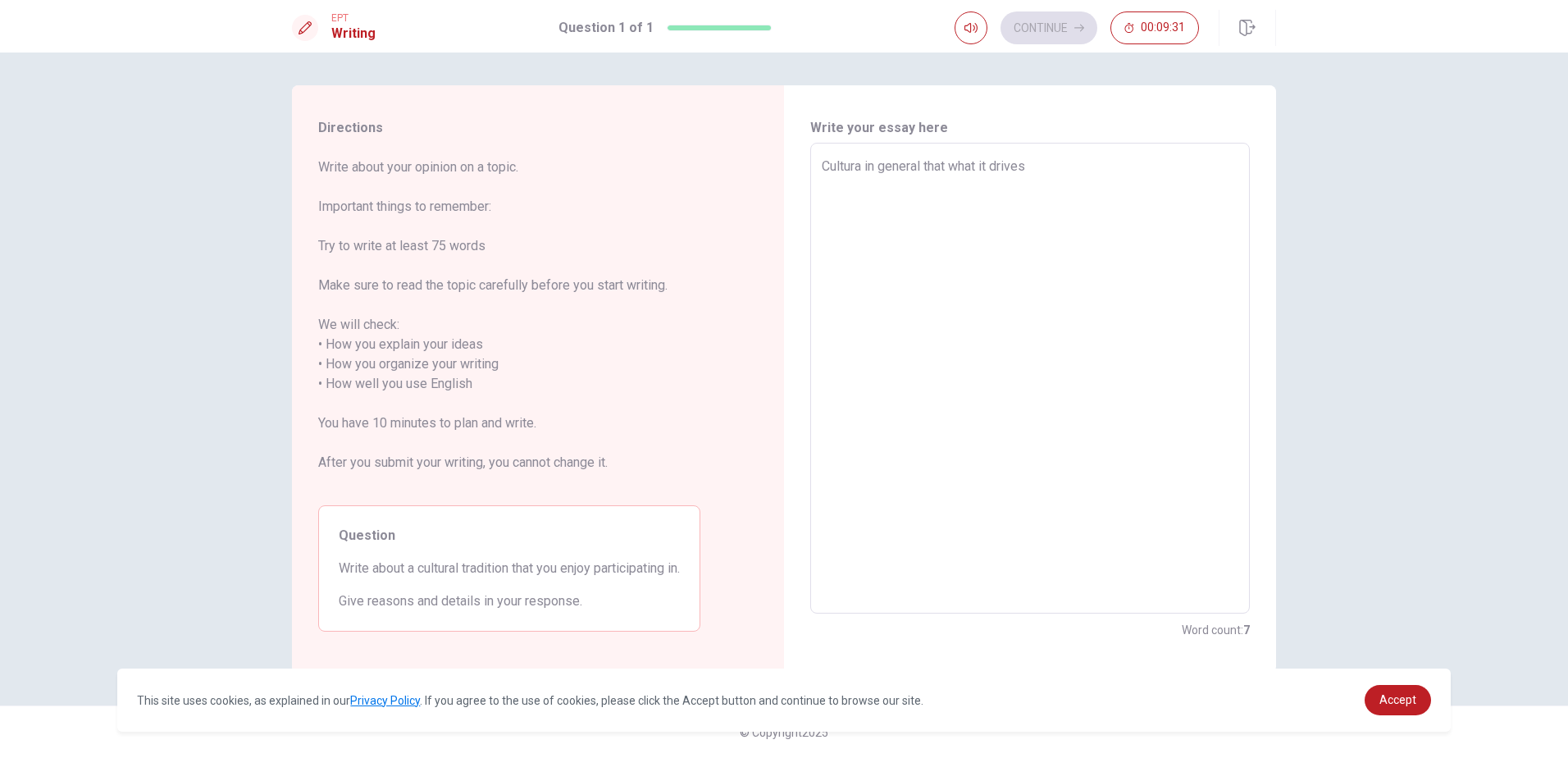
type textarea "x"
type textarea "Cultura in general that what it drives a"
type textarea "x"
type textarea "Cultura in general that what it drives a"
type textarea "x"
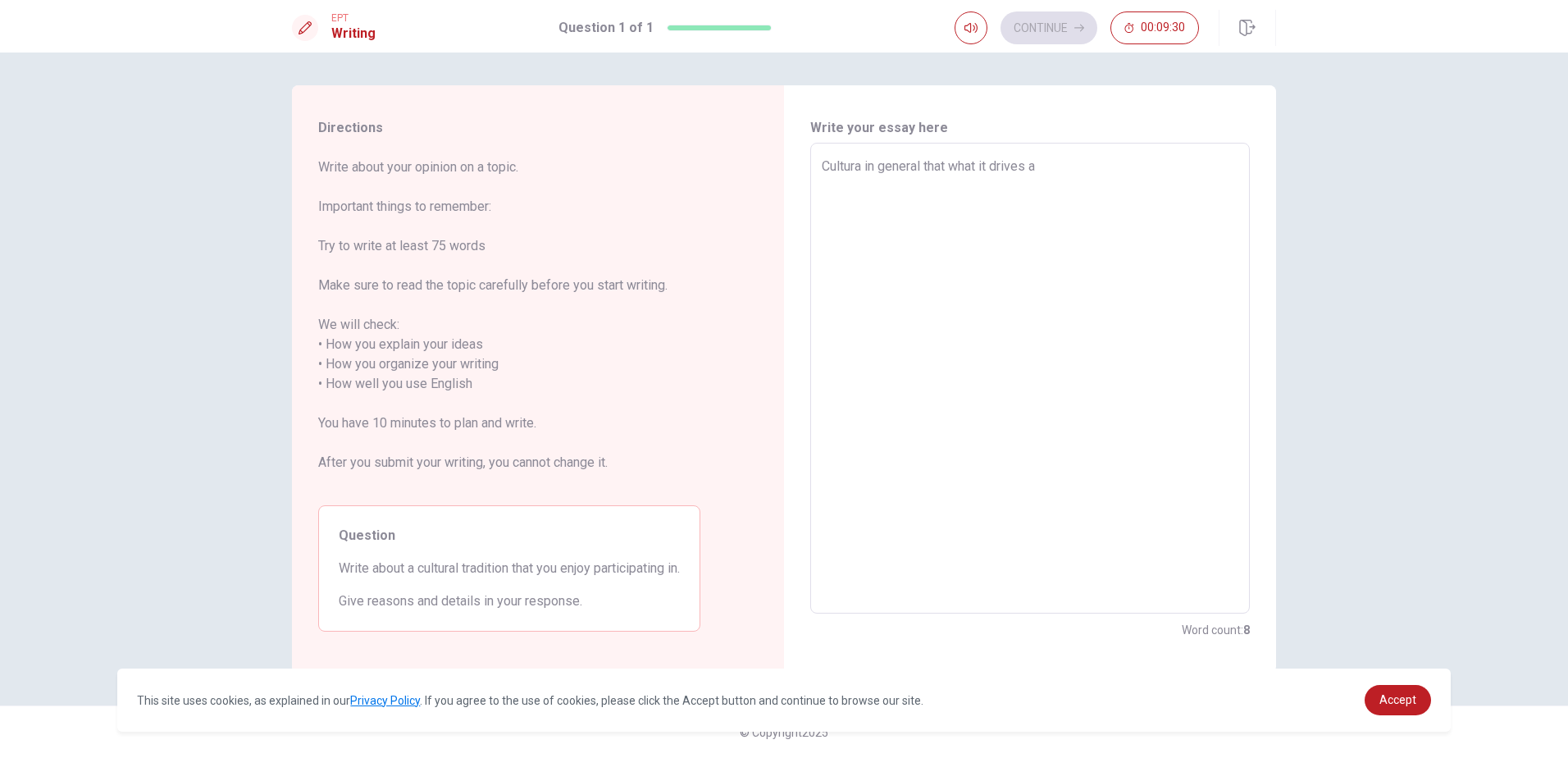
type textarea "Cultura in general that what it drives a c"
type textarea "x"
type textarea "Cultura in general that what it drives a cu"
type textarea "x"
type textarea "Cultura in general that what it drives a c"
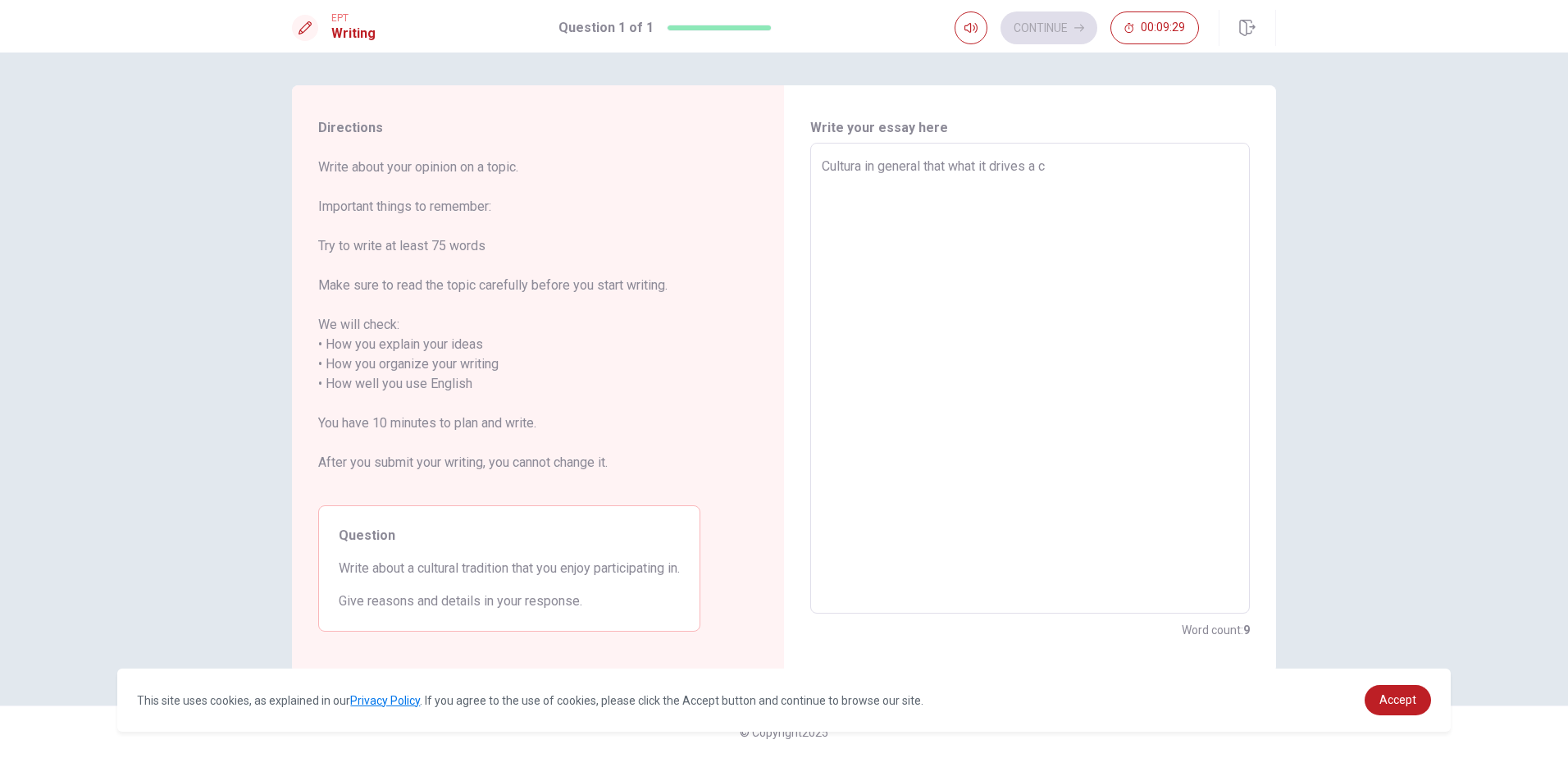
type textarea "x"
type textarea "Cultura in general that what it drives a co"
type textarea "x"
type textarea "Cultura in general that what it drives a cou"
type textarea "x"
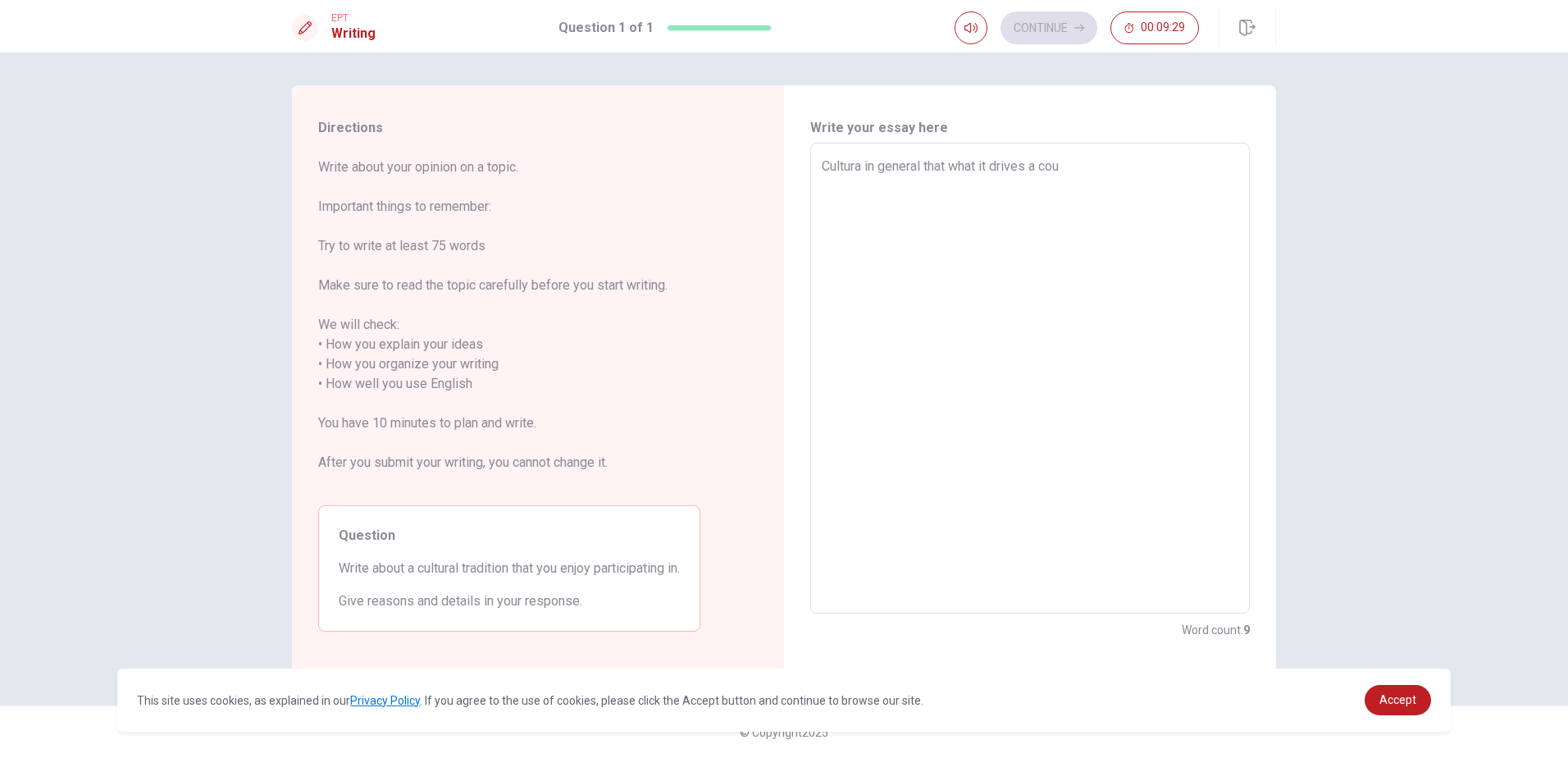
type textarea "Cultura in general that what it drives a coun"
type textarea "x"
type textarea "Cultura in general that what it drives a count"
type textarea "x"
type textarea "Cultura in general that what it drives a countr"
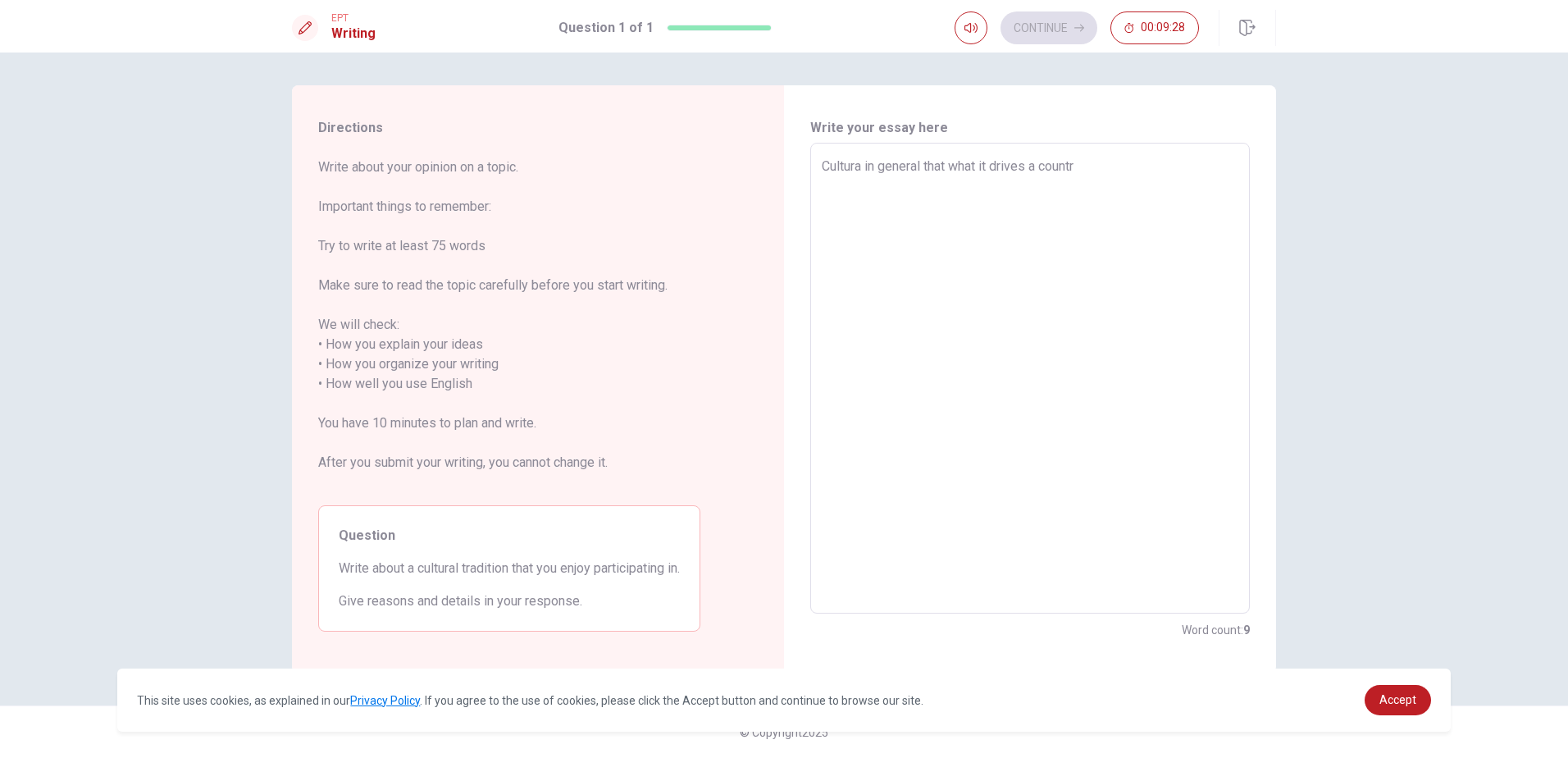
type textarea "x"
type textarea "Cultura in general that what it drives a countru"
type textarea "x"
type textarea "Cultura in general that what it drives a countru"
type textarea "x"
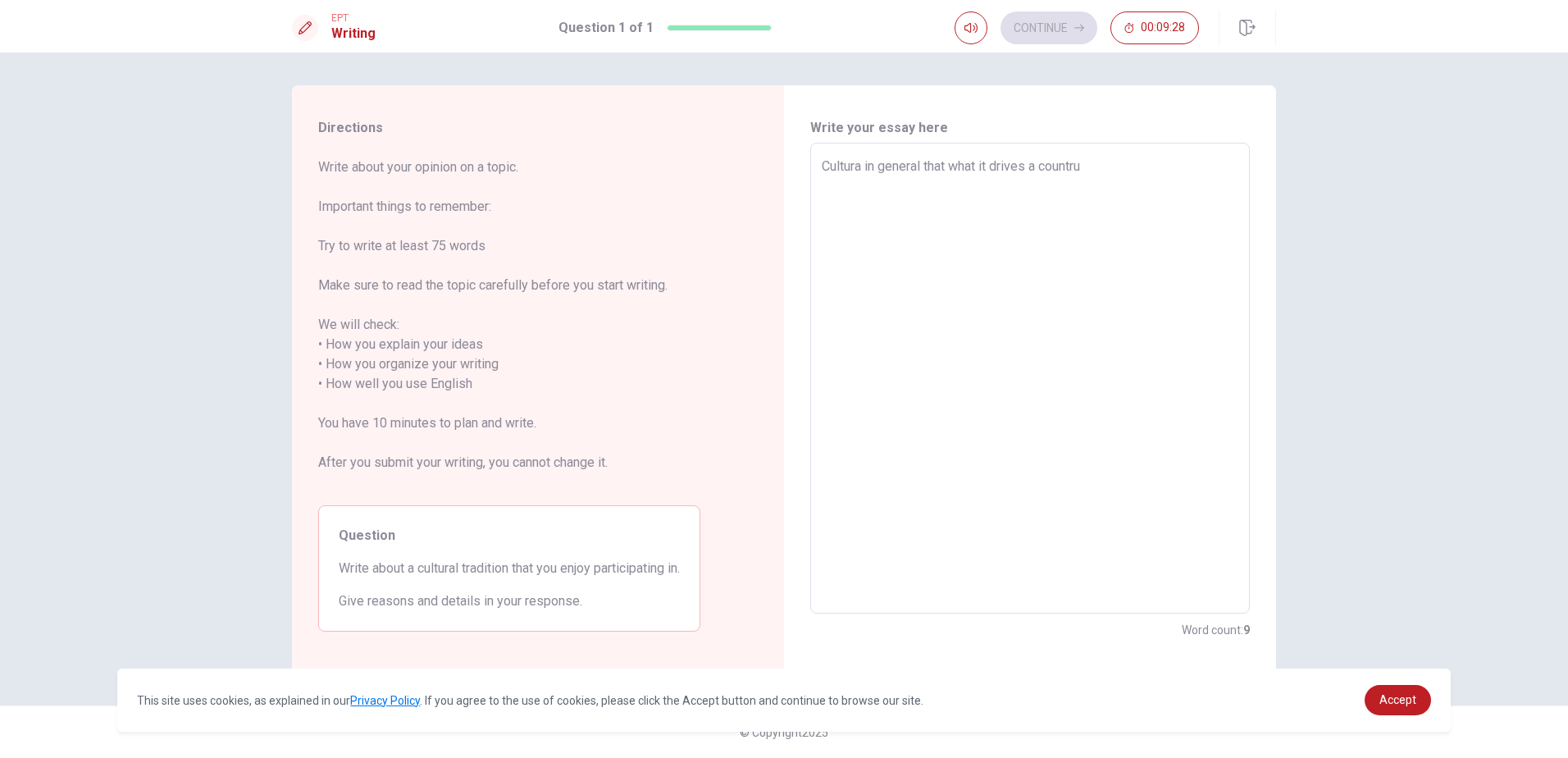
type textarea "Cultura in general that what it drives a countru"
type textarea "x"
type textarea "Cultura in general that what it drives a countr"
type textarea "x"
type textarea "Cultura in general that what it drives a countru"
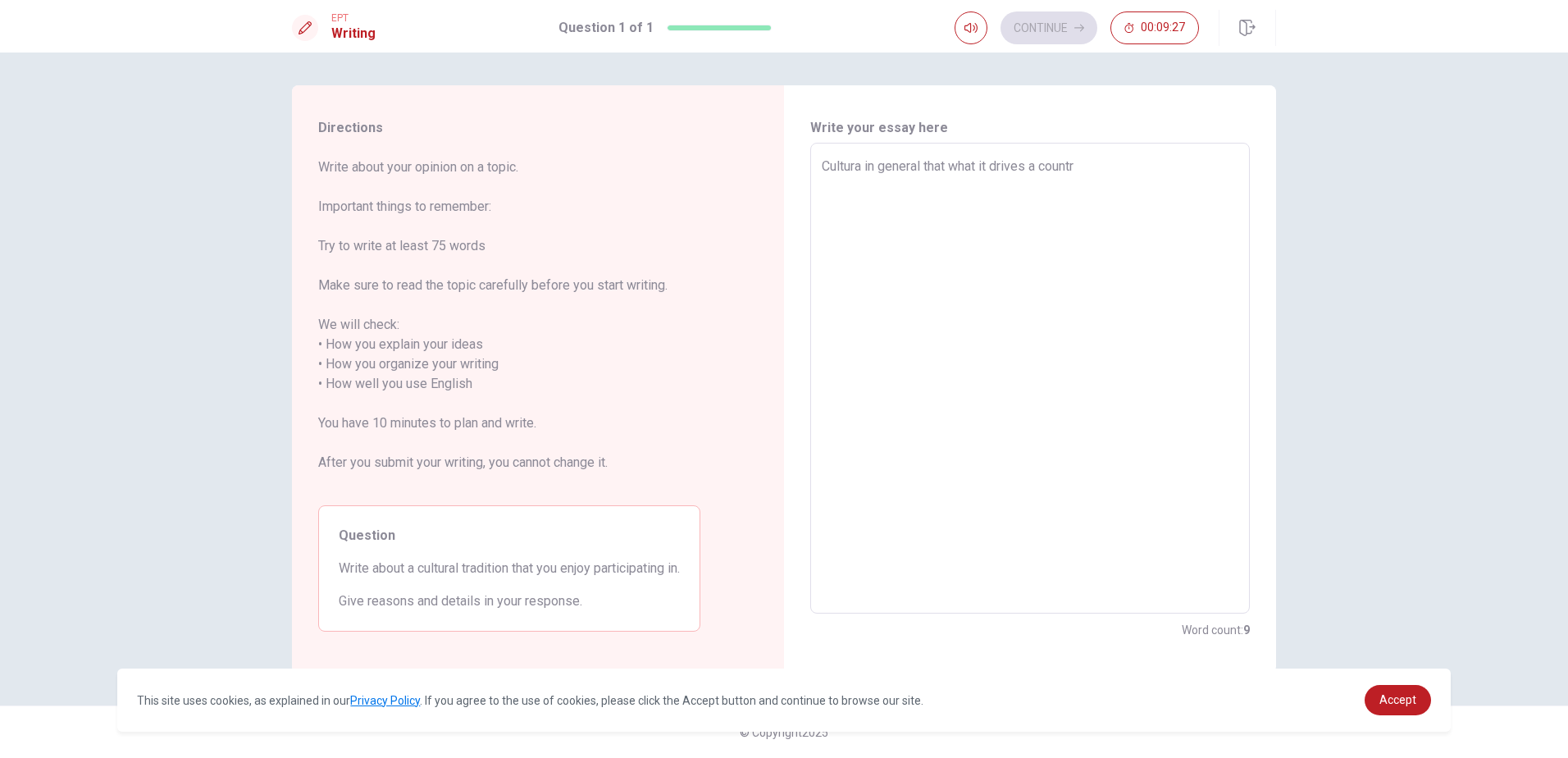
type textarea "x"
type textarea "Cultura in general that what it drives a countruy"
type textarea "x"
type textarea "Cultura in general that what it drives a countruy"
type textarea "x"
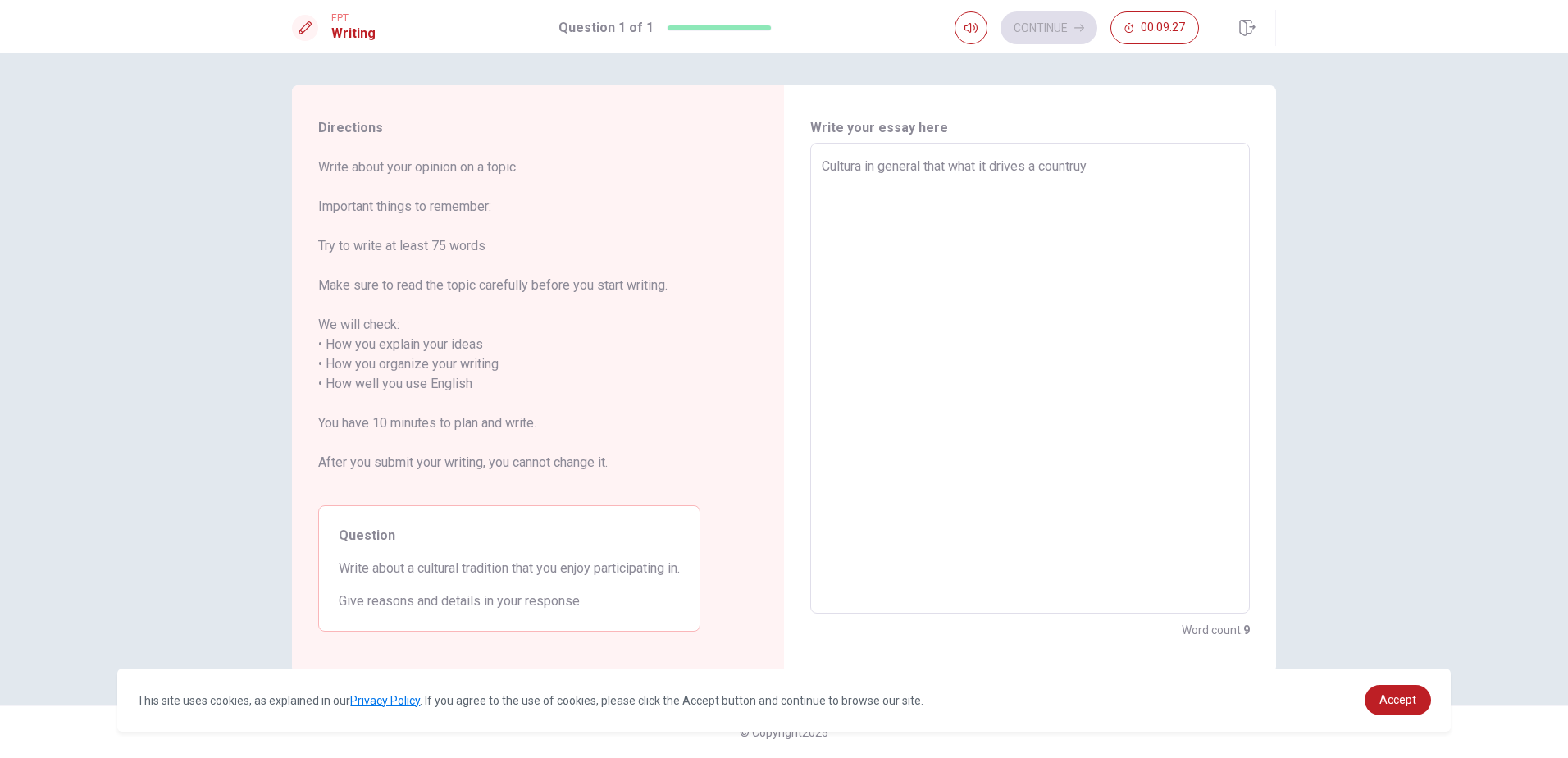
type textarea "Cultura in general that what it drives a countruy"
type textarea "x"
type textarea "Cultura in general that what it drives a countru"
type textarea "x"
type textarea "Cultura in general that what it drives a countr"
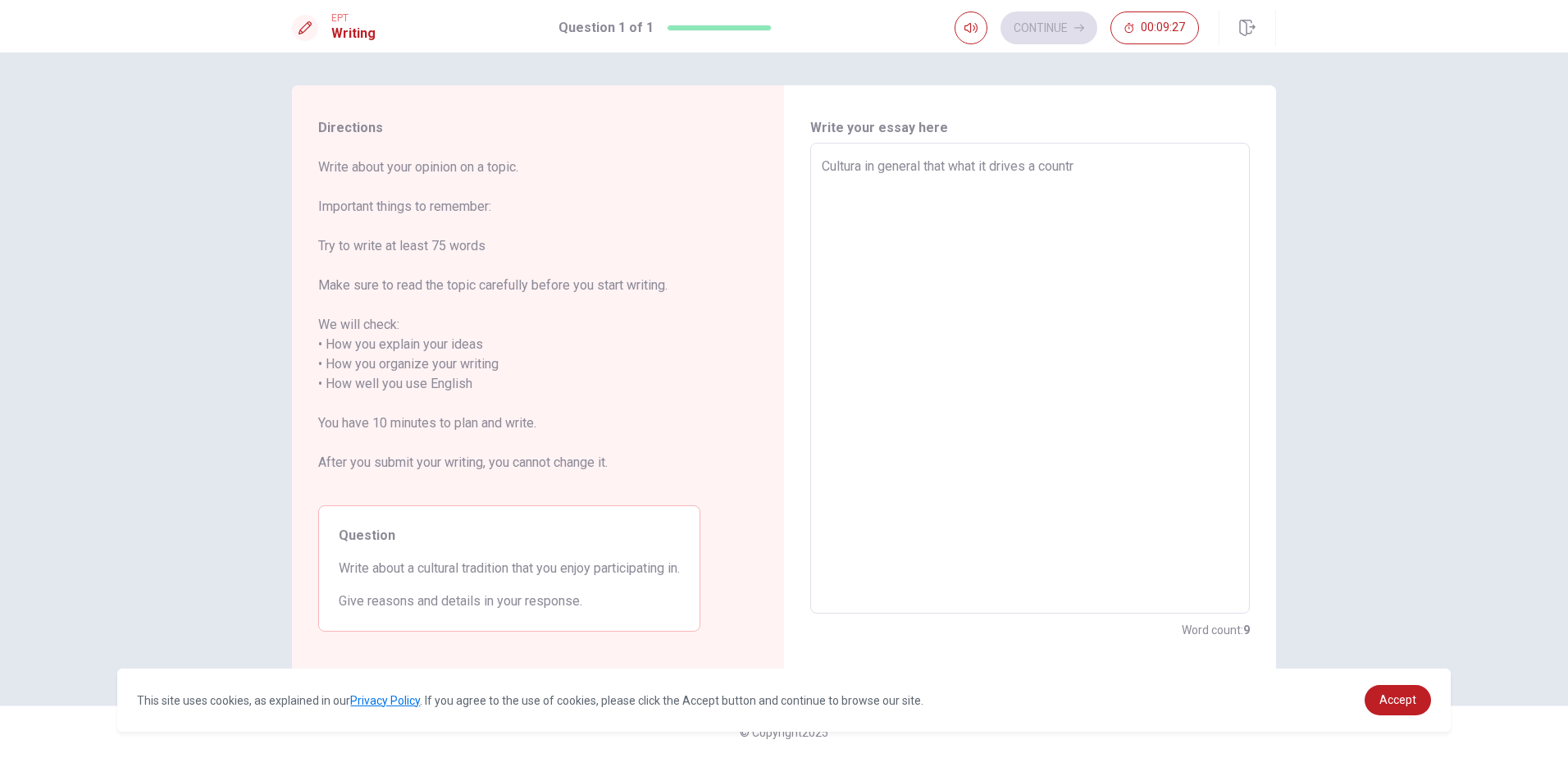
type textarea "x"
type textarea "Cultura in general that what it drives a country"
type textarea "x"
type textarea "Cultura in general that what it drives a country"
type textarea "x"
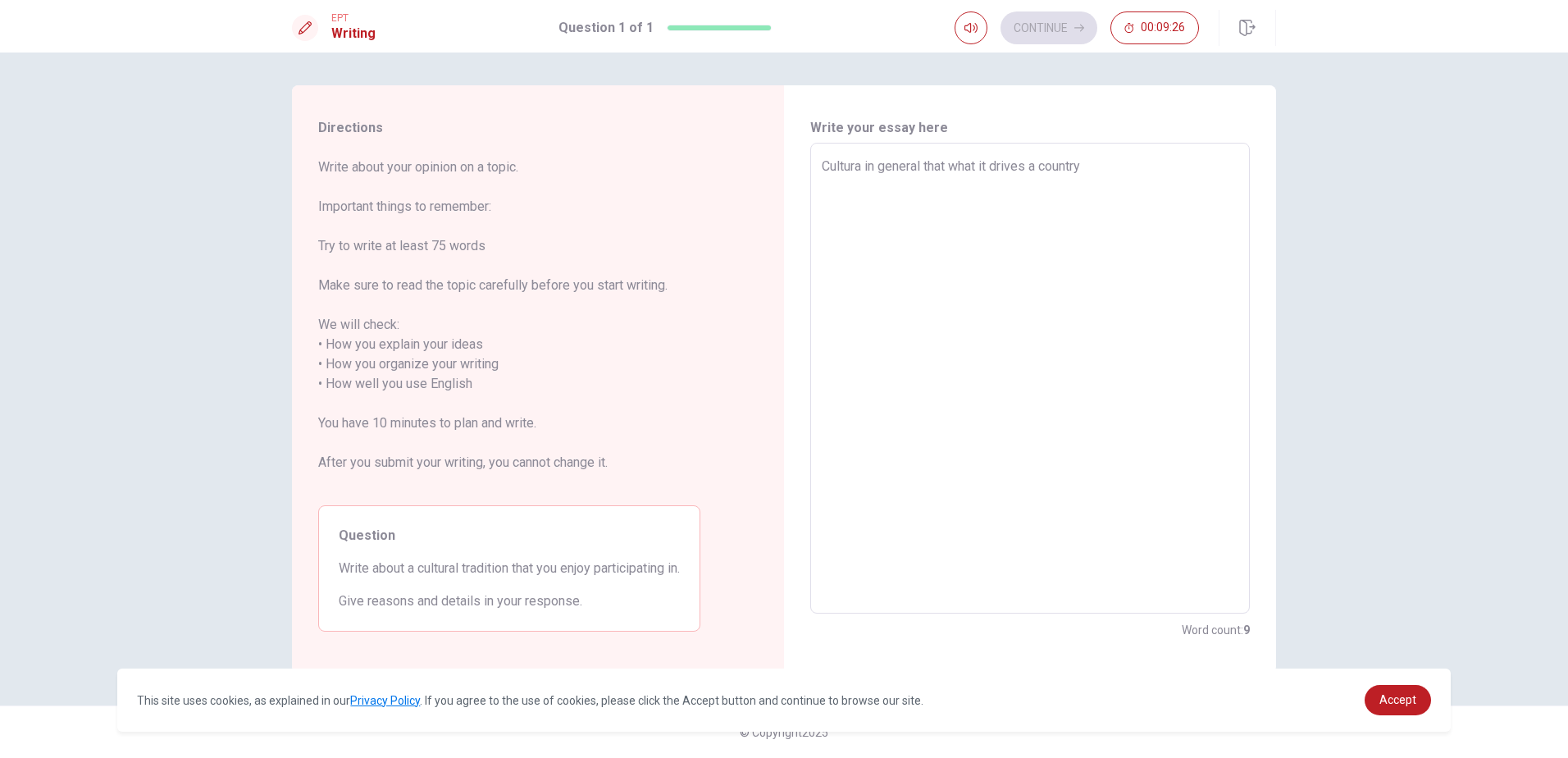
type textarea "Cultura in general that what it drives a country o"
type textarea "x"
type textarea "Cultura in general that what it drives a country or"
type textarea "x"
type textarea "Cultura in general that what it drives a country or"
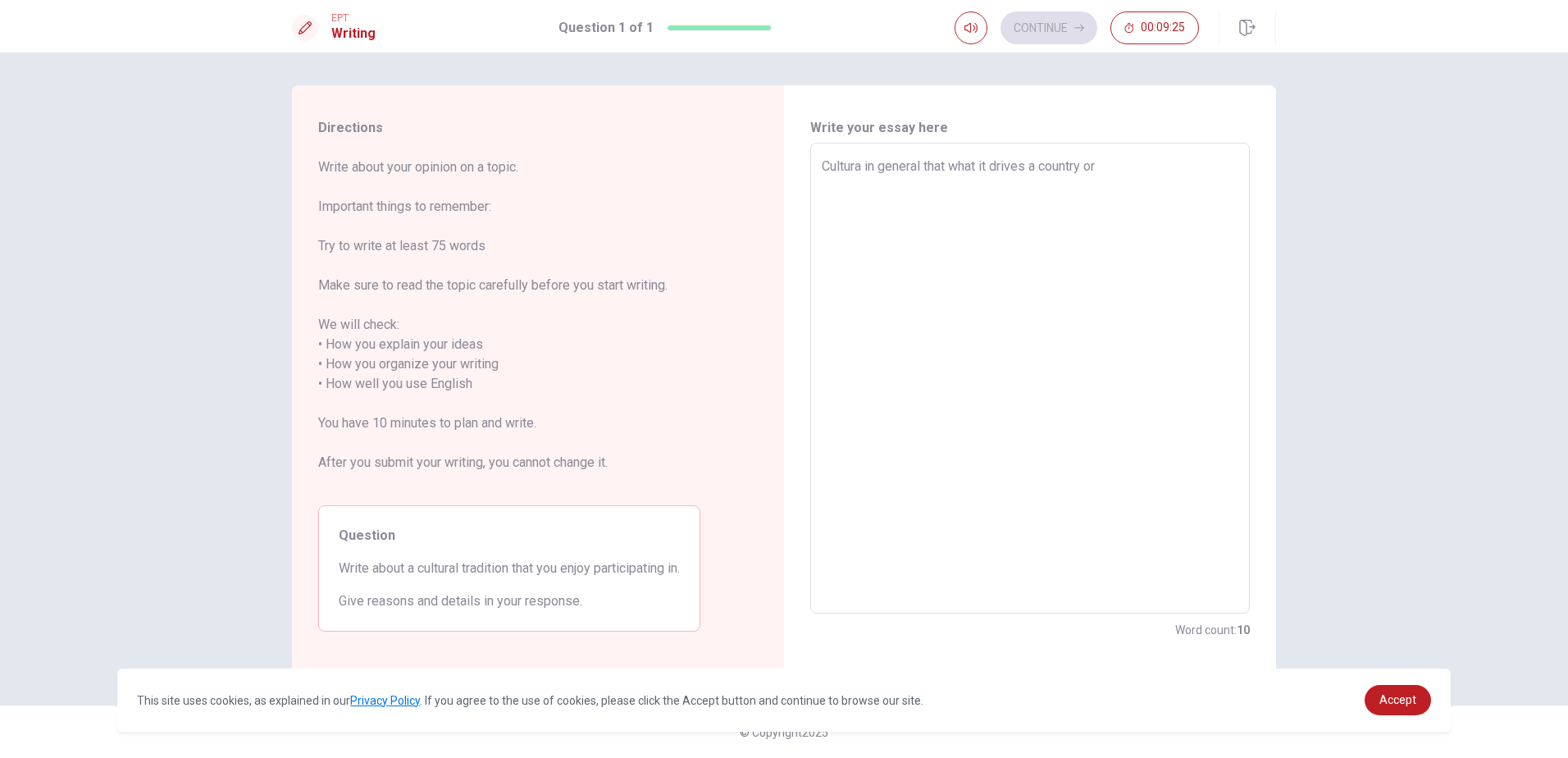
type textarea "x"
type textarea "Cultura in general that what it drives a country or a"
type textarea "x"
type textarea "Cultura in general that what it drives a country or a"
type textarea "x"
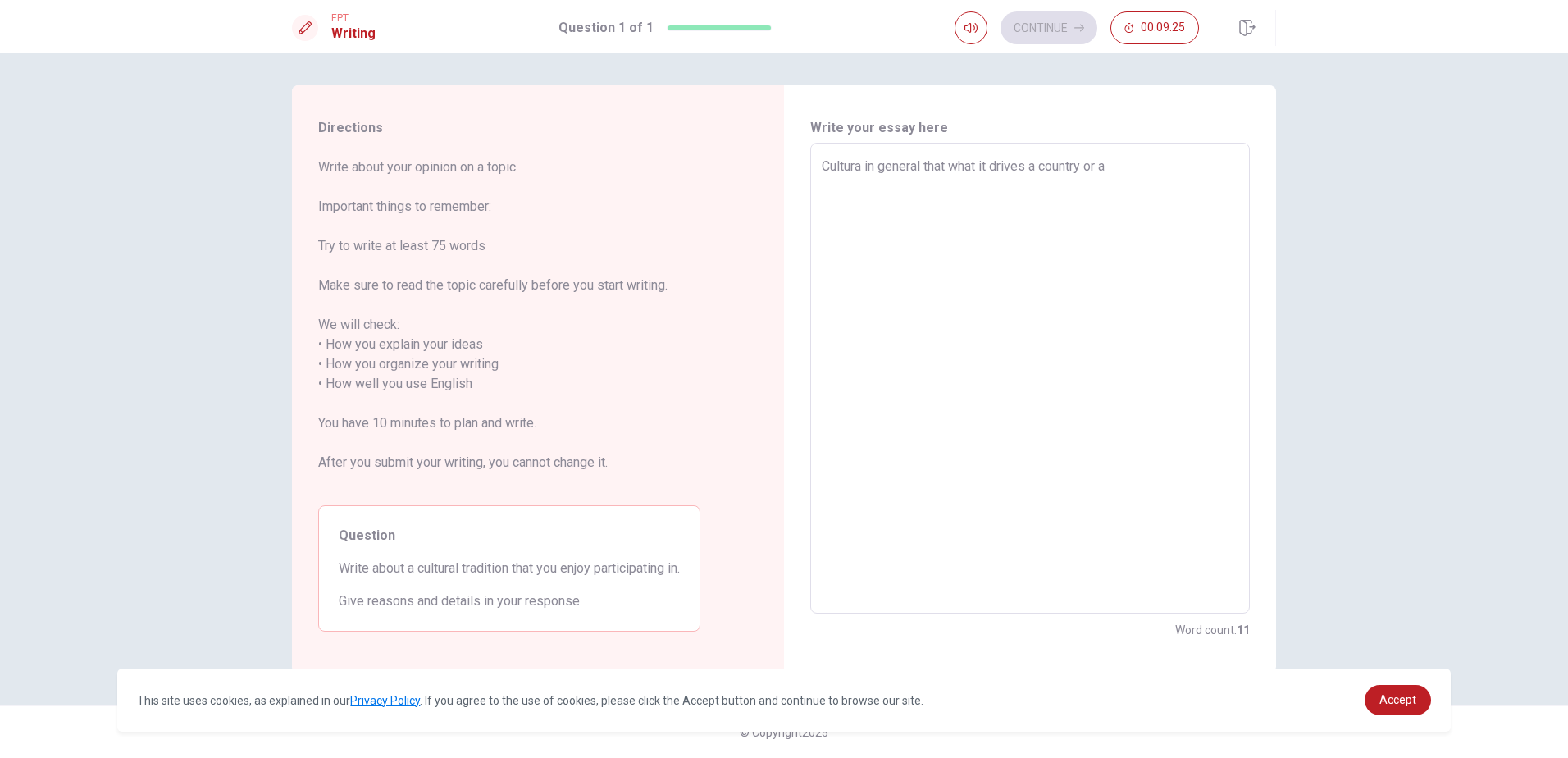
type textarea "Cultura in general that what it drives a country or a c"
type textarea "x"
type textarea "Cultura in general that what it drives a country or a cg"
type textarea "x"
type textarea "Cultura in general that what it drives a country or a cgr"
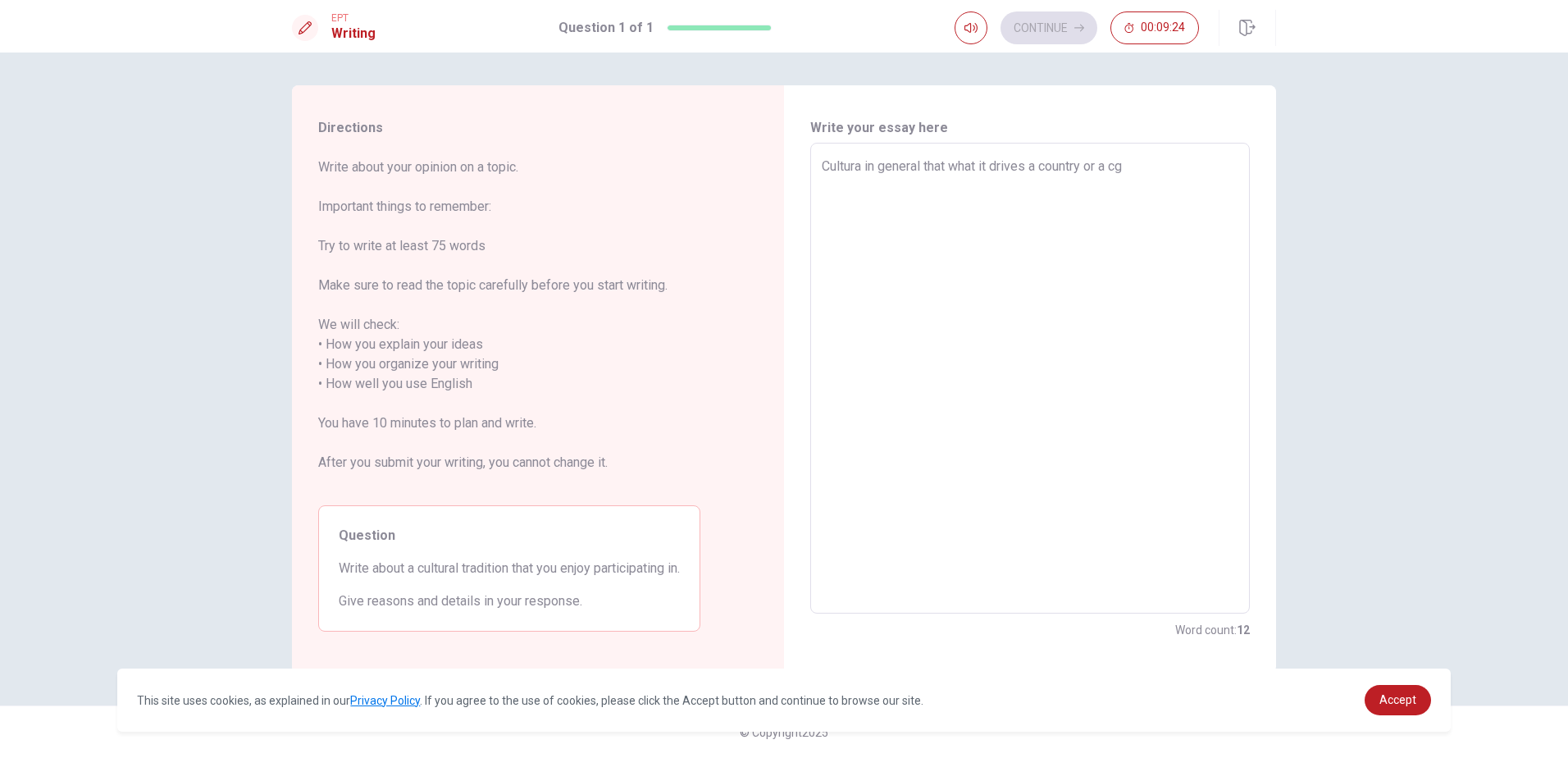
type textarea "x"
type textarea "Cultura in general that what it drives a country or a cg"
type textarea "x"
type textarea "Cultura in general that what it drives a country or a c"
type textarea "x"
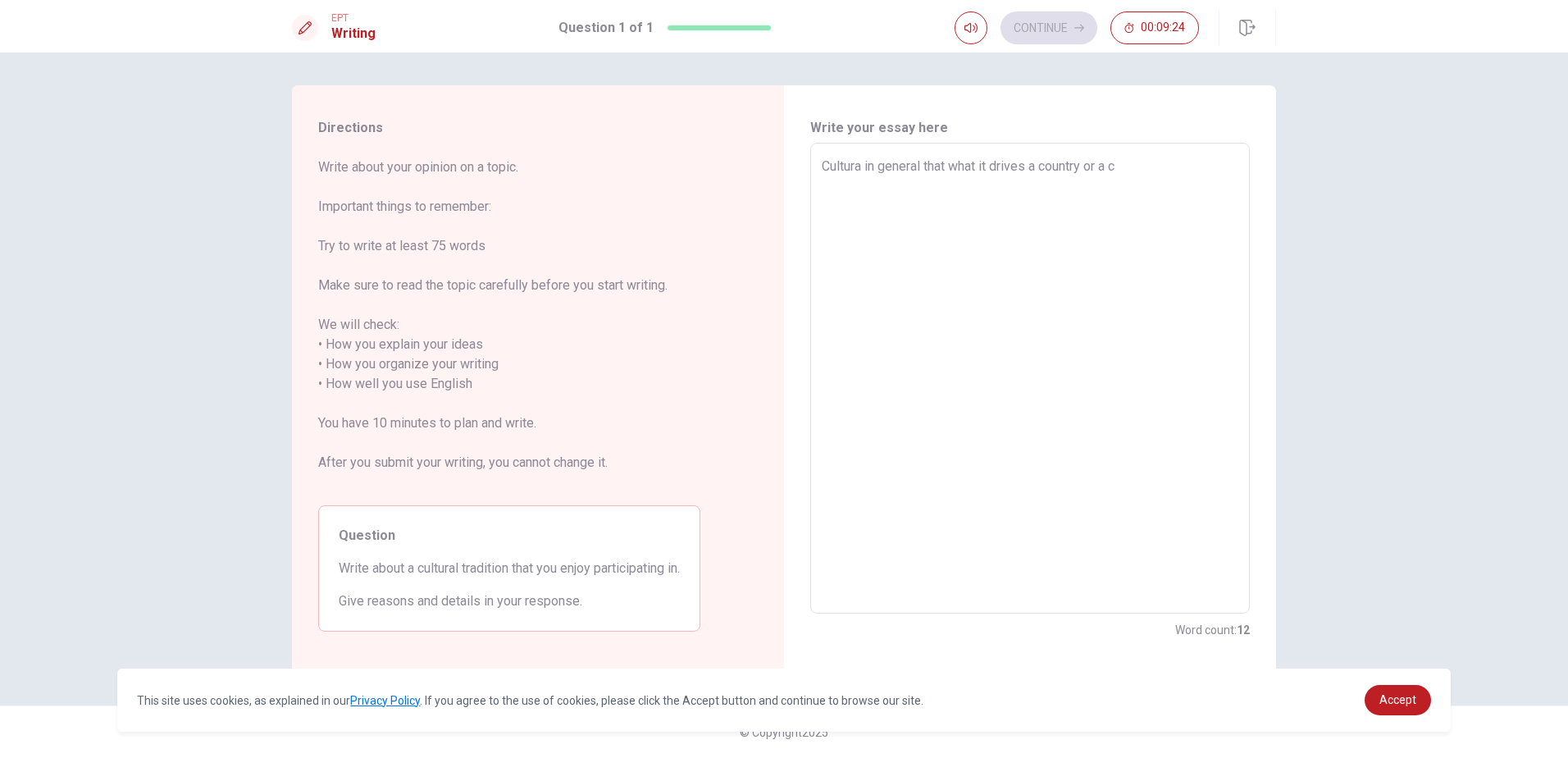
type textarea "Cultura in general that what it drives a country or a"
type textarea "x"
type textarea "Cultura in general that what it drives a country or a g"
type textarea "x"
type textarea "Cultura in general that what it drives a country or a gr"
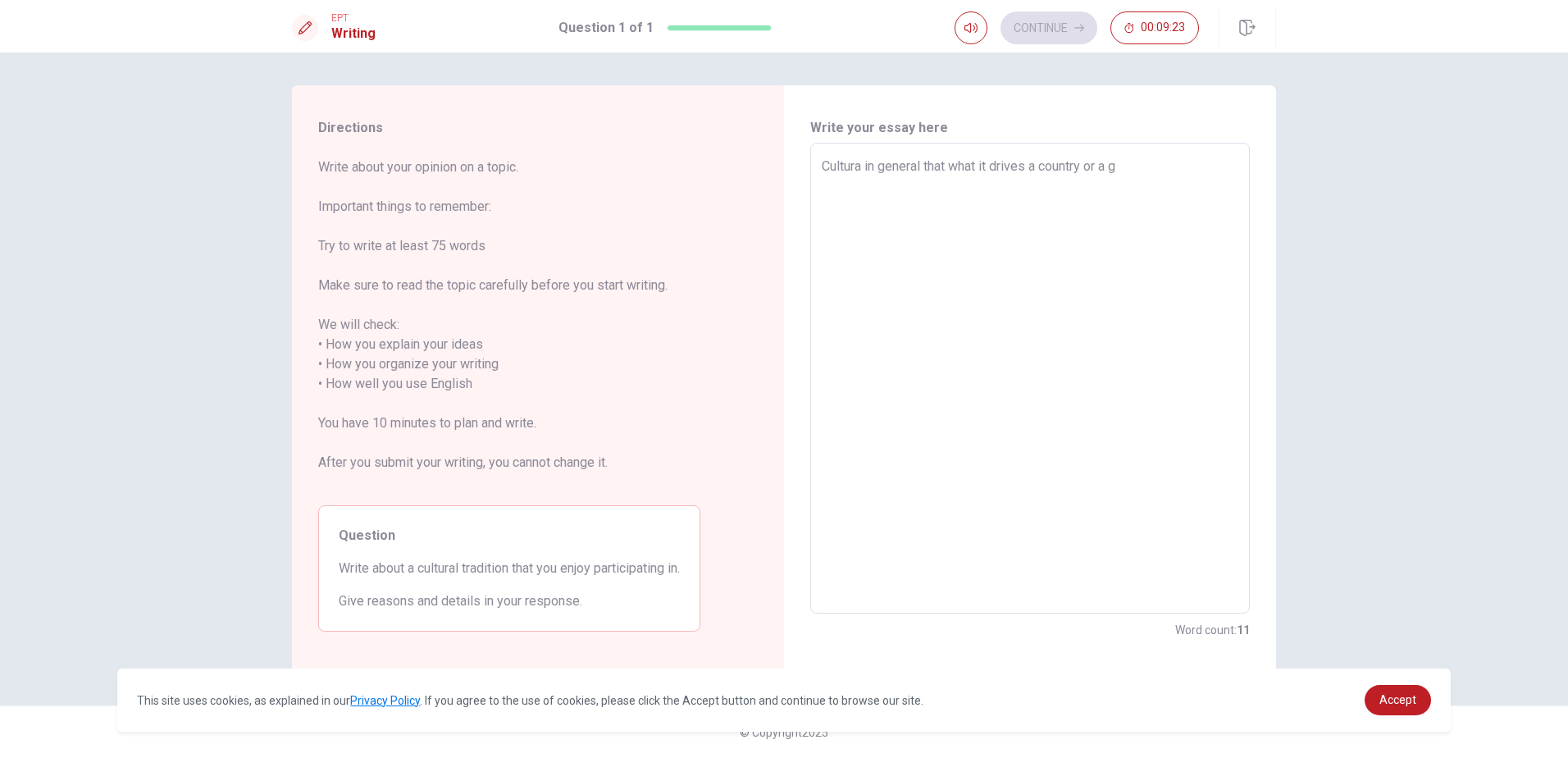
type textarea "x"
type textarea "Cultura in general that what it drives a country or a gro"
type textarea "x"
type textarea "Cultura in general that what it drives a country or a grou"
type textarea "x"
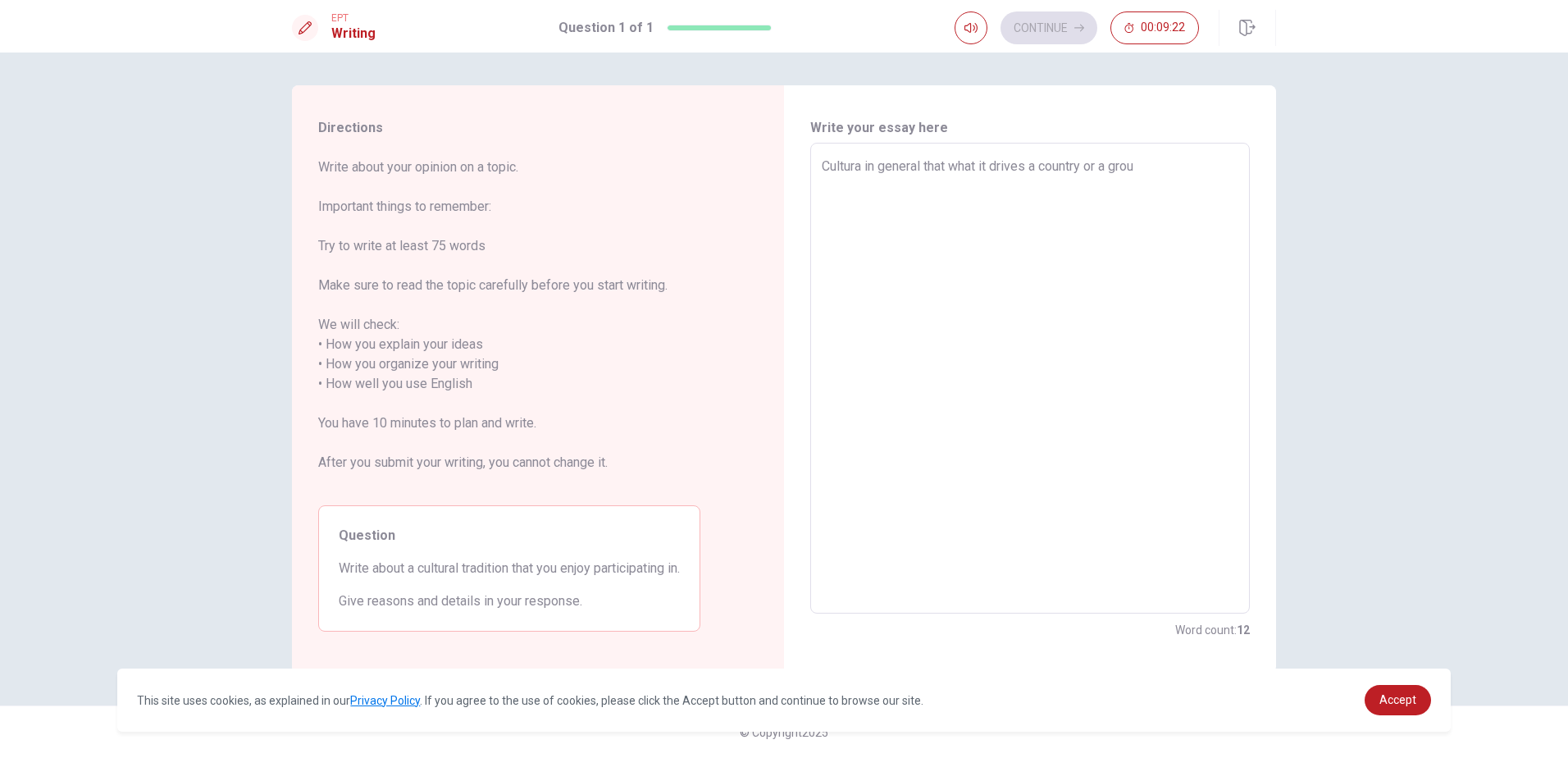
type textarea "Cultura in general that what it drives a country or a group"
type textarea "x"
type textarea "Cultura in general that what it drives a country or a group"
type textarea "x"
type textarea "Cultura in general that what it drives a country or a group o"
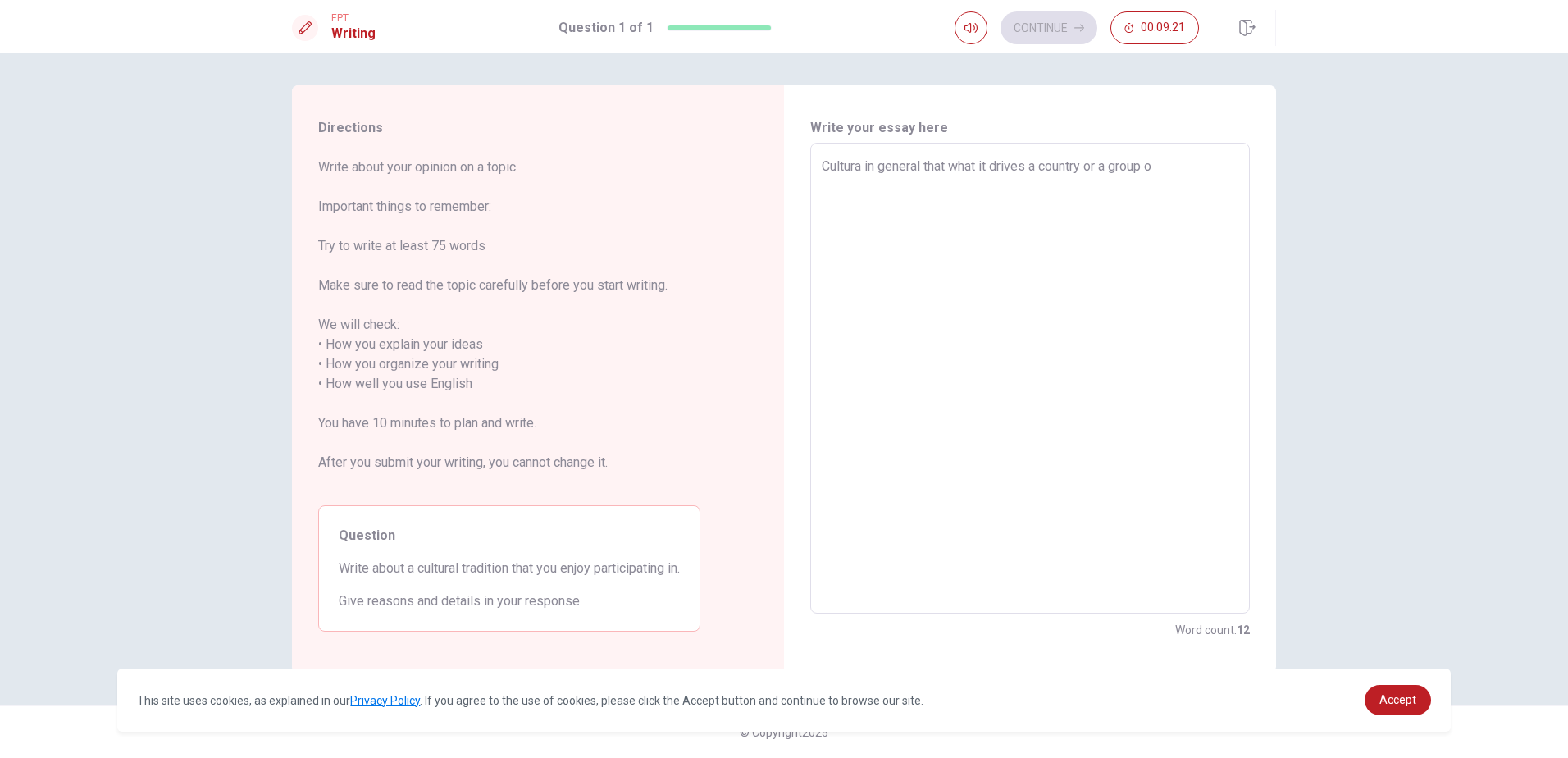
type textarea "x"
type textarea "Cultura in general that what it drives a country or a group of"
type textarea "x"
type textarea "Cultura in general that what it drives a country or a group of"
type textarea "x"
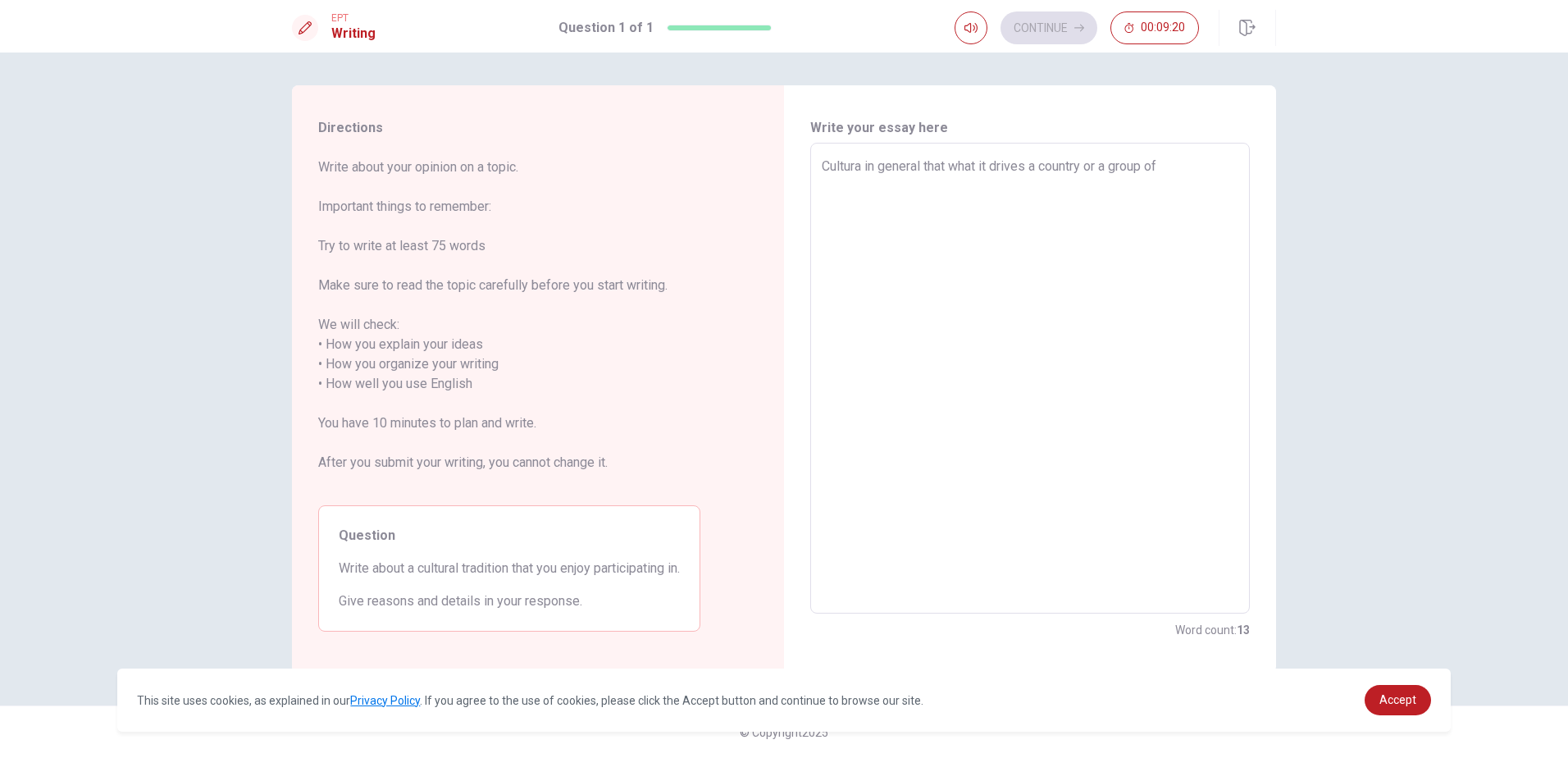
type textarea "Cultura in general that what it drives a country or a group of p"
type textarea "x"
type textarea "Cultura in general that what it drives a country or a group of pe"
type textarea "x"
type textarea "Cultura in general that what it drives a country or a group of pei"
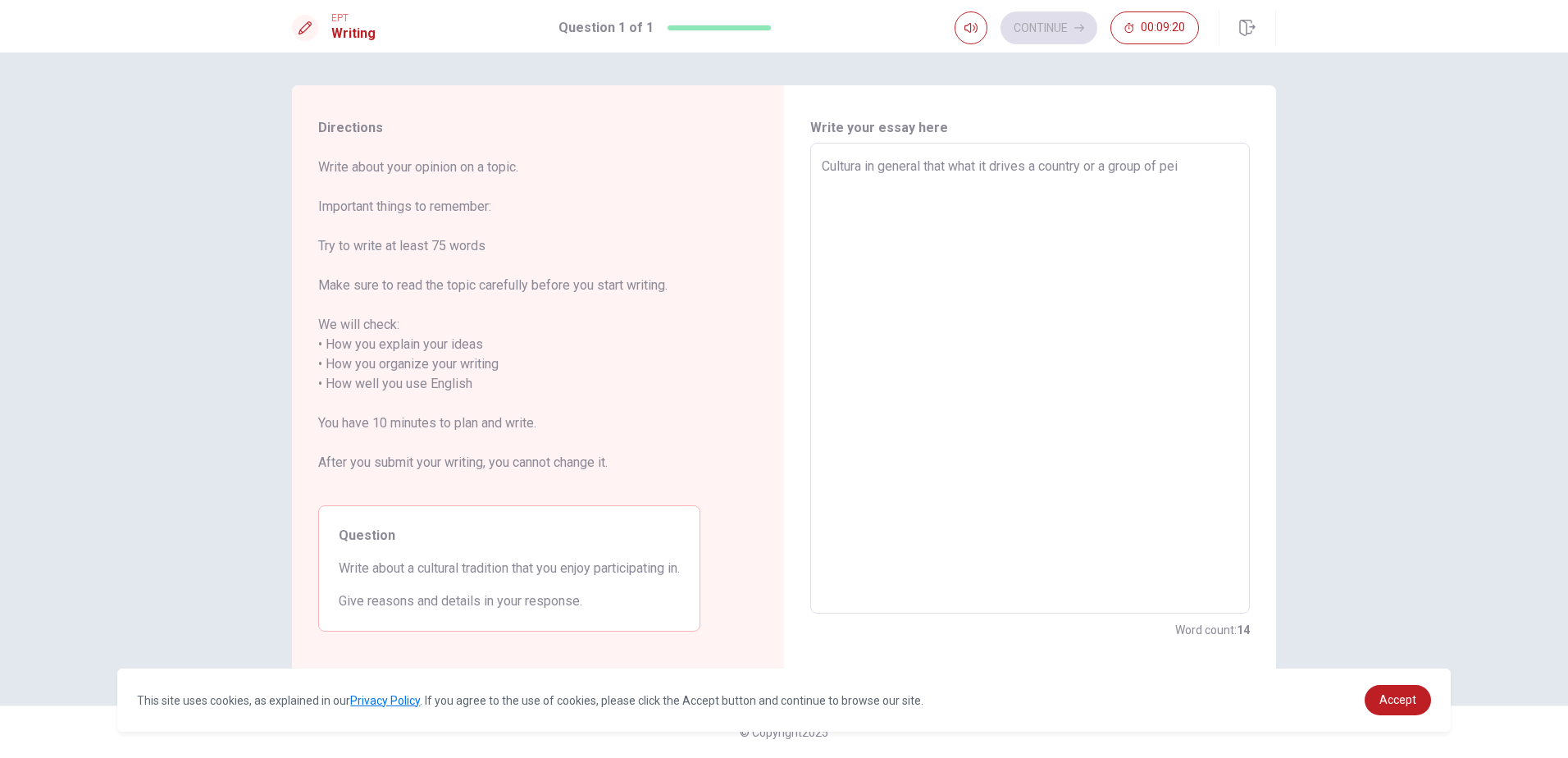
type textarea "x"
type textarea "Cultura in general that what it drives a country or a group of peiu"
type textarea "x"
type textarea "Cultura in general that what it drives a country or a group of pei"
type textarea "x"
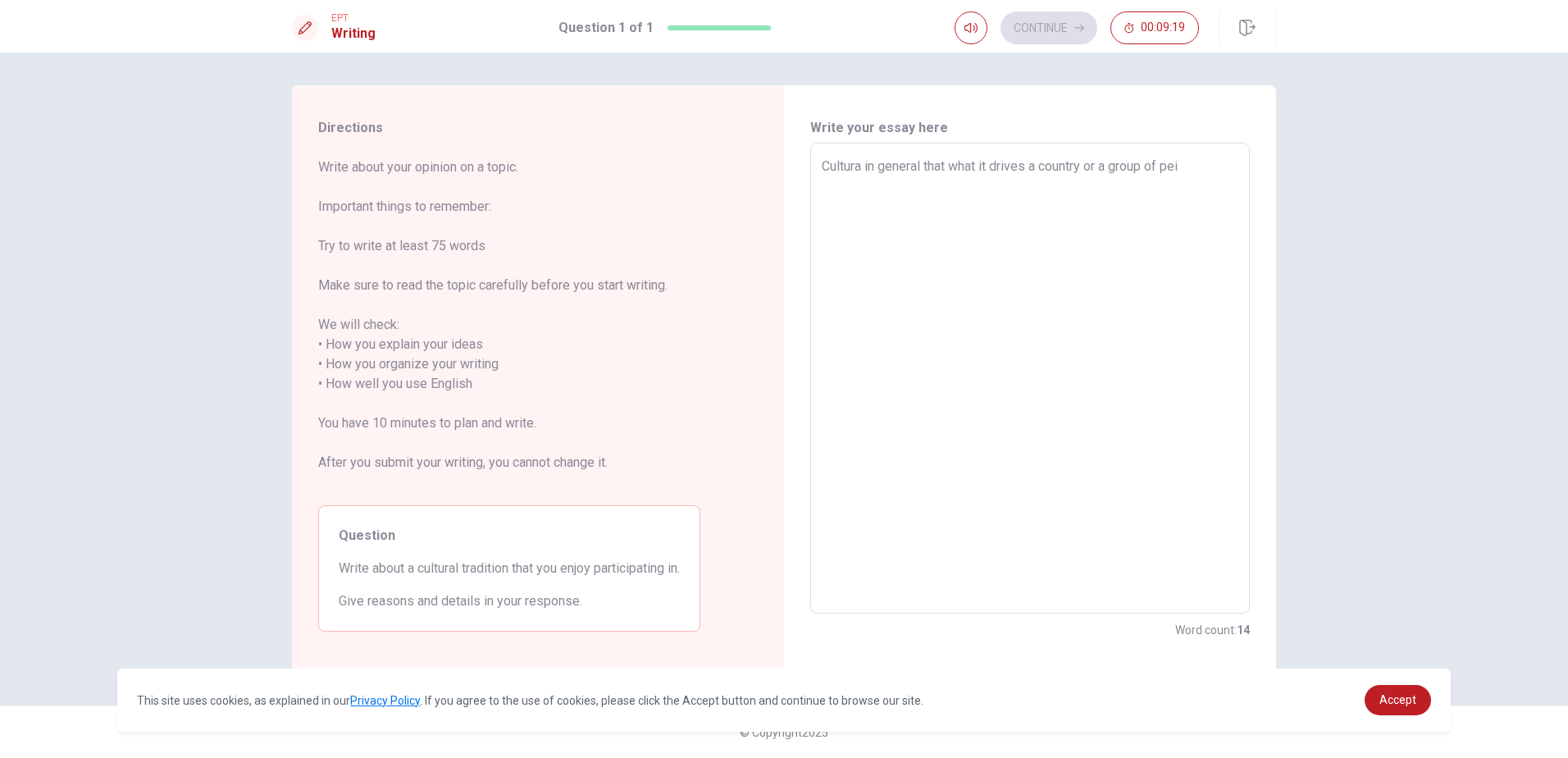
type textarea "Cultura in general that what it drives a country or a group of pe"
type textarea "x"
type textarea "Cultura in general that what it drives a country or a group of peo"
type textarea "x"
type textarea "Cultura in general that what it drives a country or a group of peop"
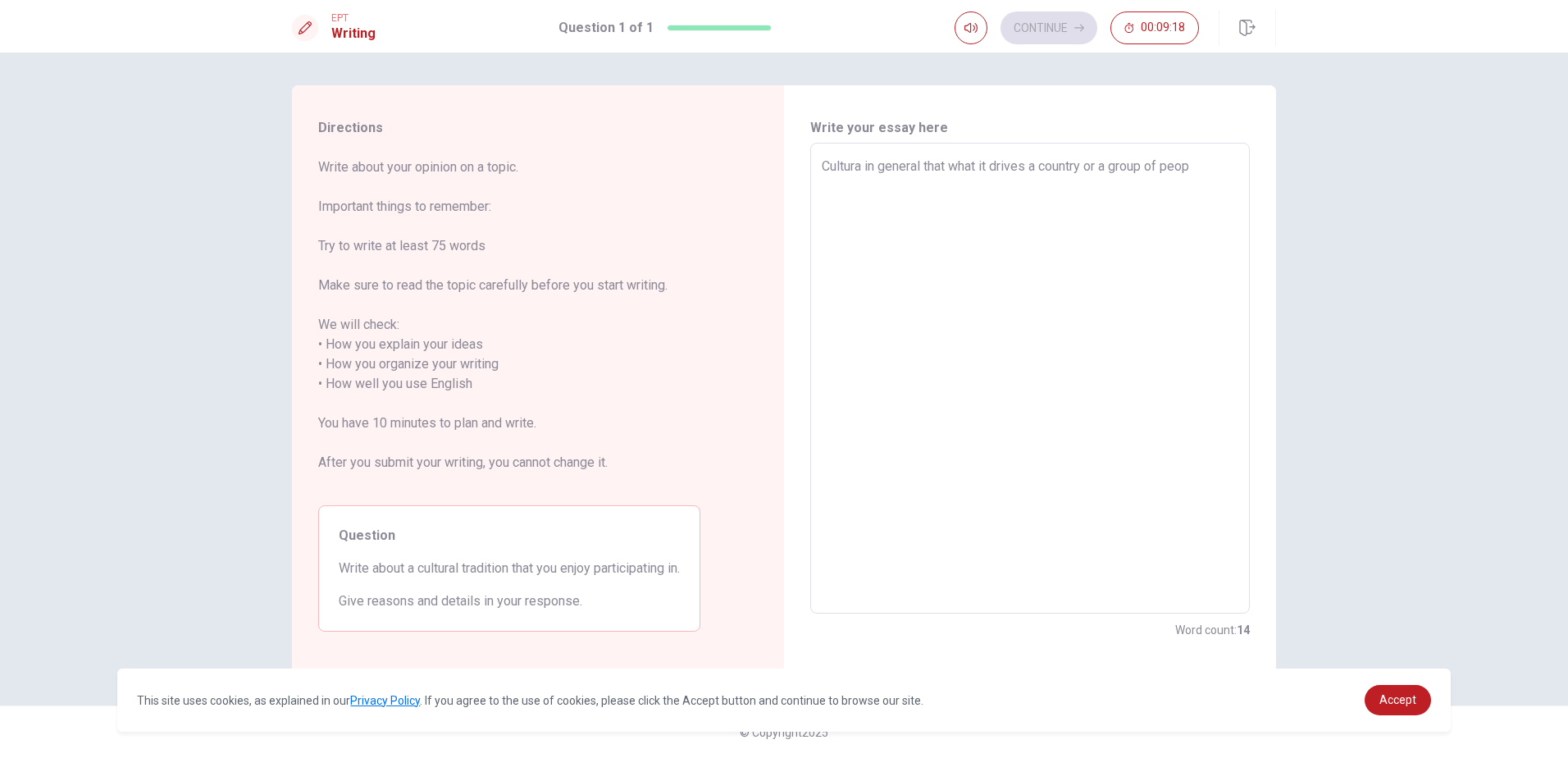
type textarea "x"
type textarea "Cultura in general that what it drives a country or a group of peopl"
type textarea "x"
type textarea "Cultura in general that what it drives a country or a group of people"
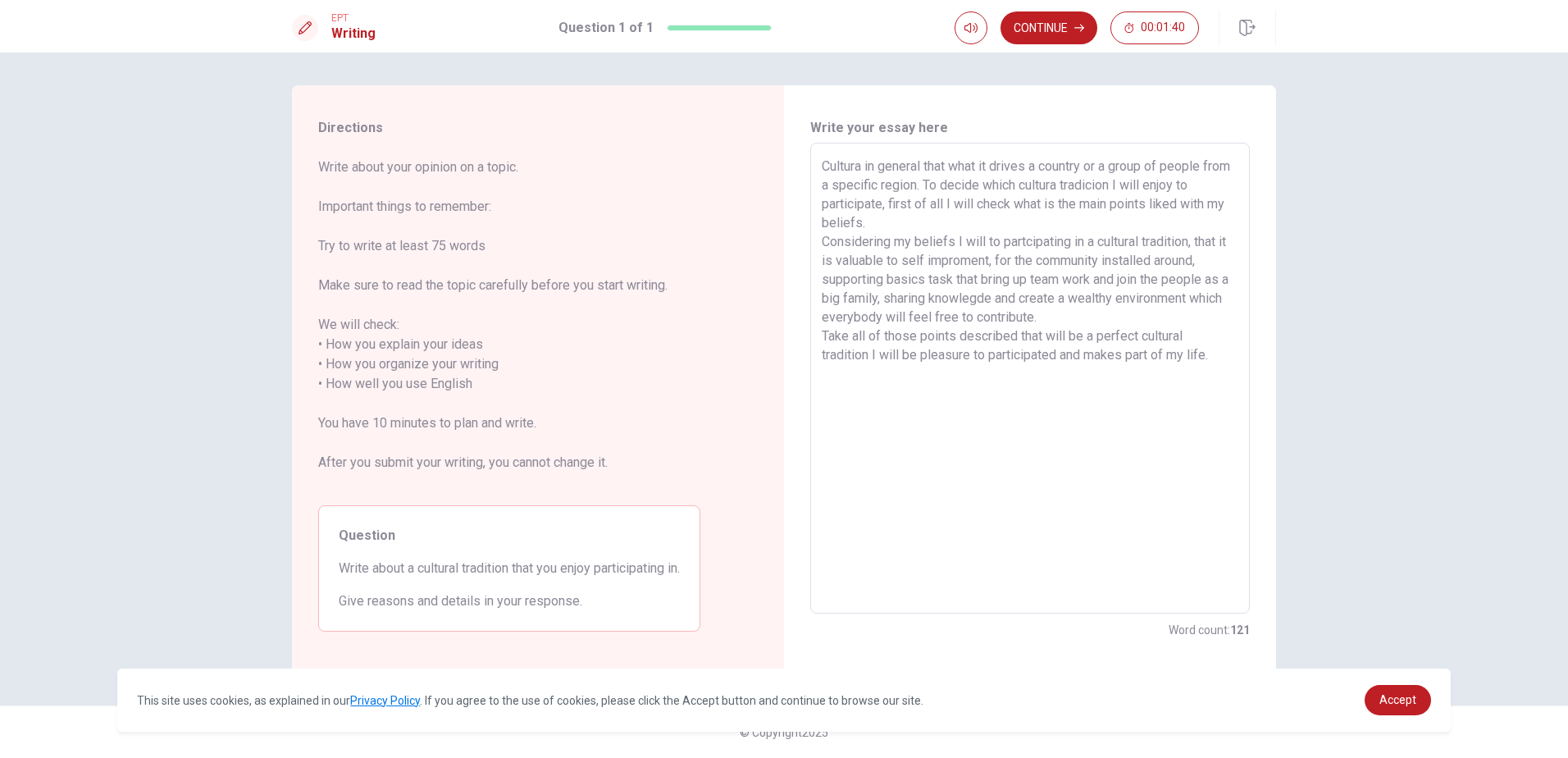
click at [1018, 333] on textarea "Cultura in general that what it drives a country or a group of people from a sp…" at bounding box center [1030, 378] width 416 height 444
click at [1044, 31] on button "Continue" at bounding box center [1049, 28] width 97 height 33
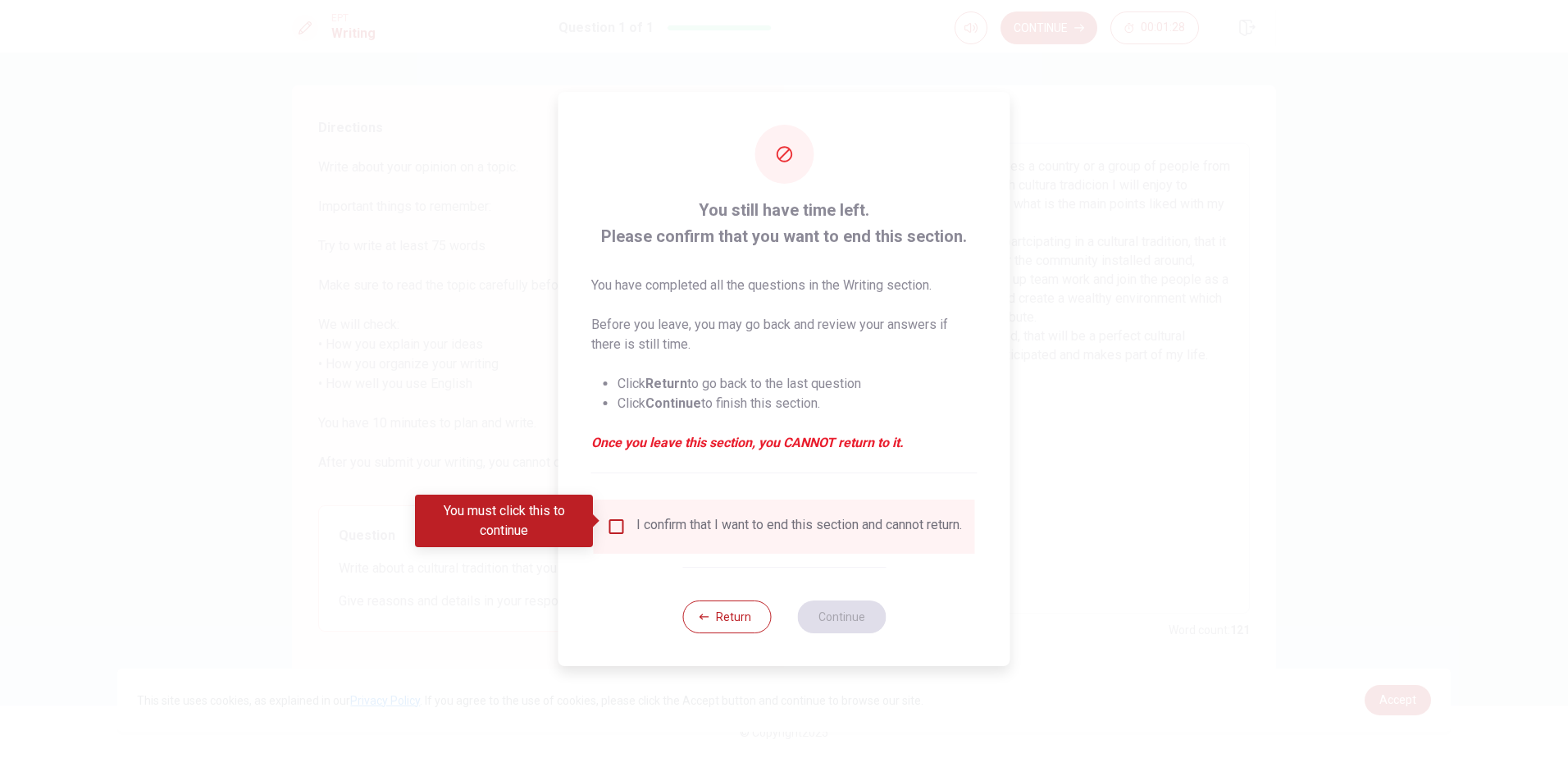
click at [612, 518] on input "You must click this to continue" at bounding box center [617, 527] width 20 height 20
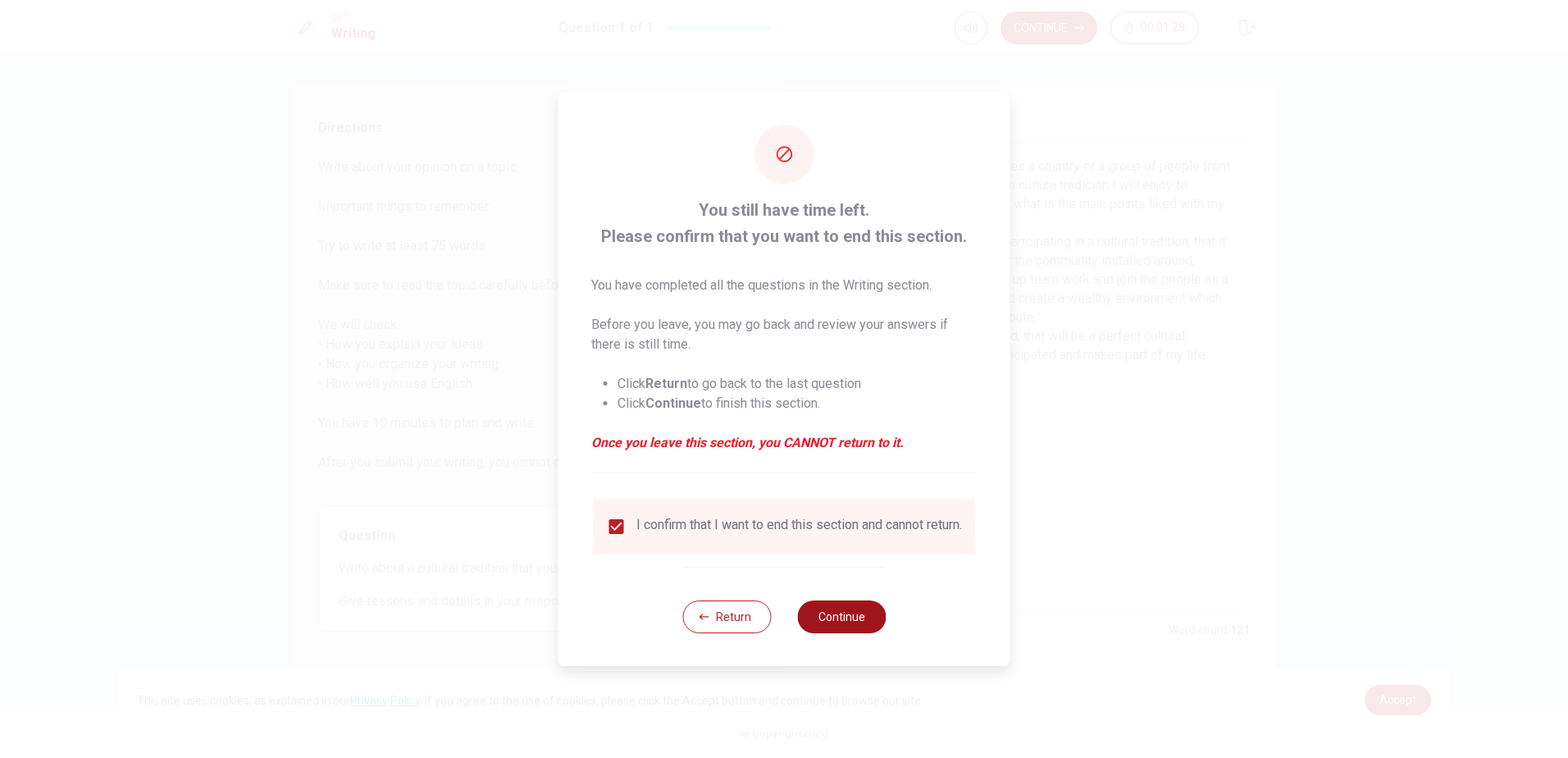
click at [816, 622] on button "Continue" at bounding box center [841, 617] width 88 height 33
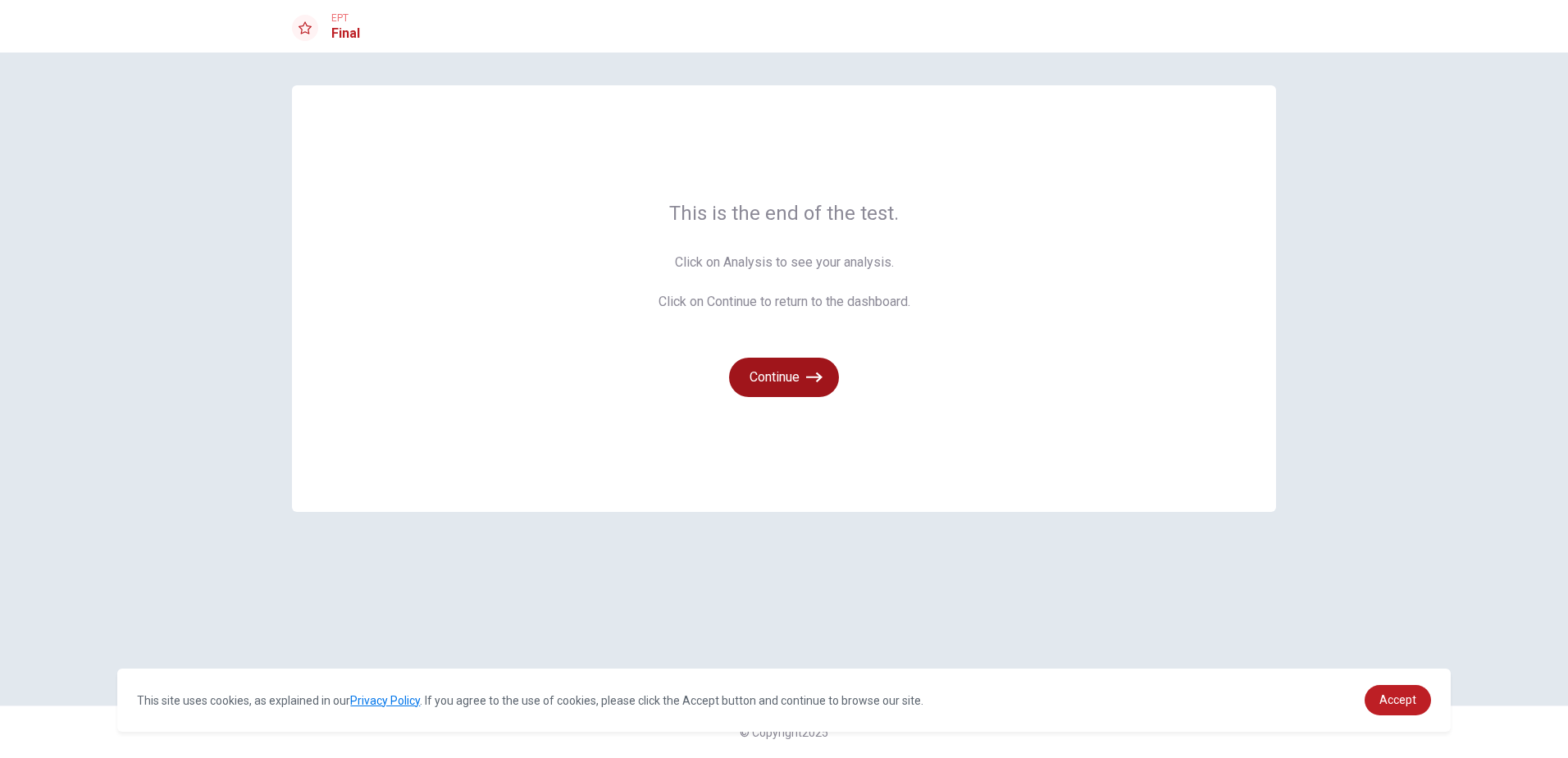
click at [803, 384] on button "Continue" at bounding box center [784, 376] width 110 height 39
